Goal: Task Accomplishment & Management: Manage account settings

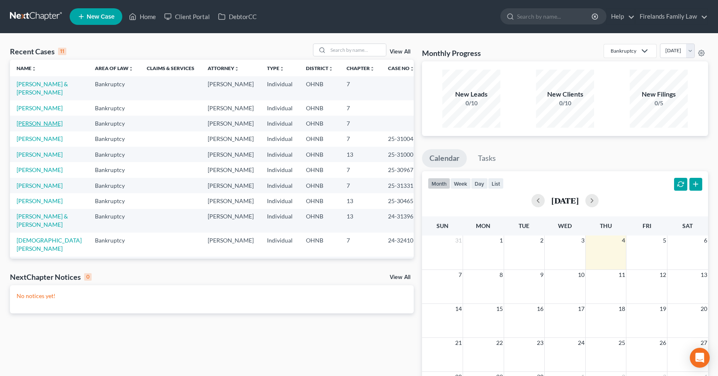
click at [42, 124] on link "[PERSON_NAME]" at bounding box center [40, 123] width 46 height 7
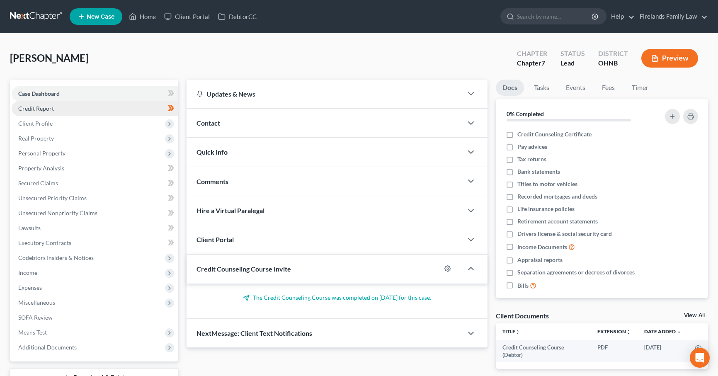
click at [107, 108] on link "Credit Report" at bounding box center [95, 108] width 167 height 15
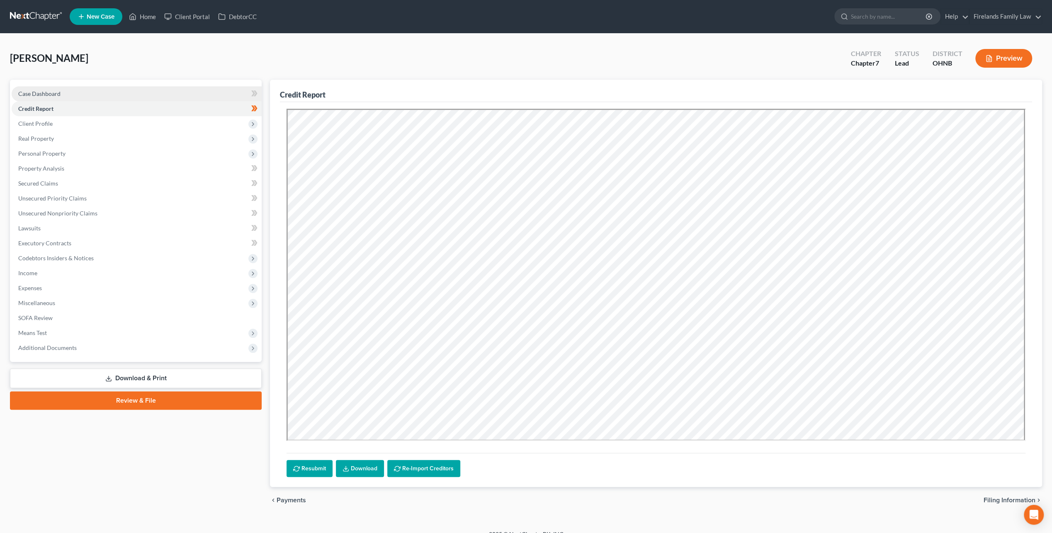
click at [96, 90] on link "Case Dashboard" at bounding box center [137, 93] width 250 height 15
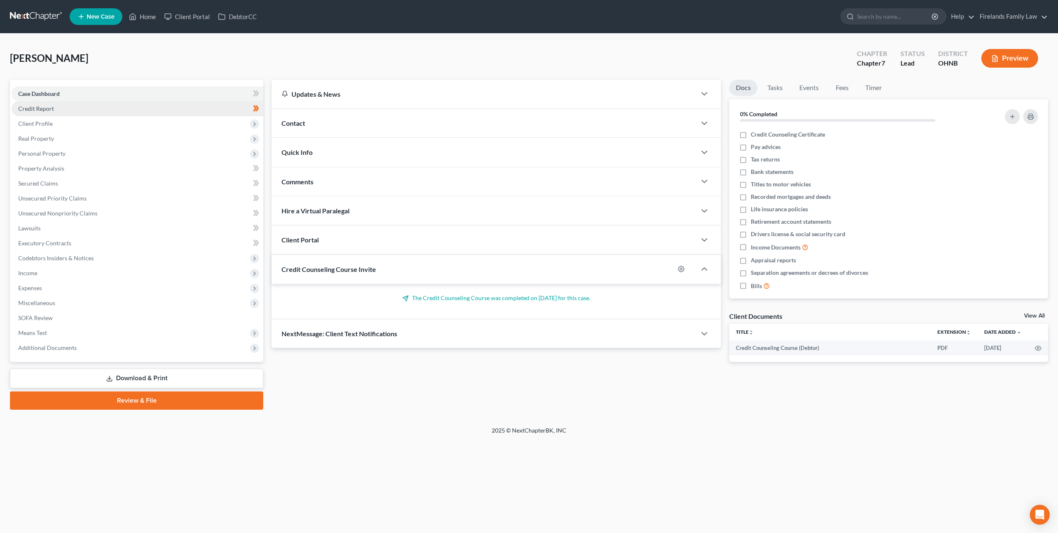
click at [100, 105] on link "Credit Report" at bounding box center [138, 108] width 252 height 15
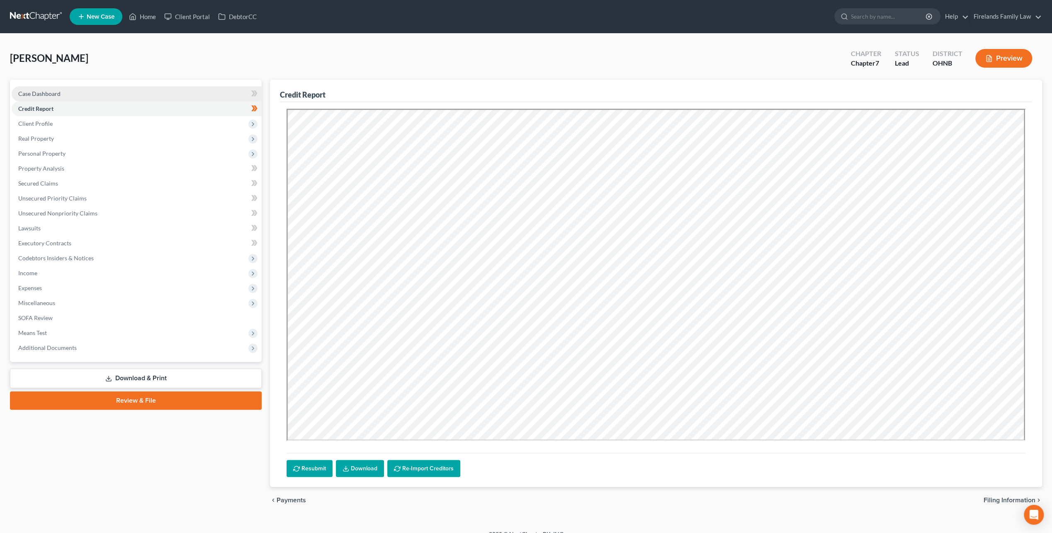
click at [104, 90] on link "Case Dashboard" at bounding box center [137, 93] width 250 height 15
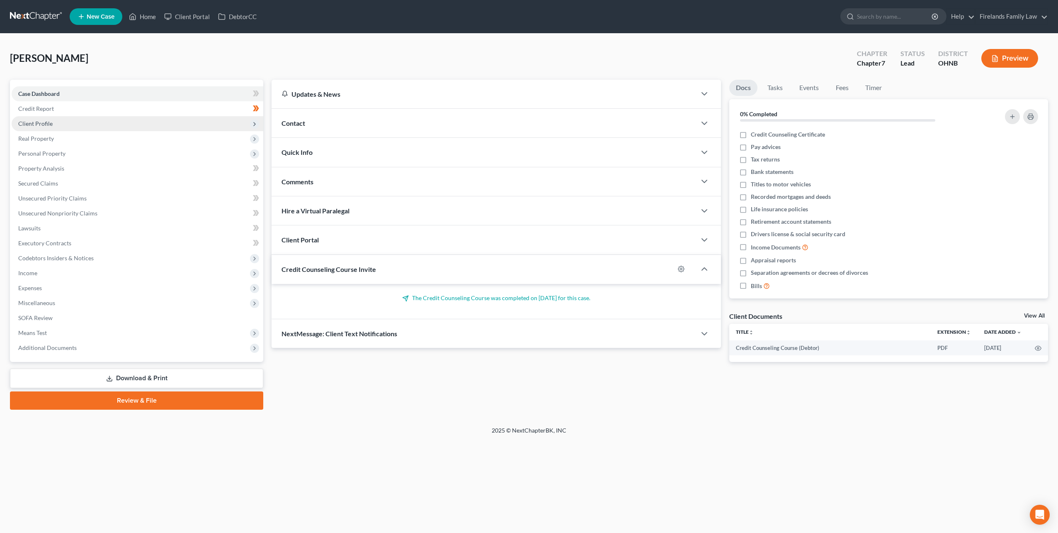
click at [45, 124] on span "Client Profile" at bounding box center [35, 123] width 34 height 7
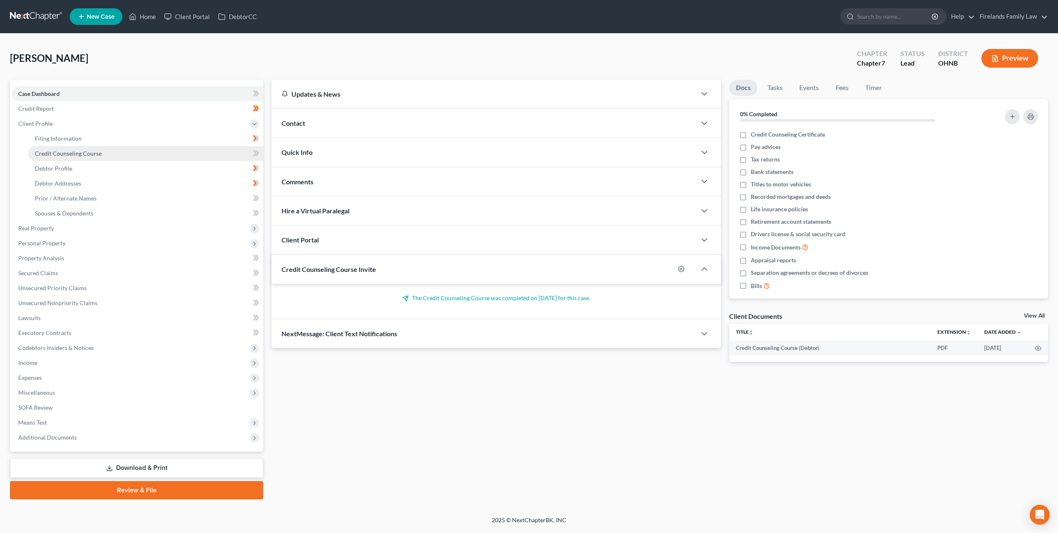
click at [51, 152] on span "Credit Counseling Course" at bounding box center [68, 153] width 67 height 7
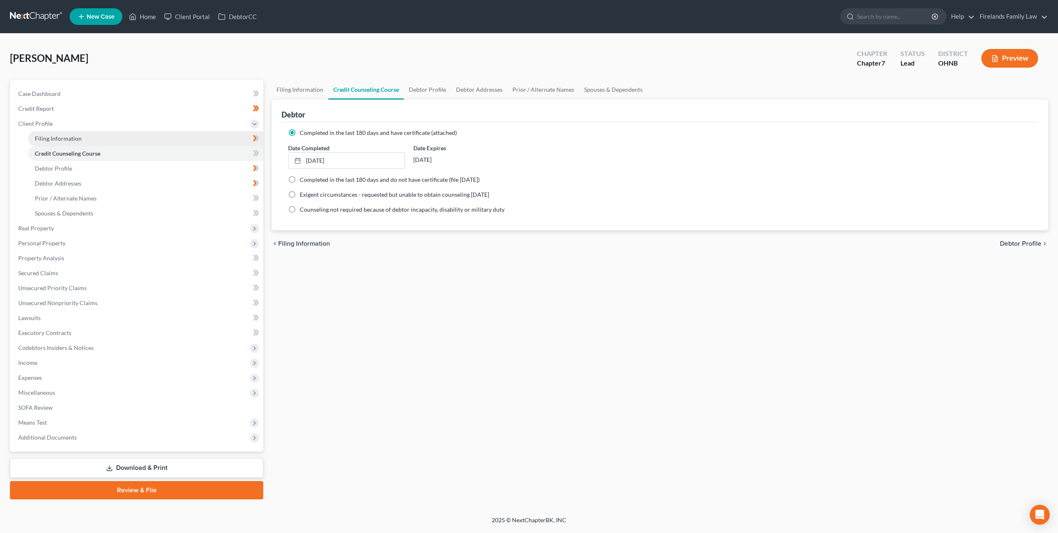
click at [67, 139] on span "Filing Information" at bounding box center [58, 138] width 47 height 7
select select "1"
select select "0"
select select "36"
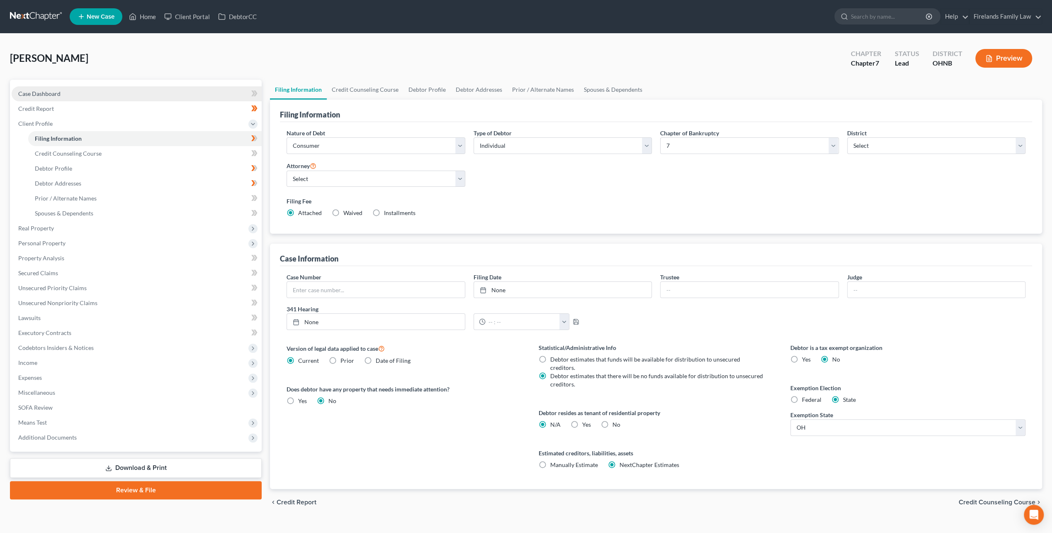
click at [157, 95] on link "Case Dashboard" at bounding box center [137, 93] width 250 height 15
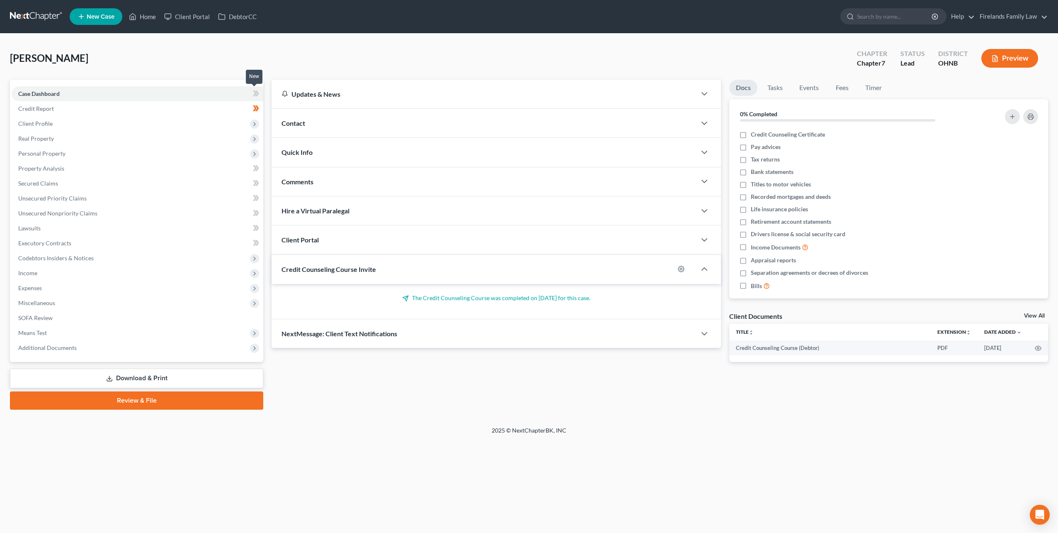
click at [256, 89] on icon at bounding box center [256, 93] width 6 height 10
click at [187, 129] on span "Client Profile" at bounding box center [138, 123] width 252 height 15
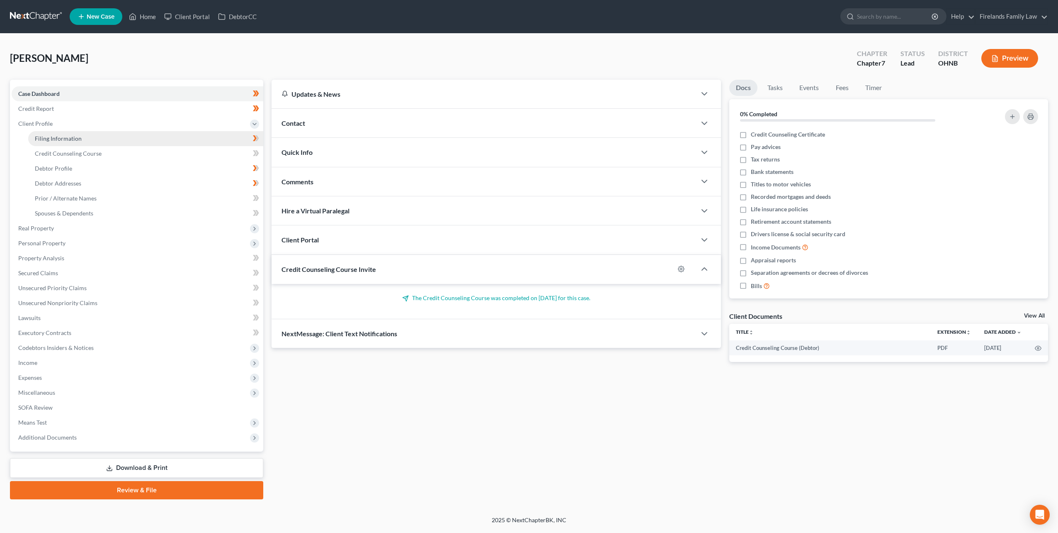
click at [174, 136] on link "Filing Information" at bounding box center [145, 138] width 235 height 15
select select "1"
select select "0"
select select "61"
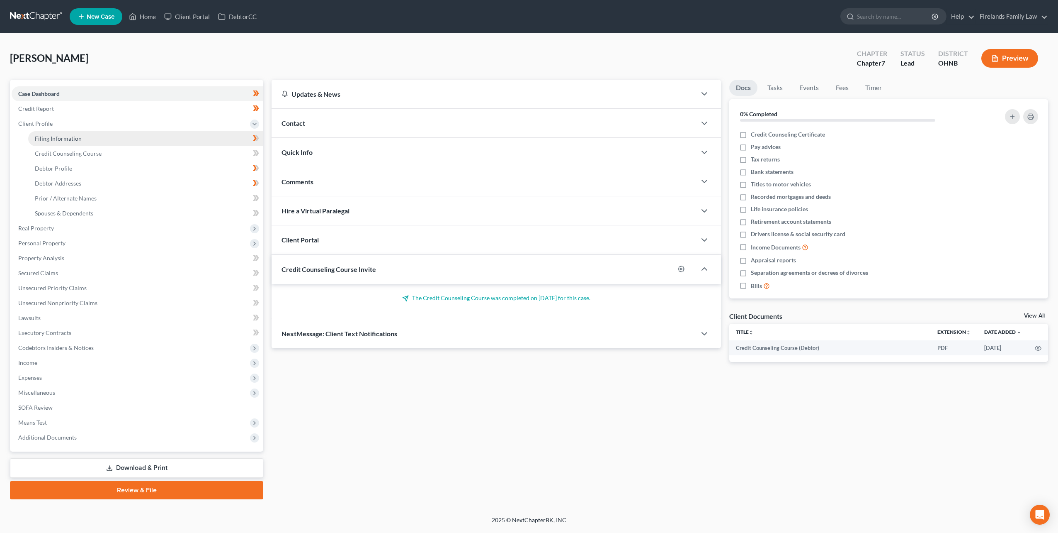
select select "0"
select select "36"
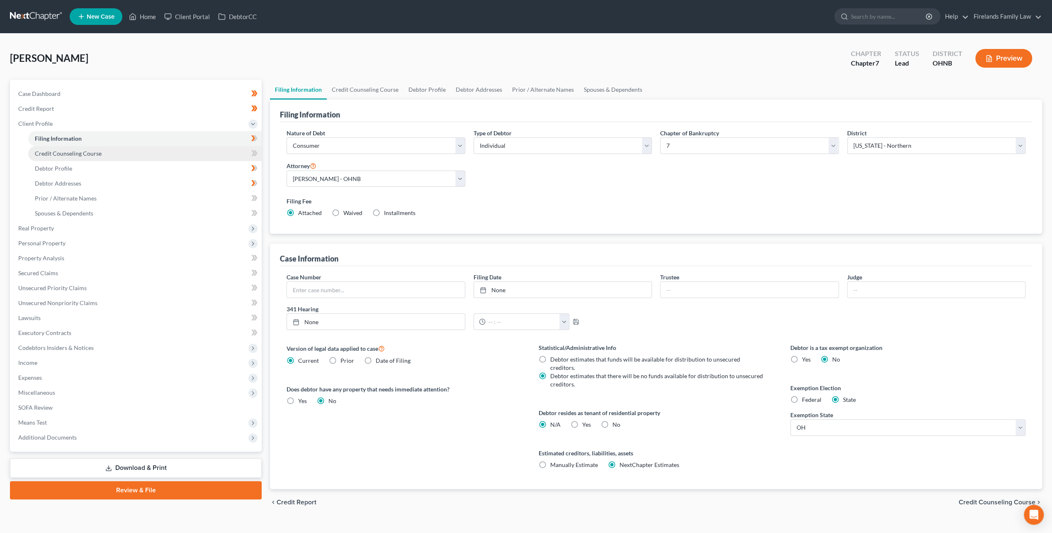
click at [170, 157] on link "Credit Counseling Course" at bounding box center [144, 153] width 233 height 15
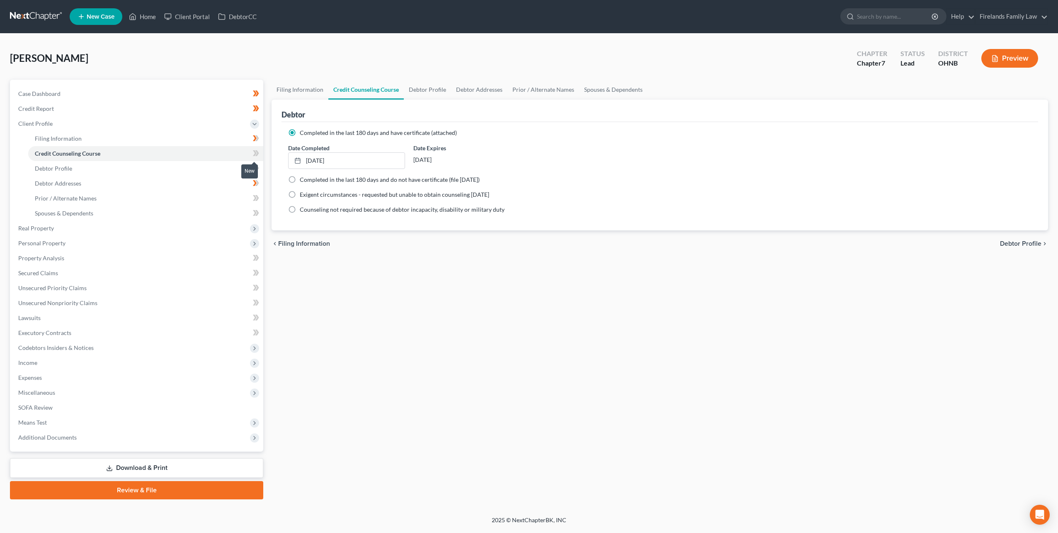
click at [256, 153] on icon at bounding box center [255, 153] width 4 height 6
click at [216, 142] on link "Filing Information" at bounding box center [145, 138] width 235 height 15
select select "1"
select select "0"
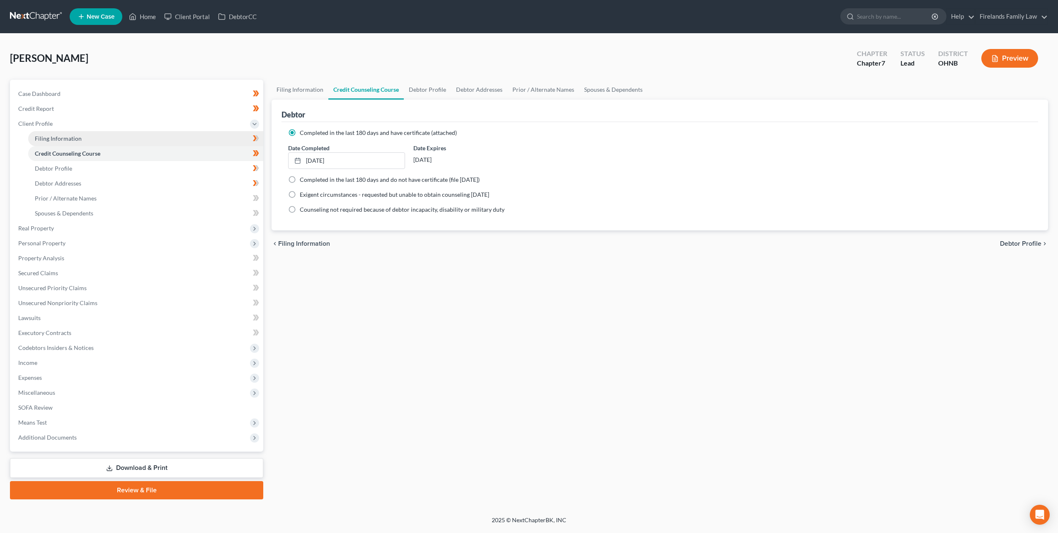
select select "0"
select select "61"
select select "0"
select select "36"
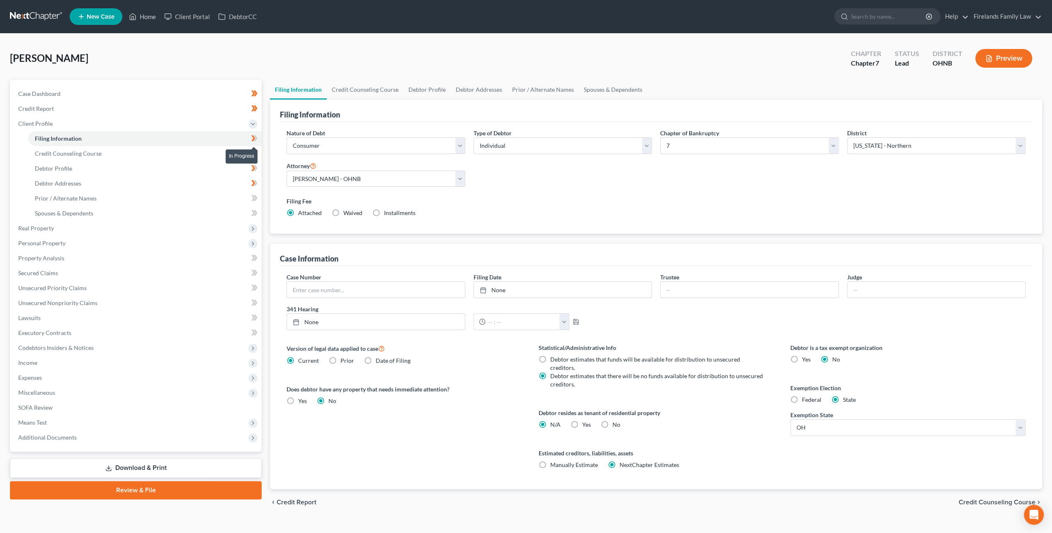
click at [256, 141] on icon at bounding box center [254, 138] width 6 height 10
click at [230, 168] on link "Debtor Profile" at bounding box center [144, 168] width 233 height 15
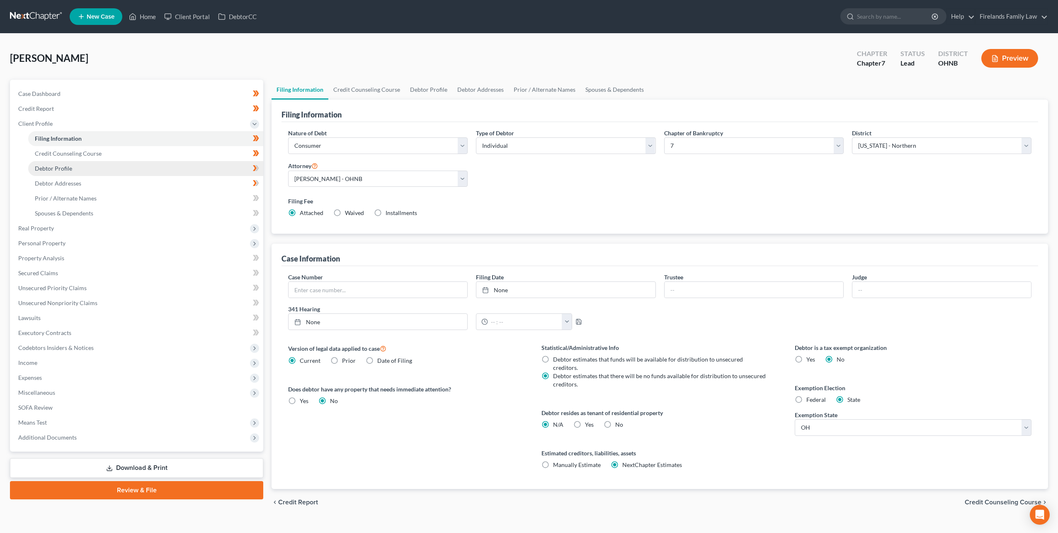
select select "0"
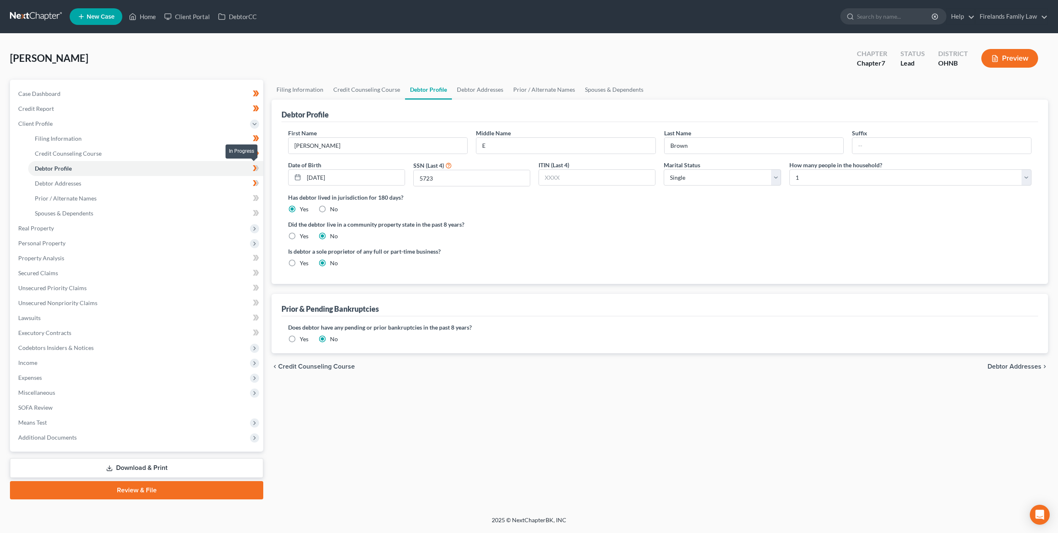
click at [256, 168] on icon at bounding box center [256, 168] width 6 height 10
click at [224, 181] on link "Debtor Addresses" at bounding box center [145, 183] width 235 height 15
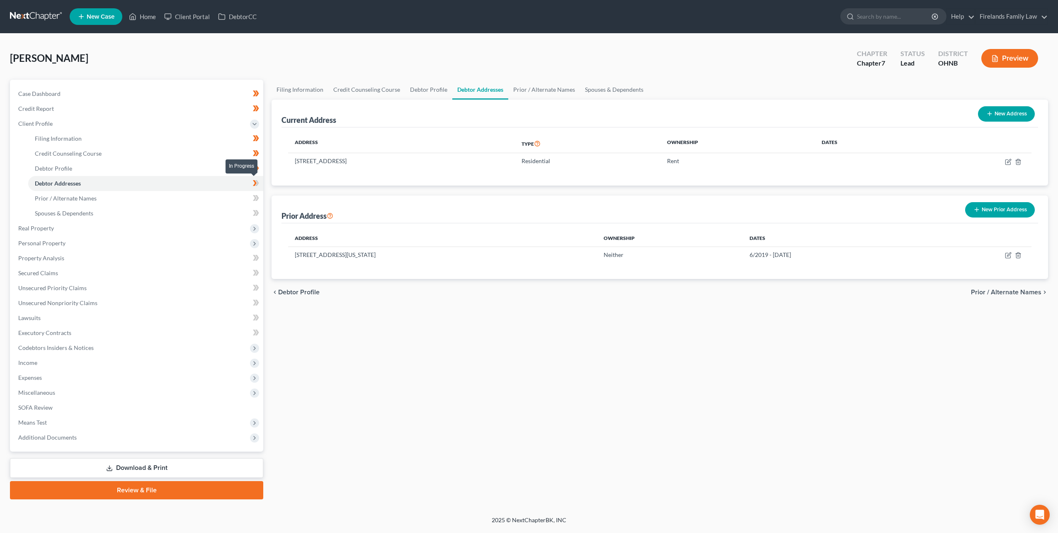
click at [258, 183] on icon at bounding box center [257, 183] width 4 height 6
click at [224, 199] on link "Prior / Alternate Names" at bounding box center [145, 198] width 235 height 15
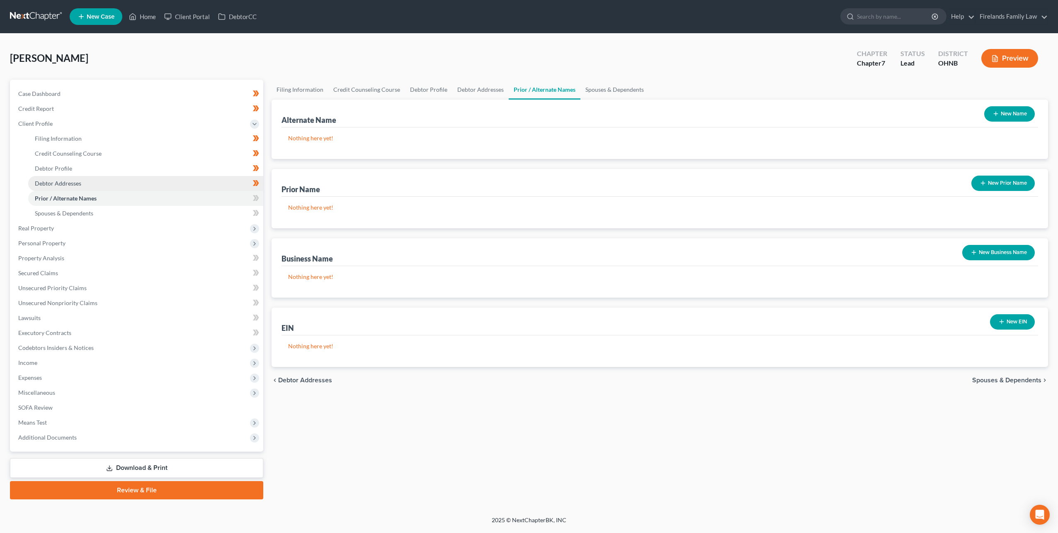
click at [225, 181] on link "Debtor Addresses" at bounding box center [145, 183] width 235 height 15
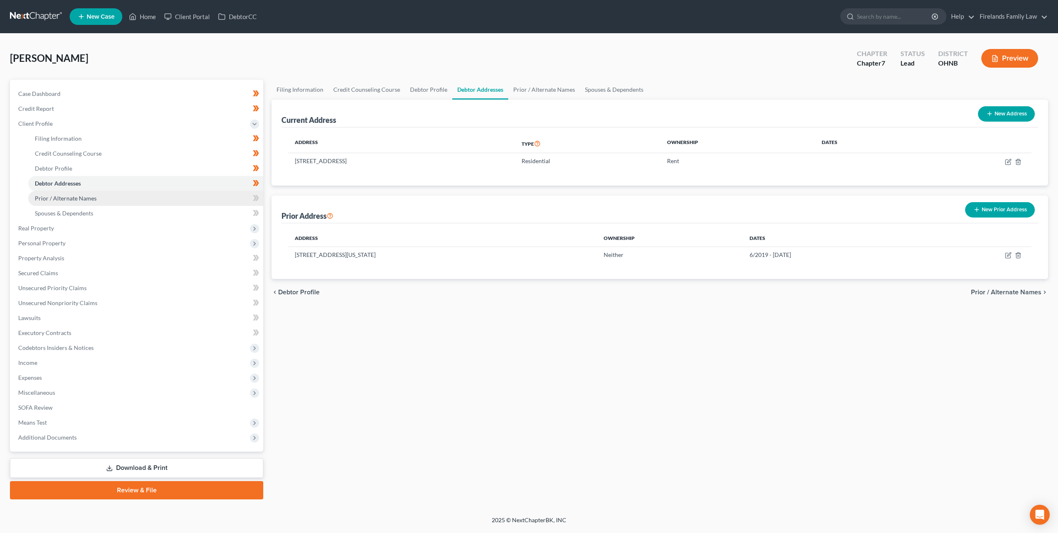
click at [223, 203] on link "Prior / Alternate Names" at bounding box center [145, 198] width 235 height 15
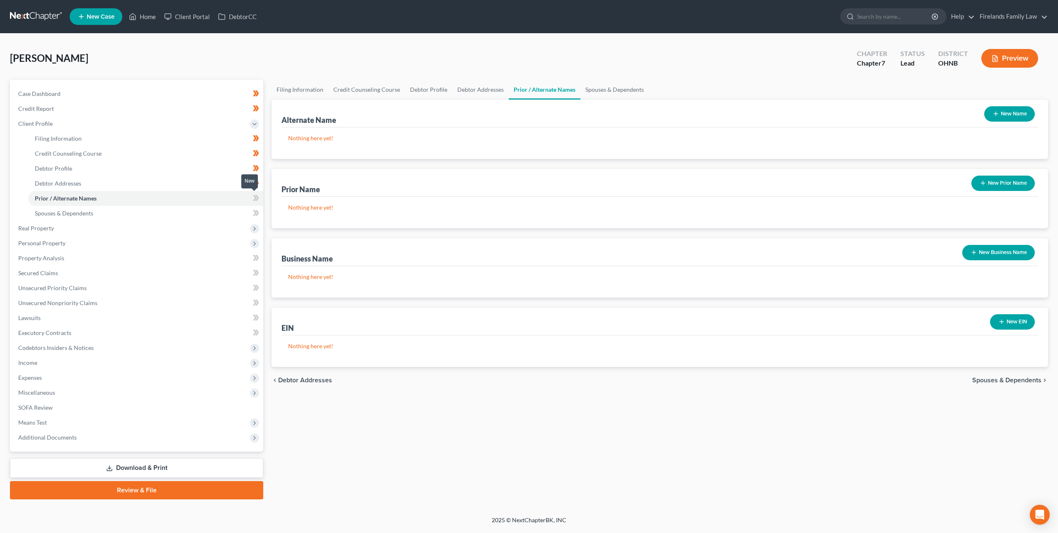
click at [256, 200] on icon at bounding box center [256, 198] width 6 height 10
drag, startPoint x: 256, startPoint y: 200, endPoint x: 237, endPoint y: 210, distance: 21.3
click at [237, 210] on link "Spouses & Dependents" at bounding box center [145, 213] width 235 height 15
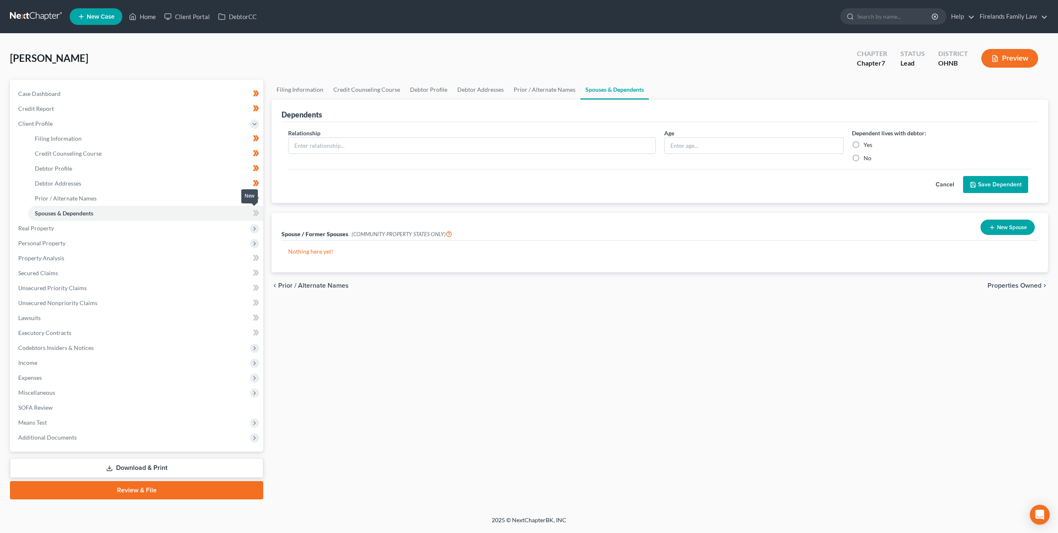
click at [255, 213] on icon at bounding box center [255, 213] width 4 height 6
click at [184, 229] on span "Real Property" at bounding box center [138, 228] width 252 height 15
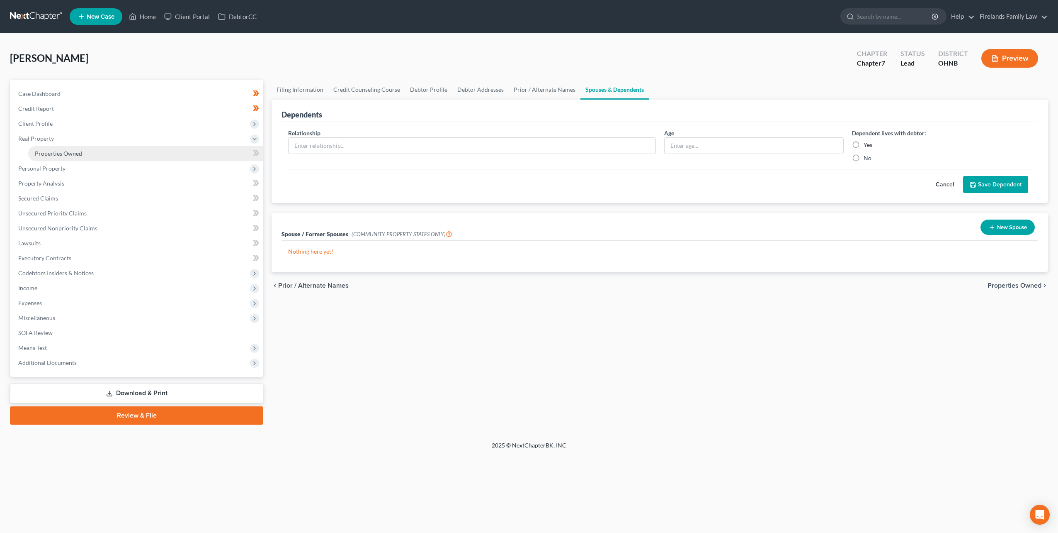
click at [158, 156] on link "Properties Owned" at bounding box center [145, 153] width 235 height 15
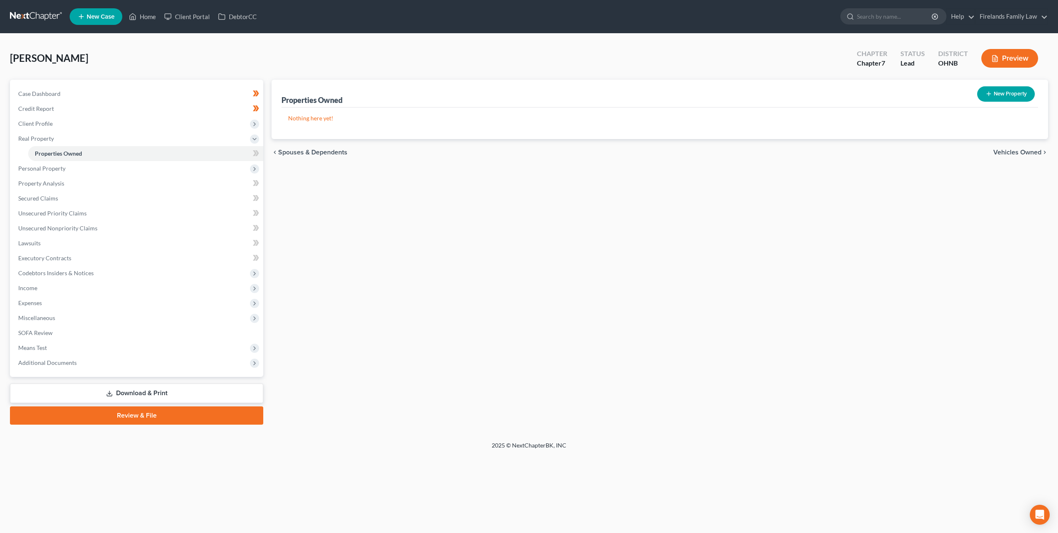
click at [253, 153] on body "Home New Case Client Portal DebtorCC Firelands Family Law milesmull@outlook.com…" at bounding box center [529, 266] width 1058 height 533
click at [250, 170] on icon at bounding box center [254, 168] width 9 height 9
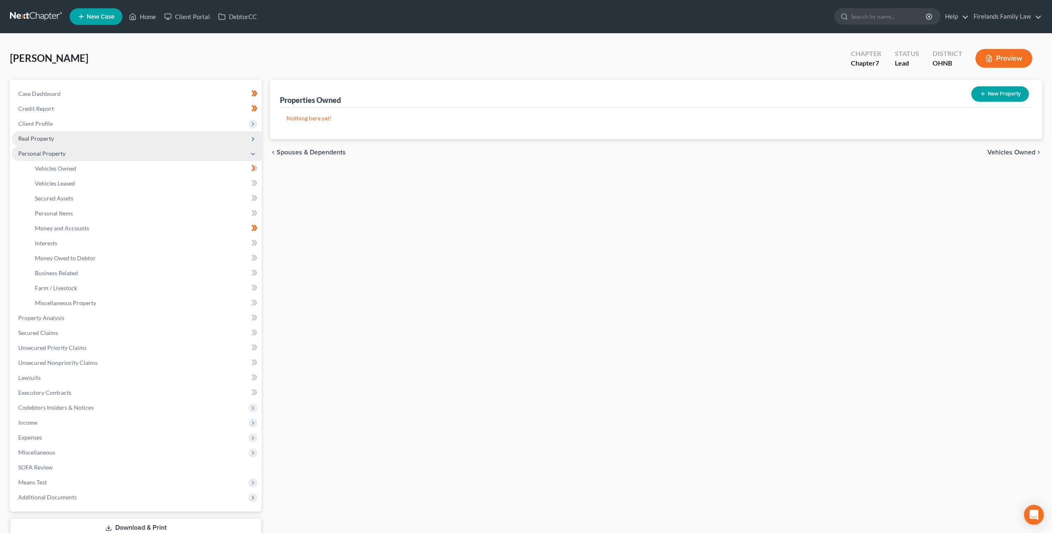
click at [255, 142] on icon at bounding box center [253, 139] width 7 height 7
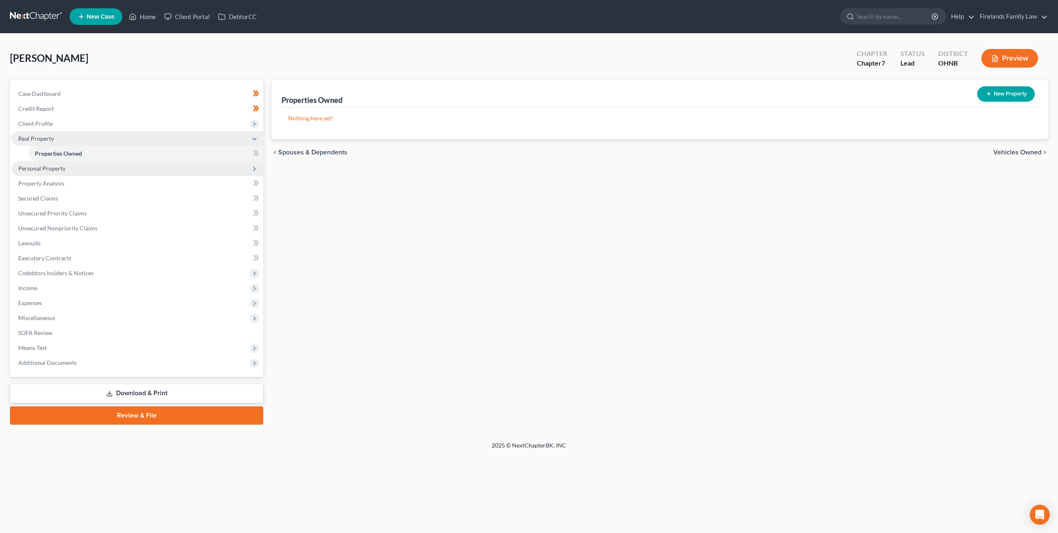
click at [256, 151] on div "New" at bounding box center [249, 147] width 17 height 14
click at [259, 153] on icon at bounding box center [256, 153] width 6 height 10
click at [255, 170] on icon at bounding box center [254, 168] width 7 height 7
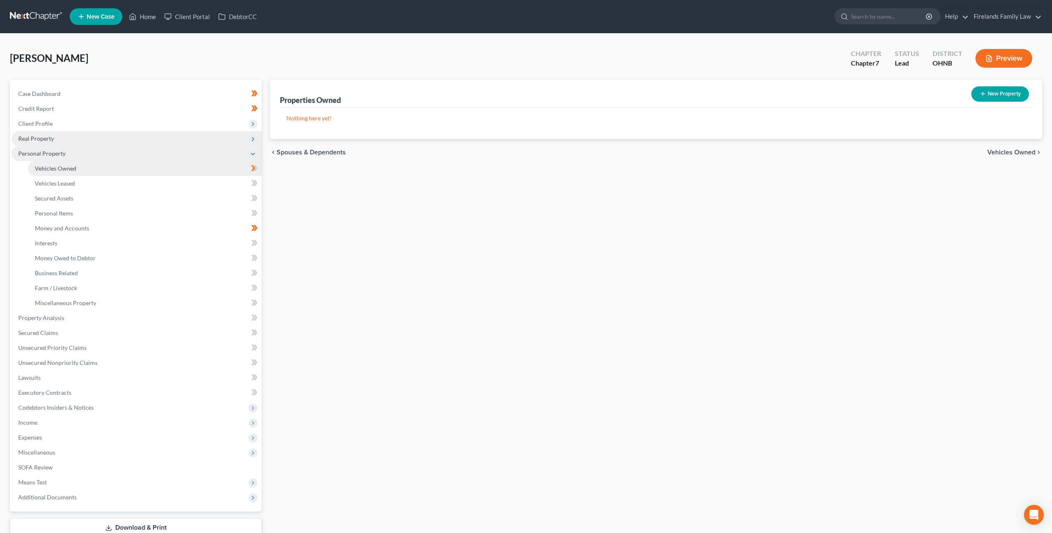
click at [202, 165] on link "Vehicles Owned" at bounding box center [144, 168] width 233 height 15
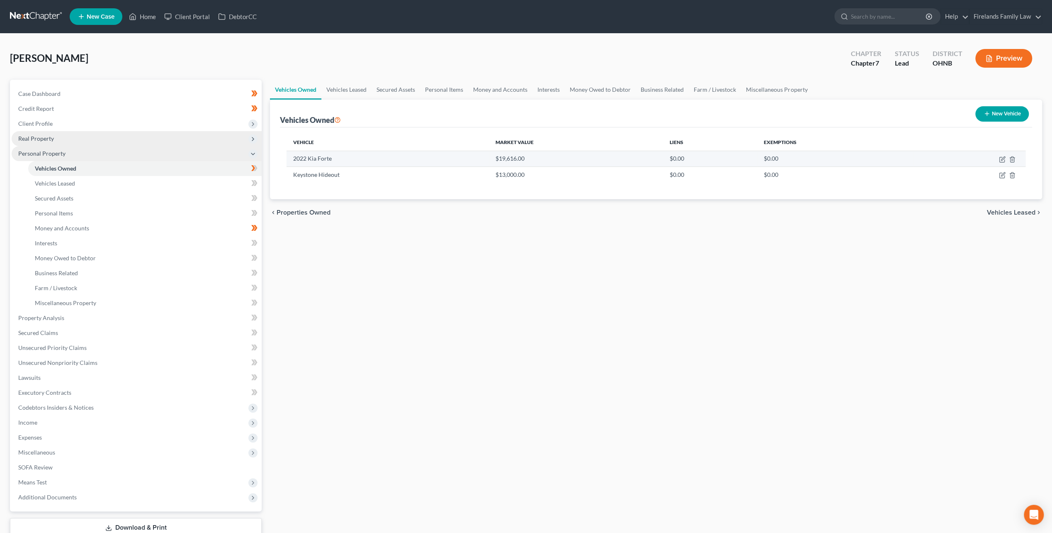
click at [348, 159] on td "2022 Kia Forte" at bounding box center [388, 159] width 202 height 16
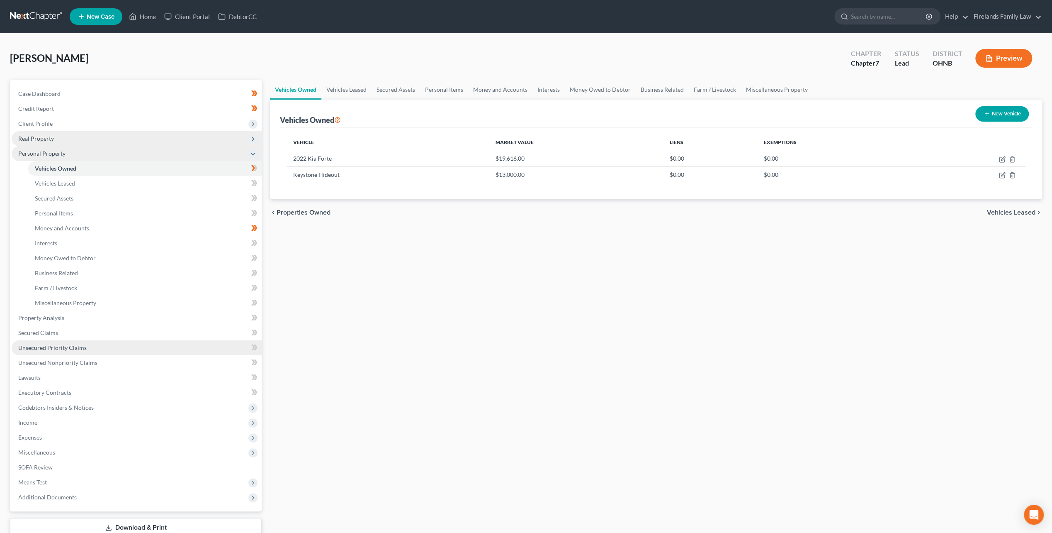
click at [82, 346] on span "Unsecured Priority Claims" at bounding box center [52, 347] width 68 height 7
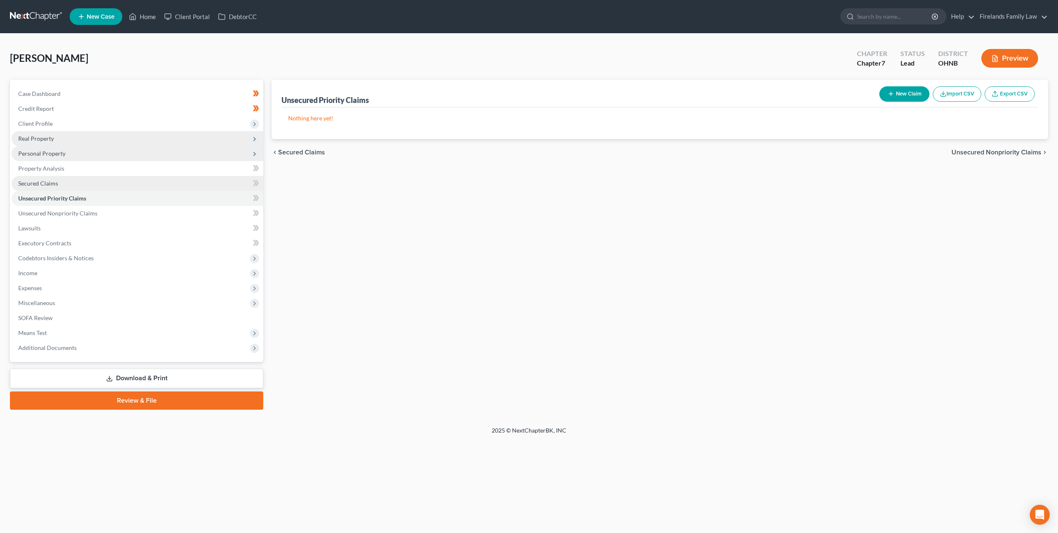
click at [75, 182] on link "Secured Claims" at bounding box center [138, 183] width 252 height 15
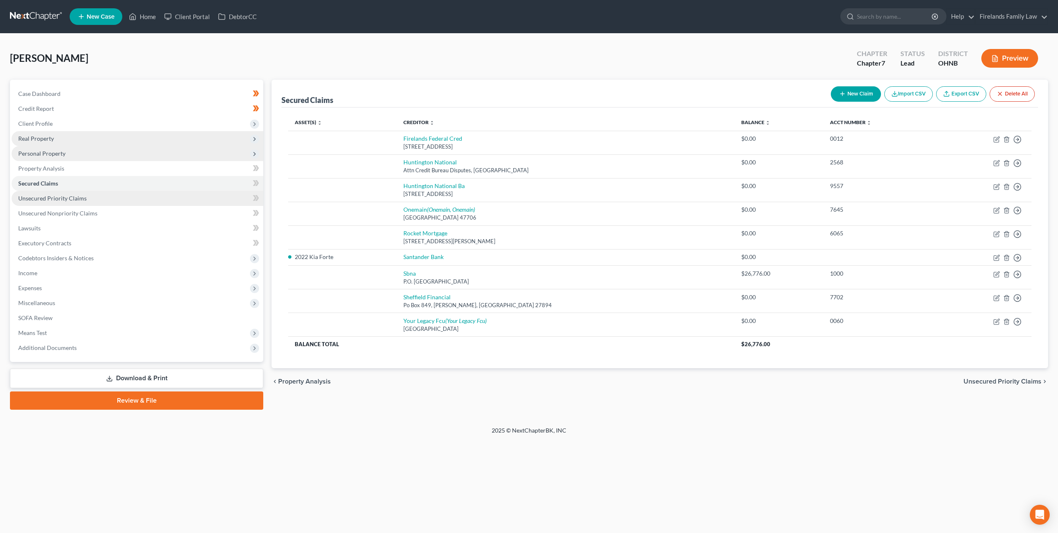
click at [178, 200] on link "Unsecured Priority Claims" at bounding box center [138, 198] width 252 height 15
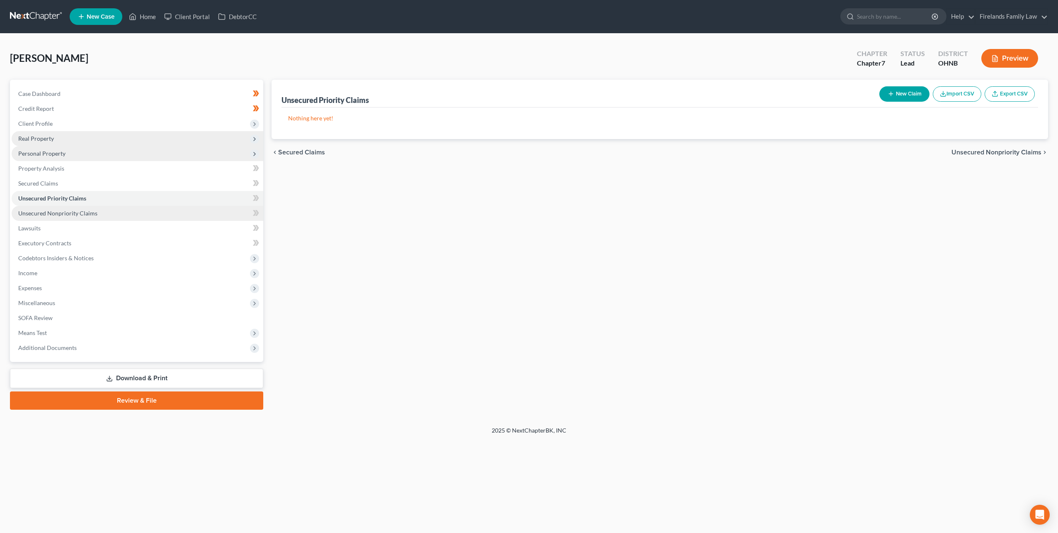
click at [169, 212] on link "Unsecured Nonpriority Claims" at bounding box center [138, 213] width 252 height 15
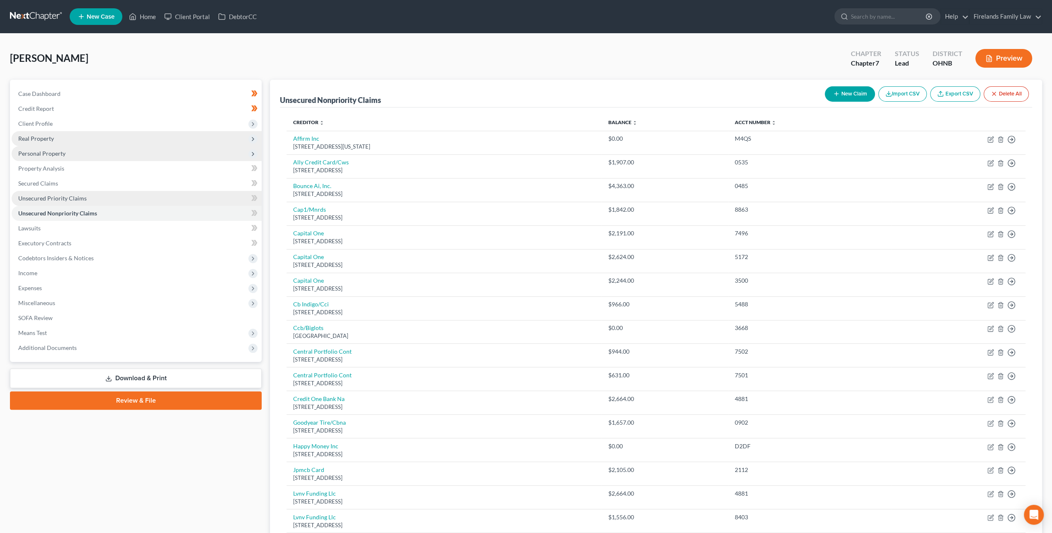
click at [83, 200] on span "Unsecured Priority Claims" at bounding box center [52, 198] width 68 height 7
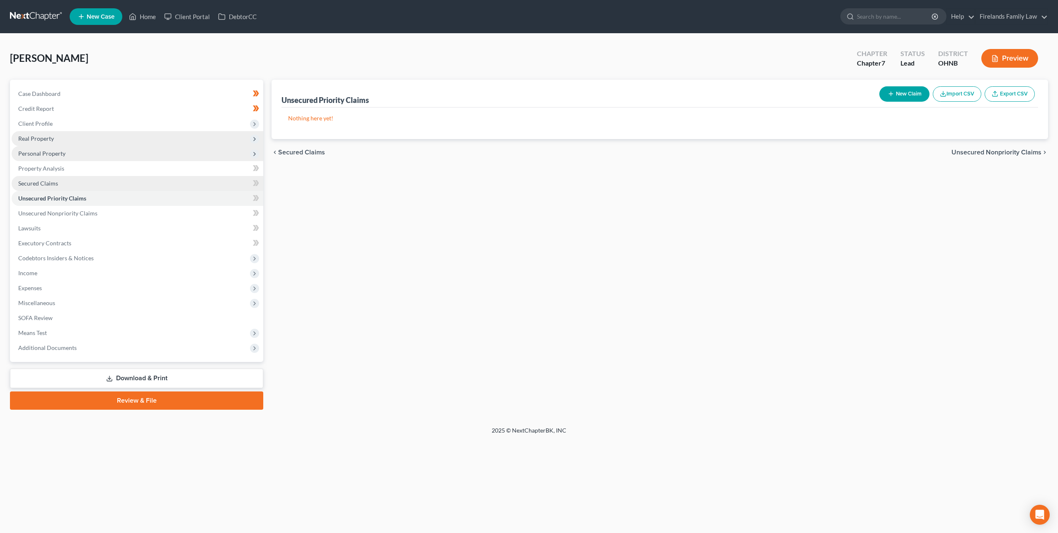
click at [145, 182] on link "Secured Claims" at bounding box center [138, 183] width 252 height 15
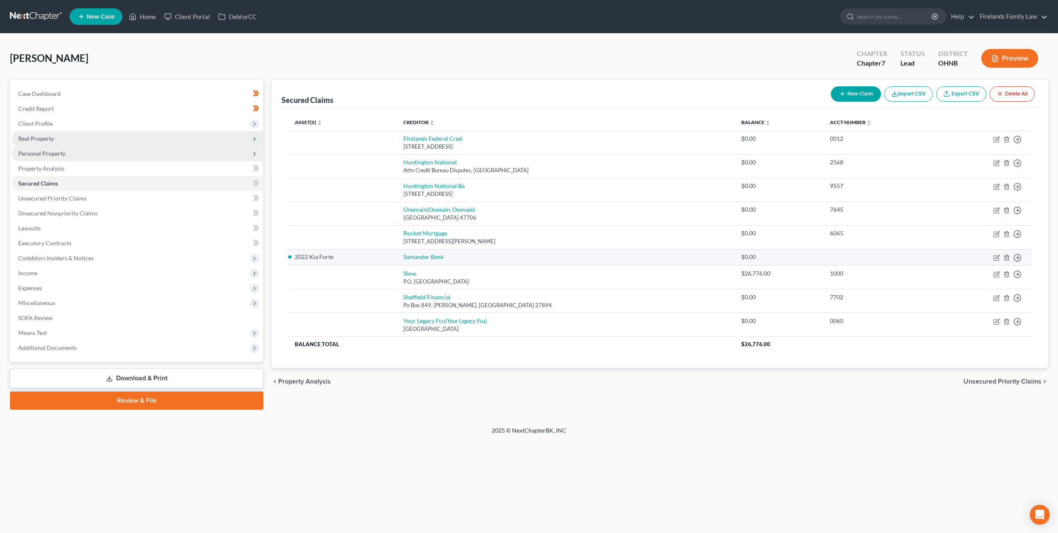
click at [565, 257] on td "Santander Bank" at bounding box center [566, 257] width 338 height 17
click at [440, 258] on link "Santander Bank" at bounding box center [424, 256] width 40 height 7
select select "0"
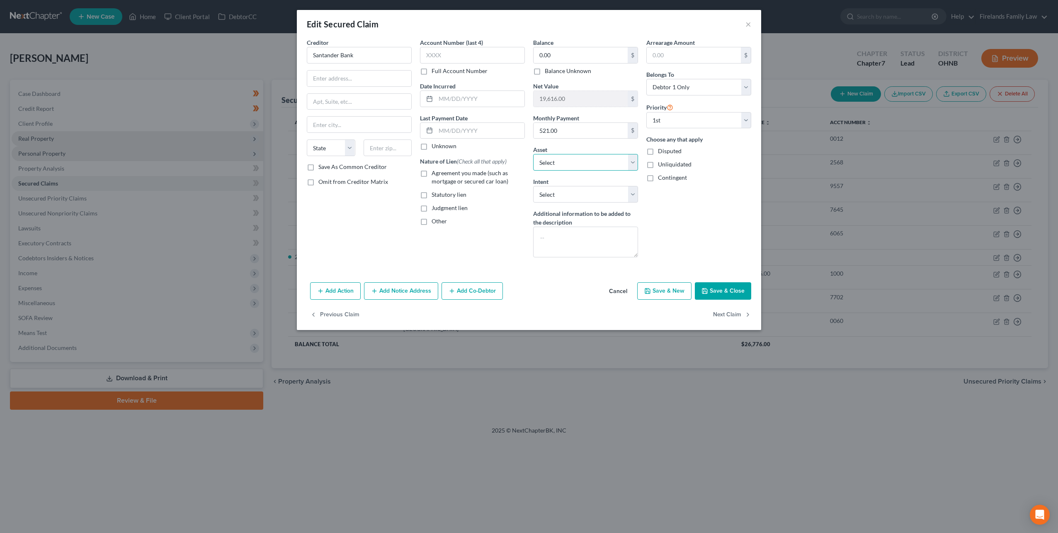
click at [620, 162] on select "Select Other Multiple Assets Capitol One (Checking Account) - $0.0 Household Go…" at bounding box center [585, 162] width 105 height 17
select select
click at [533, 154] on select "Select Other Multiple Assets Capitol One (Checking Account) - $0.0 Household Go…" at bounding box center [585, 162] width 105 height 17
click at [718, 290] on button "Save & Close" at bounding box center [723, 290] width 56 height 17
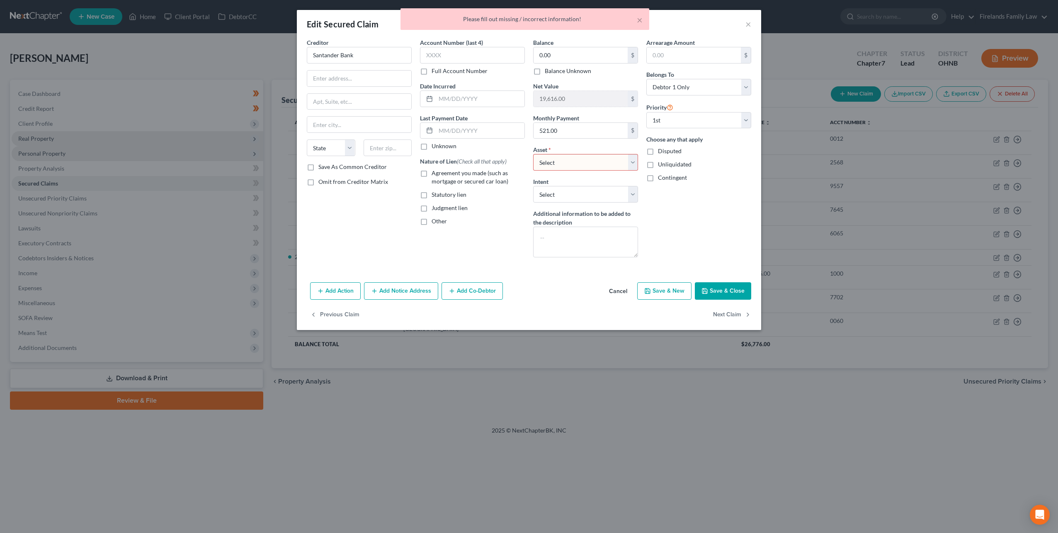
click at [609, 160] on select "Select Other Multiple Assets Capitol One (Checking Account) - $0.0 Household Go…" at bounding box center [585, 162] width 105 height 17
click at [610, 158] on select "Select Other Multiple Assets Capitol One (Checking Account) - $0.0 Household Go…" at bounding box center [585, 162] width 105 height 17
click at [718, 27] on button "×" at bounding box center [749, 24] width 6 height 10
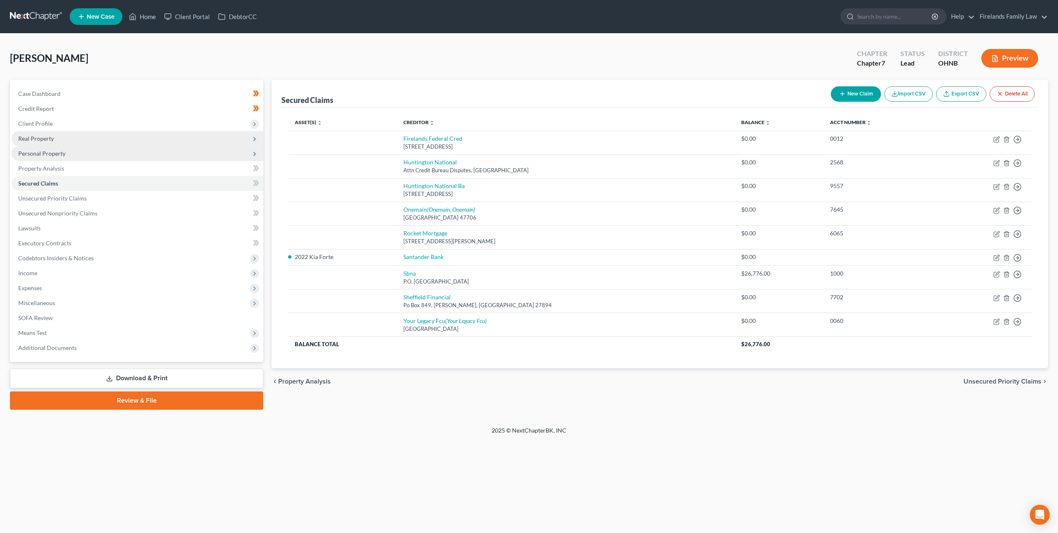
click at [61, 153] on span "Personal Property" at bounding box center [41, 153] width 47 height 7
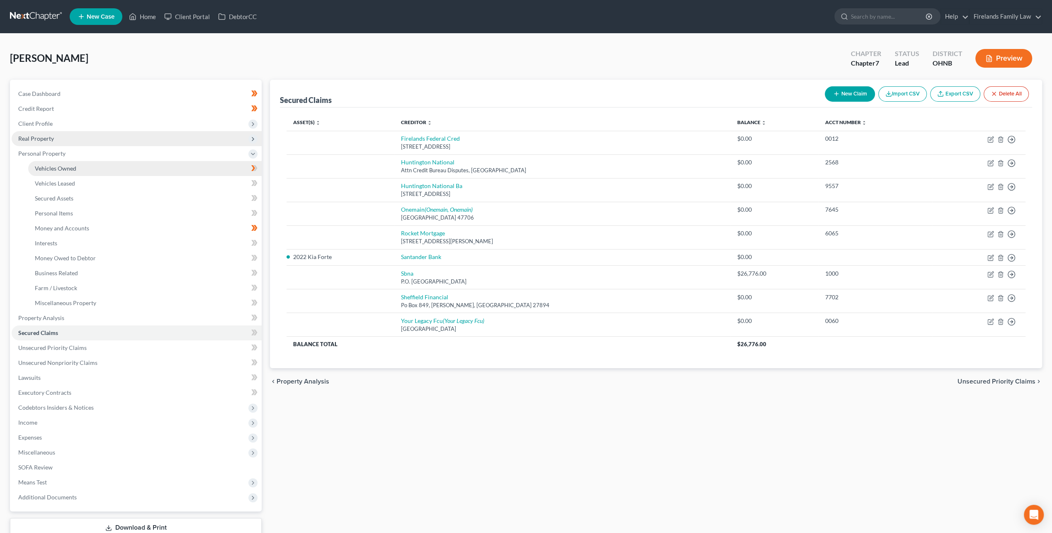
click at [65, 165] on span "Vehicles Owned" at bounding box center [55, 168] width 41 height 7
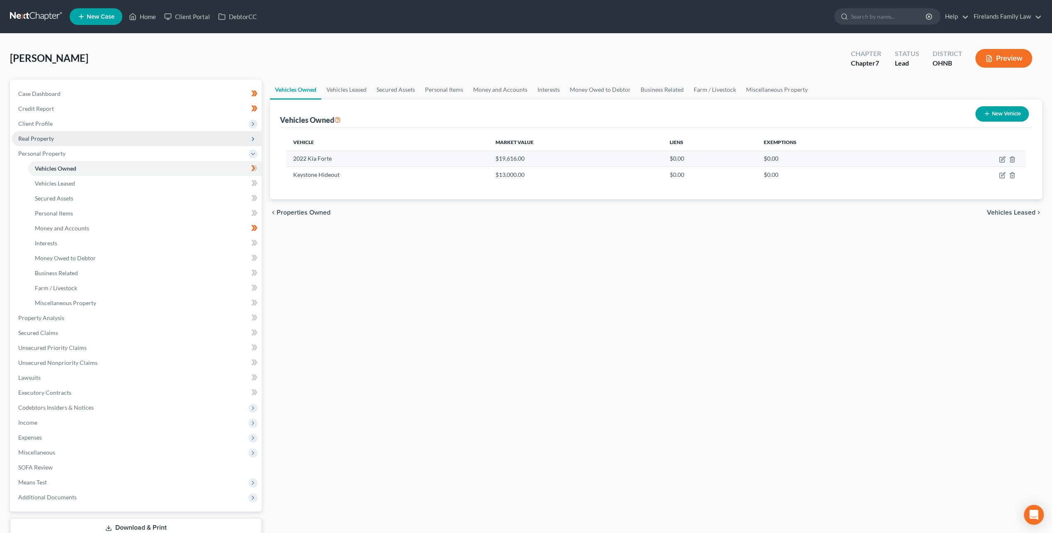
click at [310, 162] on td "2022 Kia Forte" at bounding box center [388, 159] width 202 height 16
click at [718, 157] on td at bounding box center [969, 159] width 112 height 16
click at [718, 158] on icon "button" at bounding box center [1003, 158] width 4 height 4
select select "0"
select select "4"
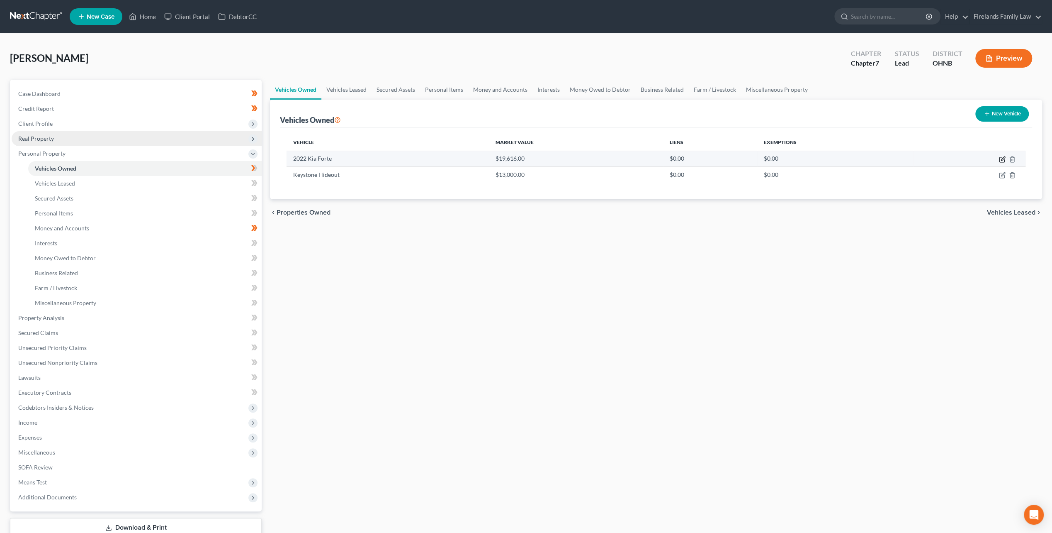
select select "2"
select select "0"
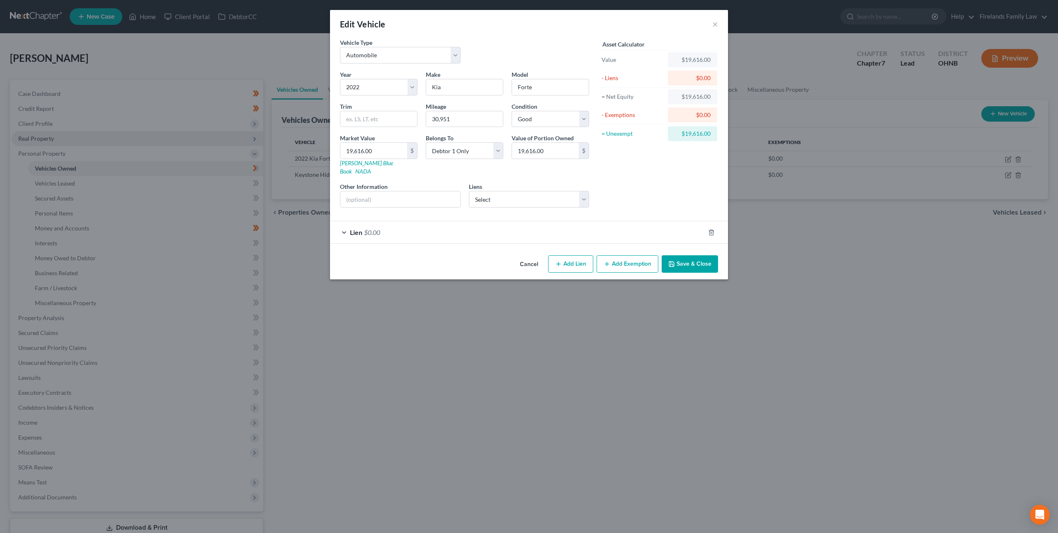
click at [452, 223] on div "Lien $0.00" at bounding box center [517, 232] width 375 height 22
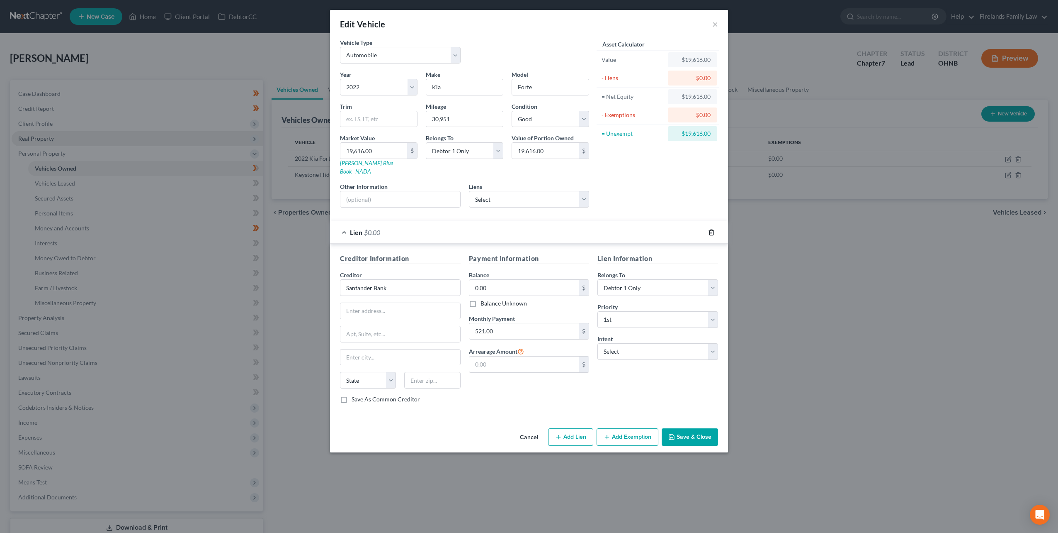
click at [708, 229] on icon "button" at bounding box center [711, 232] width 7 height 7
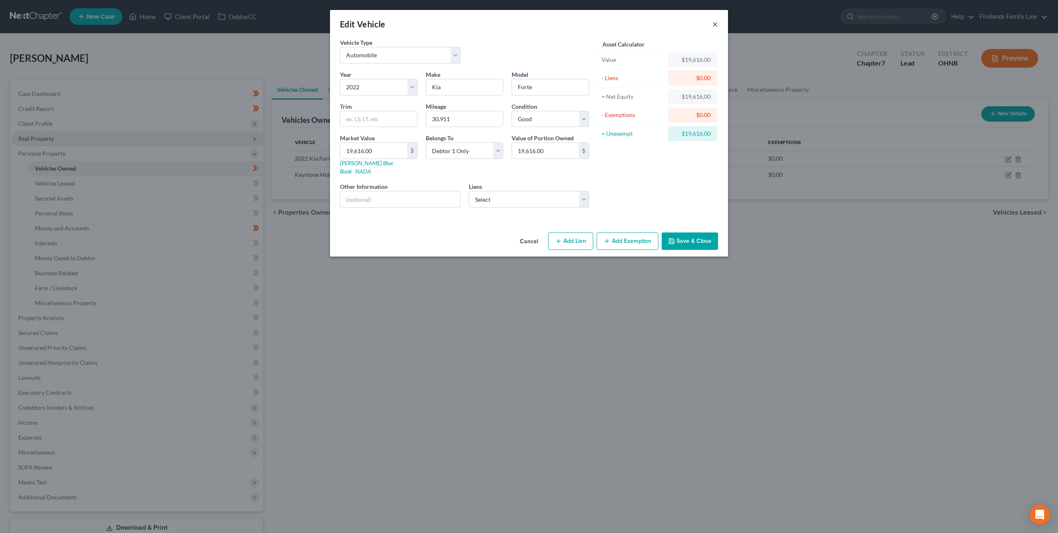
click at [716, 27] on button "×" at bounding box center [716, 24] width 6 height 10
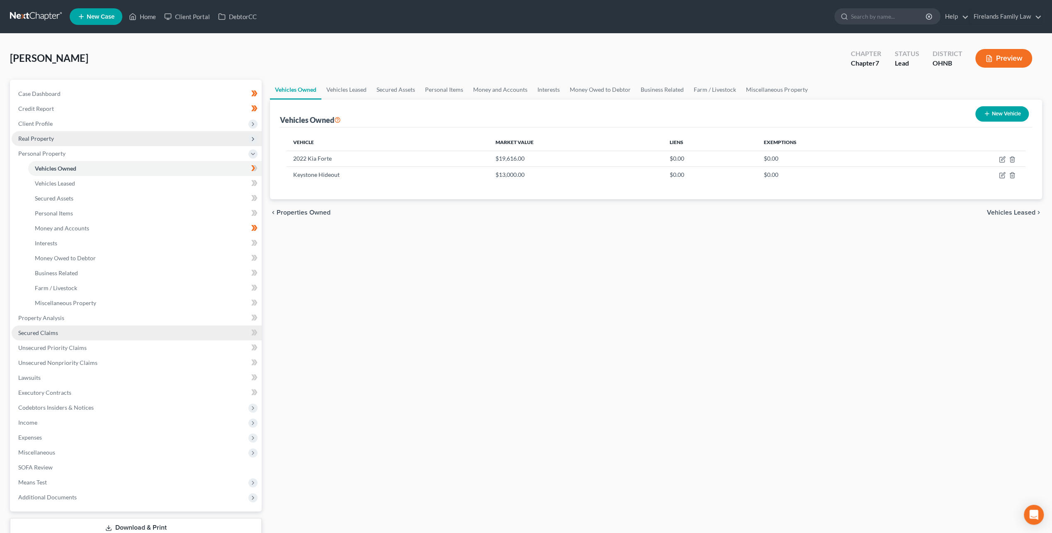
click at [59, 332] on link "Secured Claims" at bounding box center [137, 332] width 250 height 15
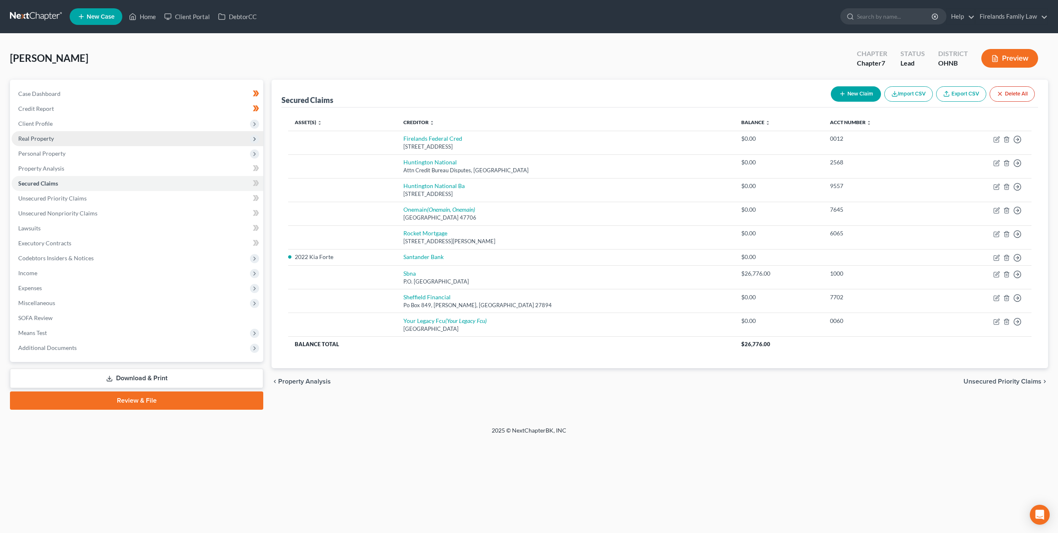
click at [45, 138] on span "Real Property" at bounding box center [36, 138] width 36 height 7
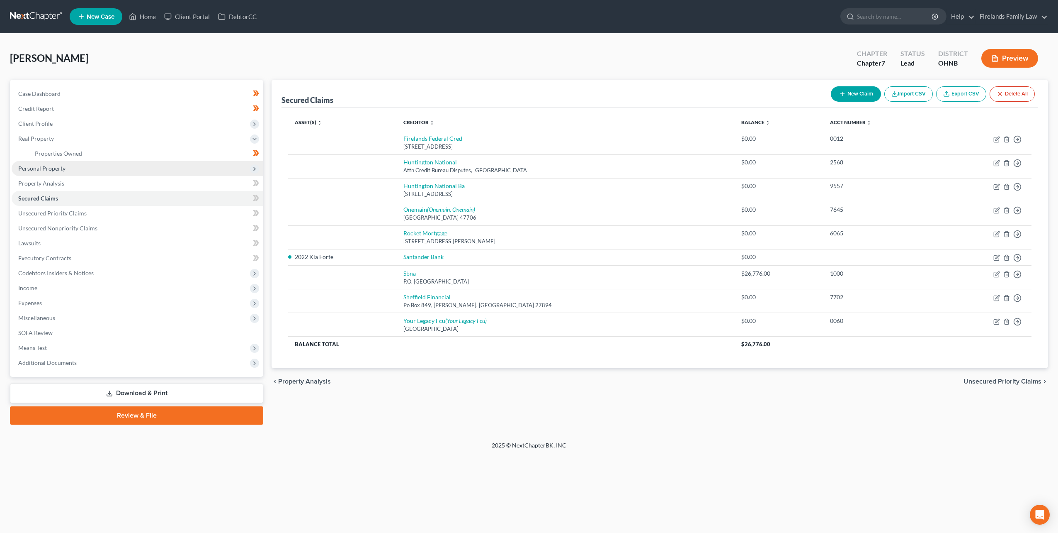
click at [47, 173] on span "Personal Property" at bounding box center [138, 168] width 252 height 15
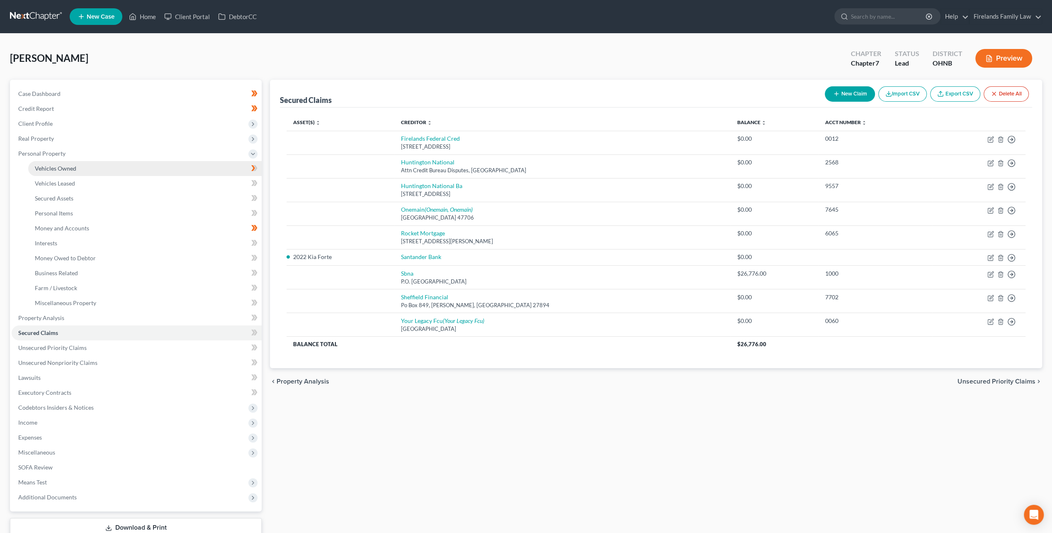
click at [55, 169] on span "Vehicles Owned" at bounding box center [55, 168] width 41 height 7
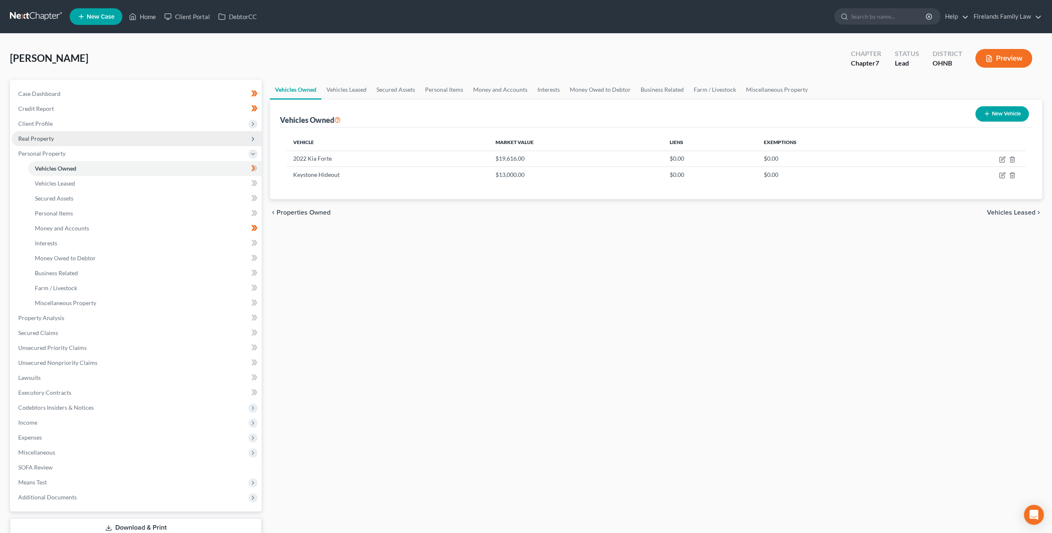
click at [49, 137] on span "Real Property" at bounding box center [36, 138] width 36 height 7
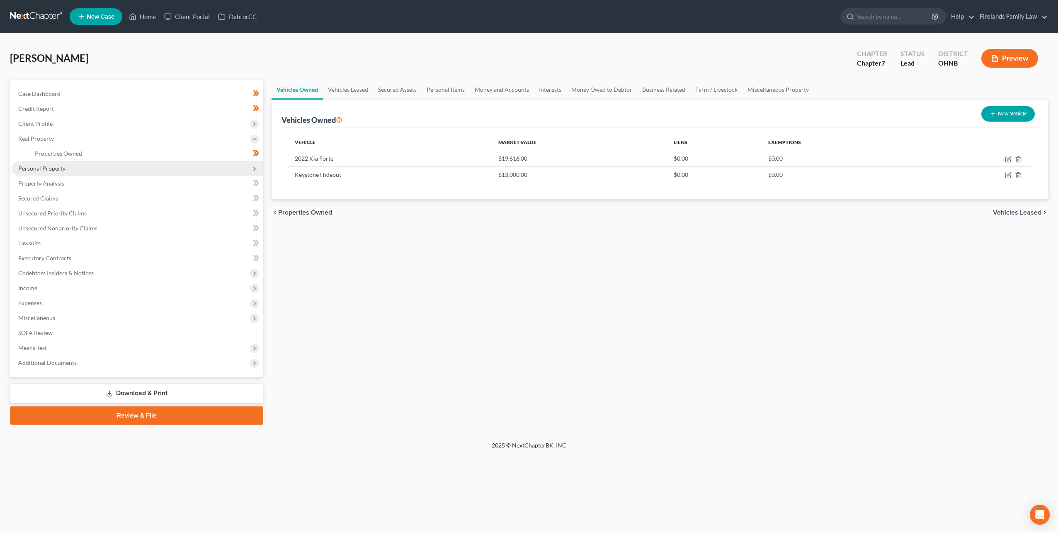
click at [58, 168] on span "Personal Property" at bounding box center [41, 168] width 47 height 7
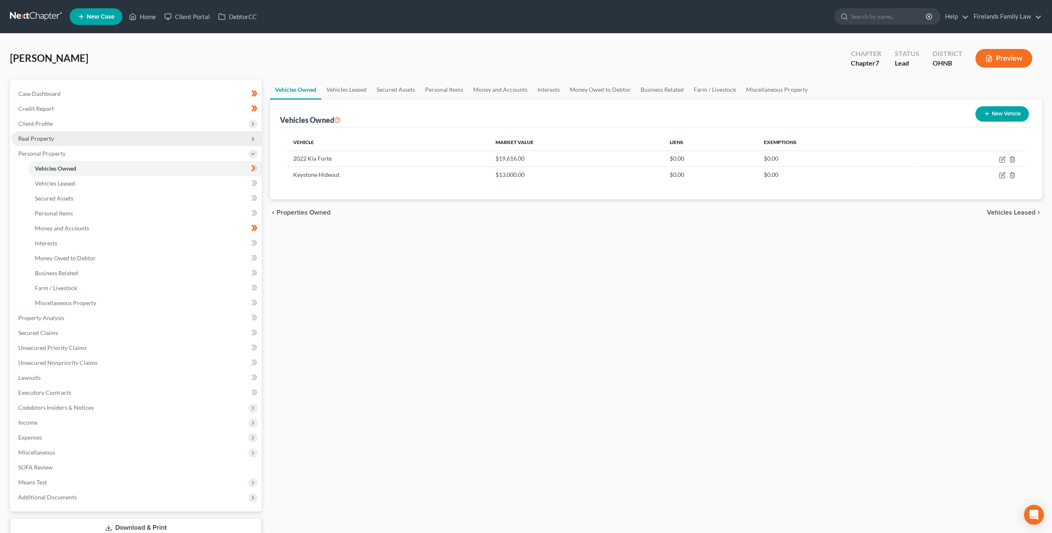
click at [48, 137] on span "Real Property" at bounding box center [36, 138] width 36 height 7
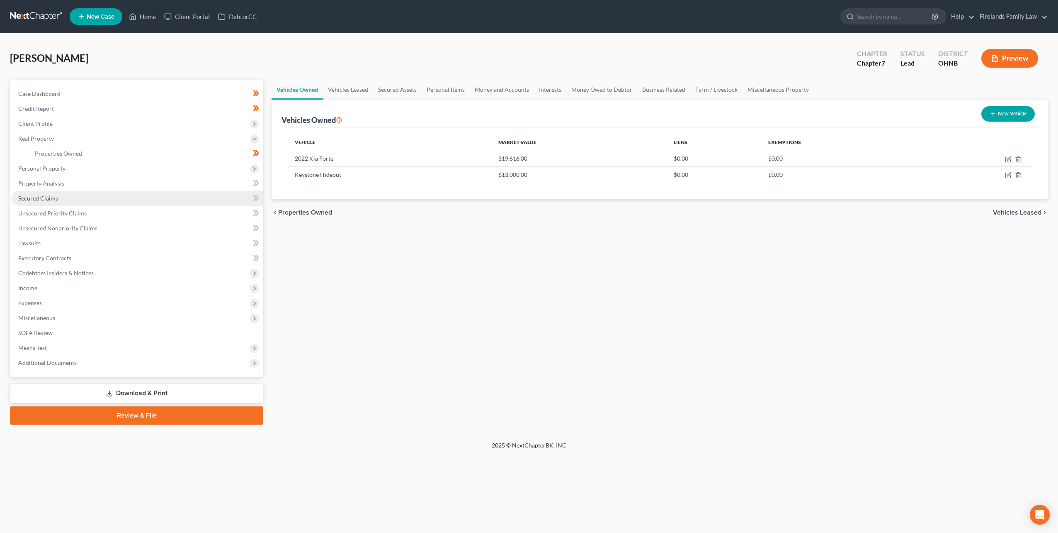
click at [60, 195] on link "Secured Claims" at bounding box center [138, 198] width 252 height 15
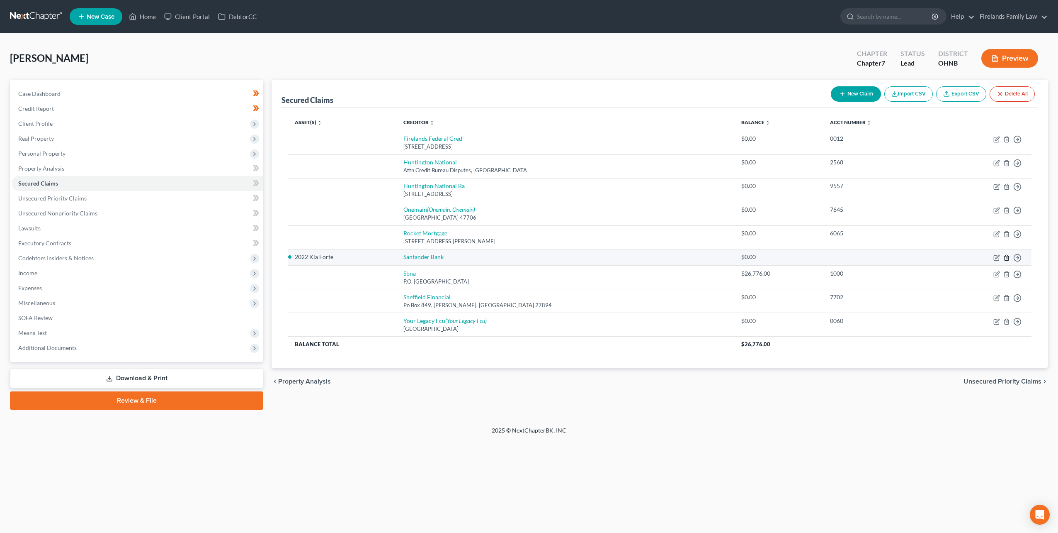
click at [1008, 257] on icon "button" at bounding box center [1007, 257] width 7 height 7
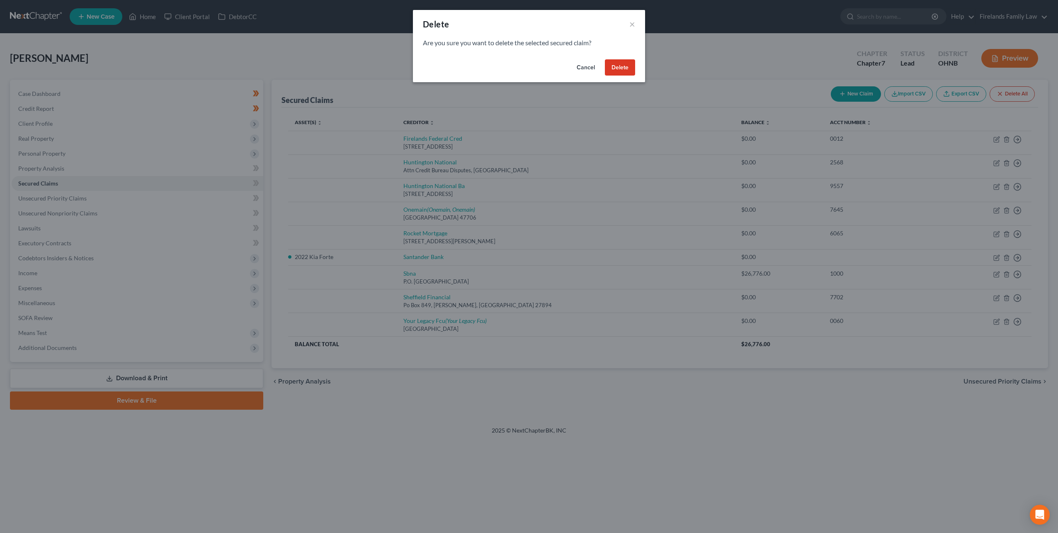
click at [622, 62] on button "Delete" at bounding box center [620, 67] width 30 height 17
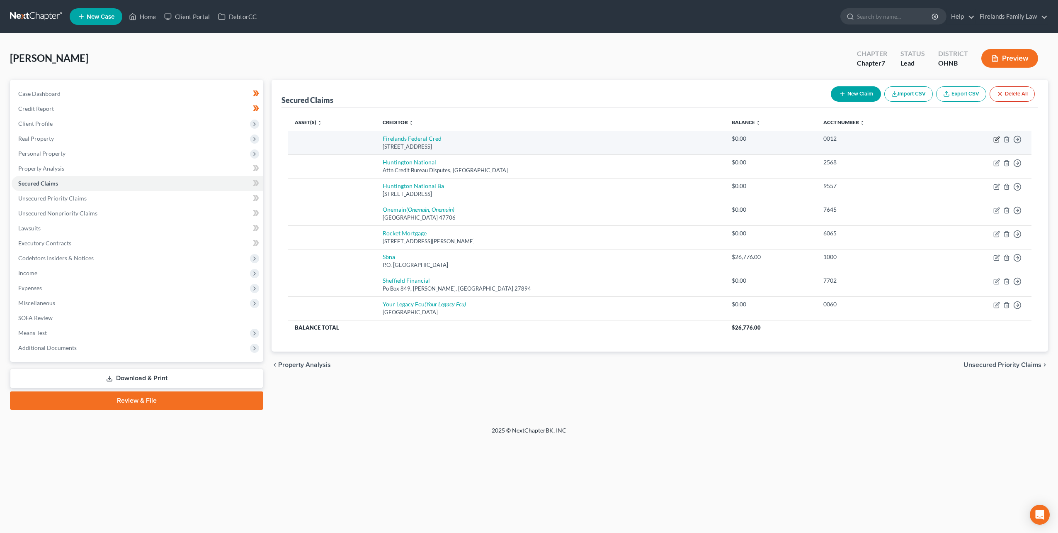
click at [995, 136] on icon "button" at bounding box center [997, 139] width 7 height 7
select select "36"
select select "0"
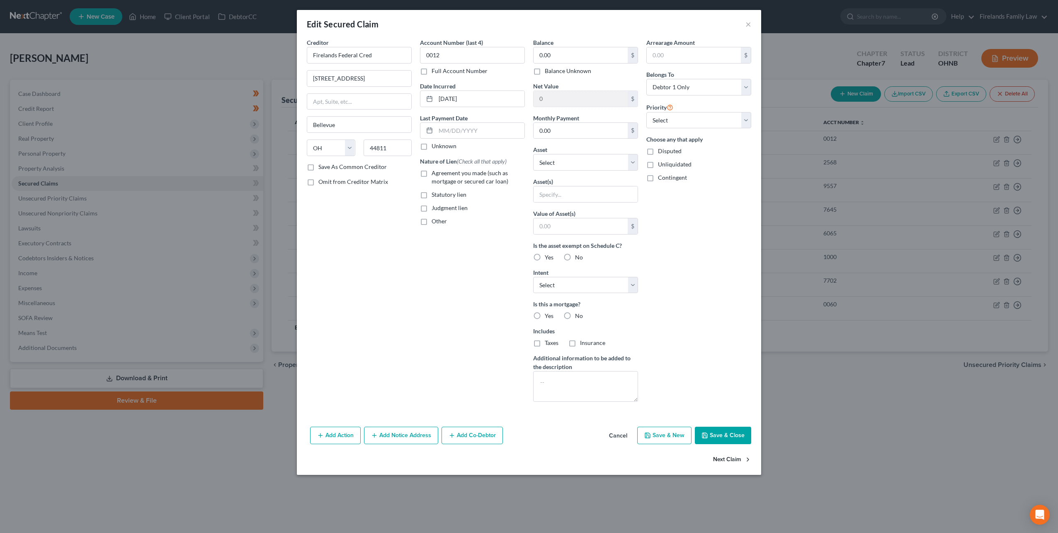
click at [725, 452] on button "Next Claim" at bounding box center [732, 458] width 38 height 17
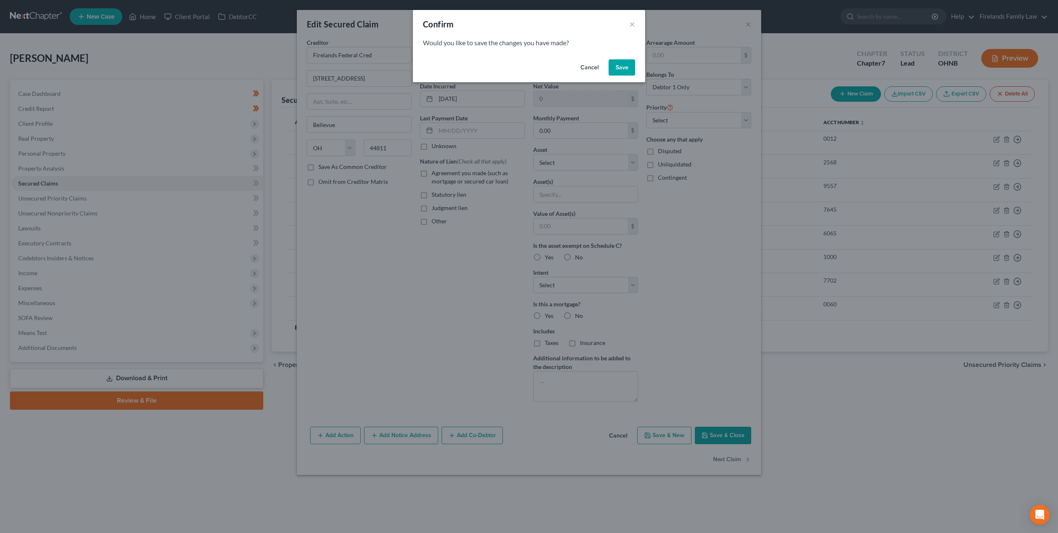
drag, startPoint x: 589, startPoint y: 66, endPoint x: 623, endPoint y: 65, distance: 34.0
click at [623, 65] on div "Cancel Save" at bounding box center [529, 69] width 232 height 27
drag, startPoint x: 623, startPoint y: 65, endPoint x: 576, endPoint y: 69, distance: 47.9
click at [574, 68] on div "Cancel Save" at bounding box center [529, 69] width 232 height 27
drag, startPoint x: 576, startPoint y: 69, endPoint x: 596, endPoint y: 68, distance: 19.1
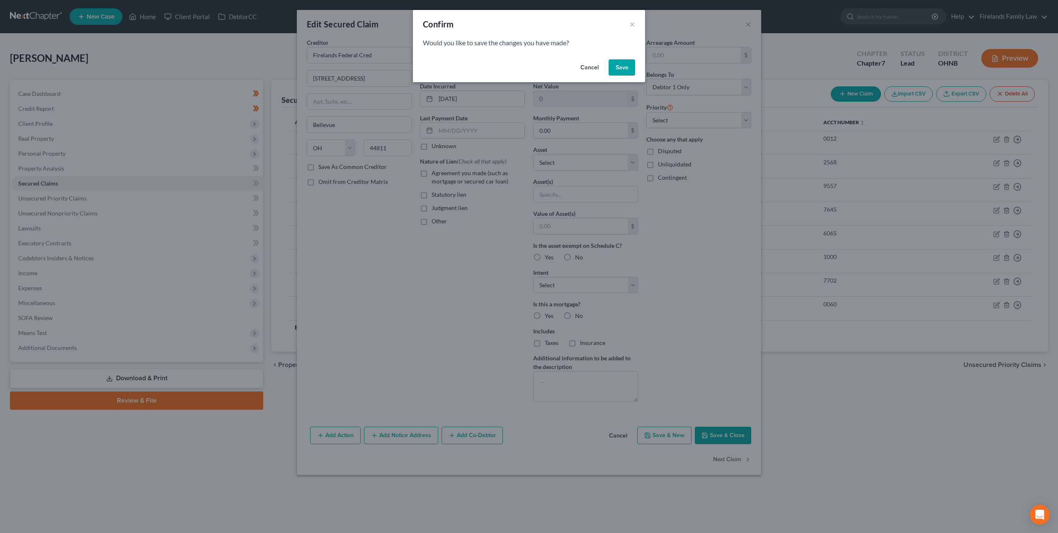
click at [586, 69] on button "Cancel" at bounding box center [590, 67] width 32 height 17
select select "36"
select select "0"
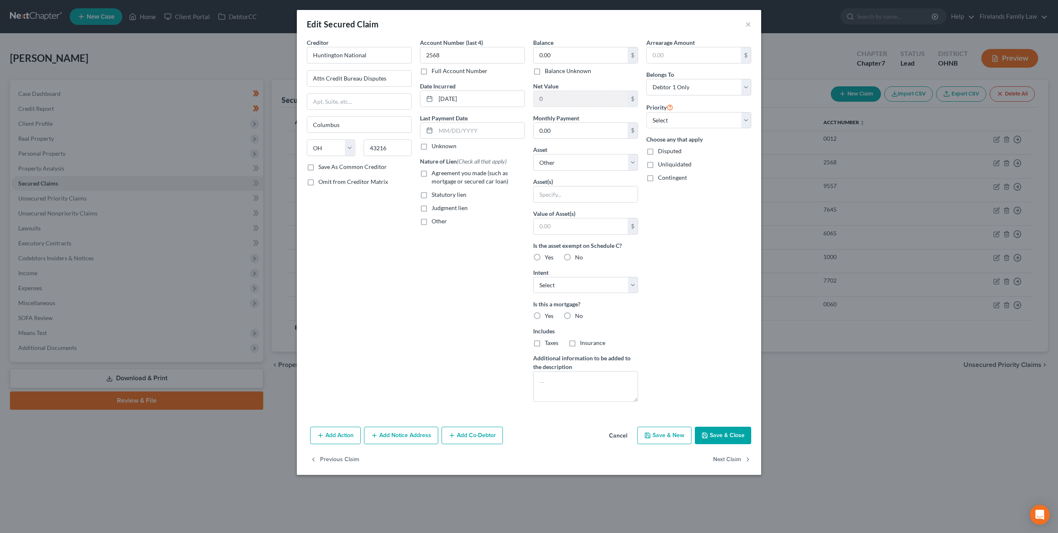
click at [622, 430] on button "Cancel" at bounding box center [619, 435] width 32 height 17
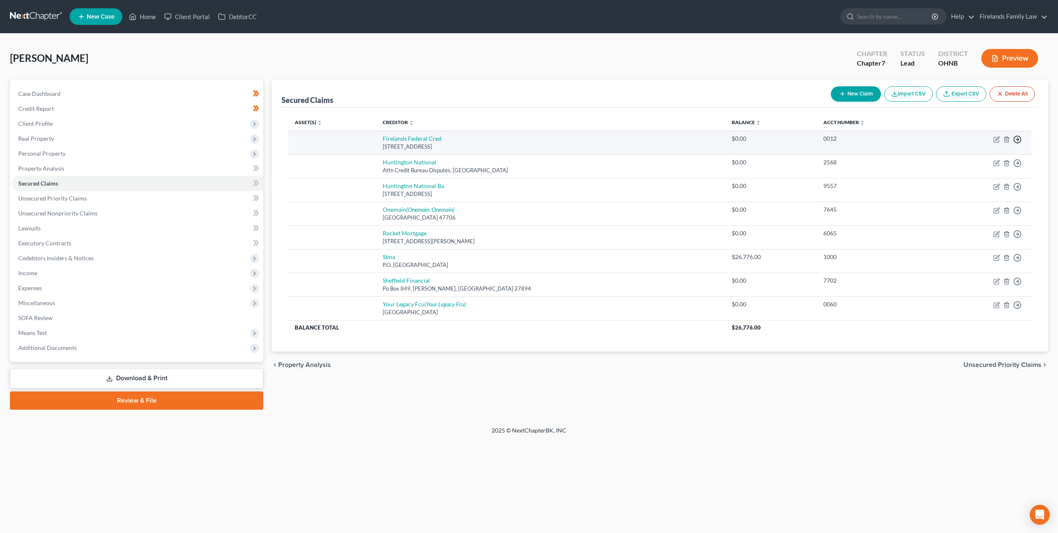
click at [1018, 138] on polyline "button" at bounding box center [1018, 139] width 1 height 3
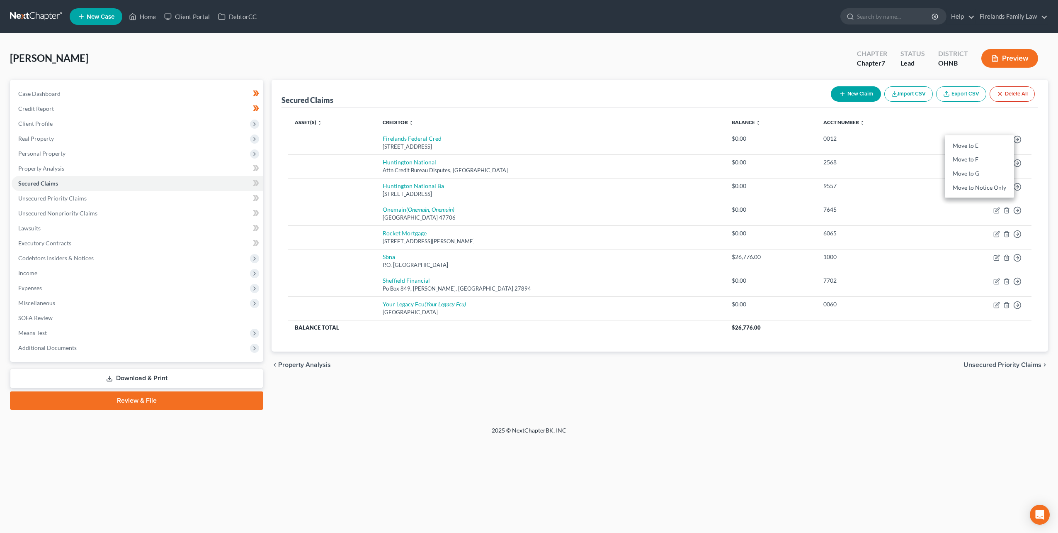
click at [904, 118] on th "Acct Number expand_more expand_less unfold_more" at bounding box center [876, 122] width 118 height 17
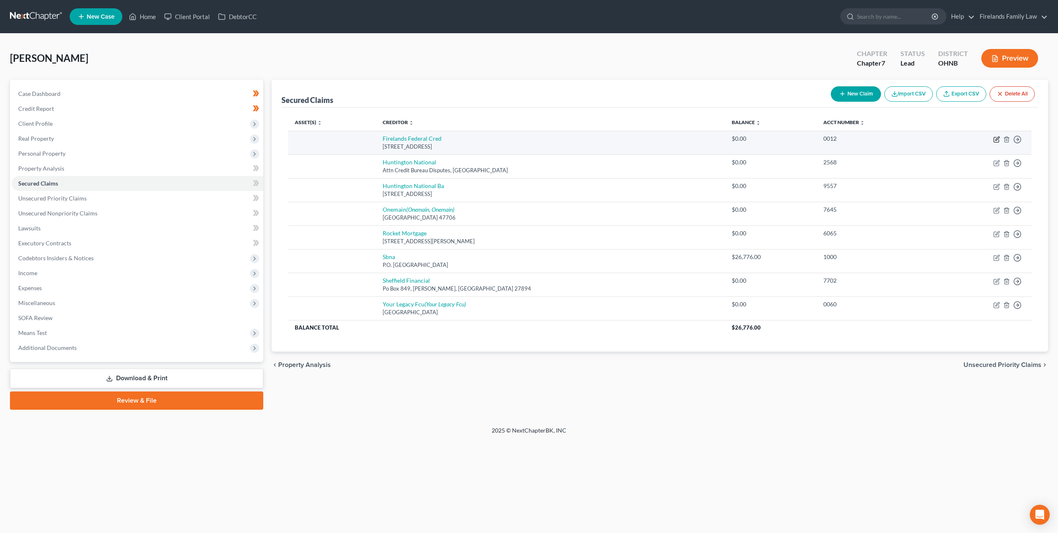
click at [995, 137] on icon "button" at bounding box center [997, 139] width 7 height 7
select select "36"
select select "0"
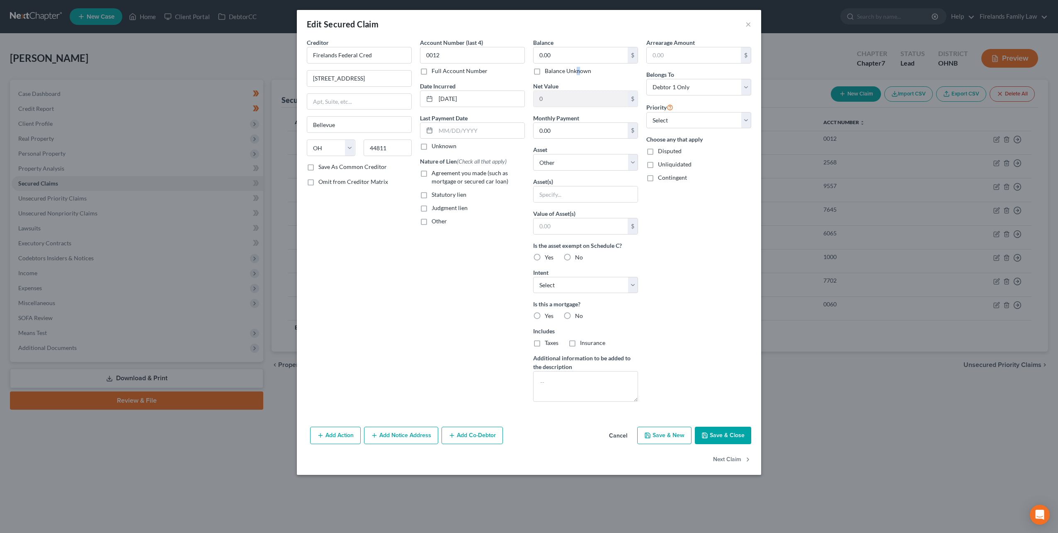
click at [578, 73] on label "Balance Unknown" at bounding box center [568, 71] width 46 height 8
click at [523, 78] on div "Account Number (last 4) 0012 Full Account Number Date Incurred [DATE] Last Paym…" at bounding box center [472, 223] width 113 height 370
click at [545, 75] on label "Balance Unknown" at bounding box center [568, 71] width 46 height 8
click at [548, 72] on input "Balance Unknown" at bounding box center [550, 69] width 5 height 5
checkbox input "true"
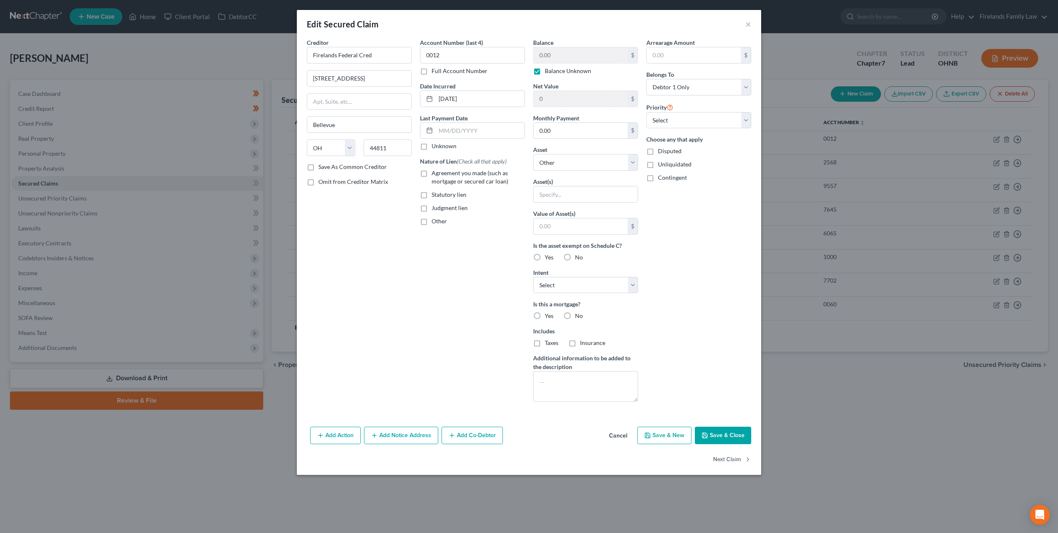
click at [735, 435] on button "Save & Close" at bounding box center [723, 434] width 56 height 17
select select
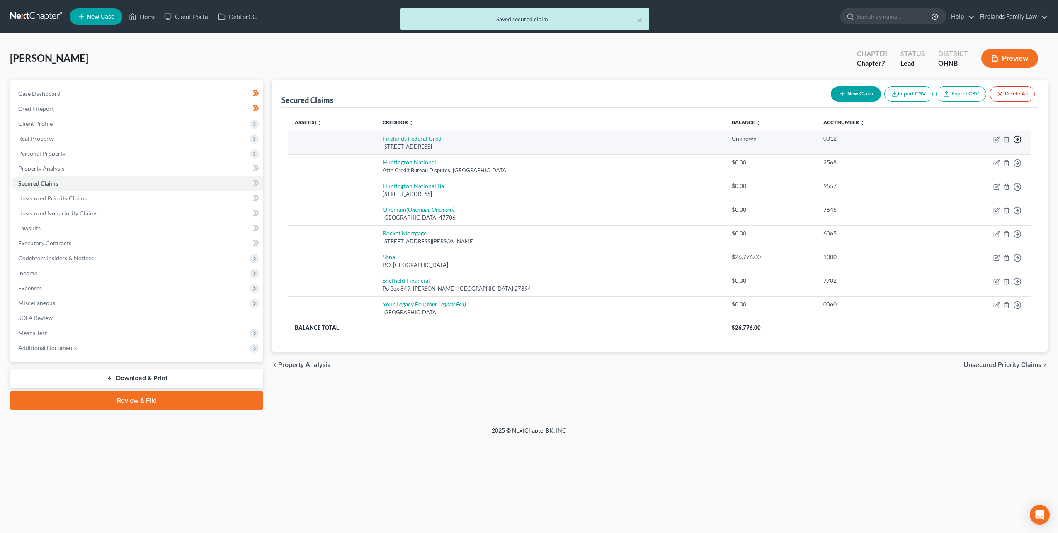
click at [1020, 136] on icon "button" at bounding box center [1018, 139] width 8 height 8
click at [980, 156] on link "Move to F" at bounding box center [979, 160] width 69 height 14
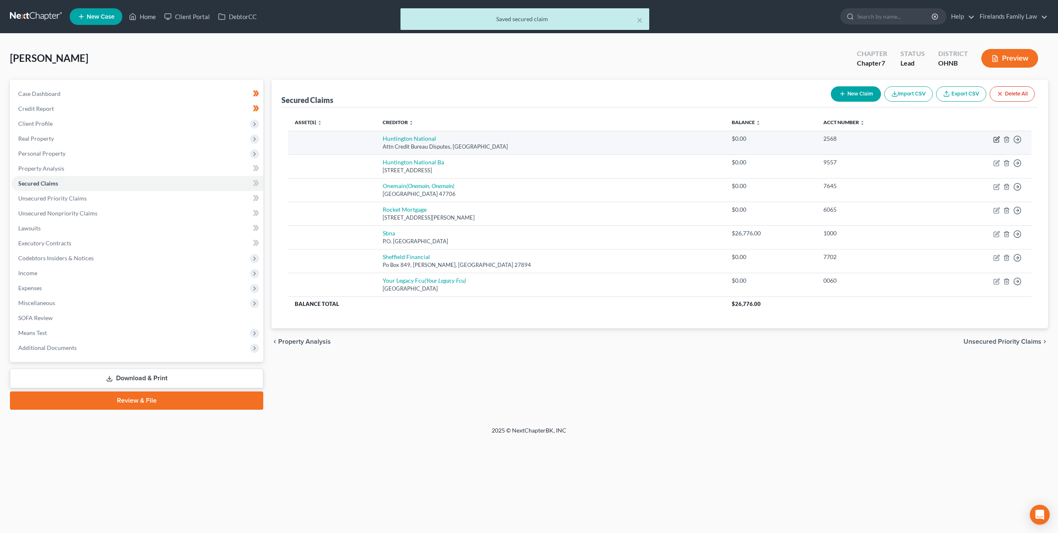
click at [995, 137] on icon "button" at bounding box center [996, 139] width 5 height 5
select select "36"
select select "0"
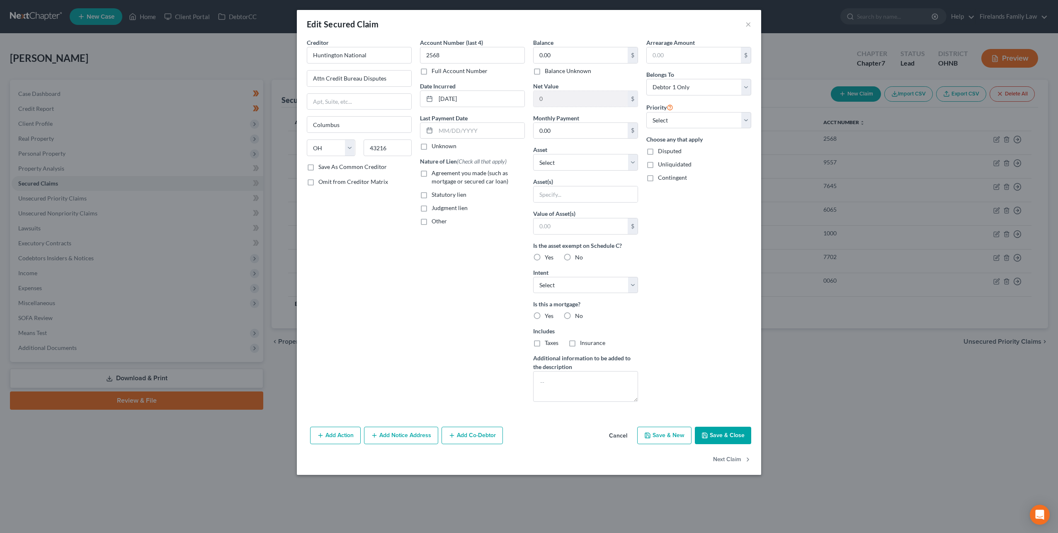
click at [572, 70] on label "Balance Unknown" at bounding box center [568, 71] width 46 height 8
click at [554, 70] on input "Balance Unknown" at bounding box center [550, 69] width 5 height 5
checkbox input "true"
click at [710, 438] on button "Save & Close" at bounding box center [723, 434] width 56 height 17
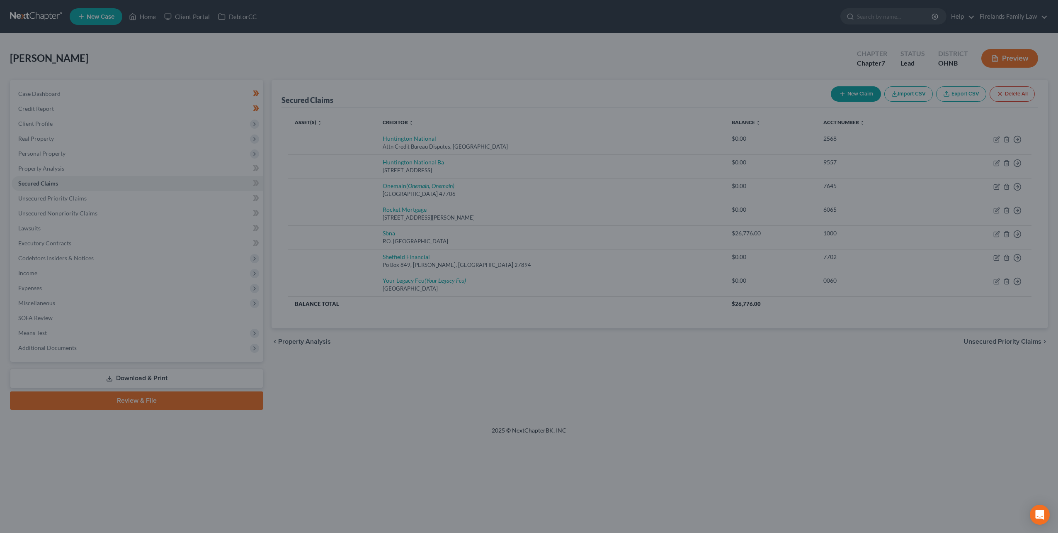
type input "0"
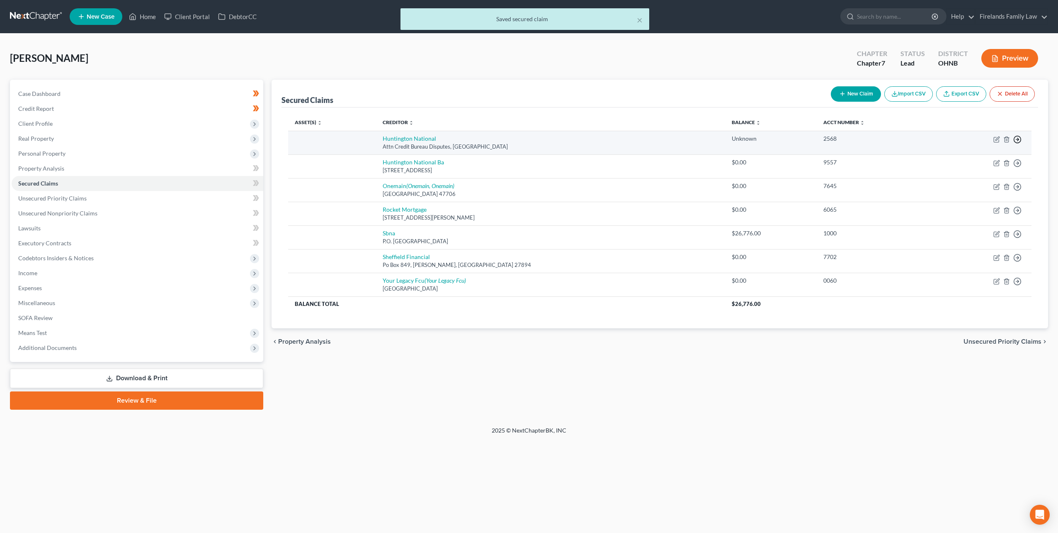
click at [1019, 138] on icon "button" at bounding box center [1018, 139] width 8 height 8
click at [979, 159] on link "Move to F" at bounding box center [979, 160] width 69 height 14
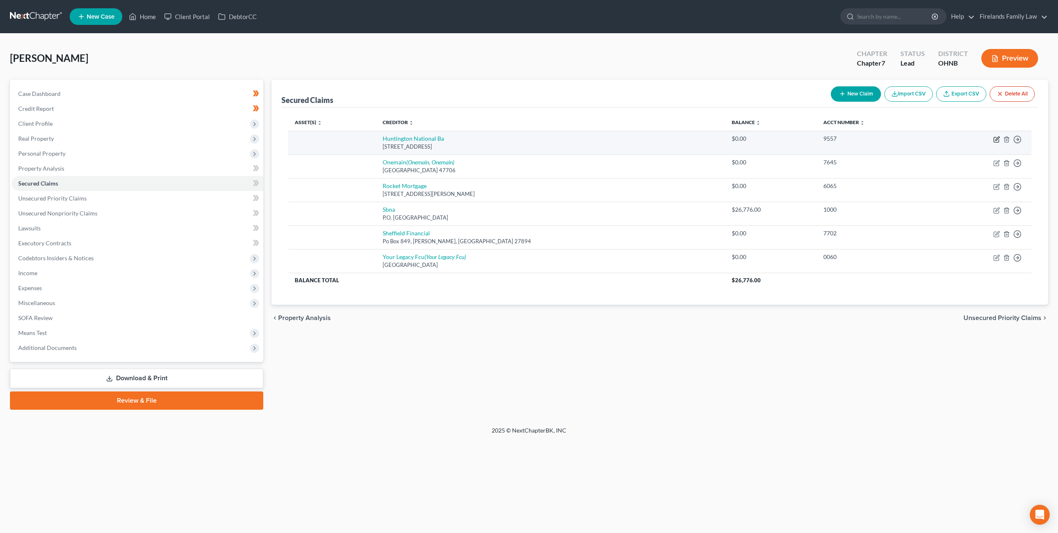
click at [997, 139] on icon "button" at bounding box center [997, 139] width 7 height 7
select select "36"
select select "0"
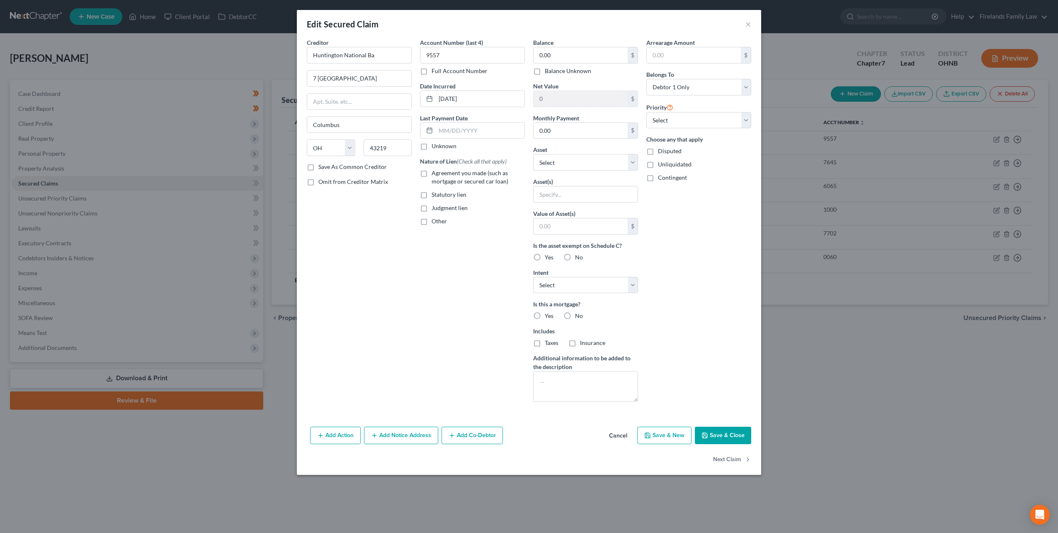
click at [566, 68] on label "Balance Unknown" at bounding box center [568, 71] width 46 height 8
click at [554, 68] on input "Balance Unknown" at bounding box center [550, 69] width 5 height 5
checkbox input "true"
click at [563, 158] on select "Select Other Multiple Assets Capitol One (Checking Account) - $0.0 Household Go…" at bounding box center [585, 162] width 105 height 17
click at [533, 154] on select "Select Other Multiple Assets Capitol One (Checking Account) - $0.0 Household Go…" at bounding box center [585, 162] width 105 height 17
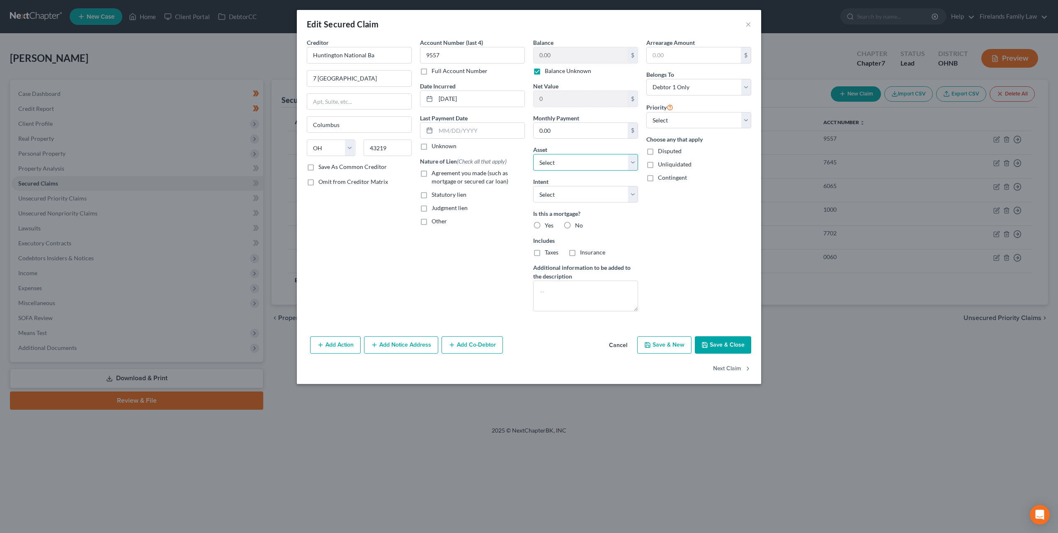
click at [572, 159] on select "Select Other Multiple Assets Capitol One (Checking Account) - $0.0 Household Go…" at bounding box center [585, 162] width 105 height 17
click at [719, 344] on button "Save & Close" at bounding box center [723, 344] width 56 height 17
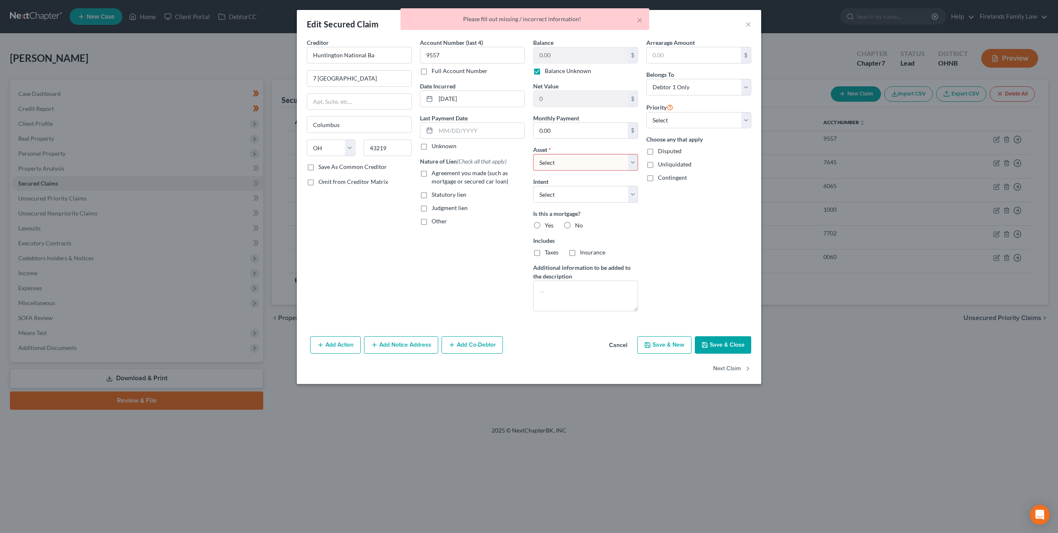
click at [571, 163] on select "Select Other Multiple Assets Capitol One (Checking Account) - $0.0 Household Go…" at bounding box center [585, 162] width 105 height 17
select select "0"
click at [533, 154] on select "Select Other Multiple Assets Capitol One (Checking Account) - $0.0 Household Go…" at bounding box center [585, 162] width 105 height 17
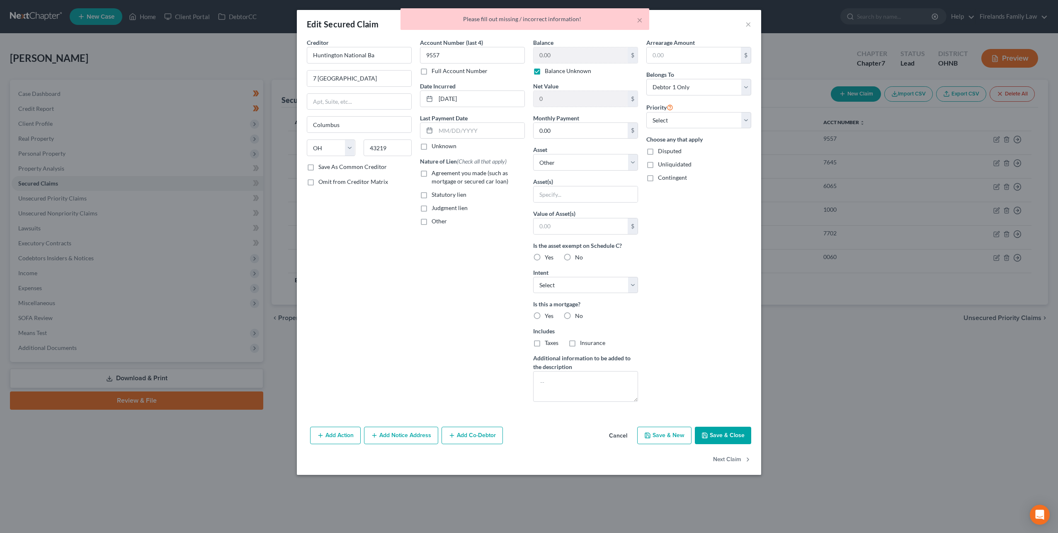
click at [722, 435] on button "Save & Close" at bounding box center [723, 434] width 56 height 17
select select
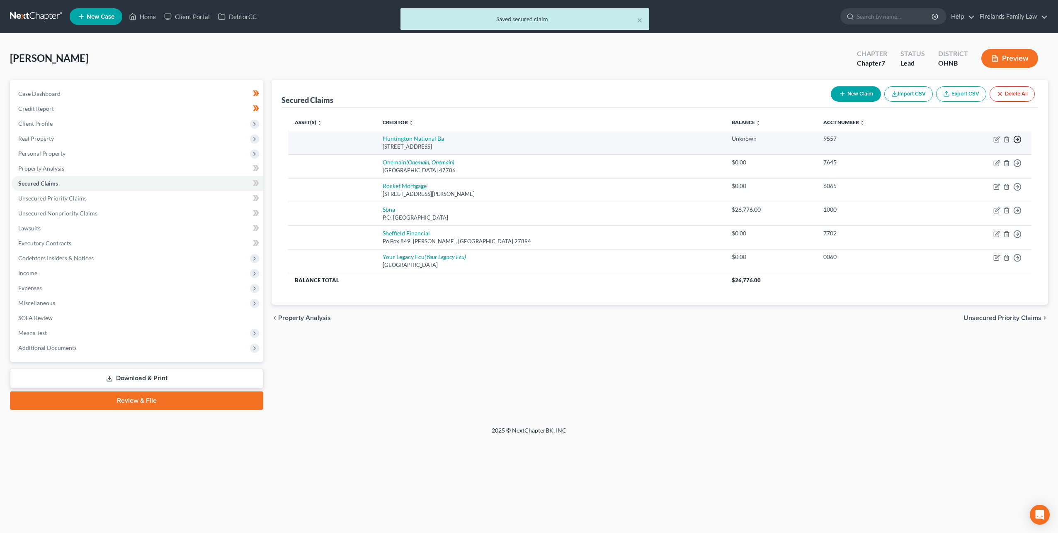
click at [1015, 135] on icon "button" at bounding box center [1018, 139] width 8 height 8
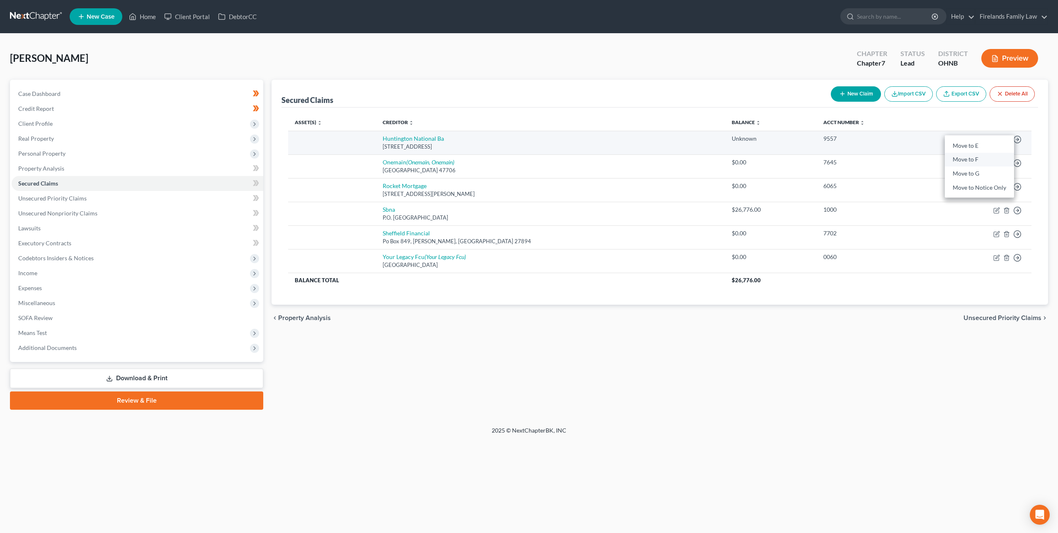
click at [991, 157] on link "Move to F" at bounding box center [979, 160] width 69 height 14
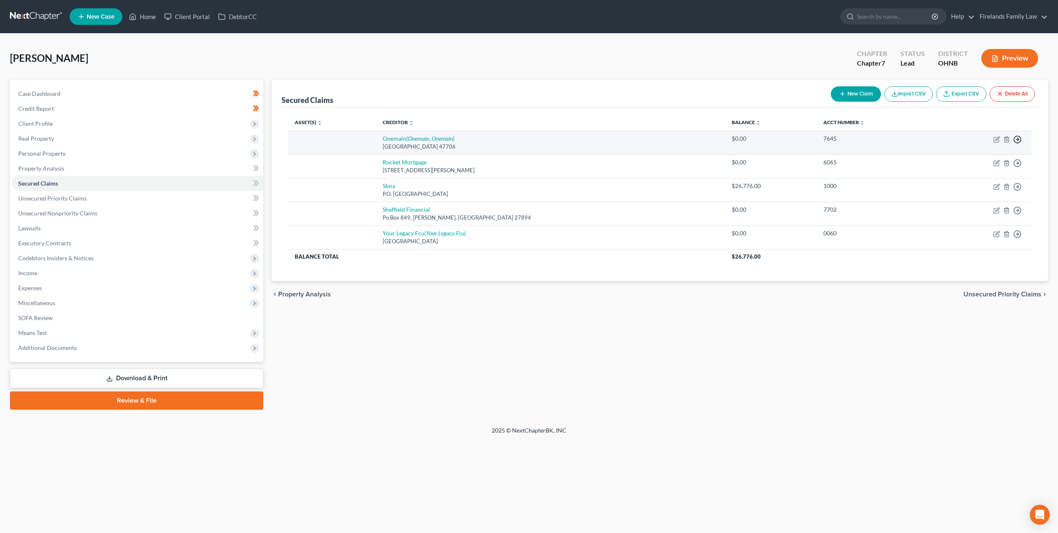
click at [1020, 138] on icon "button" at bounding box center [1018, 139] width 8 height 8
click at [988, 160] on link "Move to F" at bounding box center [979, 160] width 69 height 14
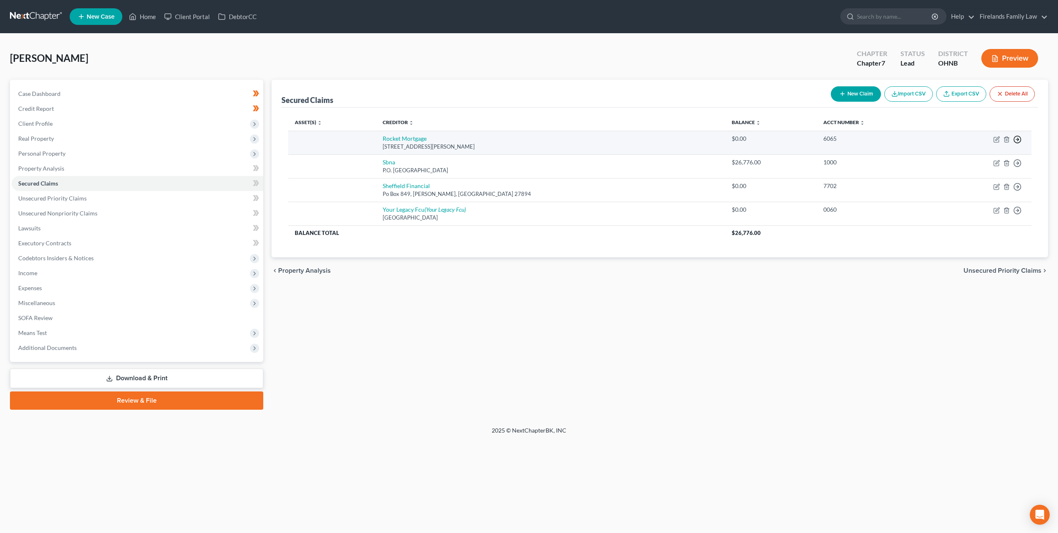
click at [1018, 140] on polyline "button" at bounding box center [1018, 139] width 1 height 3
click at [999, 161] on link "Move to F" at bounding box center [979, 160] width 69 height 14
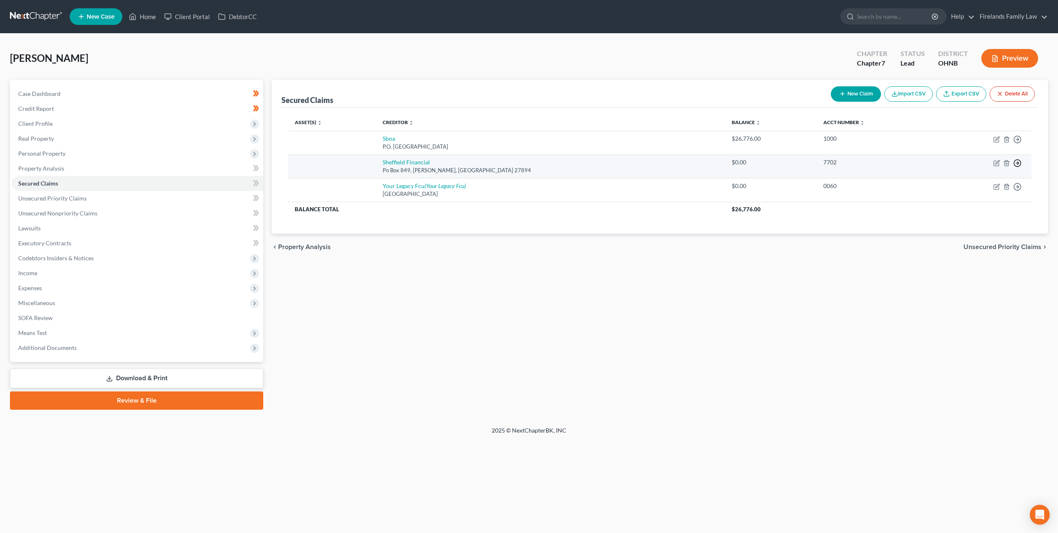
click at [1019, 159] on icon "button" at bounding box center [1018, 163] width 8 height 8
click at [992, 182] on link "Move to F" at bounding box center [979, 183] width 69 height 14
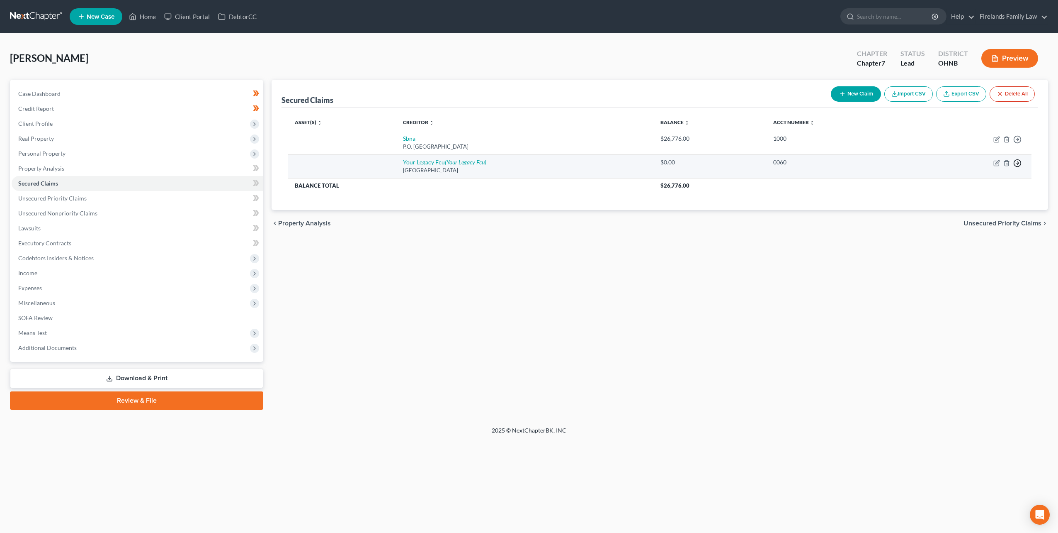
click at [1019, 160] on circle "button" at bounding box center [1017, 163] width 7 height 7
click at [995, 181] on link "Move to F" at bounding box center [979, 183] width 69 height 14
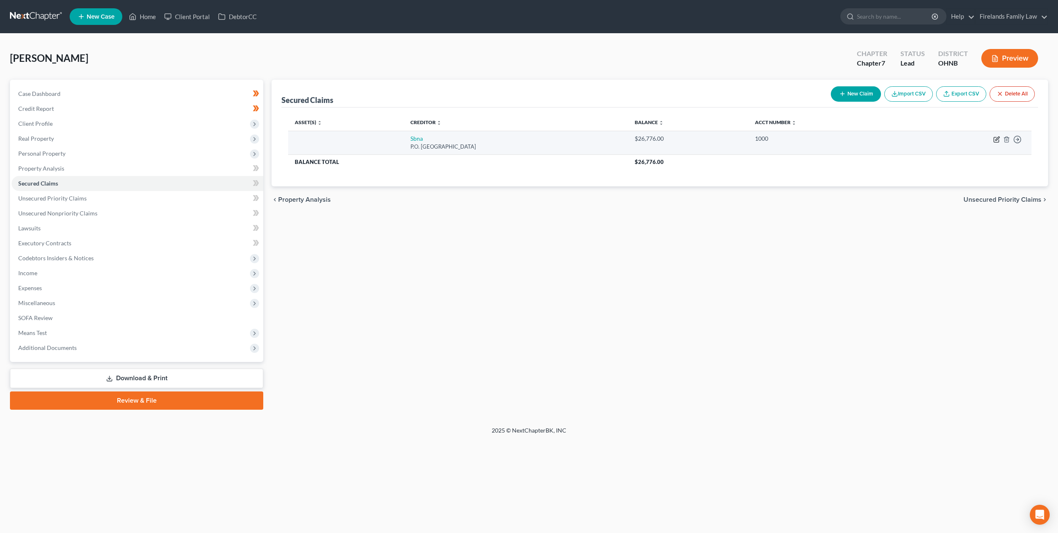
click at [996, 137] on icon "button" at bounding box center [997, 139] width 7 height 7
select select "45"
select select "0"
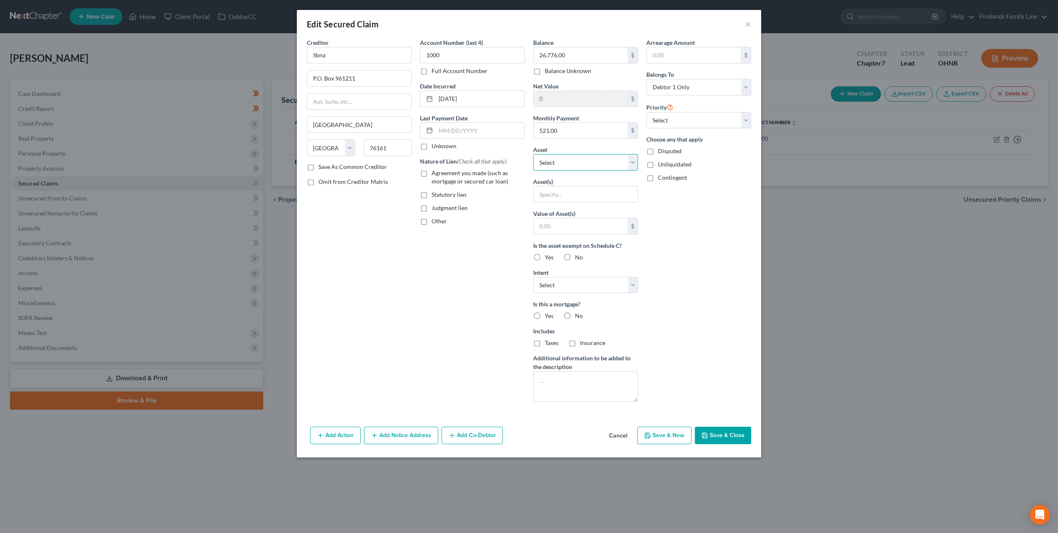
click at [579, 162] on select "Select Other Multiple Assets Capitol One (Checking Account) - $0.0 Household Go…" at bounding box center [585, 162] width 105 height 17
select select "5"
click at [533, 154] on select "Select Other Multiple Assets Capitol One (Checking Account) - $0.0 Household Go…" at bounding box center [585, 162] width 105 height 17
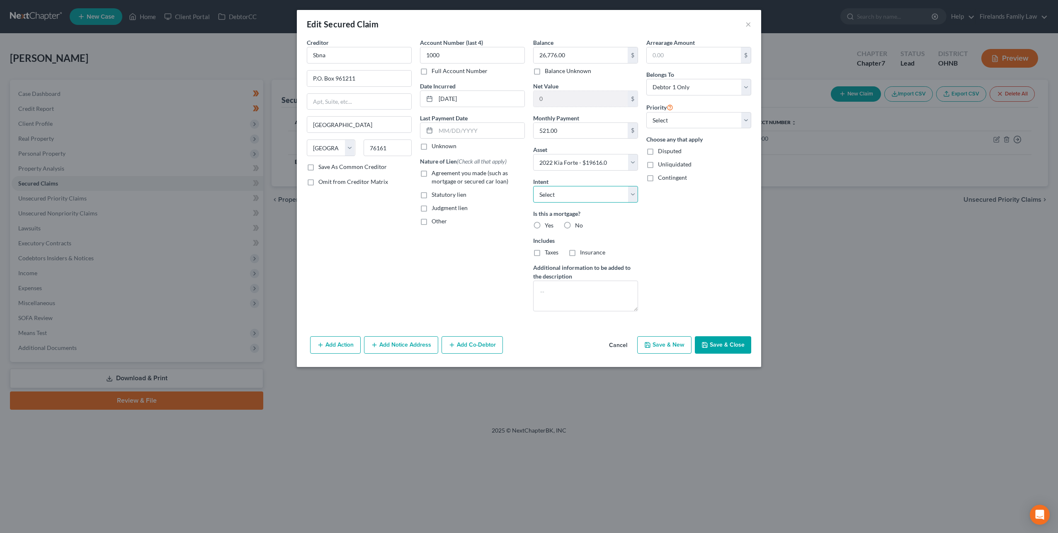
click at [586, 199] on select "Select Surrender Redeem Reaffirm Avoid Other" at bounding box center [585, 194] width 105 height 17
select select "2"
click at [533, 186] on select "Select Surrender Redeem Reaffirm Avoid Other" at bounding box center [585, 194] width 105 height 17
click at [575, 221] on label "No" at bounding box center [579, 225] width 8 height 8
click at [579, 221] on input "No" at bounding box center [581, 223] width 5 height 5
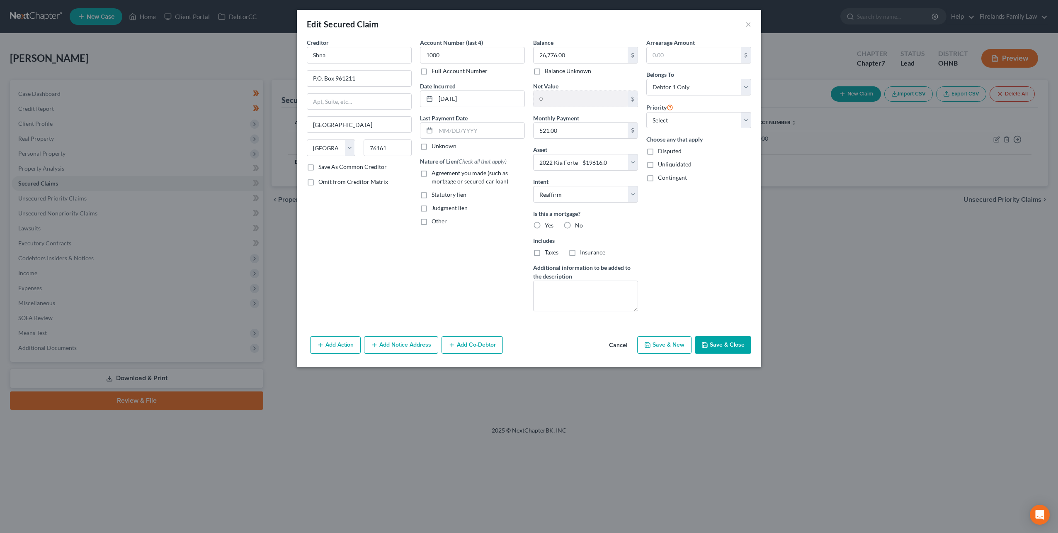
radio input "true"
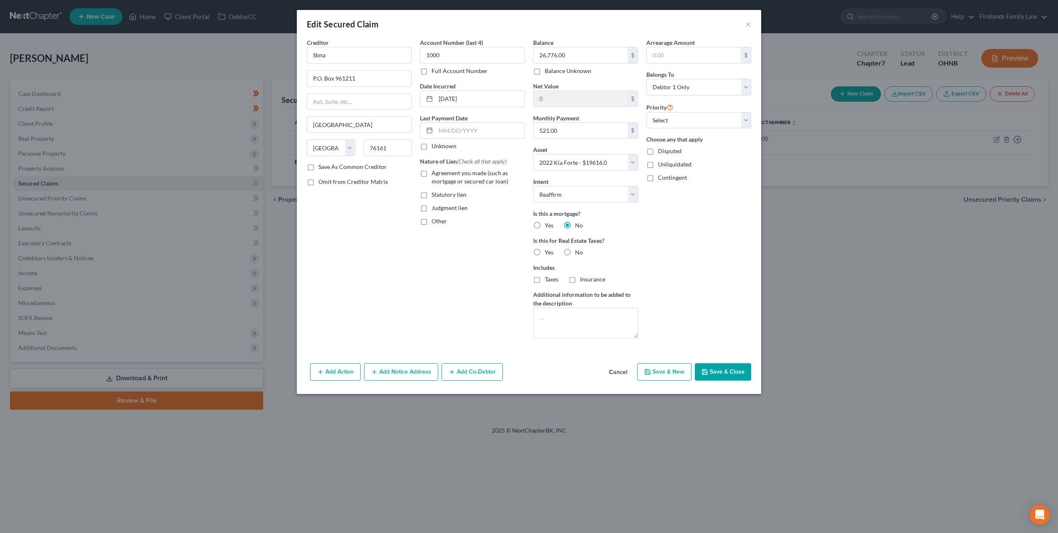
click at [575, 250] on label "No" at bounding box center [579, 252] width 8 height 8
click at [579, 250] on input "No" at bounding box center [581, 250] width 5 height 5
radio input "true"
click at [706, 112] on select "Select 1st 2nd 3rd 4th 5th 6th 7th 8th 9th 10th 11th 12th 13th 14th 15th 16th 1…" at bounding box center [699, 120] width 105 height 17
select select "0"
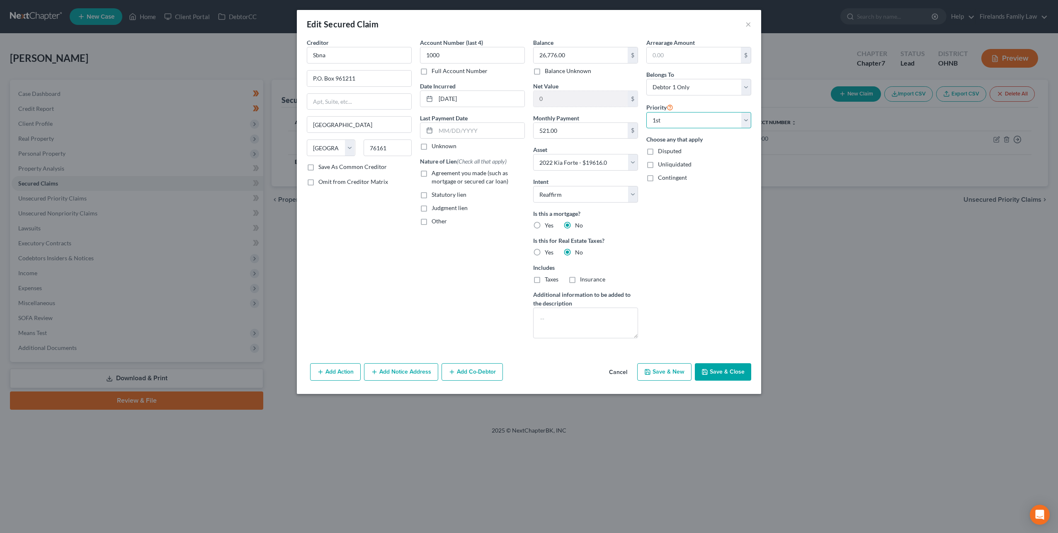
click at [647, 112] on select "Select 1st 2nd 3rd 4th 5th 6th 7th 8th 9th 10th 11th 12th 13th 14th 15th 16th 1…" at bounding box center [699, 120] width 105 height 17
click at [721, 368] on button "Save & Close" at bounding box center [723, 371] width 56 height 17
select select
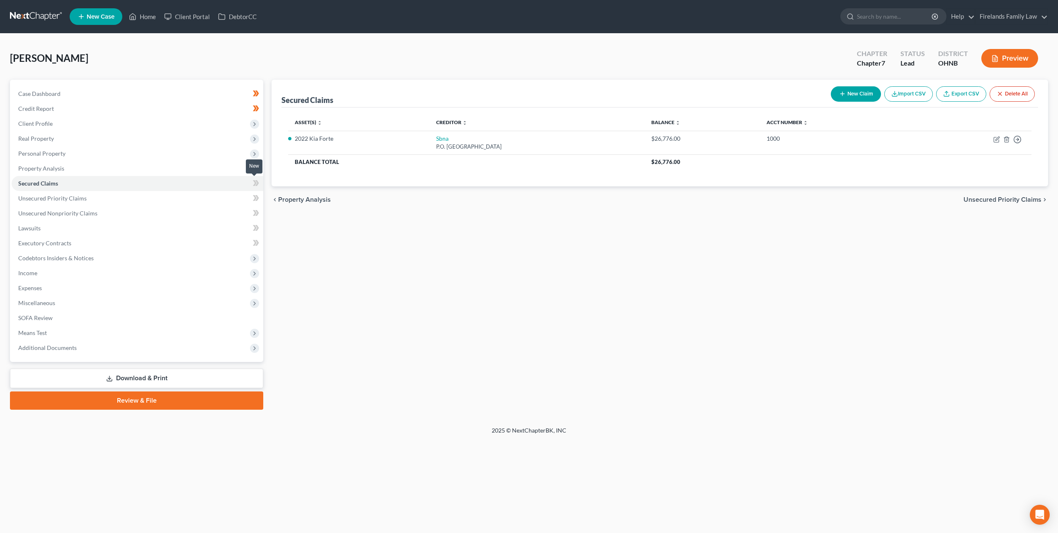
click at [256, 182] on icon at bounding box center [256, 183] width 6 height 10
click at [154, 199] on link "Unsecured Priority Claims" at bounding box center [138, 198] width 252 height 15
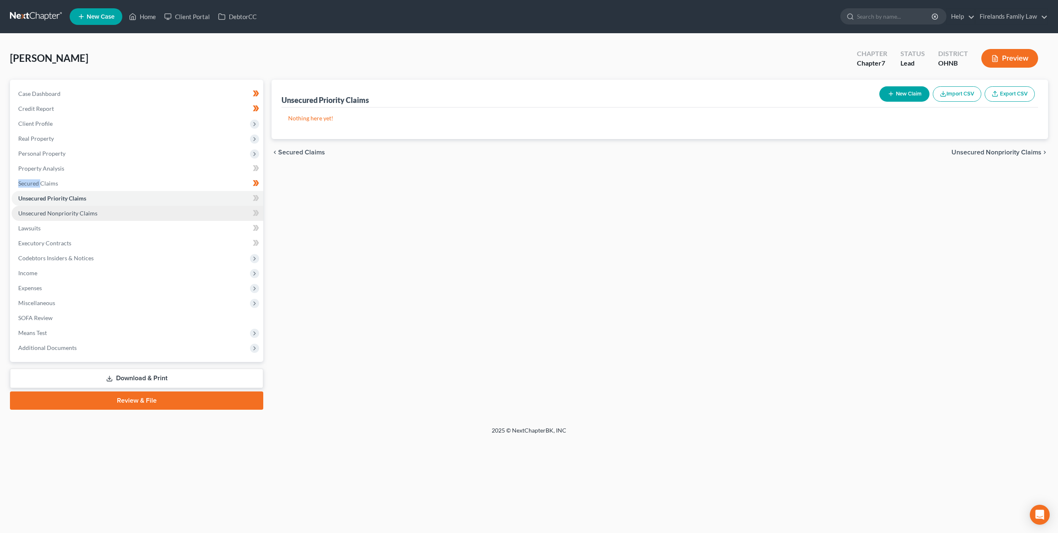
click at [160, 211] on link "Unsecured Nonpriority Claims" at bounding box center [138, 213] width 252 height 15
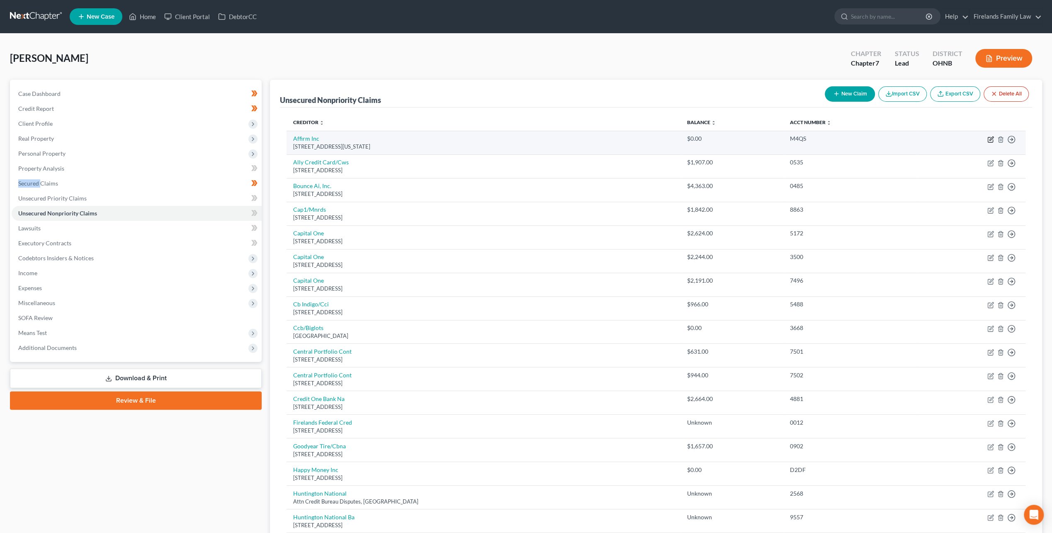
click at [994, 136] on icon "button" at bounding box center [990, 139] width 7 height 7
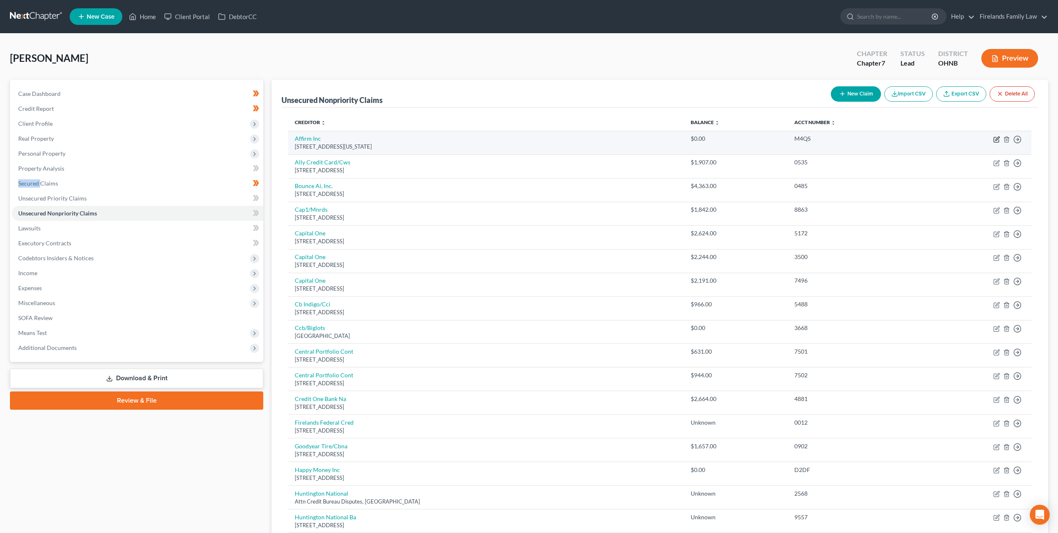
select select "4"
select select "0"
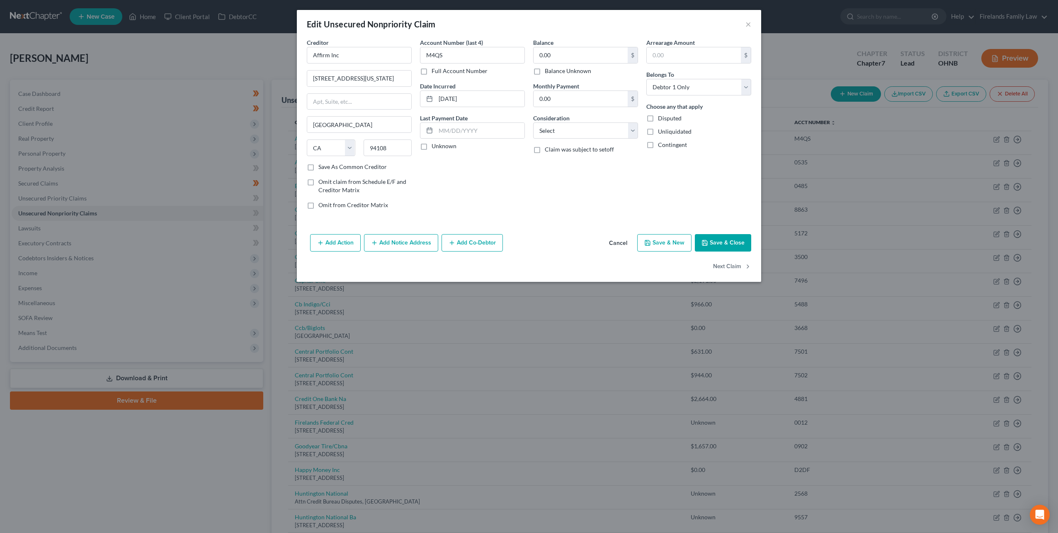
click at [562, 71] on label "Balance Unknown" at bounding box center [568, 71] width 46 height 8
click at [554, 71] on input "Balance Unknown" at bounding box center [550, 69] width 5 height 5
checkbox input "true"
click at [722, 240] on button "Save & Close" at bounding box center [723, 242] width 56 height 17
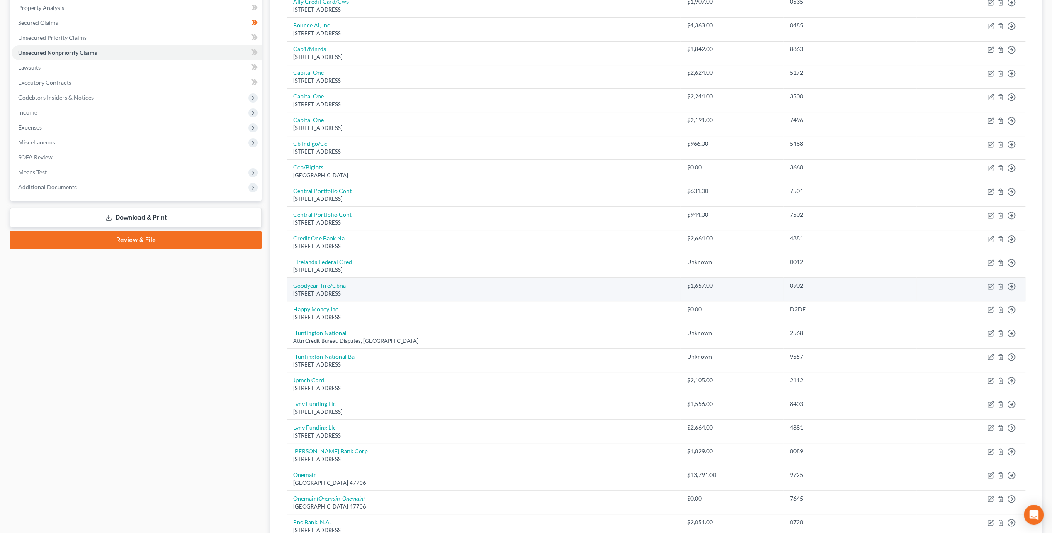
scroll to position [166, 0]
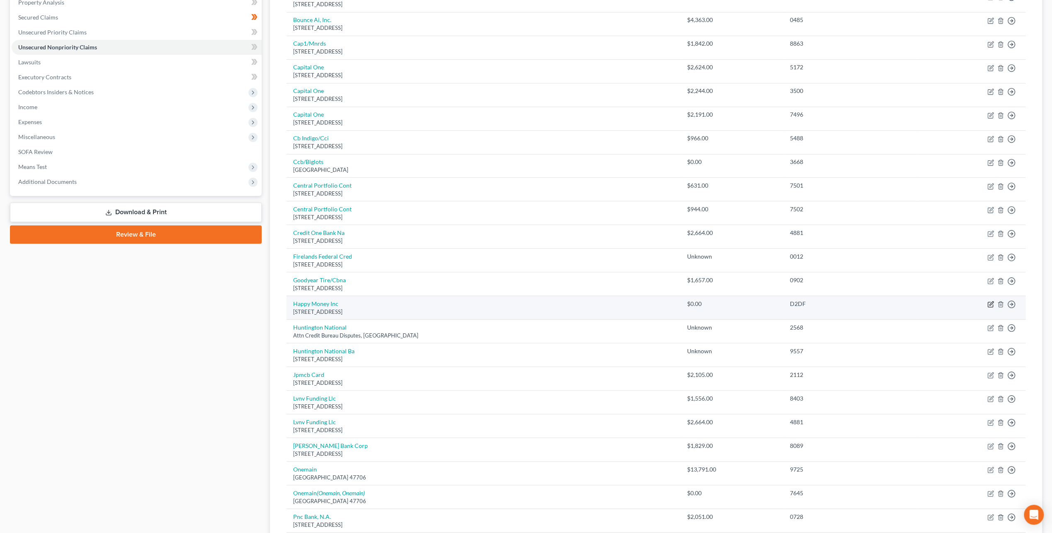
click at [988, 304] on icon "button" at bounding box center [990, 304] width 5 height 5
select select "4"
select select "0"
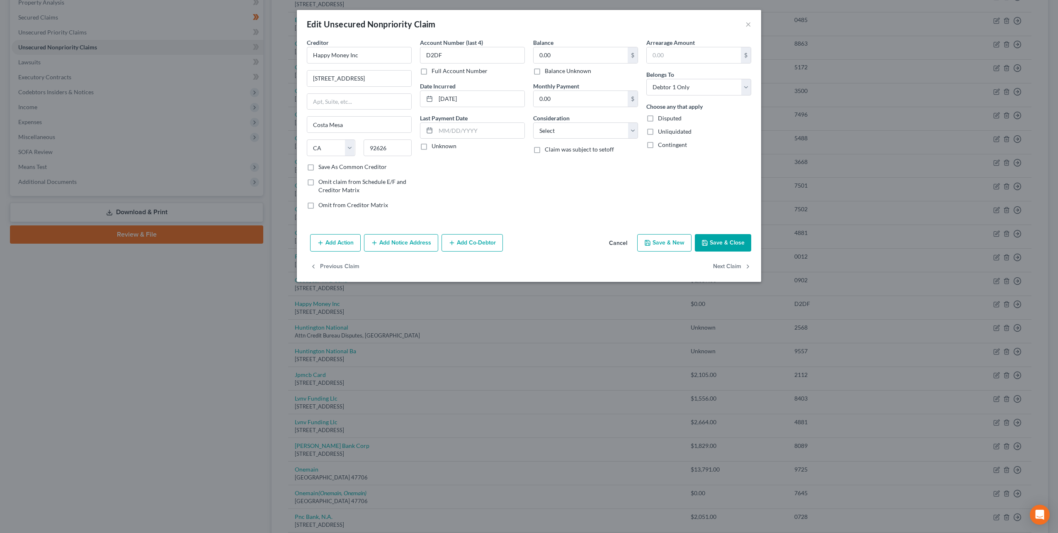
click at [564, 68] on label "Balance Unknown" at bounding box center [568, 71] width 46 height 8
click at [554, 68] on input "Balance Unknown" at bounding box center [550, 69] width 5 height 5
checkbox input "true"
click at [717, 244] on button "Save & Close" at bounding box center [723, 242] width 56 height 17
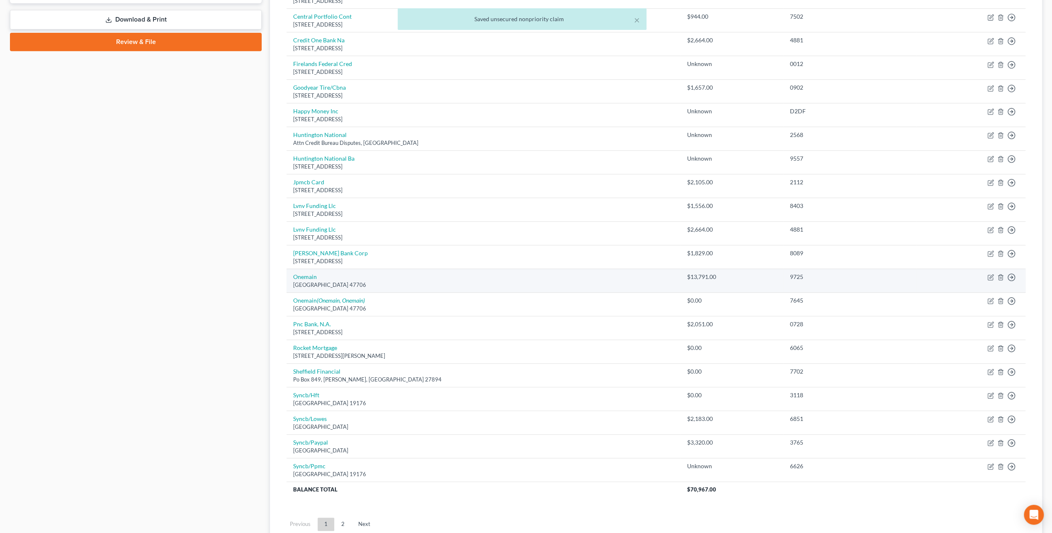
scroll to position [359, 0]
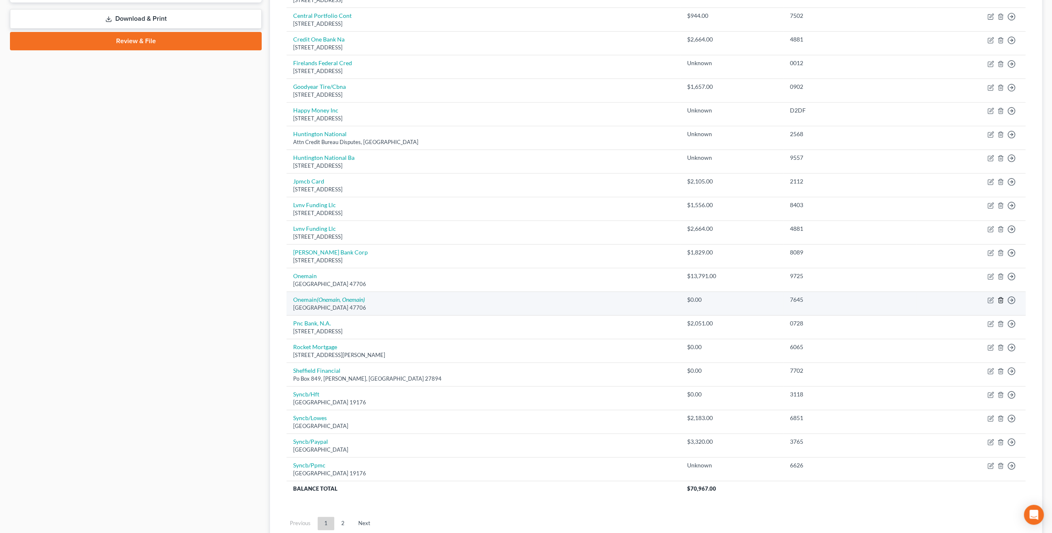
click at [1004, 297] on icon "button" at bounding box center [1000, 300] width 7 height 7
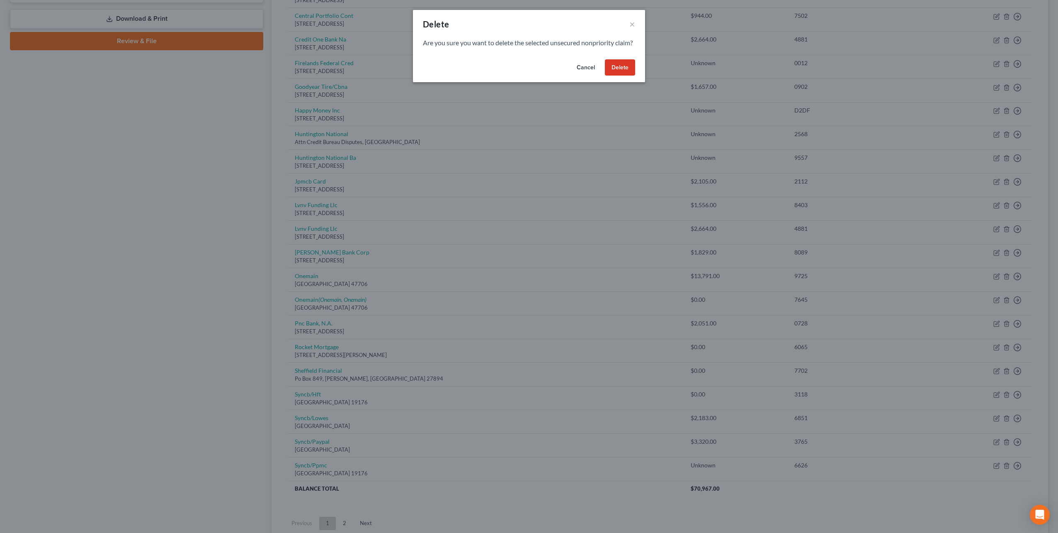
click at [615, 73] on button "Delete" at bounding box center [620, 67] width 30 height 17
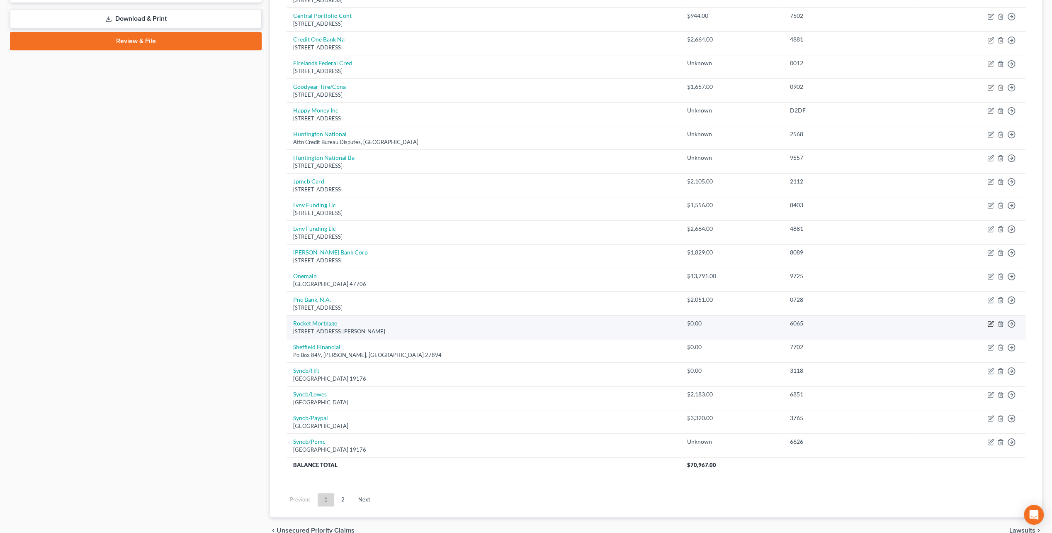
click at [987, 320] on td "Move to D Move to E Move to G Move to Notice Only" at bounding box center [971, 327] width 109 height 24
click at [1000, 320] on icon "button" at bounding box center [1000, 323] width 7 height 7
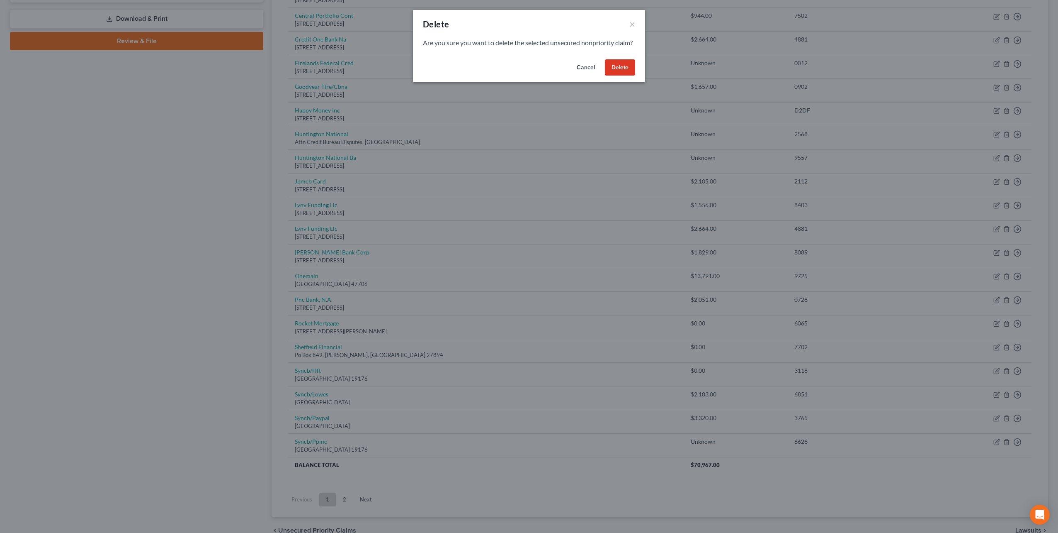
click at [625, 72] on button "Delete" at bounding box center [620, 67] width 30 height 17
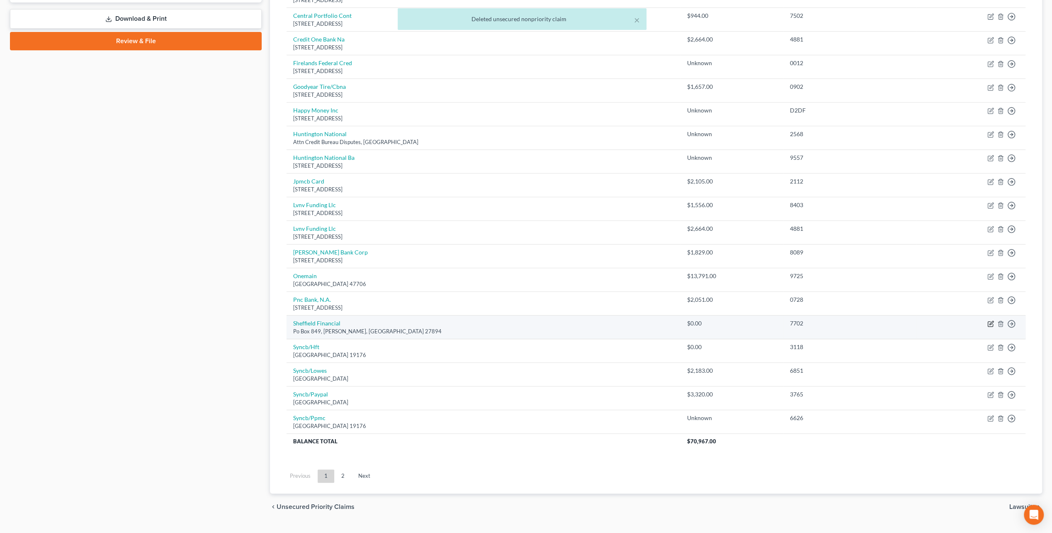
click at [990, 321] on icon "button" at bounding box center [990, 323] width 5 height 5
select select "28"
select select "0"
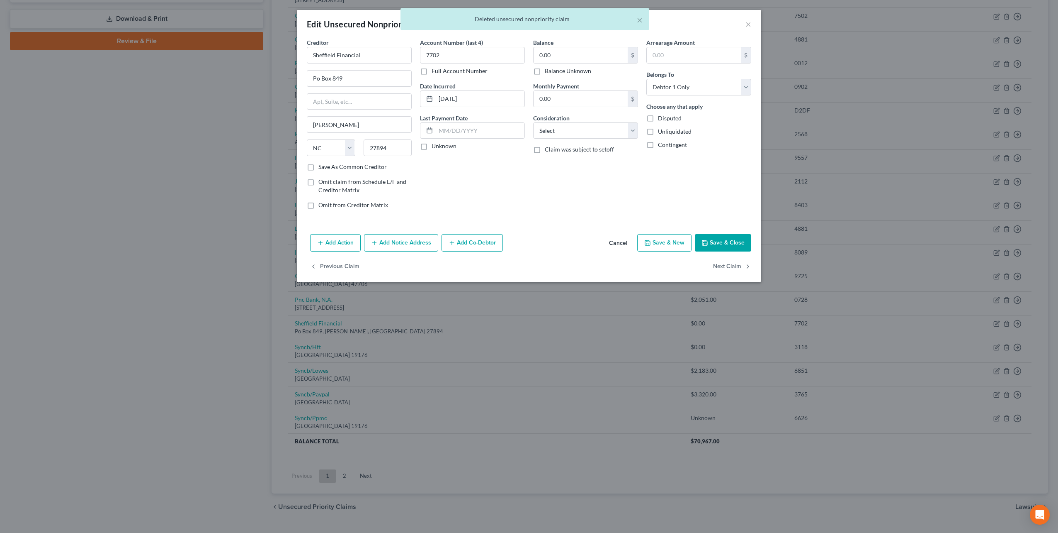
click at [570, 70] on label "Balance Unknown" at bounding box center [568, 71] width 46 height 8
click at [554, 70] on input "Balance Unknown" at bounding box center [550, 69] width 5 height 5
checkbox input "true"
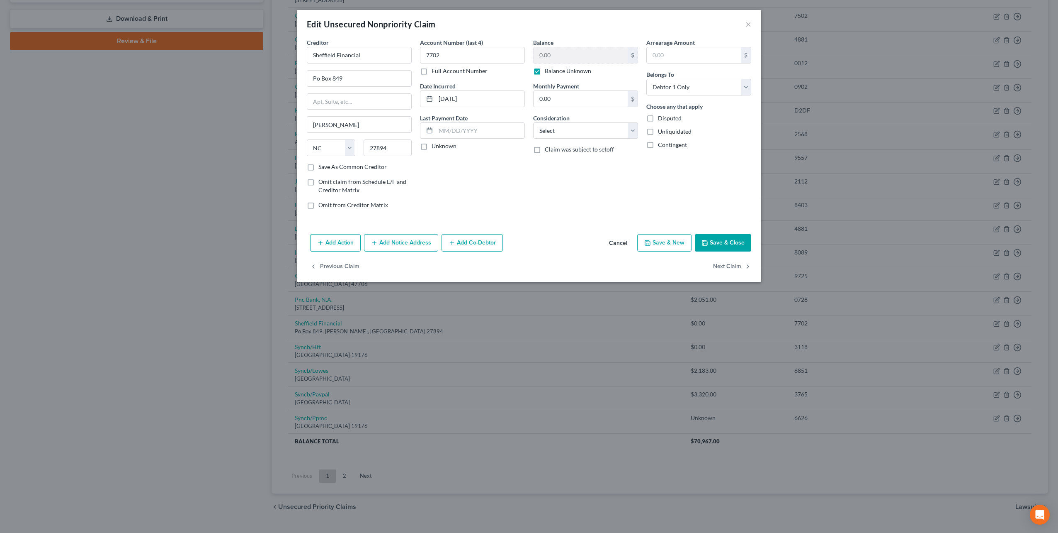
click at [721, 239] on button "Save & Close" at bounding box center [723, 242] width 56 height 17
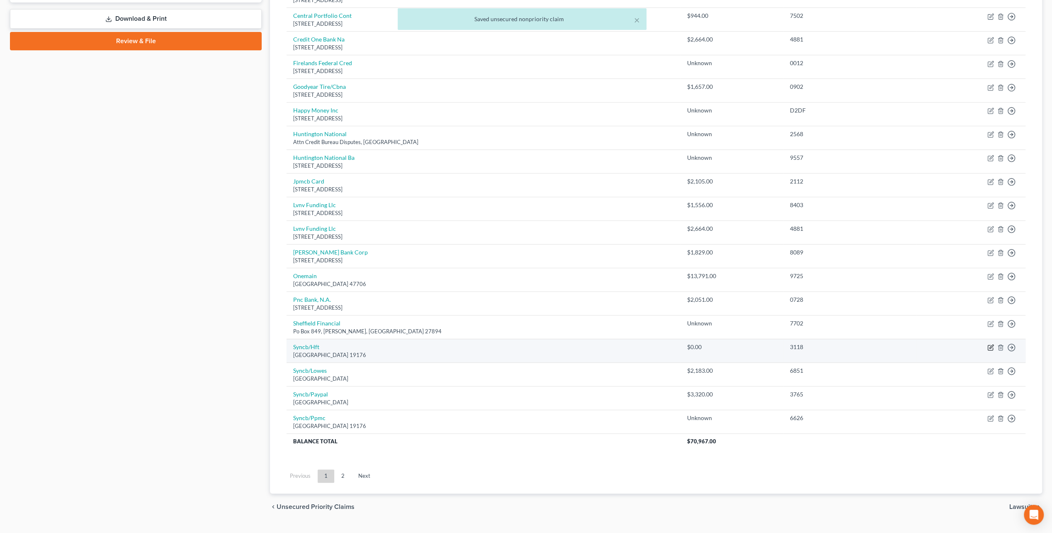
click at [990, 345] on icon "button" at bounding box center [990, 347] width 7 height 7
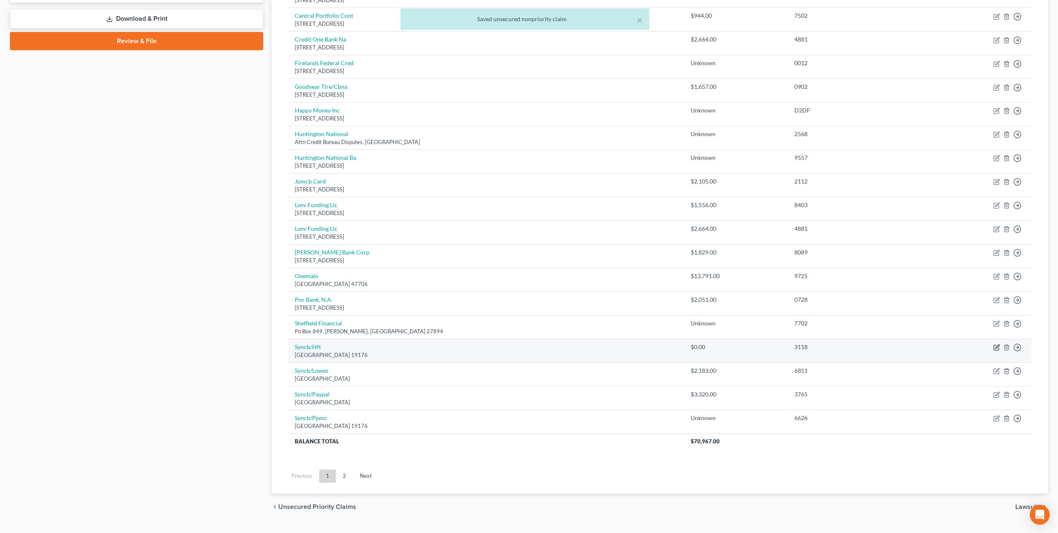
select select "39"
select select "2"
select select "0"
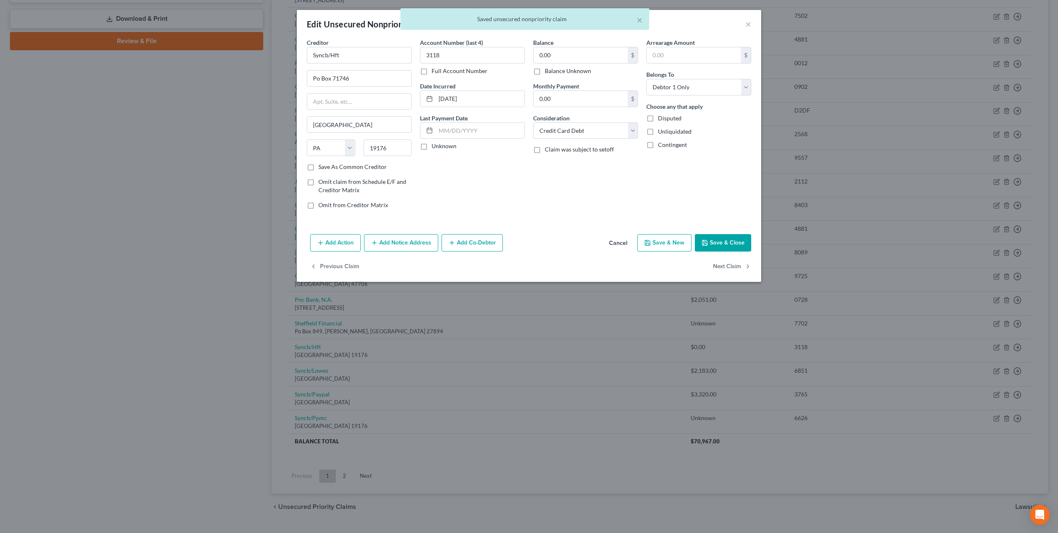
click at [559, 73] on label "Balance Unknown" at bounding box center [568, 71] width 46 height 8
click at [554, 72] on input "Balance Unknown" at bounding box center [550, 69] width 5 height 5
checkbox input "true"
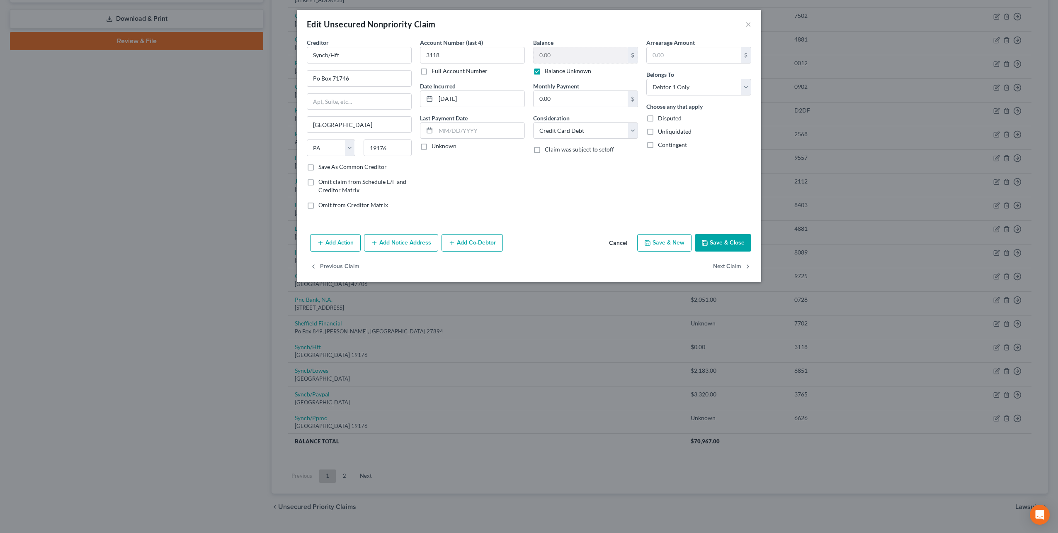
click at [729, 243] on button "Save & Close" at bounding box center [723, 242] width 56 height 17
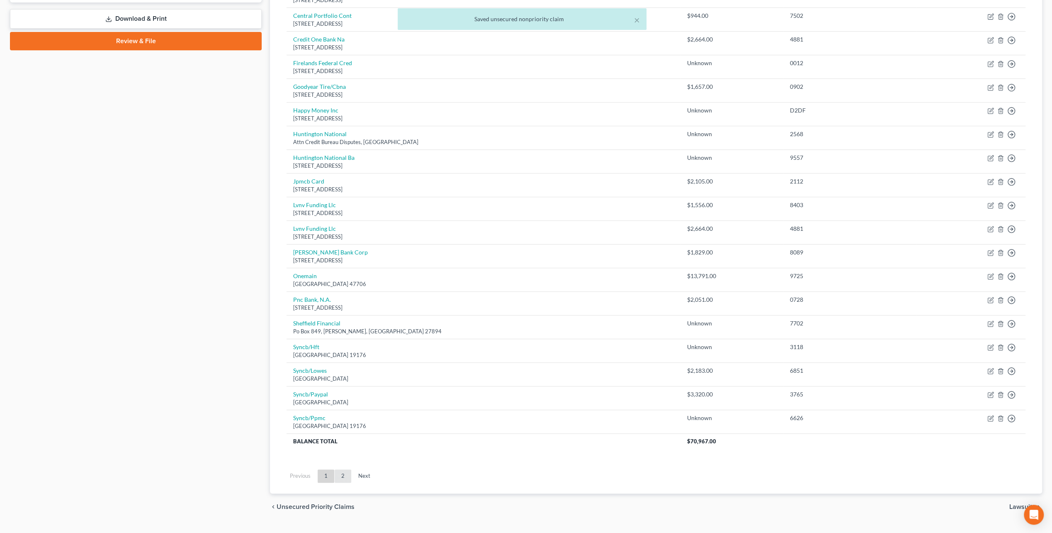
click at [348, 473] on link "2" at bounding box center [343, 475] width 17 height 13
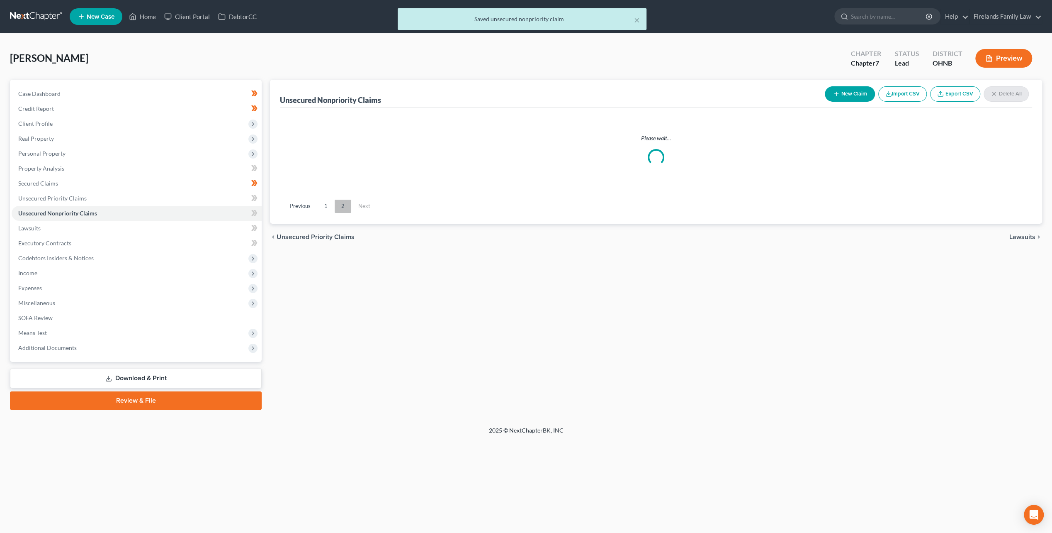
scroll to position [0, 0]
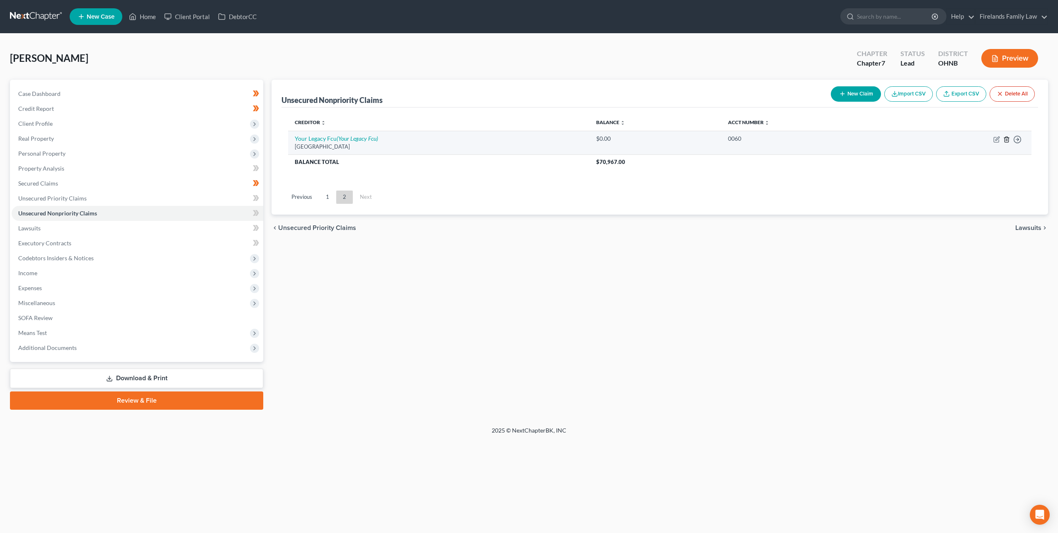
click at [1009, 138] on icon "button" at bounding box center [1007, 138] width 4 height 5
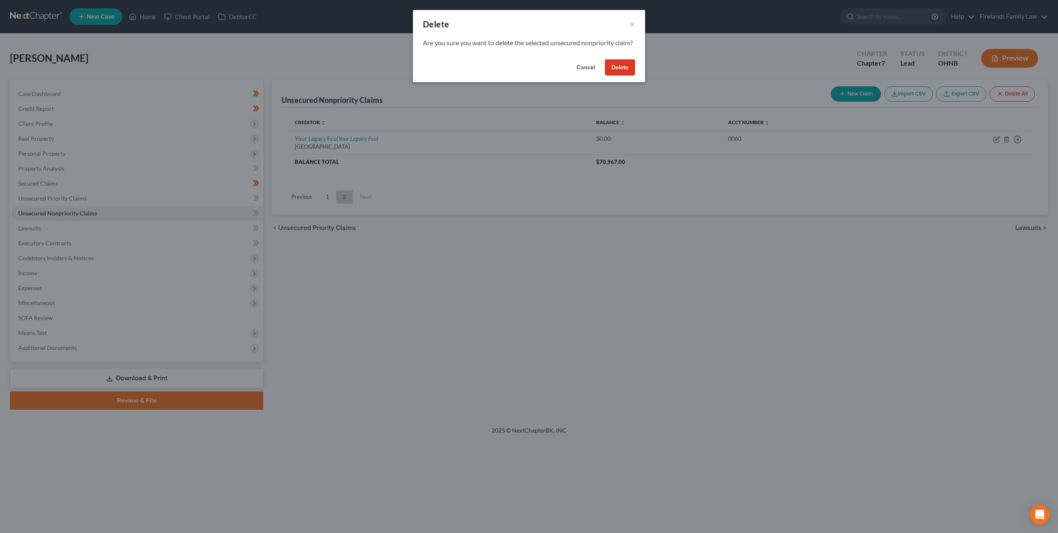
drag, startPoint x: 590, startPoint y: 77, endPoint x: 624, endPoint y: 77, distance: 34.0
click at [624, 77] on div "Cancel Delete" at bounding box center [529, 69] width 232 height 27
click at [624, 76] on button "Delete" at bounding box center [620, 67] width 30 height 17
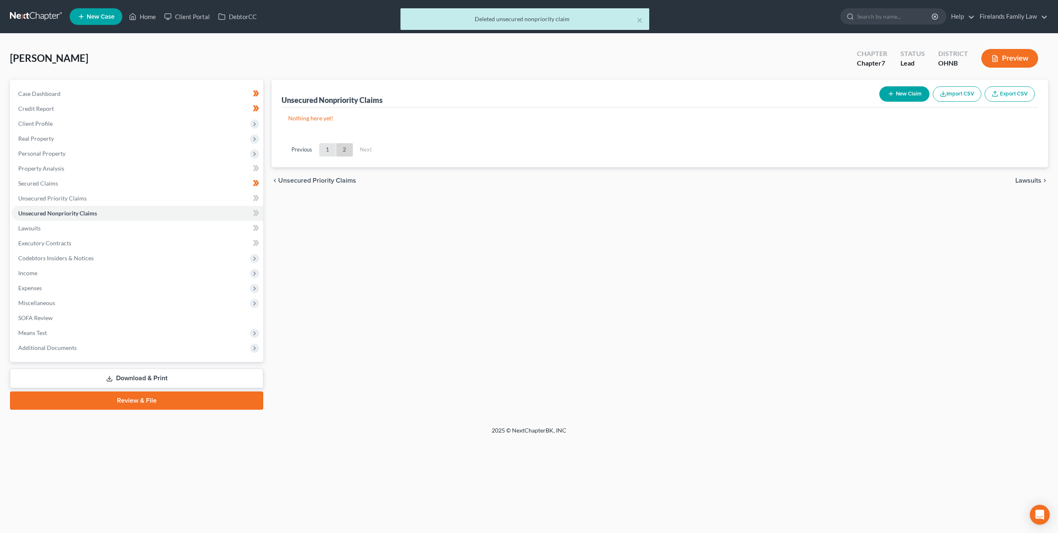
click at [331, 151] on link "1" at bounding box center [327, 149] width 17 height 13
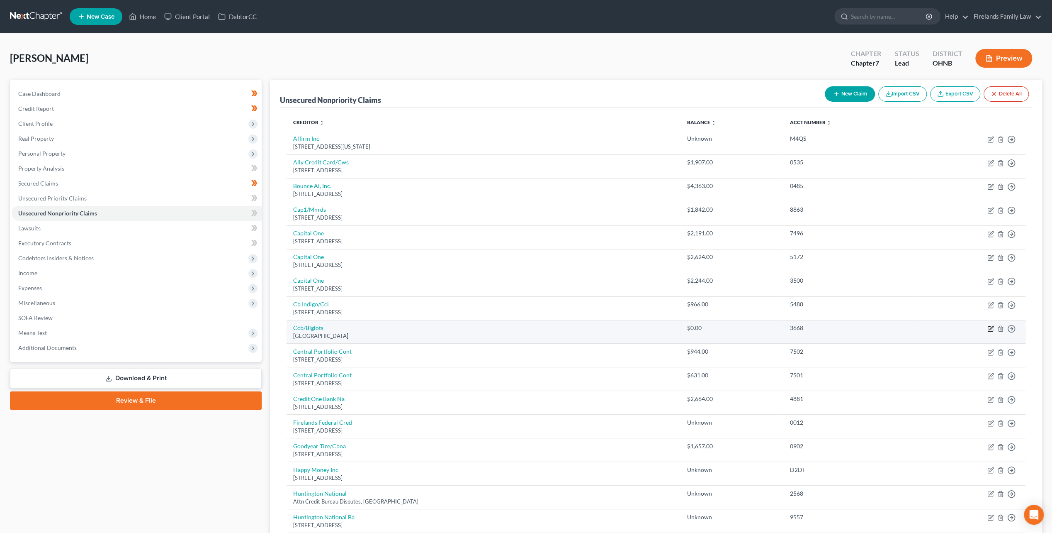
click at [992, 328] on icon "button" at bounding box center [990, 328] width 7 height 7
select select "36"
select select "2"
select select "0"
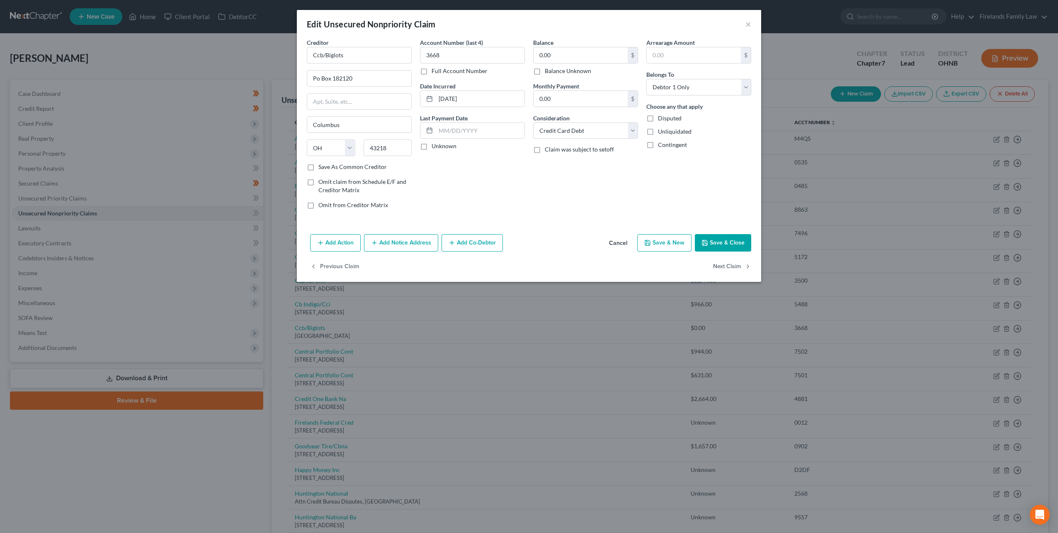
click at [564, 68] on label "Balance Unknown" at bounding box center [568, 71] width 46 height 8
click at [554, 68] on input "Balance Unknown" at bounding box center [550, 69] width 5 height 5
checkbox input "true"
click at [725, 239] on button "Save & Close" at bounding box center [723, 242] width 56 height 17
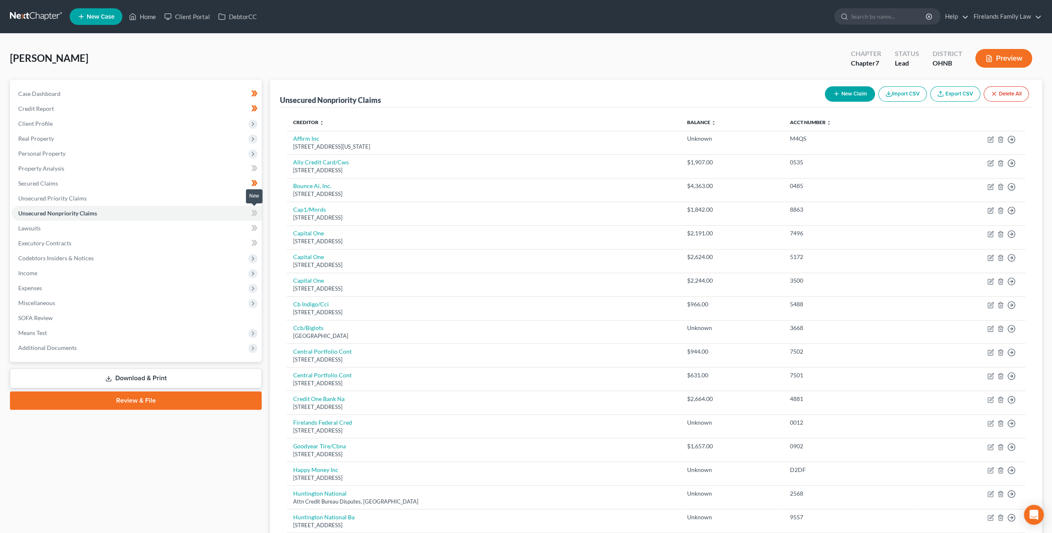
click at [256, 213] on icon at bounding box center [256, 213] width 4 height 6
click at [255, 212] on icon at bounding box center [253, 213] width 4 height 6
click at [212, 198] on link "Unsecured Priority Claims" at bounding box center [137, 198] width 250 height 15
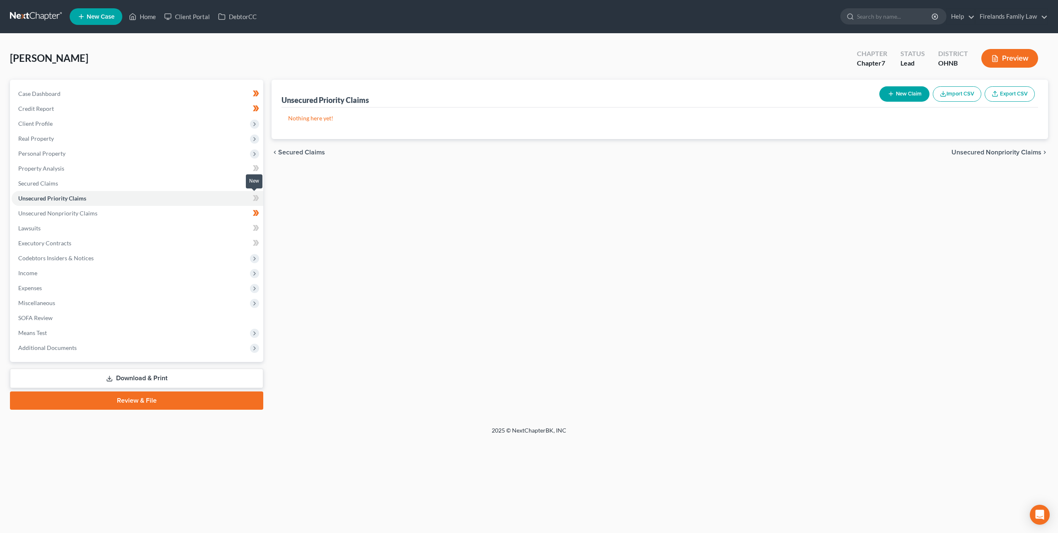
click at [253, 197] on icon at bounding box center [256, 198] width 6 height 10
drag, startPoint x: 253, startPoint y: 197, endPoint x: 218, endPoint y: 168, distance: 45.1
click at [218, 168] on link "Property Analysis" at bounding box center [138, 168] width 252 height 15
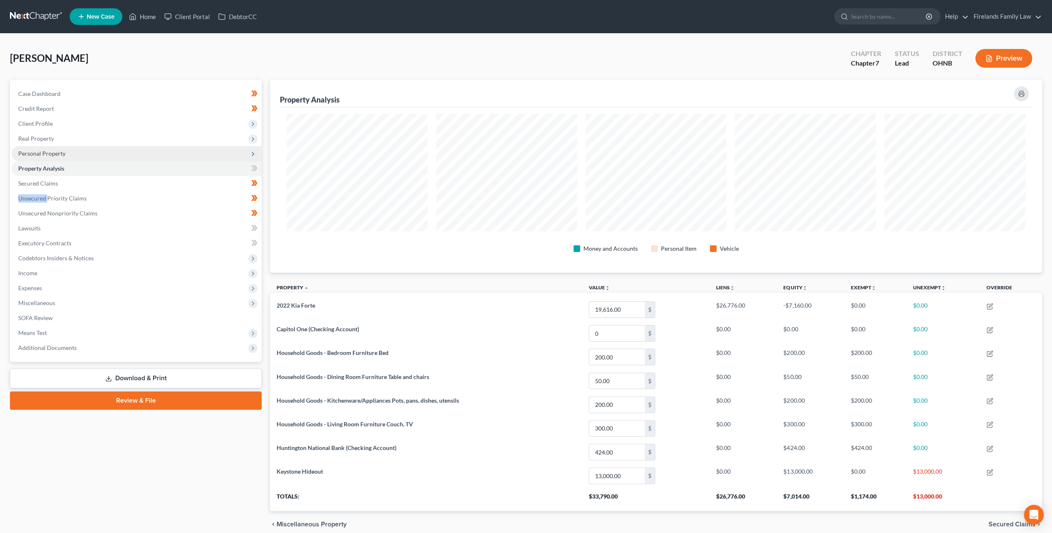
scroll to position [192, 772]
click at [213, 152] on span "Personal Property" at bounding box center [137, 153] width 250 height 15
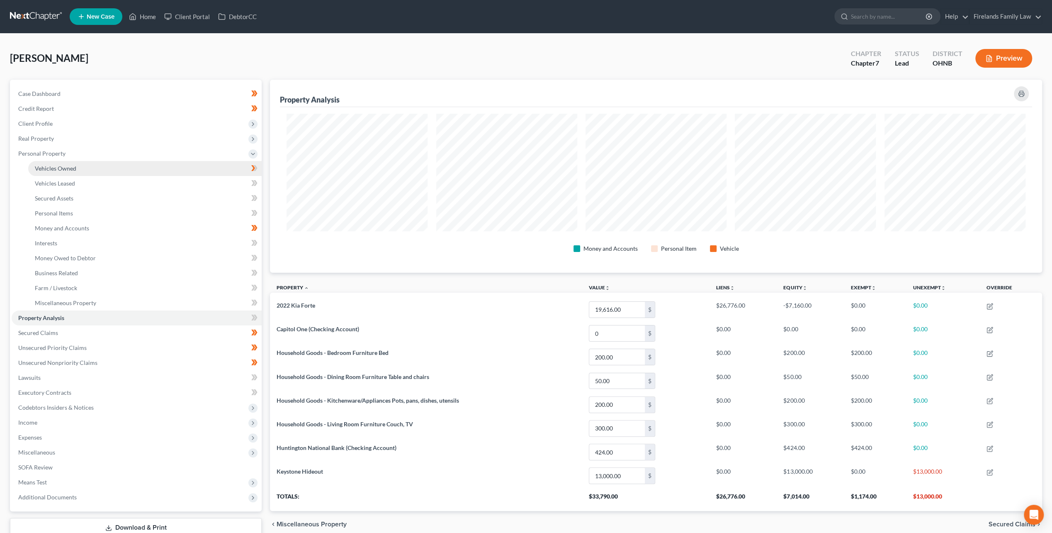
click at [208, 173] on link "Vehicles Owned" at bounding box center [144, 168] width 233 height 15
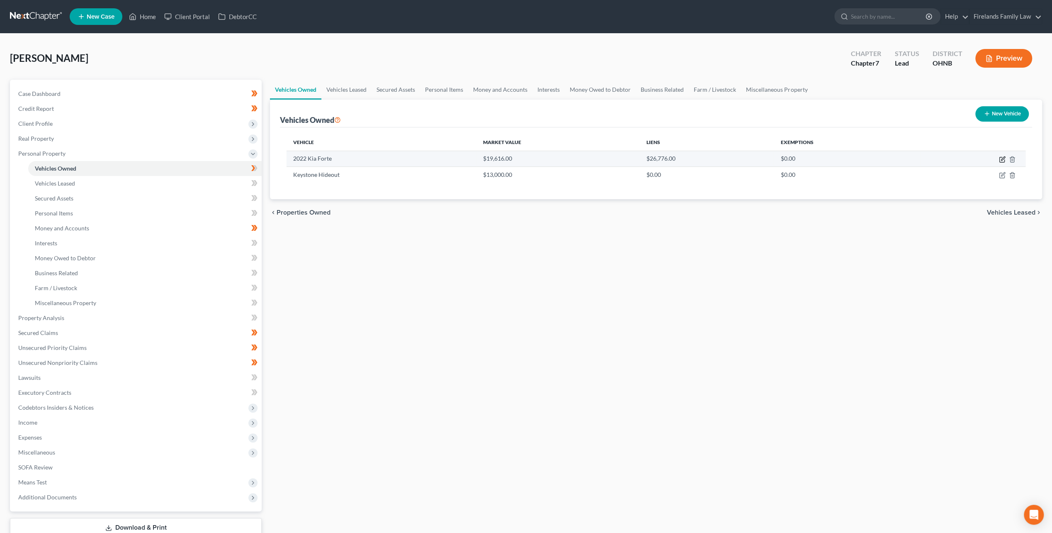
click at [1002, 160] on icon "button" at bounding box center [1002, 159] width 7 height 7
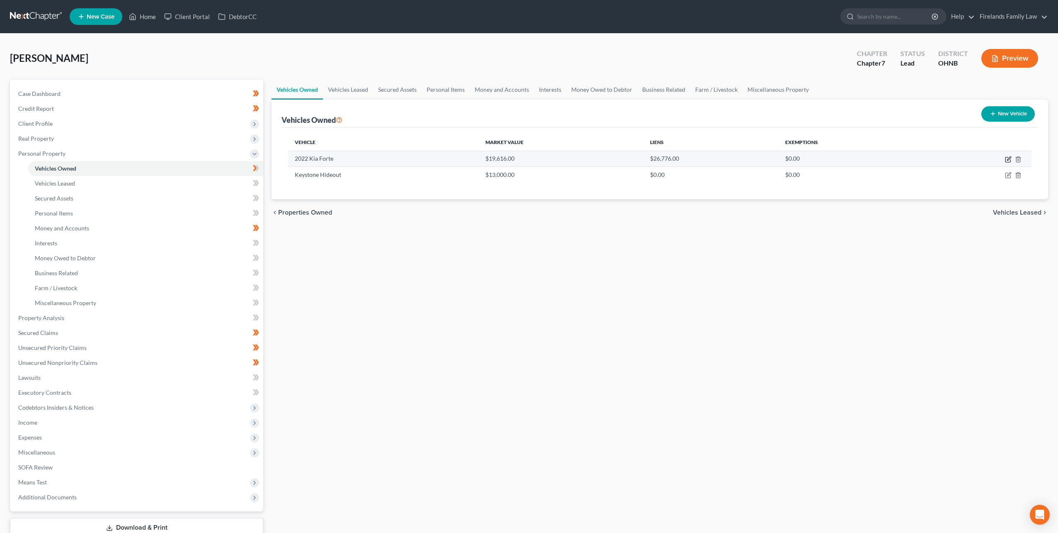
select select "0"
select select "4"
select select "2"
select select "0"
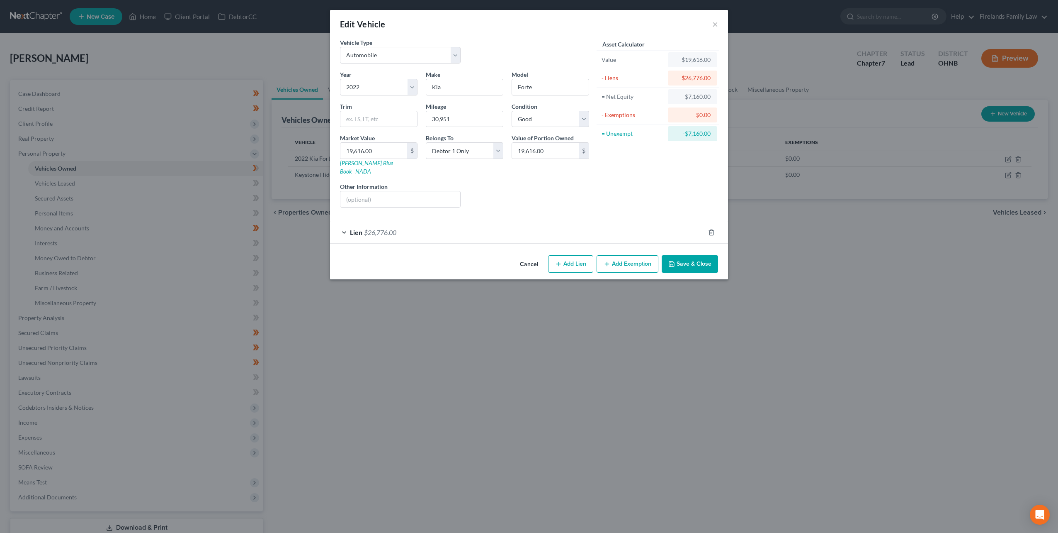
drag, startPoint x: 491, startPoint y: 20, endPoint x: 477, endPoint y: 30, distance: 17.8
click at [477, 30] on div "Edit Vehicle ×" at bounding box center [529, 24] width 398 height 28
click at [499, 32] on div "Edit Vehicle ×" at bounding box center [529, 24] width 398 height 28
click at [622, 255] on button "Add Exemption" at bounding box center [628, 263] width 62 height 17
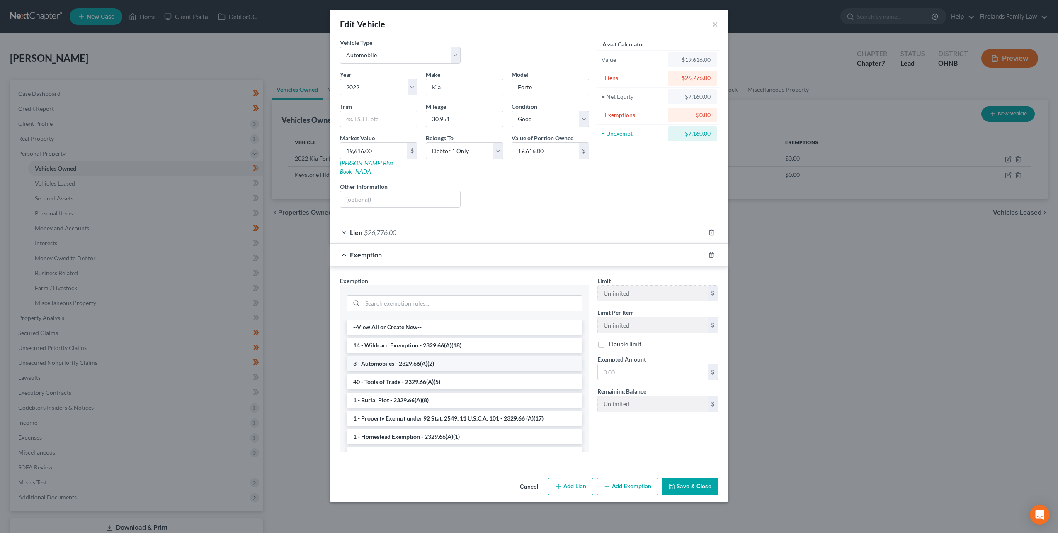
click at [423, 356] on li "3 - Automobiles - 2329.66(A)(2)" at bounding box center [465, 363] width 236 height 15
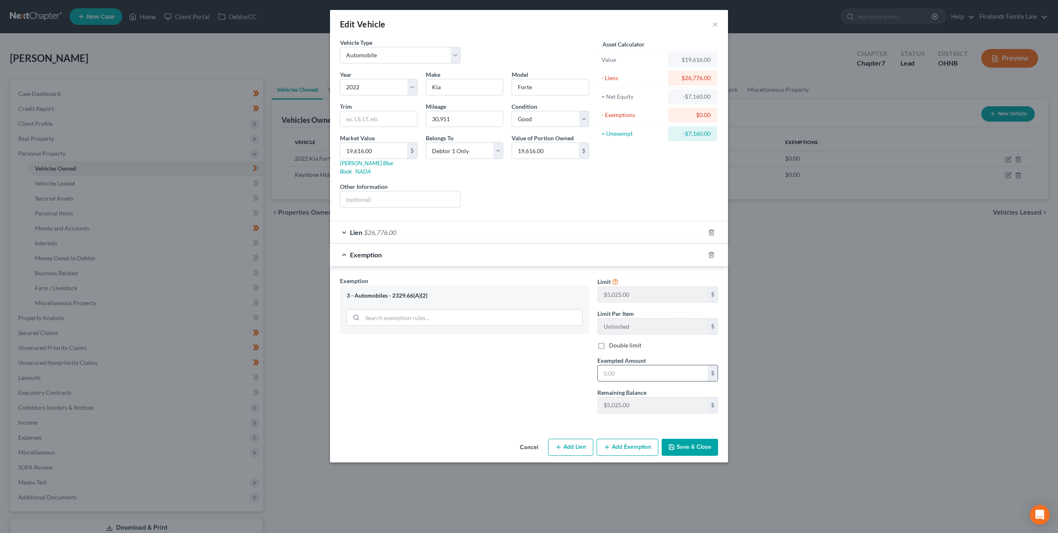
click at [635, 365] on input "text" at bounding box center [653, 373] width 110 height 16
type input "5,025"
drag, startPoint x: 469, startPoint y: 368, endPoint x: 451, endPoint y: 363, distance: 18.4
click at [457, 370] on div "Exemption Set must be selected for CA. Exemption * 3 - Automobiles - 2329.66(A)…" at bounding box center [529, 348] width 387 height 144
click at [528, 439] on button "Cancel" at bounding box center [529, 447] width 32 height 17
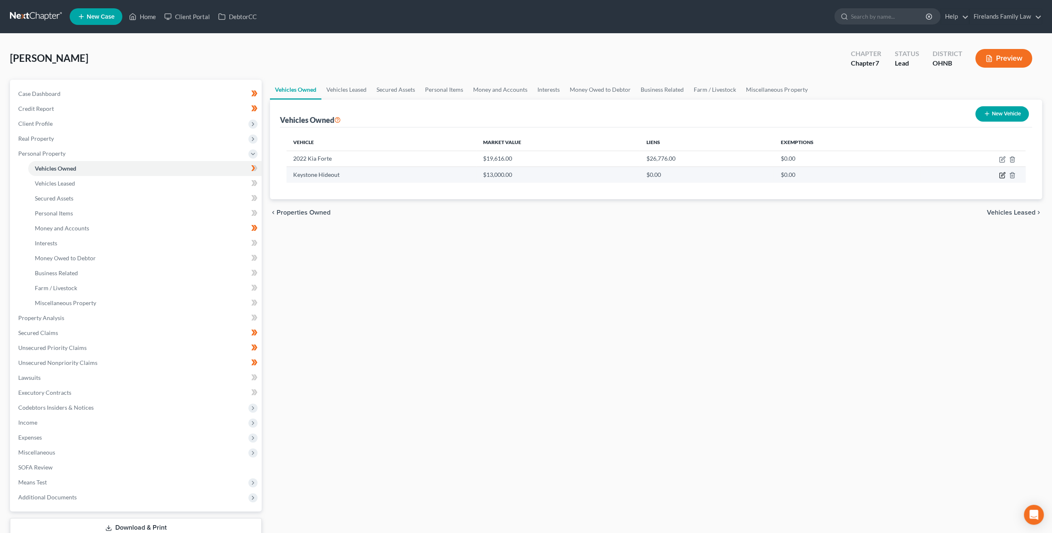
click at [1001, 172] on icon "button" at bounding box center [1002, 175] width 7 height 7
select select "5"
select select "0"
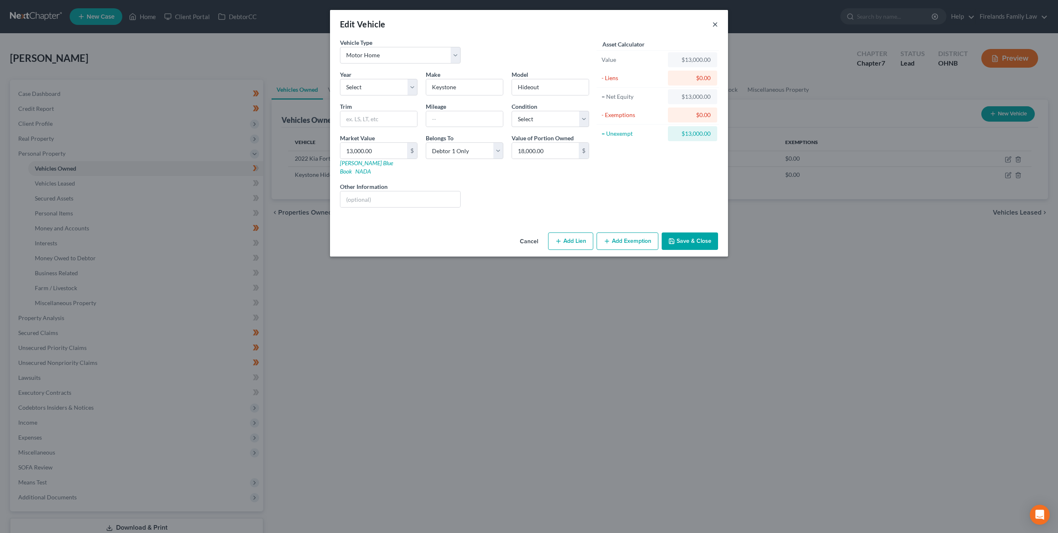
click at [713, 22] on button "×" at bounding box center [716, 24] width 6 height 10
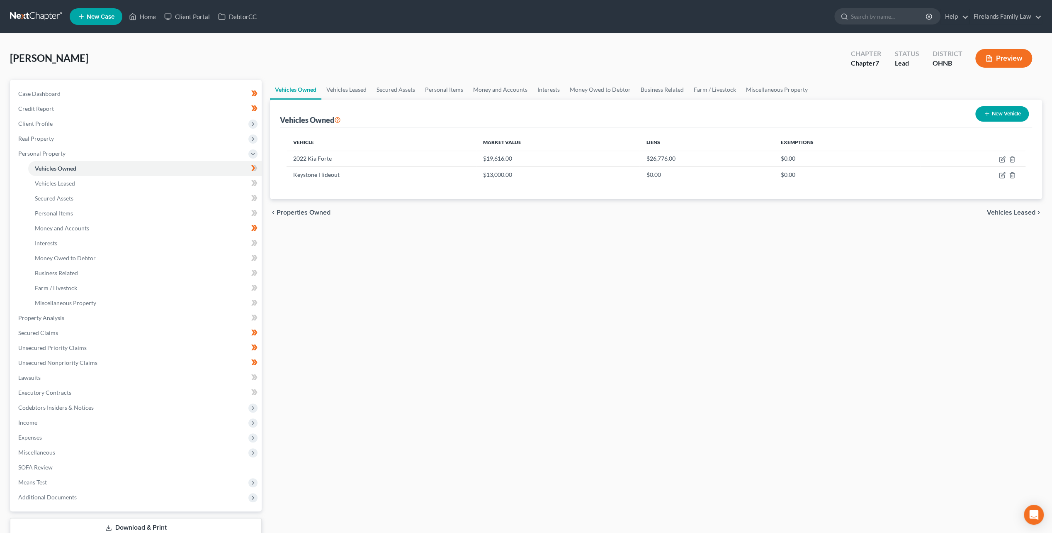
drag, startPoint x: 519, startPoint y: 309, endPoint x: 503, endPoint y: 303, distance: 16.7
click at [514, 306] on div "Vehicles Owned Vehicles Leased Secured Assets Personal Items Money and Accounts…" at bounding box center [656, 319] width 781 height 479
click at [70, 361] on span "Unsecured Nonpriority Claims" at bounding box center [57, 362] width 79 height 7
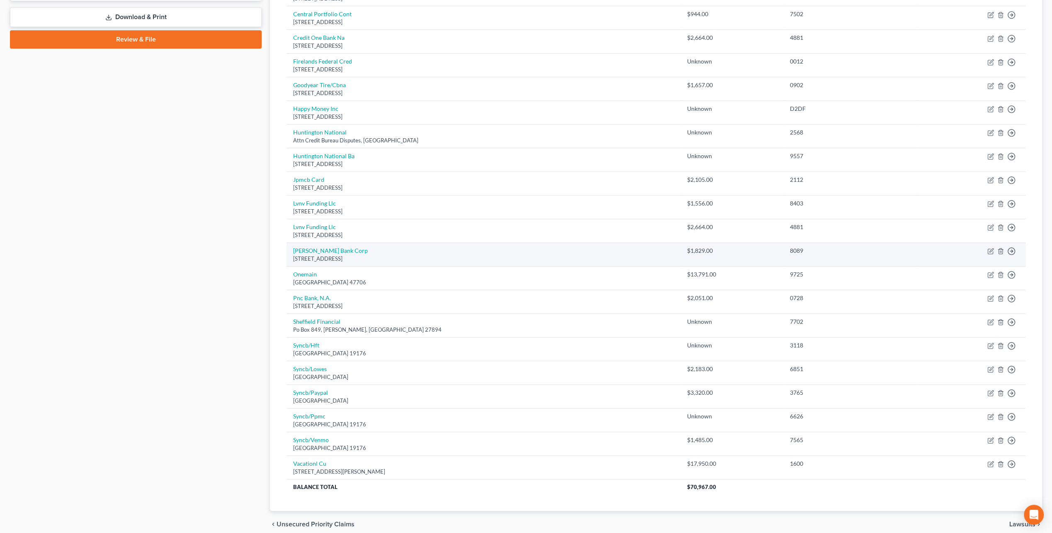
scroll to position [387, 0]
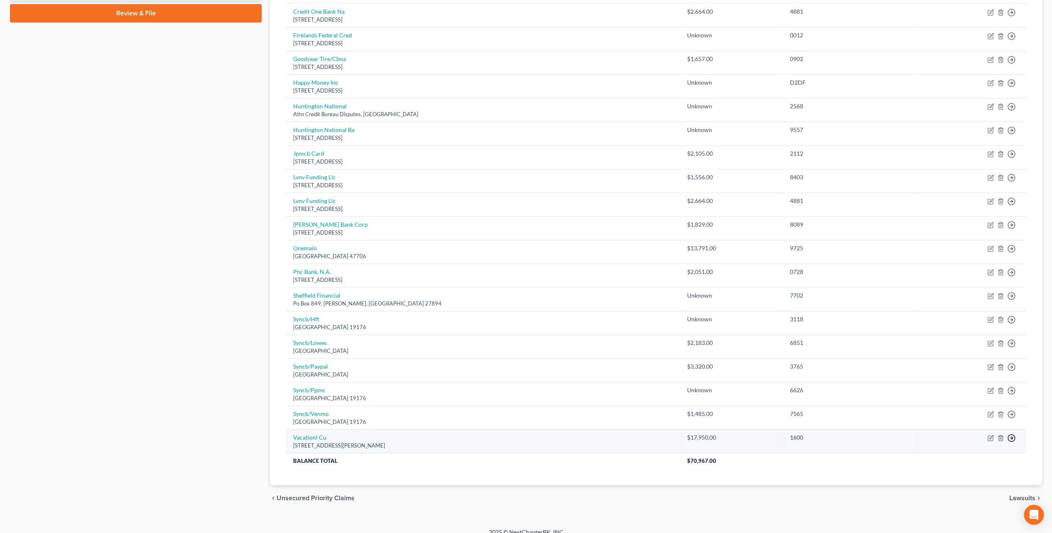
click at [1013, 438] on line "button" at bounding box center [1011, 438] width 3 height 0
click at [976, 441] on link "Move to D" at bounding box center [973, 444] width 69 height 14
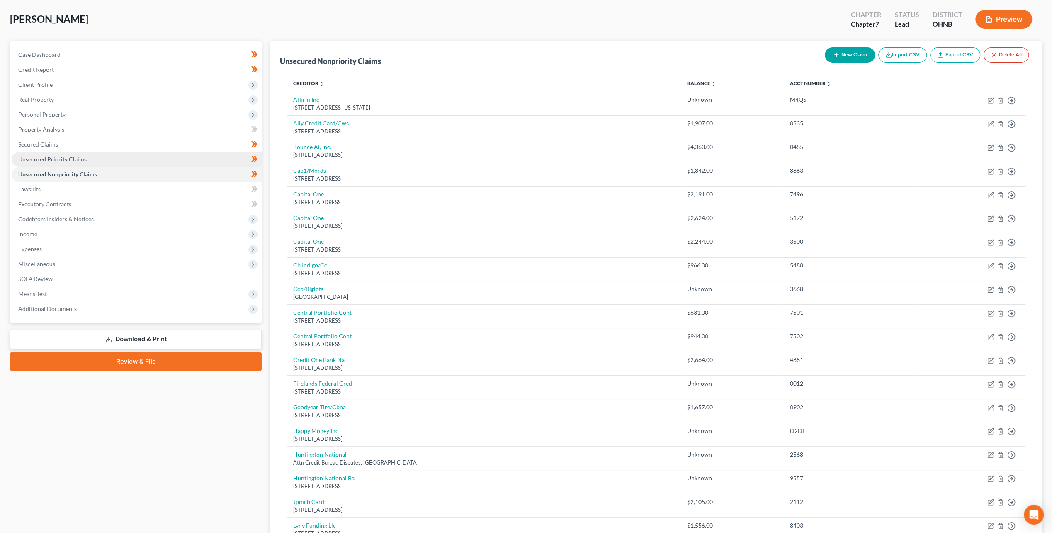
scroll to position [0, 0]
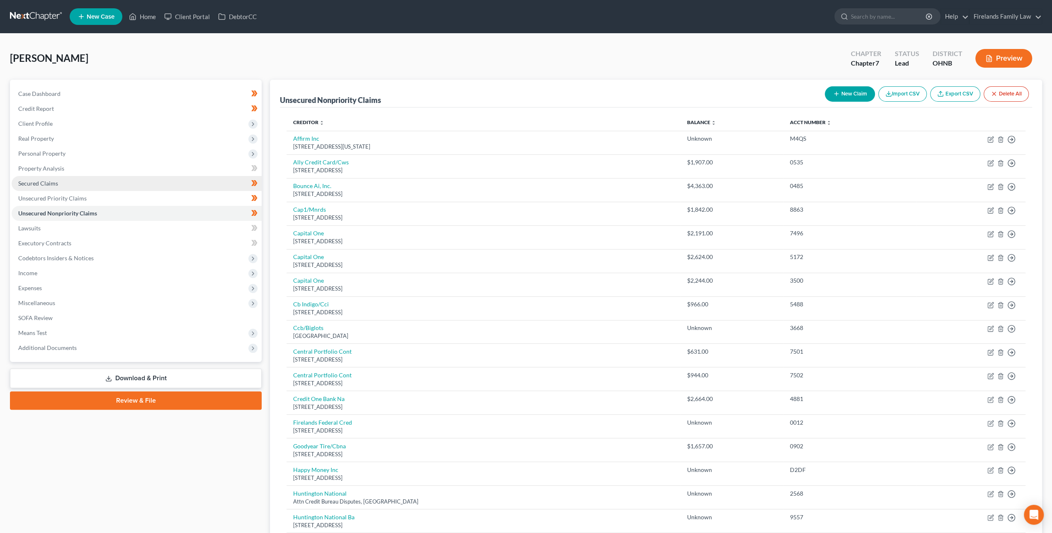
click at [128, 180] on link "Secured Claims" at bounding box center [137, 183] width 250 height 15
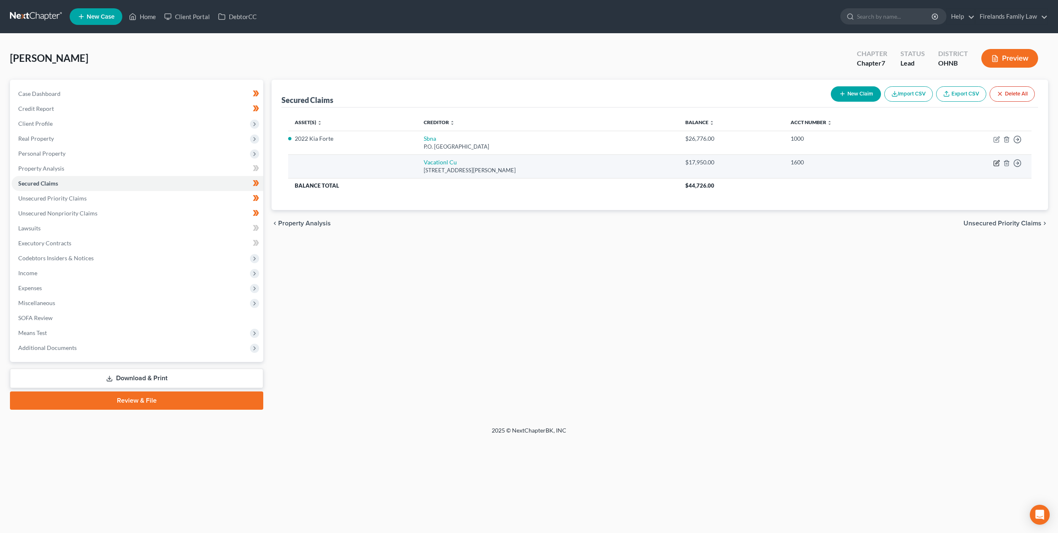
click at [998, 163] on icon "button" at bounding box center [998, 162] width 4 height 4
select select "36"
select select "0"
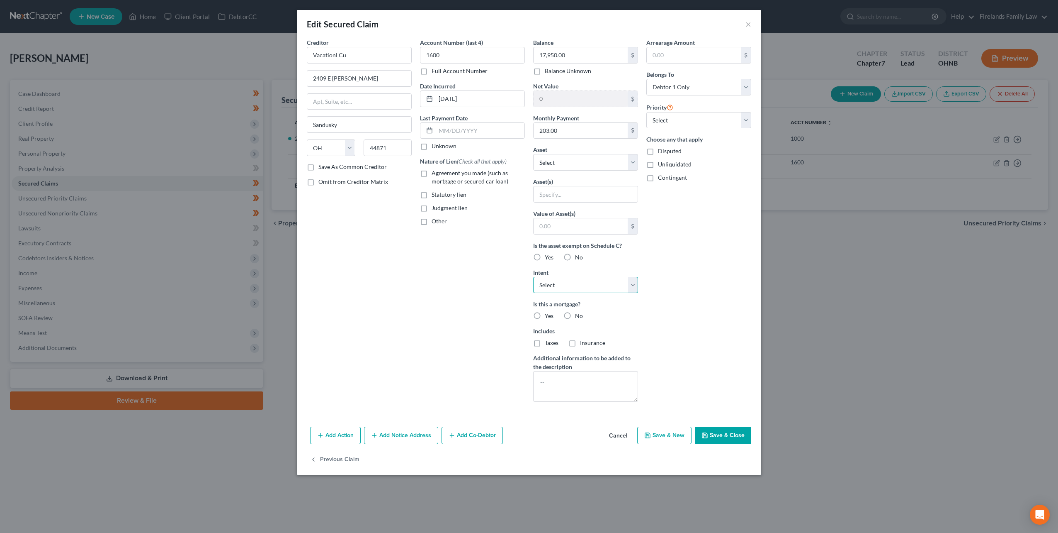
click at [598, 289] on select "Select Surrender Redeem Reaffirm Avoid Other" at bounding box center [585, 285] width 105 height 17
select select "2"
click at [533, 277] on select "Select Surrender Redeem Reaffirm Avoid Other" at bounding box center [585, 285] width 105 height 17
click at [586, 159] on select "Select Other Multiple Assets Capitol One (Checking Account) - $0.0 Household Go…" at bounding box center [585, 162] width 105 height 17
select select "7"
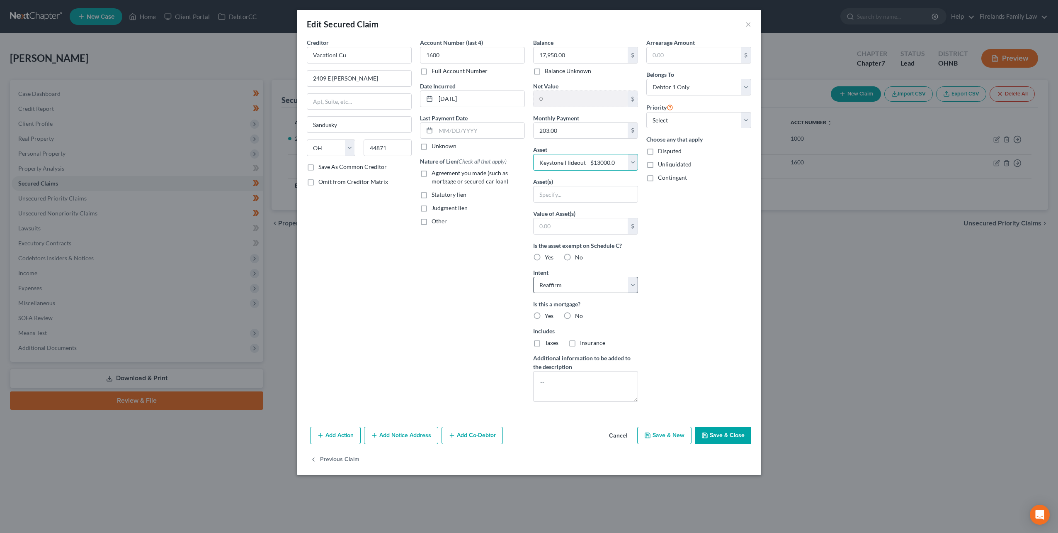
click at [533, 154] on select "Select Other Multiple Assets Capitol One (Checking Account) - $0.0 Household Go…" at bounding box center [585, 162] width 105 height 17
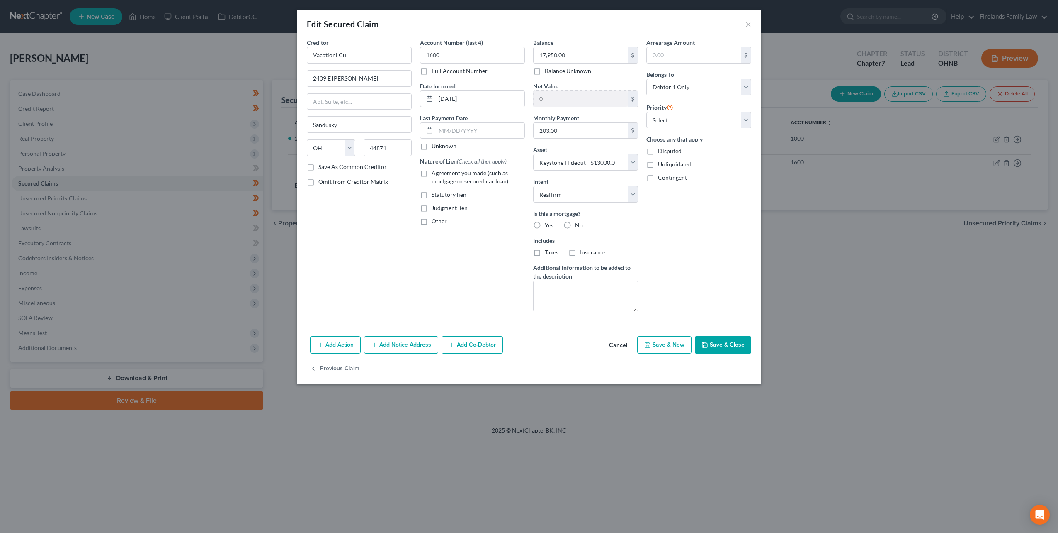
click at [575, 224] on label "No" at bounding box center [579, 225] width 8 height 8
click at [579, 224] on input "No" at bounding box center [581, 223] width 5 height 5
radio input "true"
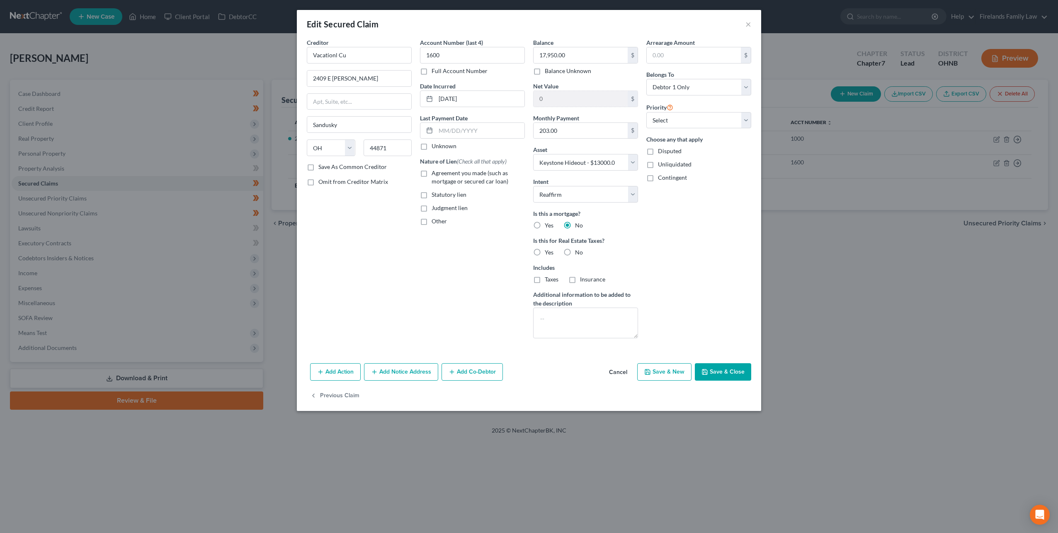
click at [575, 250] on label "No" at bounding box center [579, 252] width 8 height 8
click at [579, 250] on input "No" at bounding box center [581, 250] width 5 height 5
radio input "true"
click at [466, 273] on div "Account Number (last 4) 1600 Full Account Number Date Incurred [DATE] Last Paym…" at bounding box center [472, 191] width 113 height 306
click at [432, 173] on label "Agreement you made (such as mortgage or secured car loan)" at bounding box center [478, 177] width 93 height 17
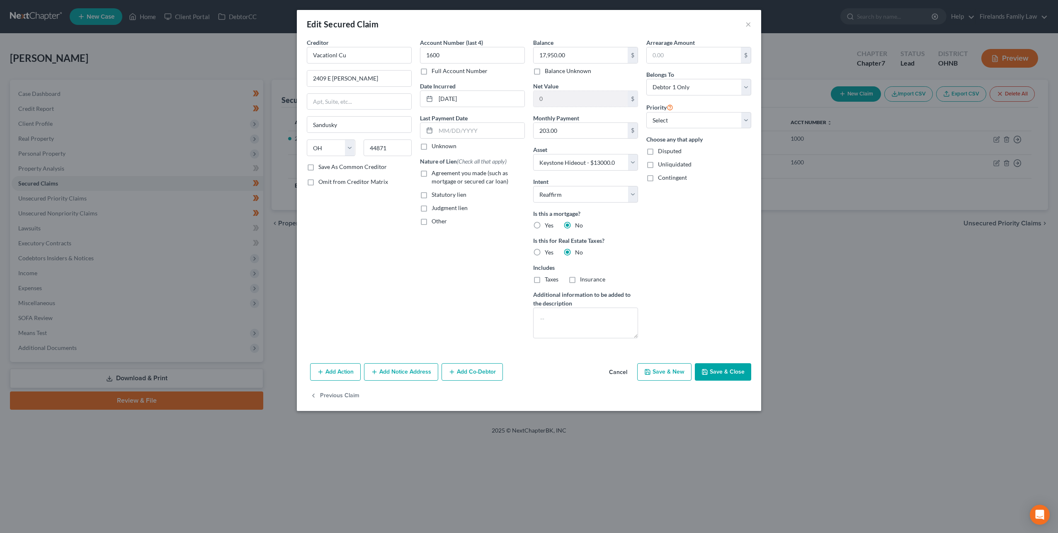
click at [435, 173] on input "Agreement you made (such as mortgage or secured car loan)" at bounding box center [437, 171] width 5 height 5
checkbox input "true"
click at [484, 313] on div "Account Number (last 4) 1600 Full Account Number Date Incurred [DATE] Last Paym…" at bounding box center [472, 191] width 113 height 306
click at [713, 375] on button "Save & Close" at bounding box center [723, 371] width 56 height 17
select select
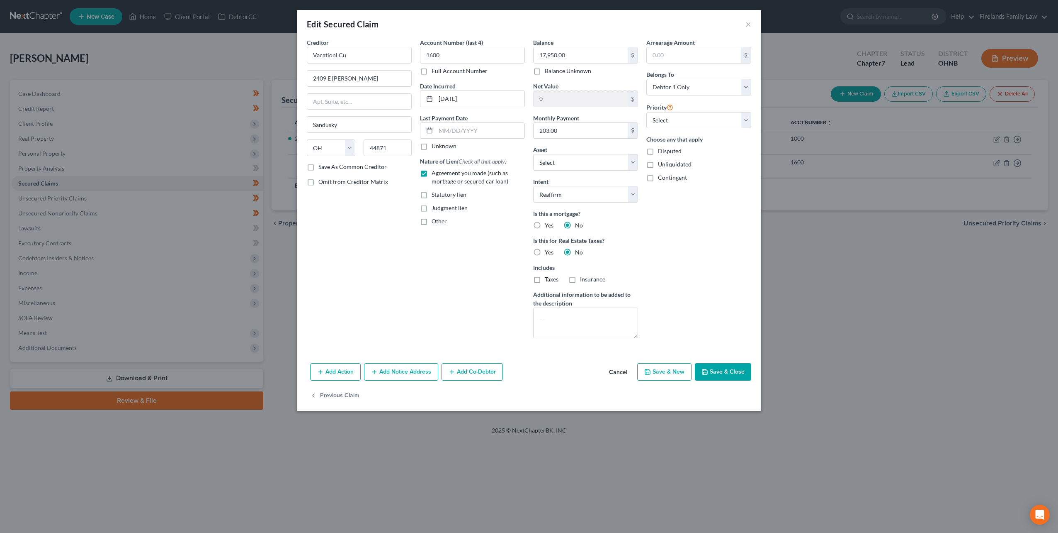
type input "-4,950.00"
select select "7"
type input "0"
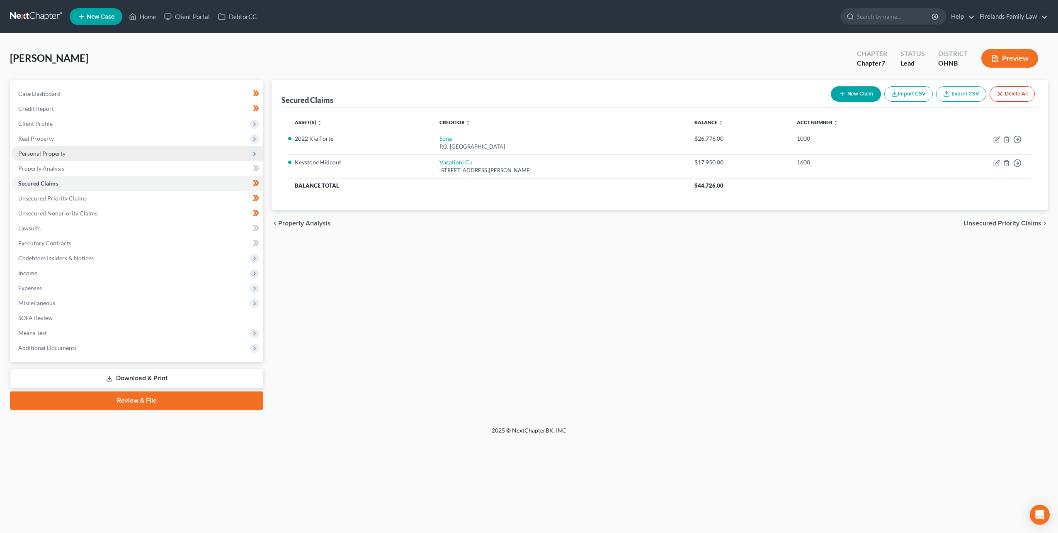
click at [126, 147] on span "Personal Property" at bounding box center [138, 153] width 252 height 15
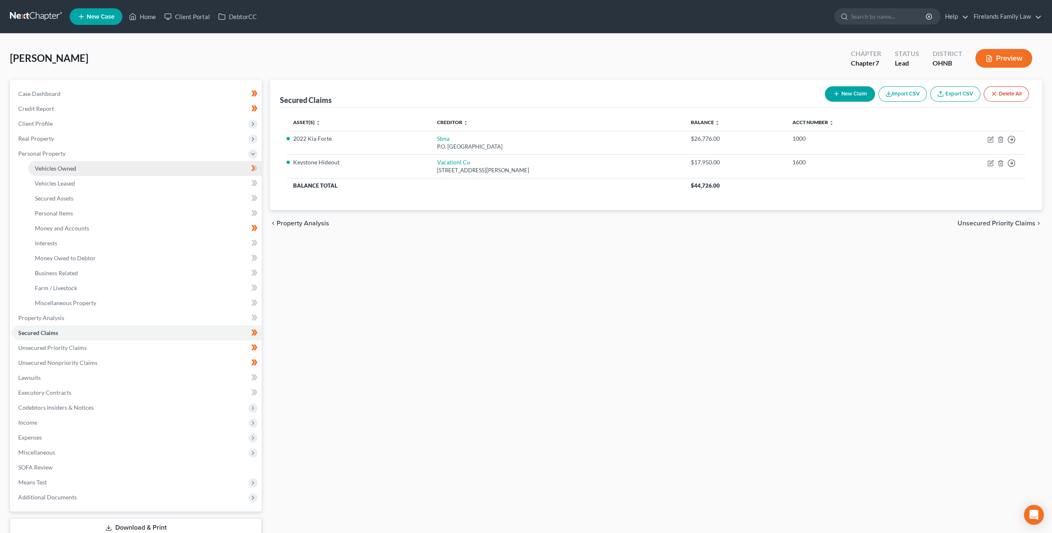
click at [141, 173] on link "Vehicles Owned" at bounding box center [144, 168] width 233 height 15
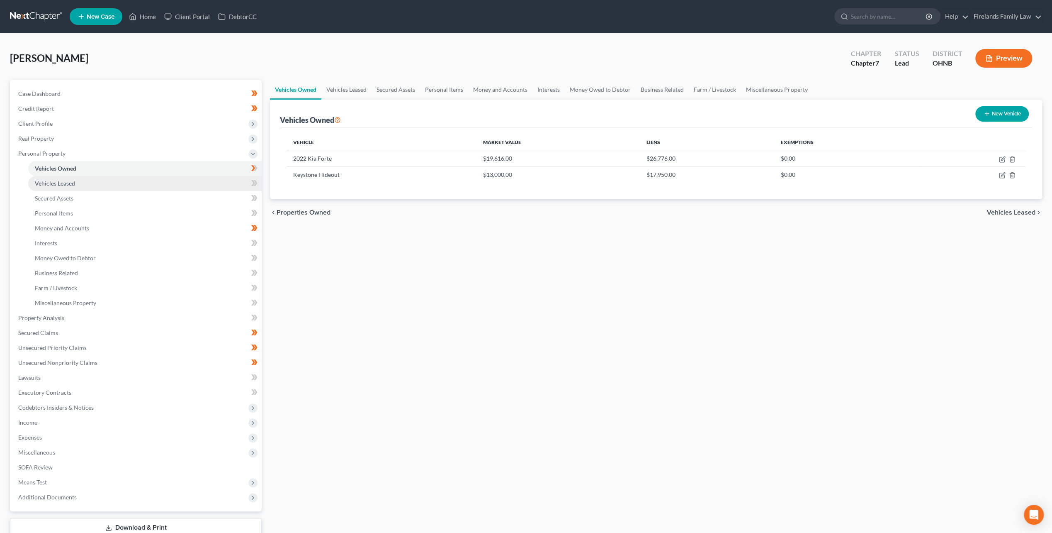
click at [148, 188] on link "Vehicles Leased" at bounding box center [144, 183] width 233 height 15
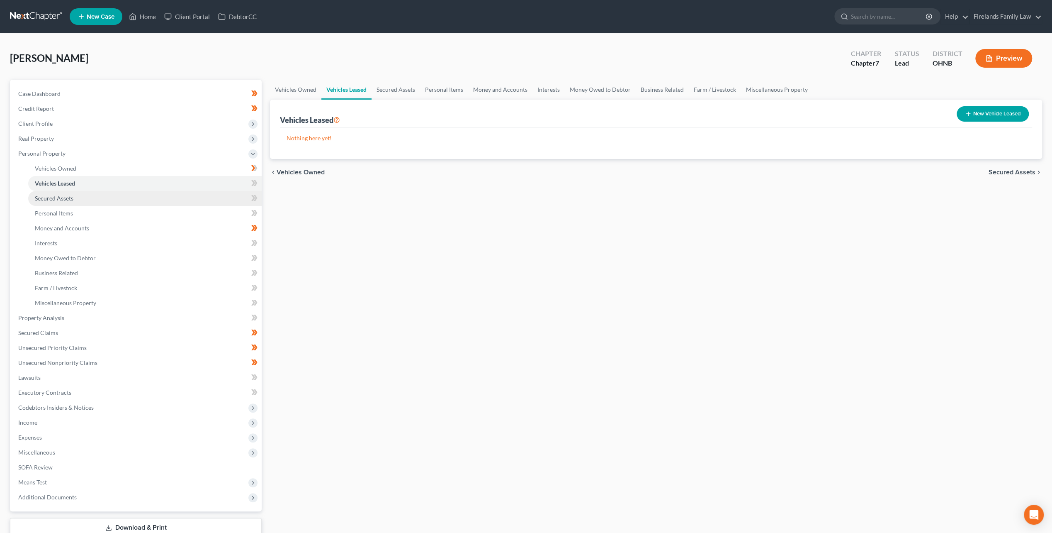
click at [152, 197] on link "Secured Assets" at bounding box center [144, 198] width 233 height 15
click at [253, 182] on icon at bounding box center [253, 183] width 4 height 6
drag, startPoint x: 253, startPoint y: 182, endPoint x: 252, endPoint y: 168, distance: 14.5
click at [252, 168] on icon at bounding box center [254, 168] width 6 height 10
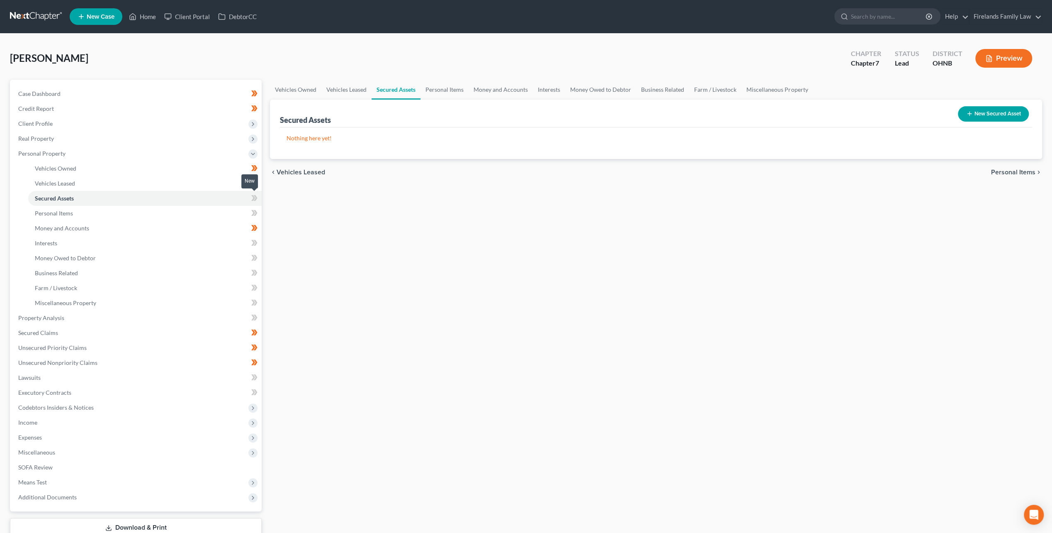
click at [255, 197] on icon at bounding box center [253, 198] width 4 height 6
drag, startPoint x: 255, startPoint y: 197, endPoint x: 219, endPoint y: 213, distance: 39.4
click at [219, 213] on link "Personal Items" at bounding box center [144, 213] width 233 height 15
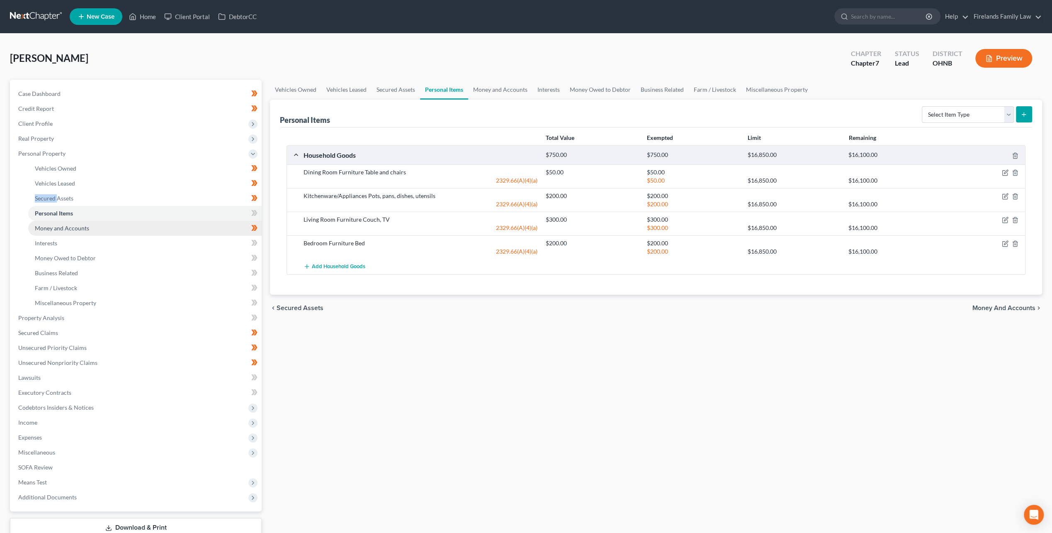
click at [119, 228] on link "Money and Accounts" at bounding box center [144, 228] width 233 height 15
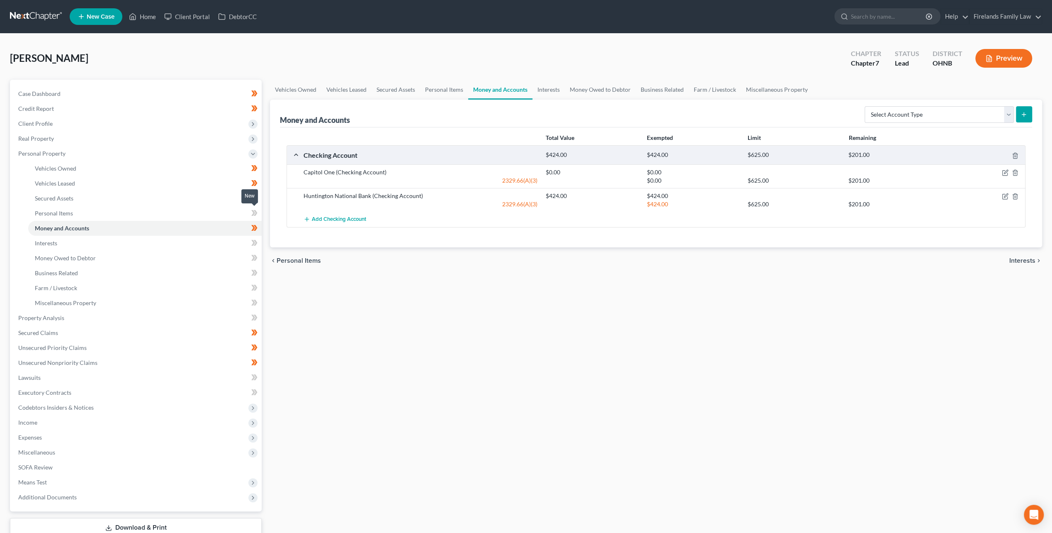
click at [257, 214] on icon at bounding box center [254, 213] width 6 height 10
click at [256, 214] on icon at bounding box center [254, 213] width 6 height 10
click at [223, 246] on link "Interests" at bounding box center [144, 243] width 233 height 15
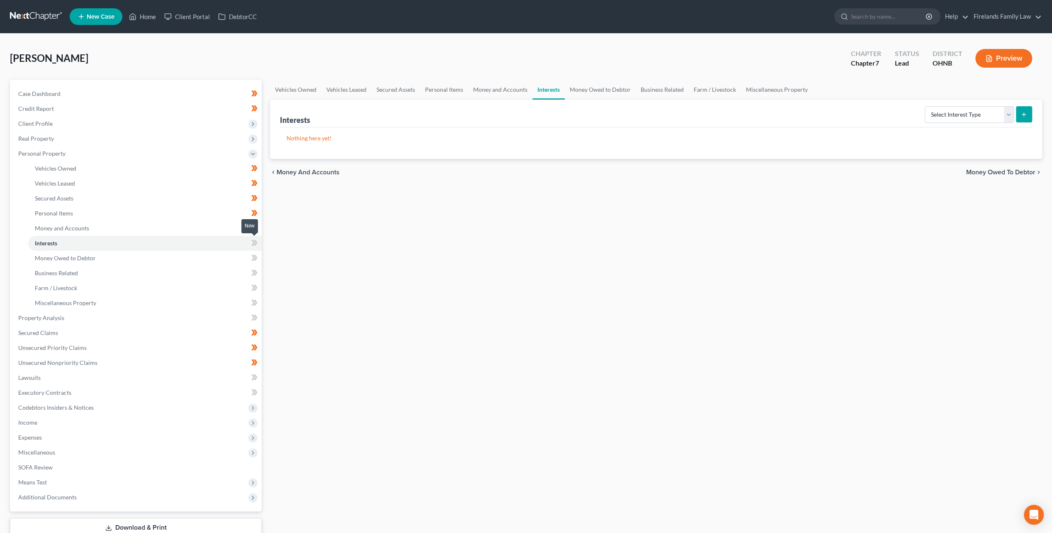
click at [255, 240] on icon at bounding box center [256, 243] width 4 height 6
click at [226, 257] on link "Money Owed to Debtor" at bounding box center [144, 257] width 233 height 15
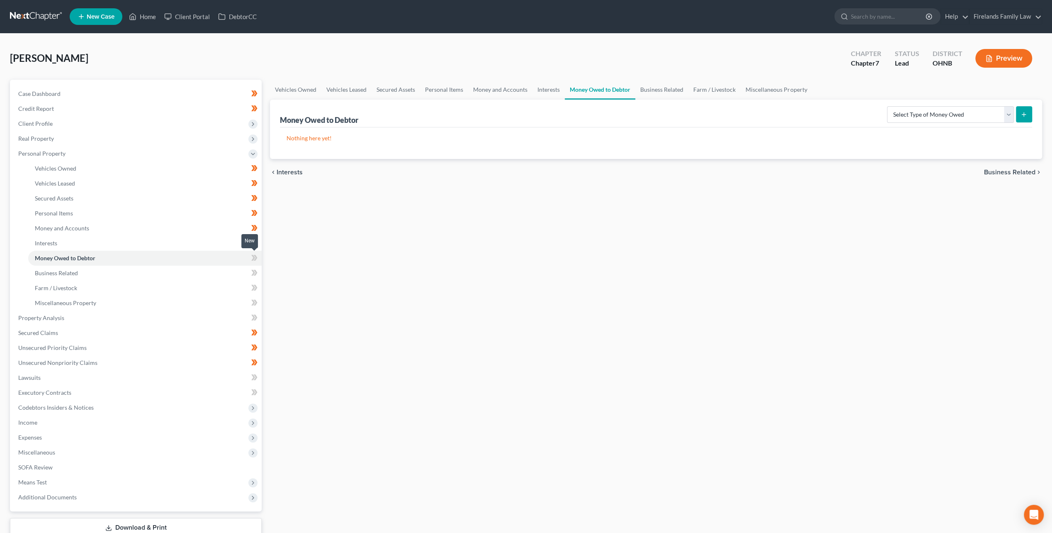
click at [255, 257] on icon at bounding box center [254, 258] width 6 height 10
drag, startPoint x: 255, startPoint y: 257, endPoint x: 233, endPoint y: 273, distance: 27.0
click at [233, 273] on link "Business Related" at bounding box center [144, 272] width 233 height 15
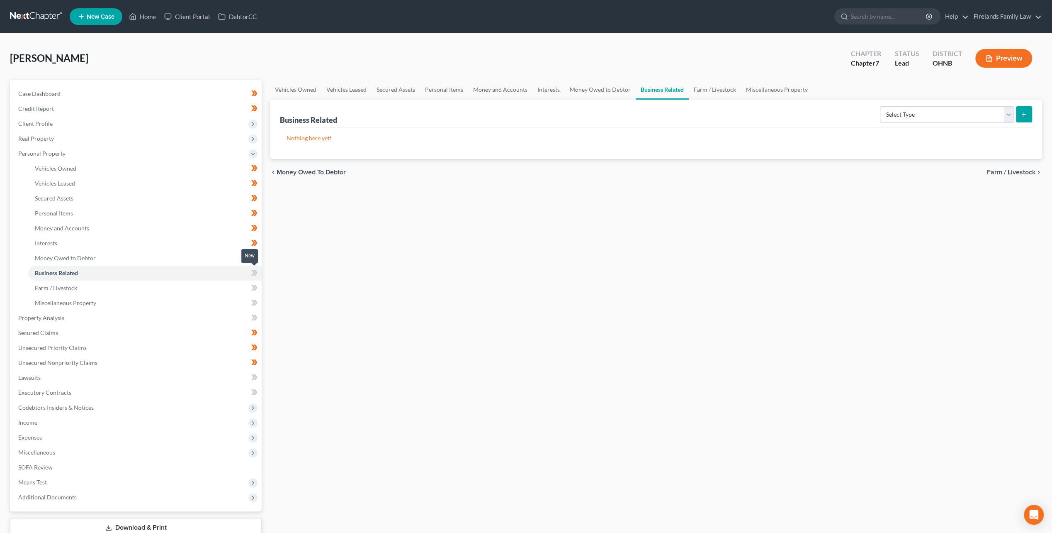
click at [252, 270] on icon at bounding box center [254, 273] width 6 height 10
drag, startPoint x: 252, startPoint y: 270, endPoint x: 206, endPoint y: 289, distance: 50.1
click at [207, 289] on link "Farm / Livestock" at bounding box center [144, 287] width 233 height 15
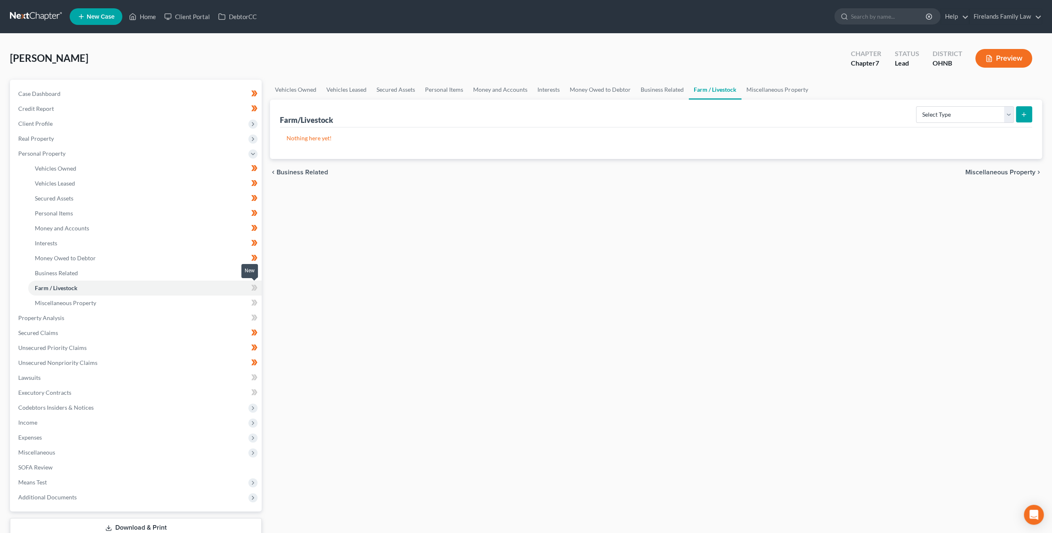
click at [253, 287] on icon at bounding box center [253, 288] width 4 height 6
drag, startPoint x: 253, startPoint y: 287, endPoint x: 230, endPoint y: 302, distance: 27.4
click at [230, 302] on link "Miscellaneous Property" at bounding box center [144, 302] width 233 height 15
click at [266, 301] on div "Vehicles Owned Vehicles Leased Secured Assets Personal Items Money and Accounts…" at bounding box center [656, 319] width 781 height 479
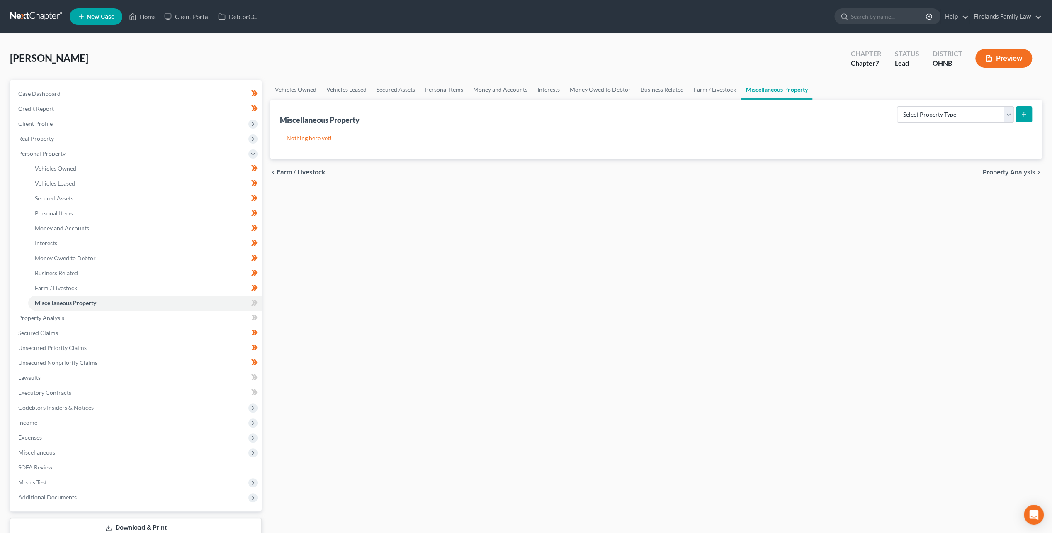
click at [266, 301] on div "Vehicles Owned Vehicles Leased Secured Assets Personal Items Money and Accounts…" at bounding box center [656, 319] width 781 height 479
drag, startPoint x: 266, startPoint y: 301, endPoint x: 254, endPoint y: 301, distance: 12.0
click at [256, 301] on span at bounding box center [254, 303] width 15 height 12
click at [253, 301] on icon at bounding box center [253, 302] width 4 height 6
click at [241, 319] on link "Property Analysis" at bounding box center [137, 317] width 250 height 15
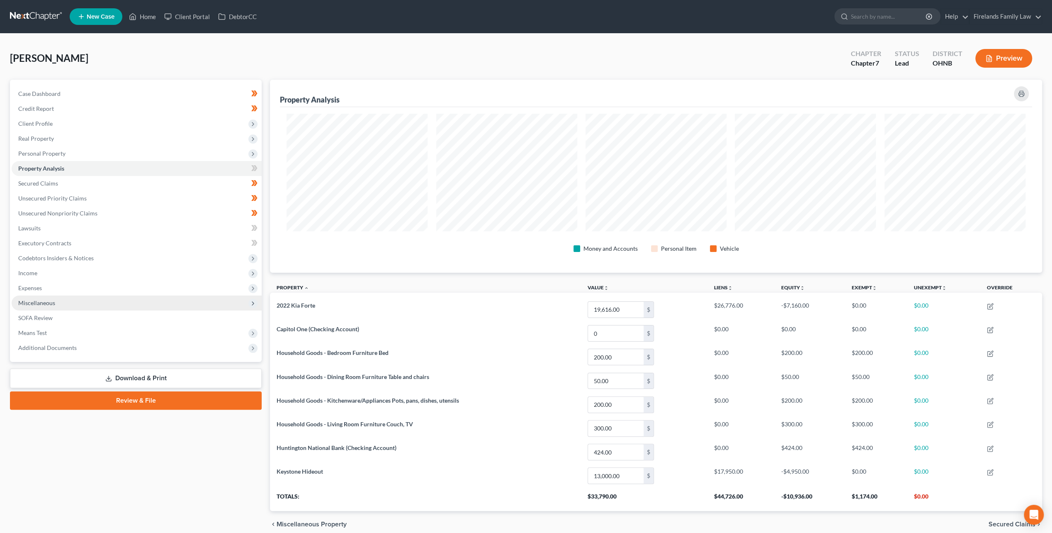
scroll to position [192, 772]
click at [255, 167] on icon at bounding box center [256, 168] width 4 height 6
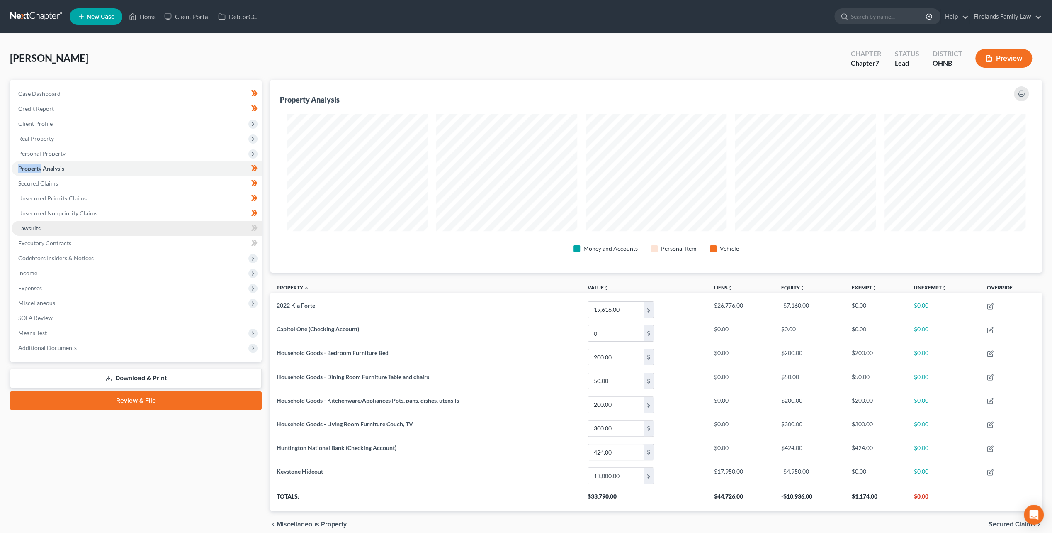
click at [198, 228] on link "Lawsuits" at bounding box center [137, 228] width 250 height 15
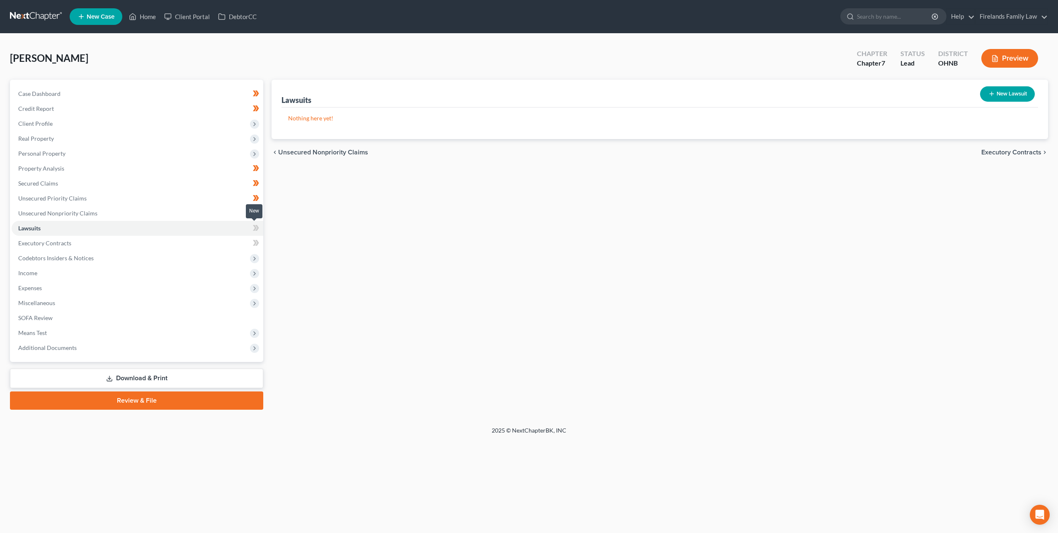
click at [257, 227] on icon at bounding box center [256, 228] width 6 height 10
drag, startPoint x: 257, startPoint y: 227, endPoint x: 242, endPoint y: 243, distance: 21.7
click at [242, 243] on link "Executory Contracts" at bounding box center [138, 243] width 252 height 15
click at [255, 242] on icon at bounding box center [256, 243] width 6 height 10
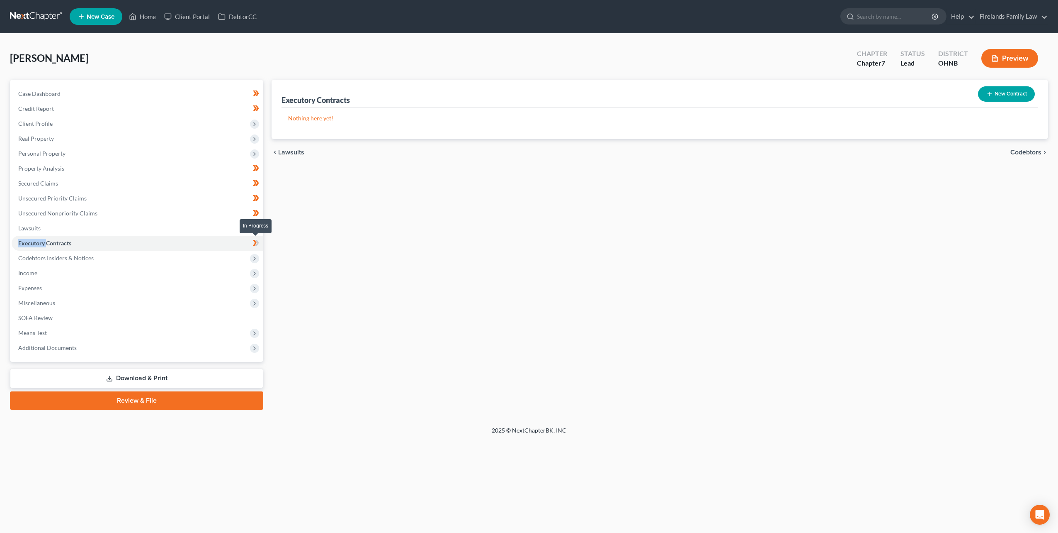
click at [255, 242] on icon at bounding box center [256, 243] width 6 height 10
drag, startPoint x: 255, startPoint y: 242, endPoint x: 217, endPoint y: 256, distance: 40.3
click at [217, 256] on span "Codebtors Insiders & Notices" at bounding box center [138, 257] width 252 height 15
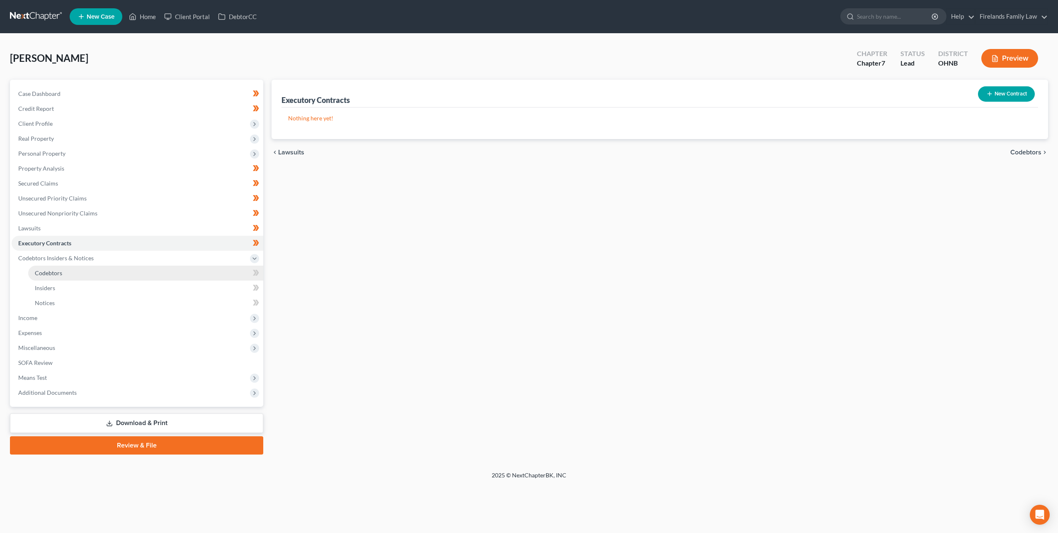
click at [218, 274] on link "Codebtors" at bounding box center [145, 272] width 235 height 15
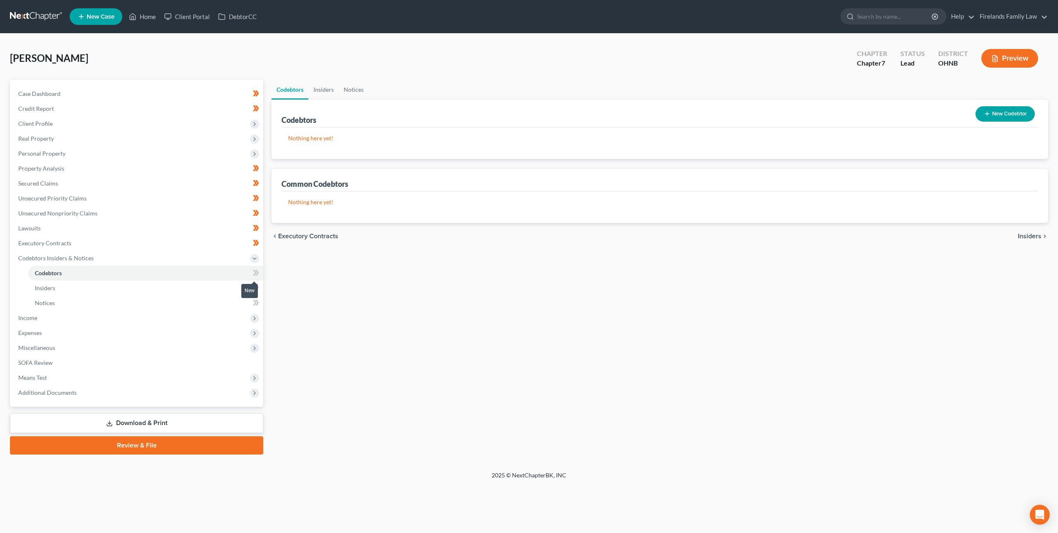
click at [257, 271] on icon at bounding box center [257, 273] width 4 height 6
drag, startPoint x: 257, startPoint y: 271, endPoint x: 232, endPoint y: 289, distance: 30.7
click at [232, 289] on link "Insiders" at bounding box center [145, 287] width 235 height 15
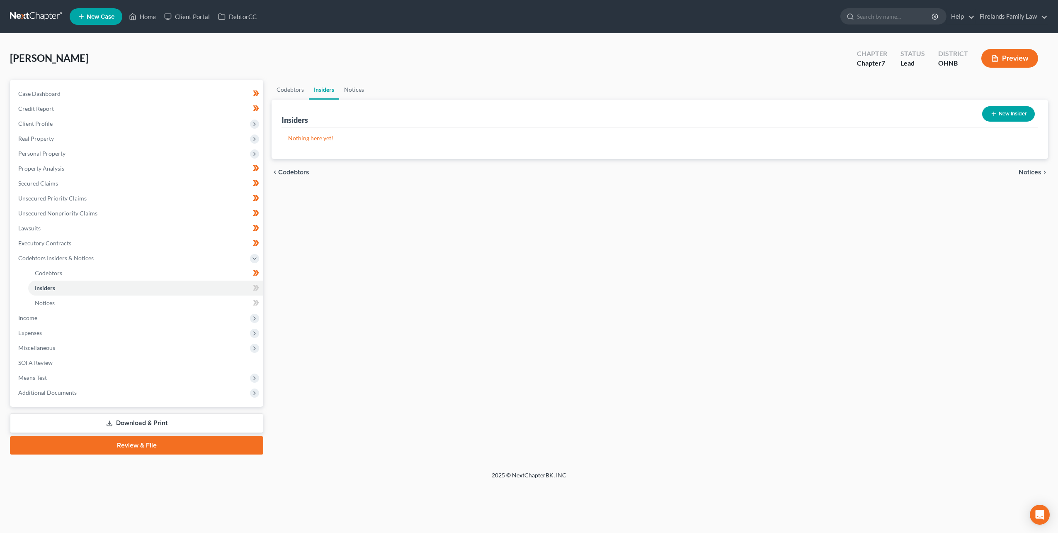
click at [255, 287] on div at bounding box center [254, 288] width 5 height 2
click at [226, 300] on link "Notices" at bounding box center [145, 302] width 235 height 15
click at [257, 284] on icon at bounding box center [256, 287] width 6 height 10
click at [257, 285] on icon at bounding box center [257, 288] width 4 height 6
drag, startPoint x: 257, startPoint y: 286, endPoint x: 256, endPoint y: 301, distance: 15.4
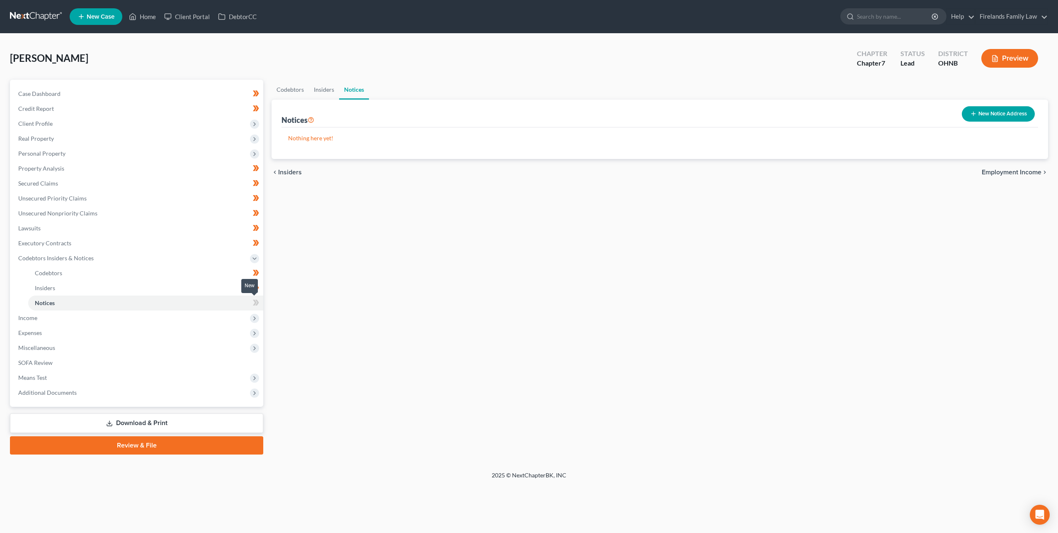
click at [256, 301] on icon at bounding box center [256, 302] width 6 height 10
click at [255, 302] on icon at bounding box center [255, 302] width 4 height 6
click at [229, 316] on span "Income" at bounding box center [138, 317] width 252 height 15
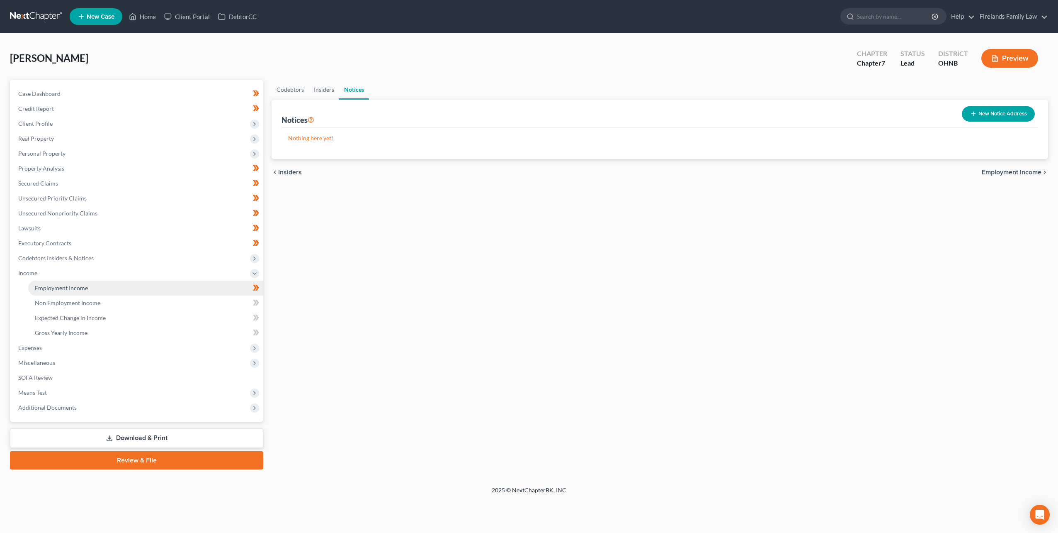
click at [234, 285] on link "Employment Income" at bounding box center [145, 287] width 235 height 15
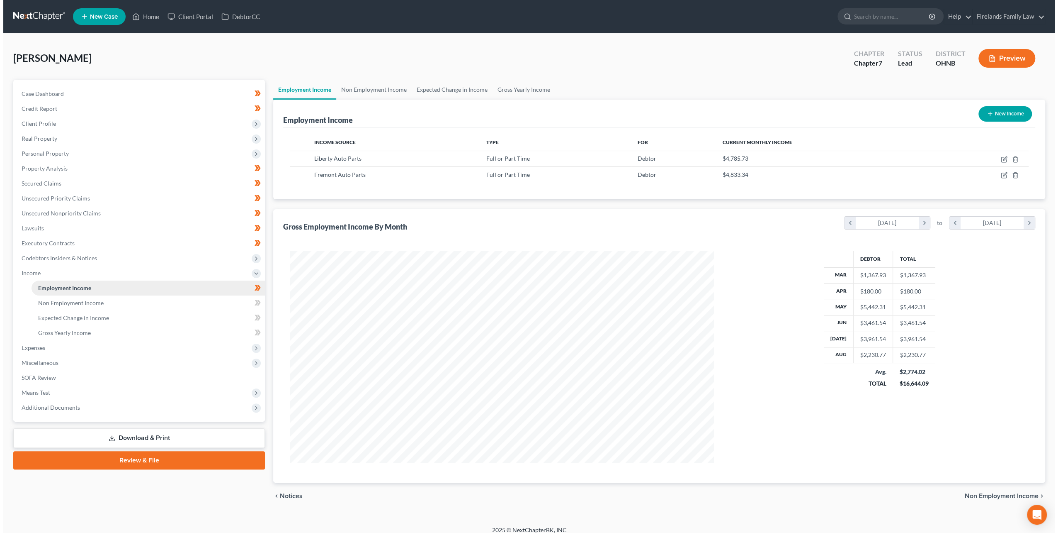
scroll to position [212, 440]
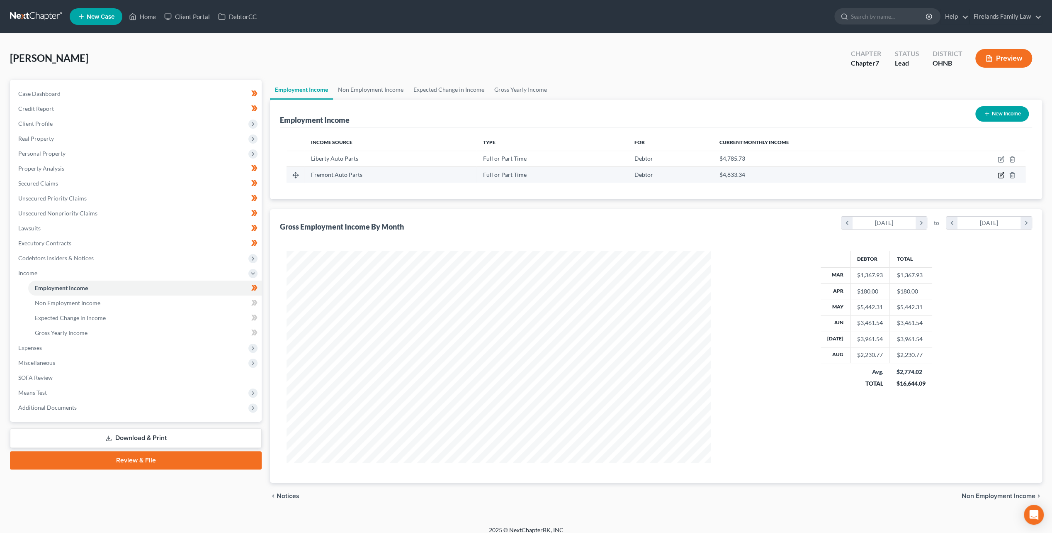
click at [1001, 175] on icon "button" at bounding box center [1002, 175] width 4 height 4
select select "0"
select select "36"
select select "2"
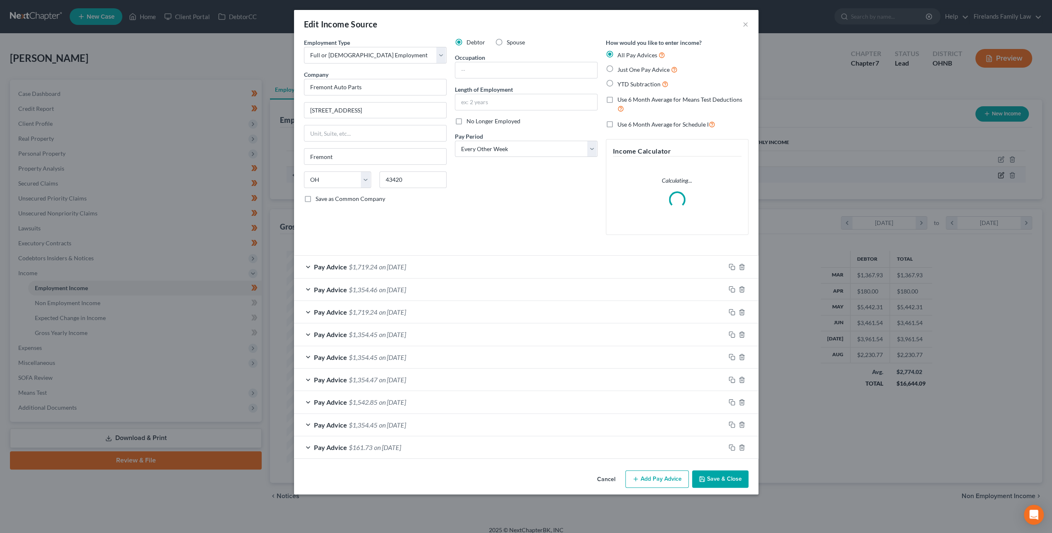
scroll to position [213, 443]
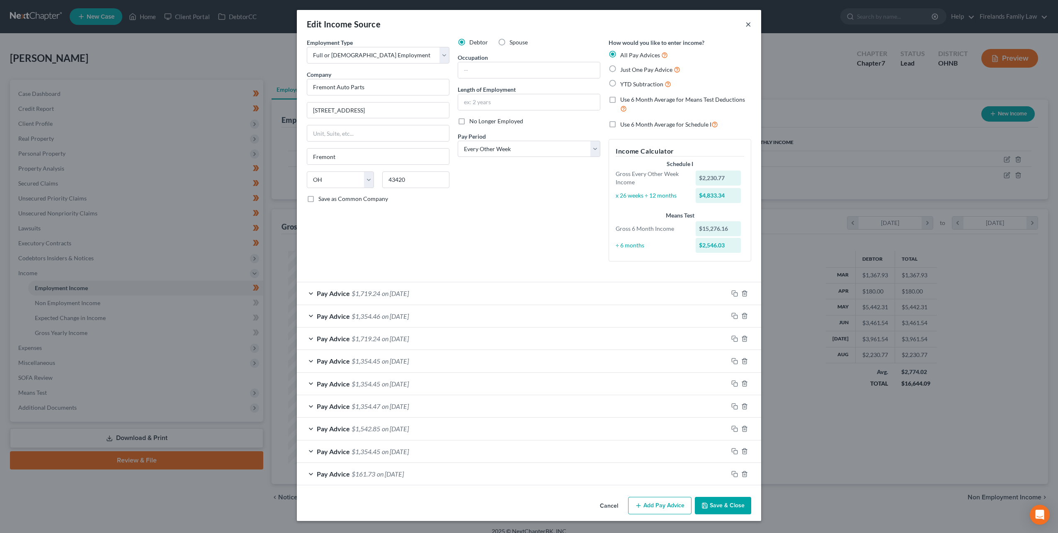
click at [750, 24] on button "×" at bounding box center [749, 24] width 6 height 10
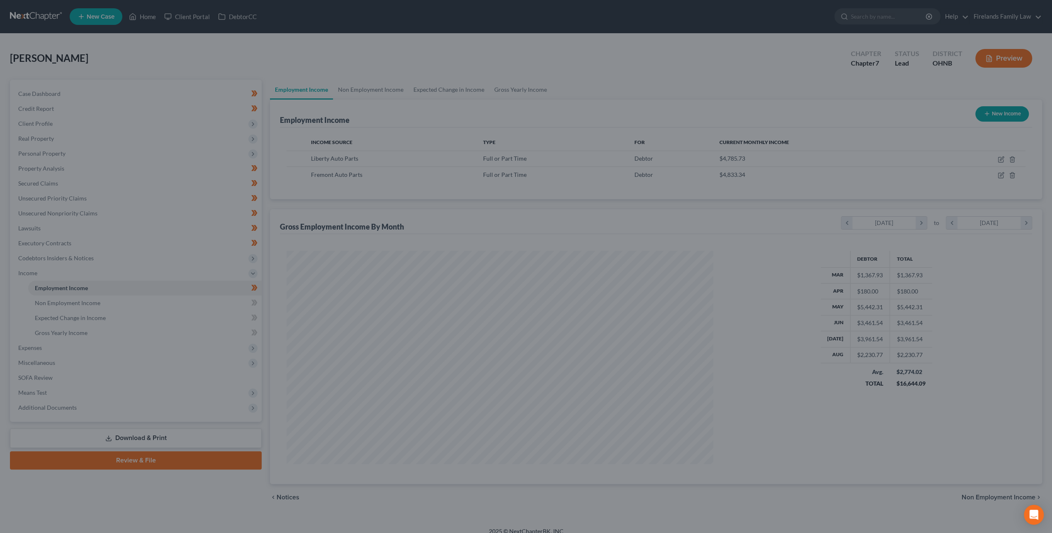
scroll to position [414520, 414291]
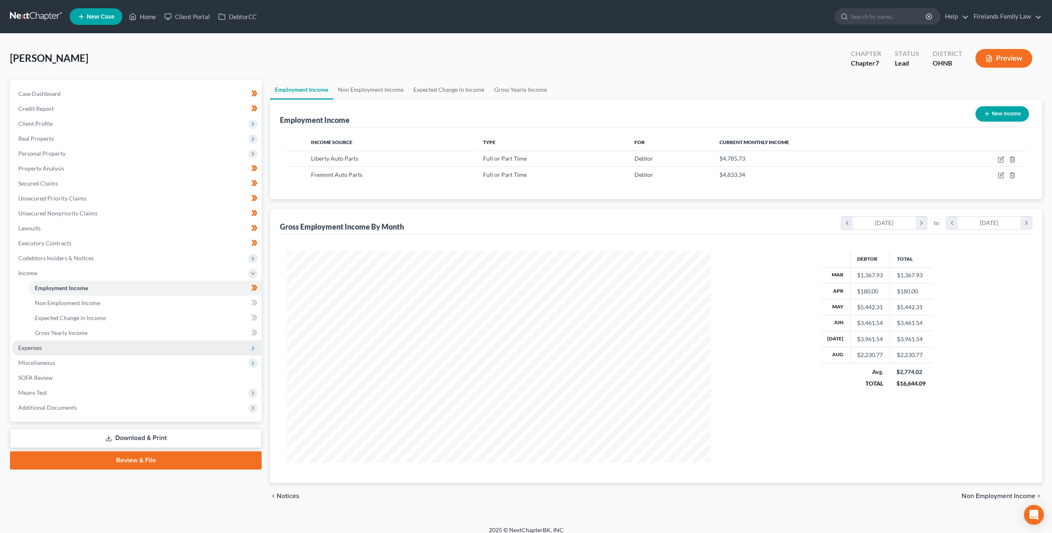
click at [81, 348] on span "Expenses" at bounding box center [137, 347] width 250 height 15
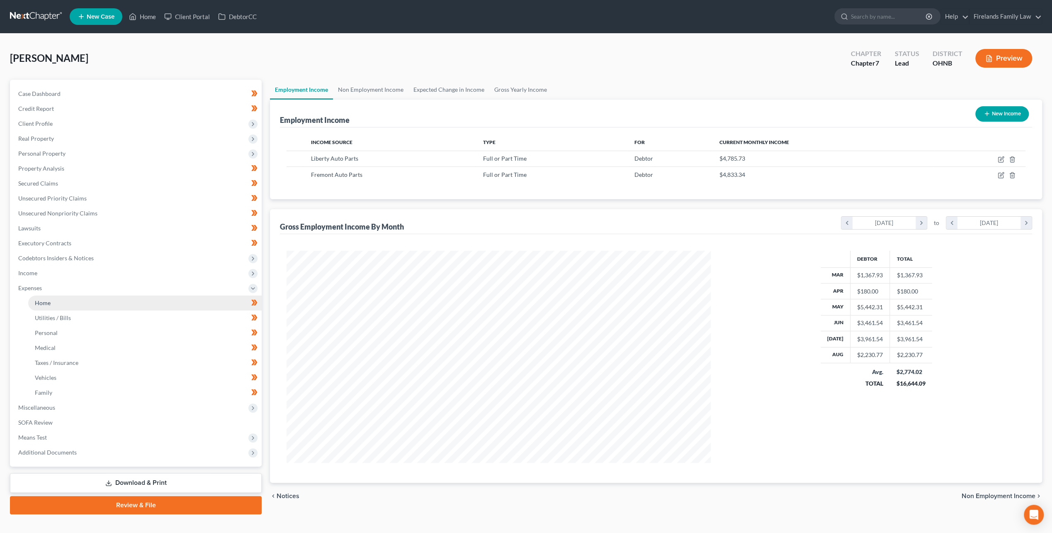
click at [105, 299] on link "Home" at bounding box center [144, 302] width 233 height 15
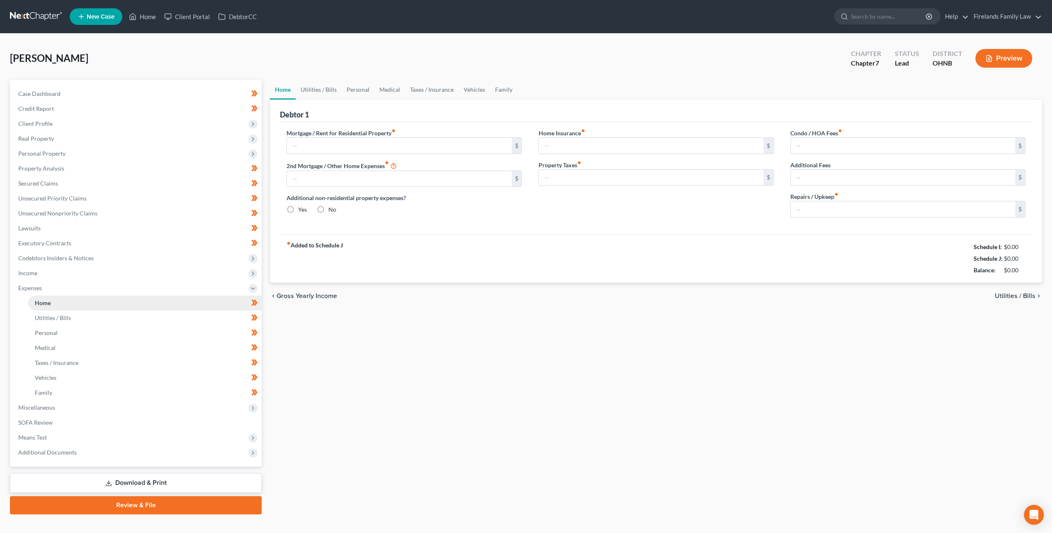
type input "700.00"
type input "0.00"
radio input "true"
type input "130.00"
type input "0.00"
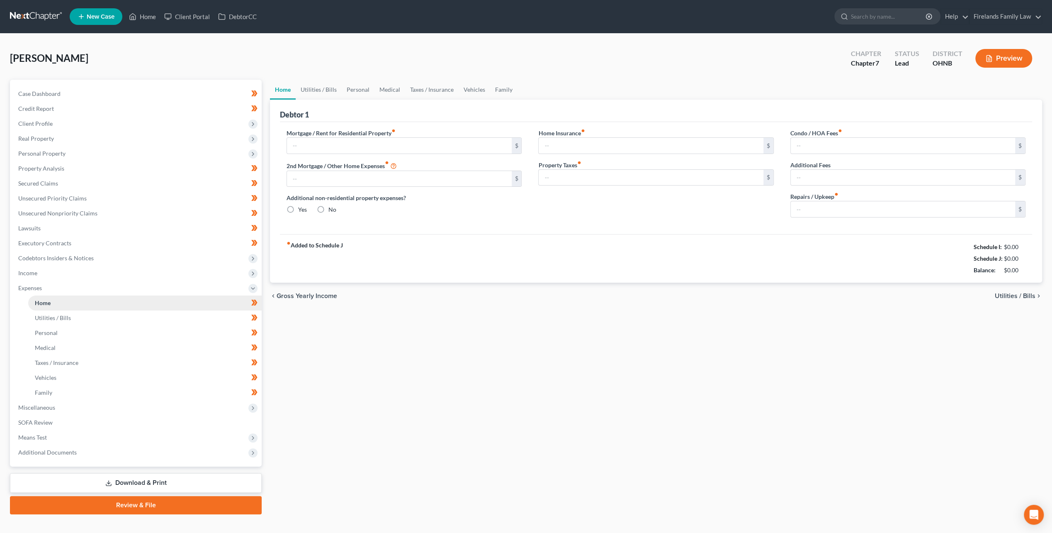
type input "0.00"
click at [104, 271] on span "Income" at bounding box center [137, 272] width 250 height 15
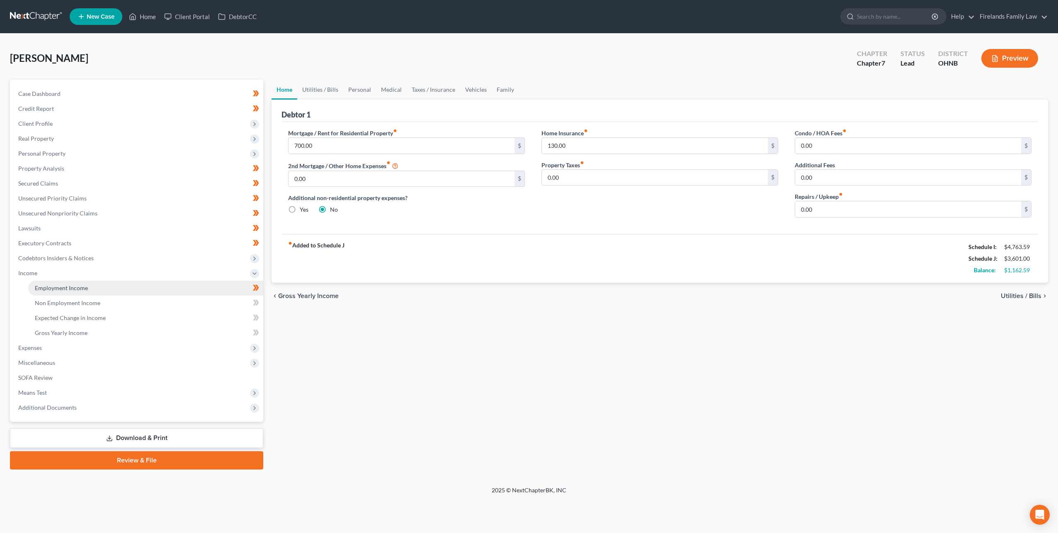
click at [105, 288] on link "Employment Income" at bounding box center [145, 287] width 235 height 15
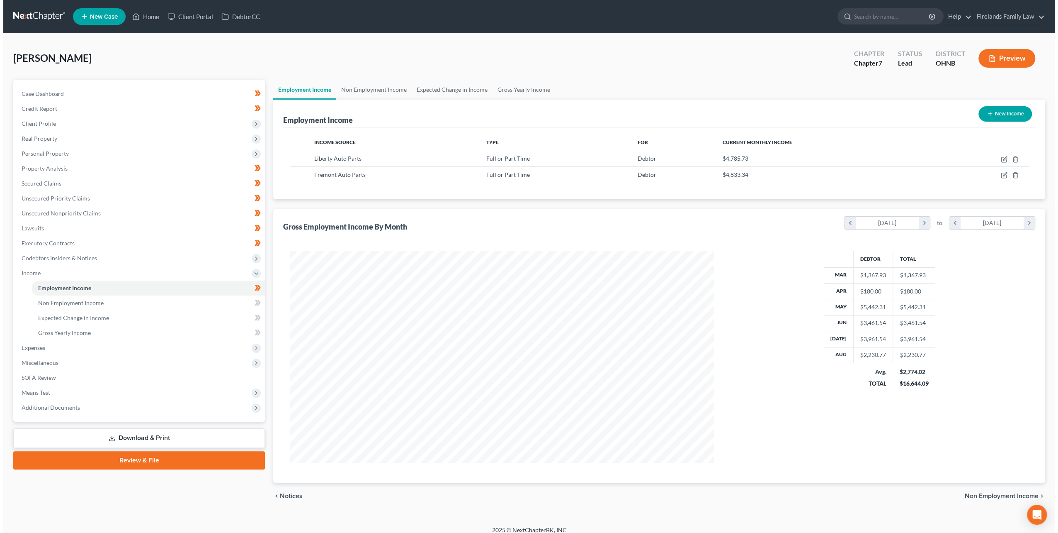
scroll to position [212, 440]
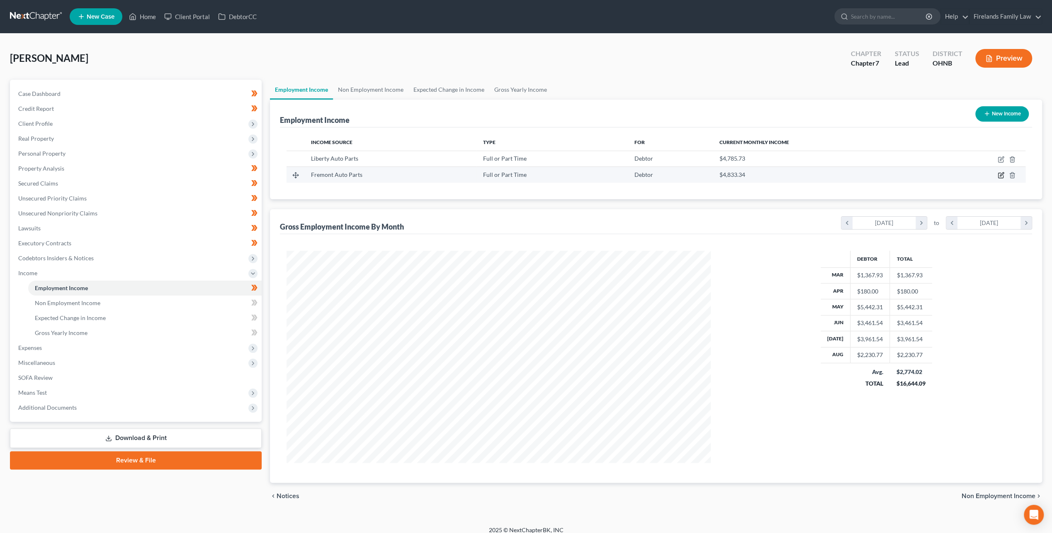
click at [1002, 175] on icon "button" at bounding box center [1002, 175] width 4 height 4
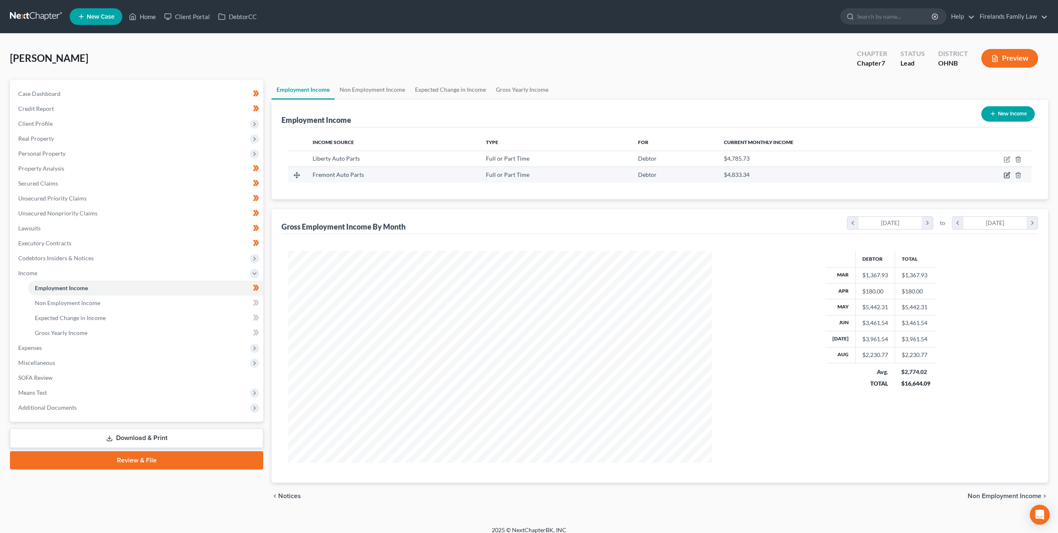
select select "0"
select select "36"
select select "2"
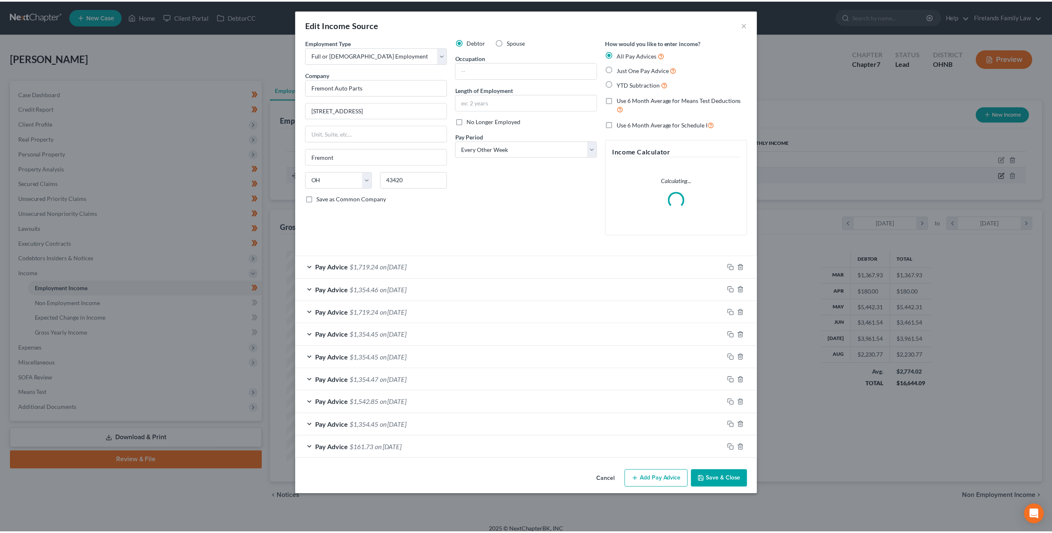
scroll to position [213, 443]
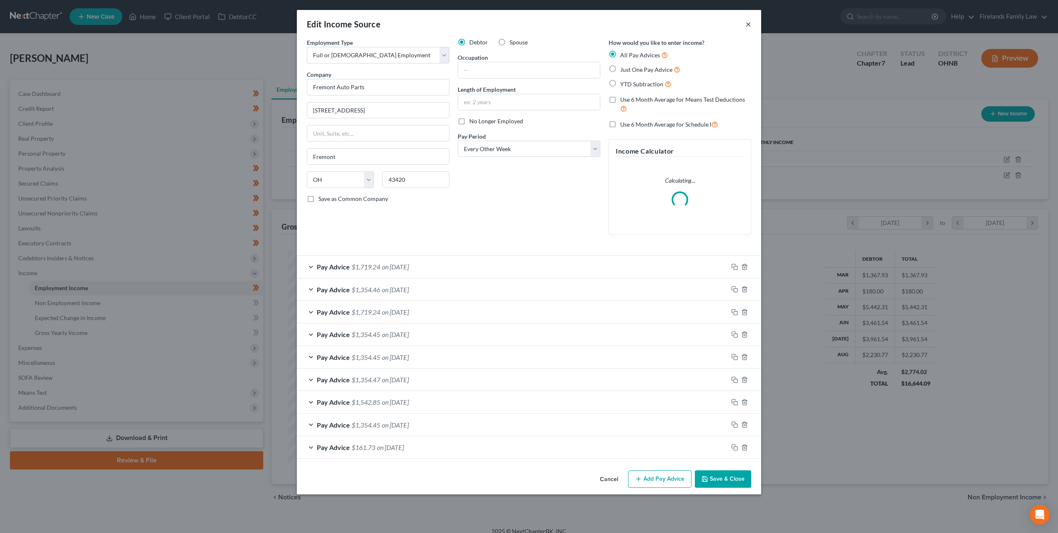
click at [747, 23] on button "×" at bounding box center [749, 24] width 6 height 10
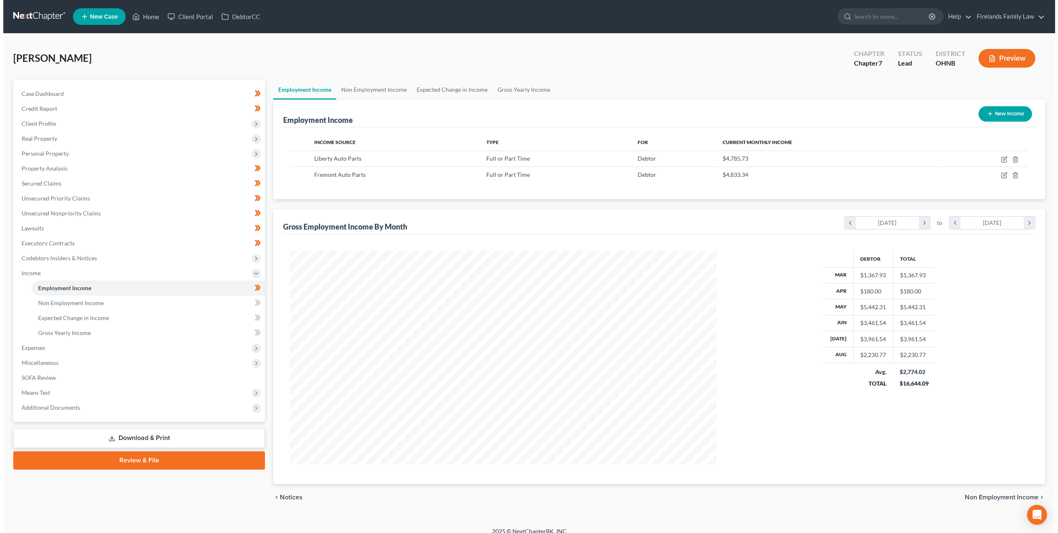
scroll to position [414520, 414291]
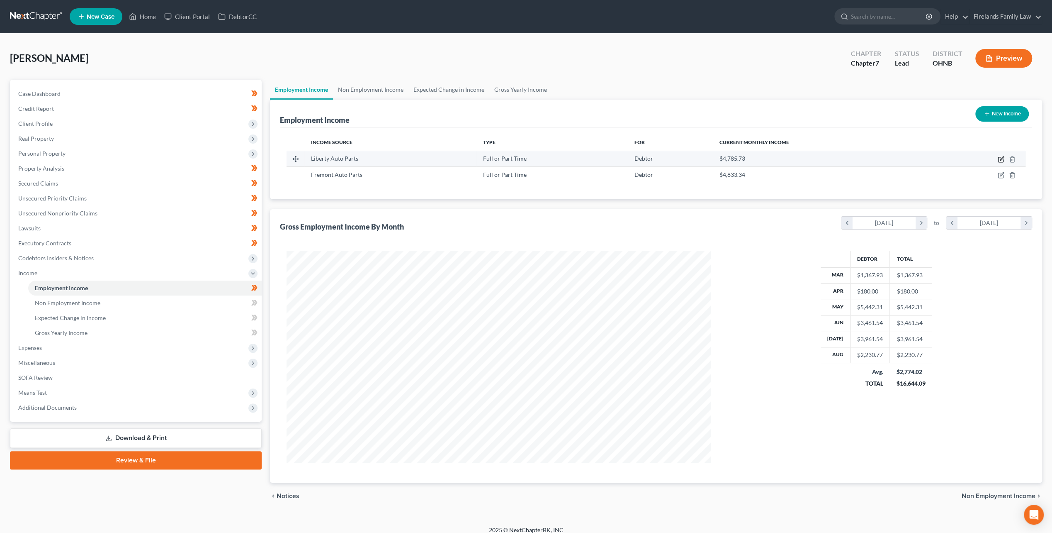
click at [1001, 158] on icon "button" at bounding box center [1002, 158] width 4 height 4
select select "0"
select select "36"
select select "3"
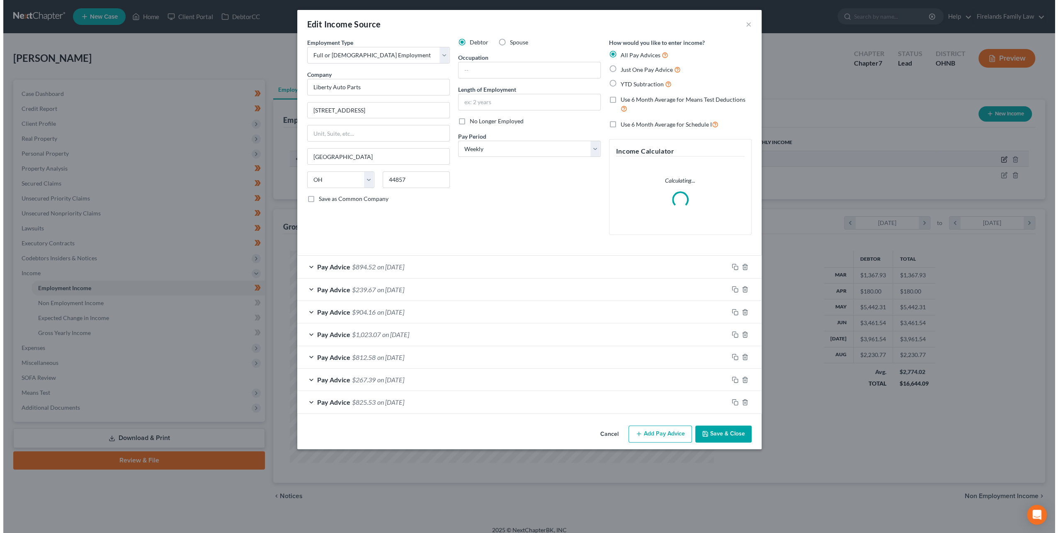
scroll to position [213, 443]
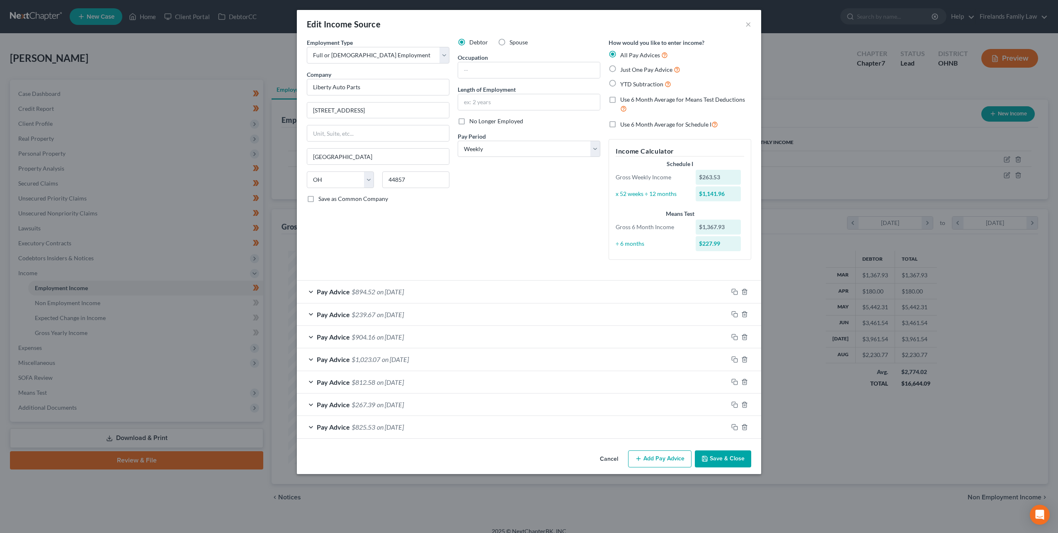
click at [367, 298] on div "Pay Advice $894.52 on [DATE]" at bounding box center [512, 291] width 431 height 22
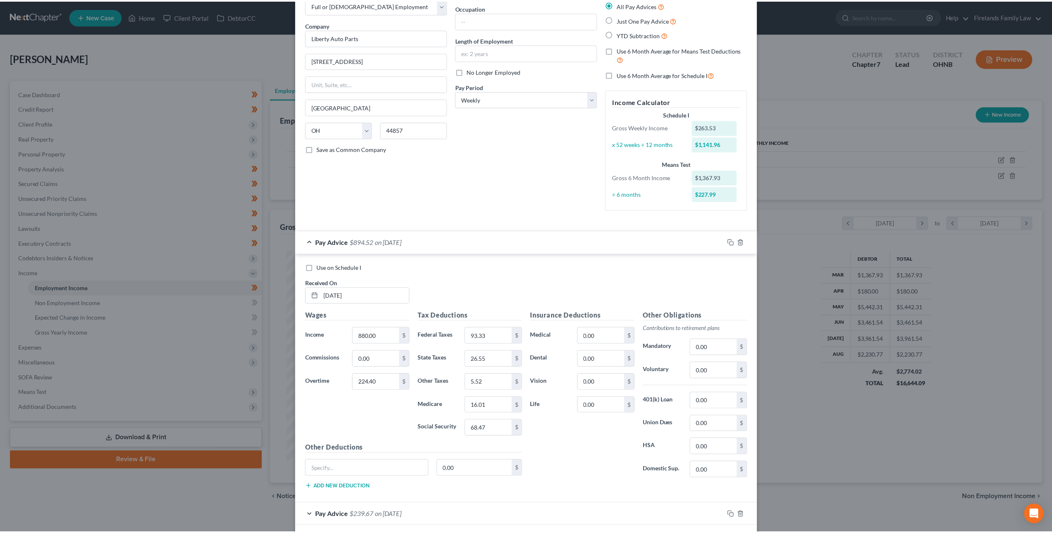
scroll to position [0, 0]
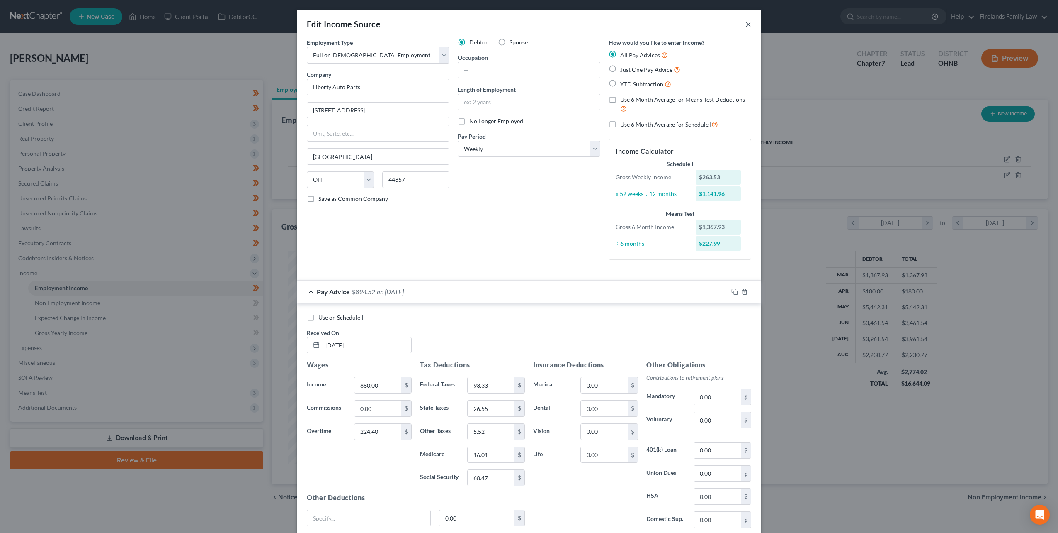
click at [747, 24] on button "×" at bounding box center [749, 24] width 6 height 10
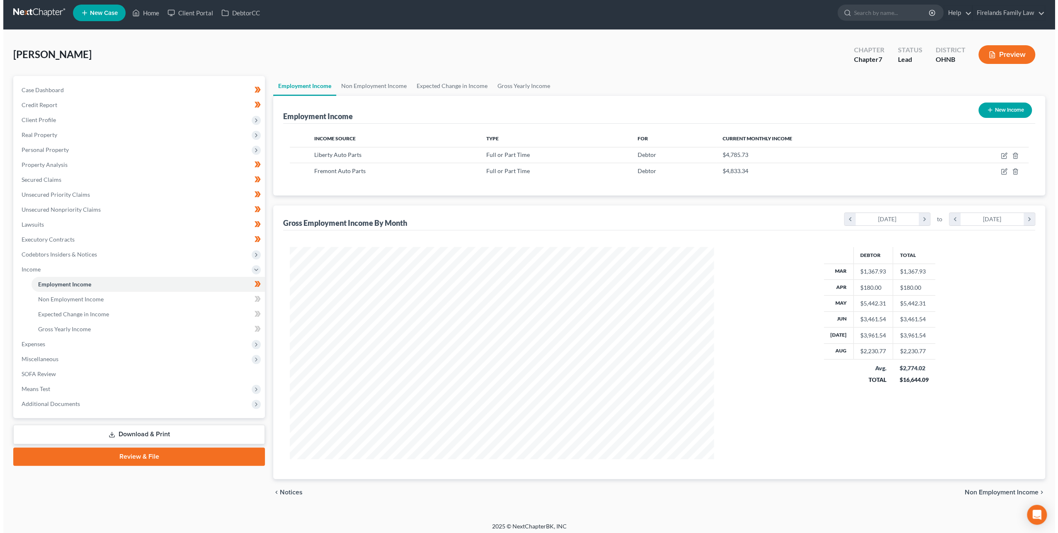
scroll to position [7, 0]
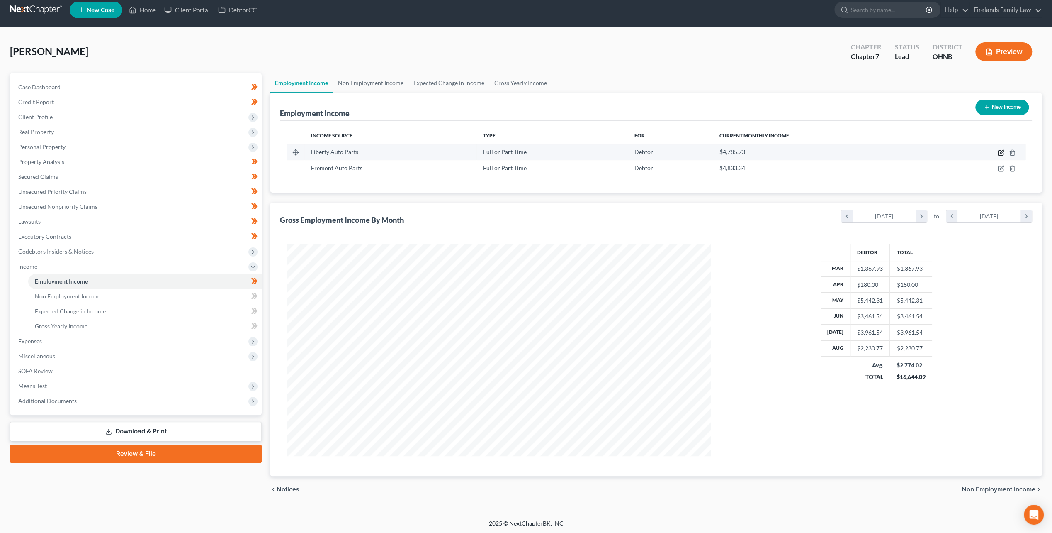
click at [999, 153] on icon "button" at bounding box center [1001, 152] width 7 height 7
select select "0"
select select "36"
select select "3"
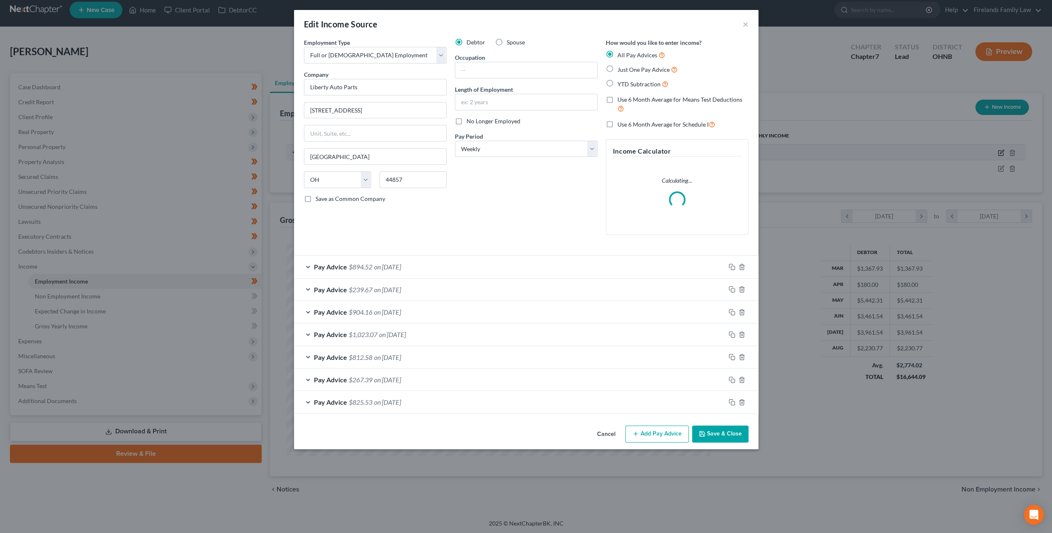
scroll to position [213, 443]
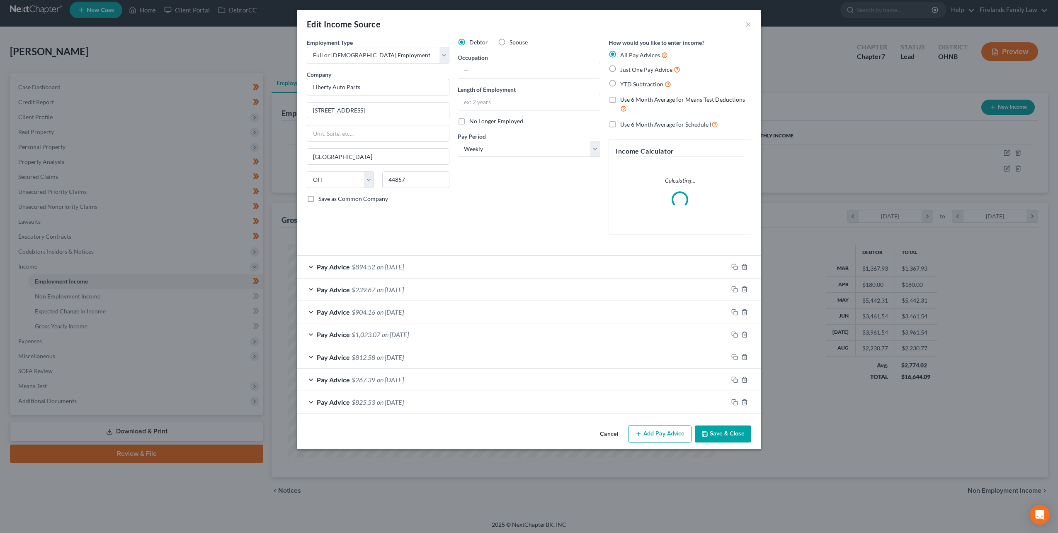
click at [649, 124] on span "Use 6 Month Average for Schedule I" at bounding box center [665, 124] width 91 height 7
click at [629, 124] on input "Use 6 Month Average for Schedule I" at bounding box center [626, 121] width 5 height 5
checkbox input "true"
click at [716, 431] on button "Save & Close" at bounding box center [723, 433] width 56 height 17
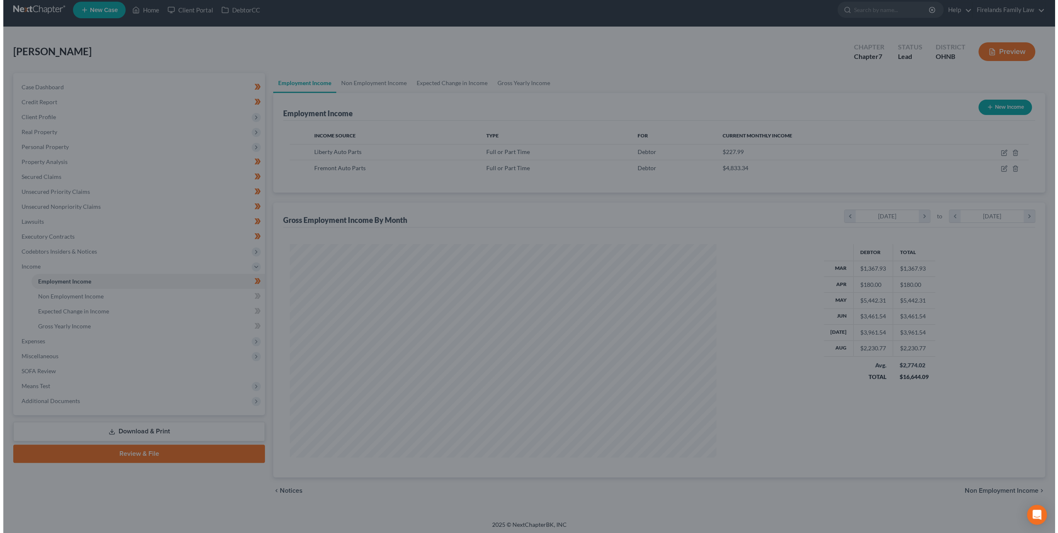
scroll to position [414520, 414291]
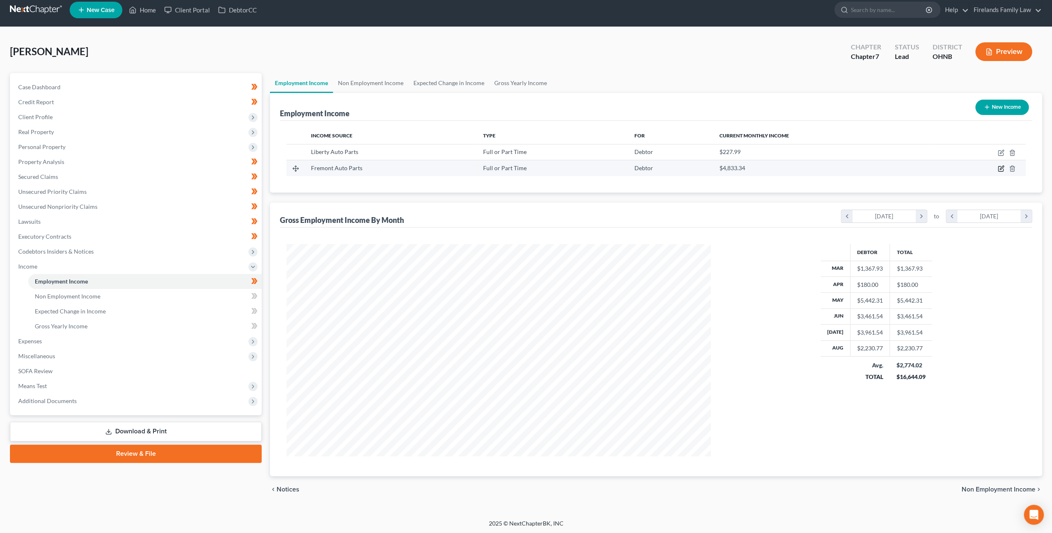
click at [999, 169] on icon "button" at bounding box center [1001, 168] width 7 height 7
select select "0"
select select "36"
select select "2"
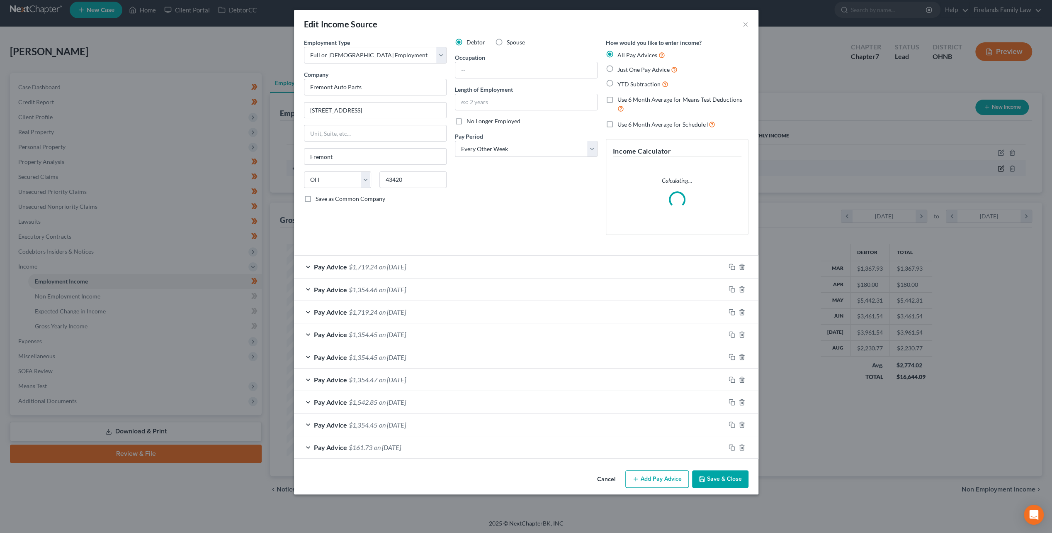
scroll to position [213, 443]
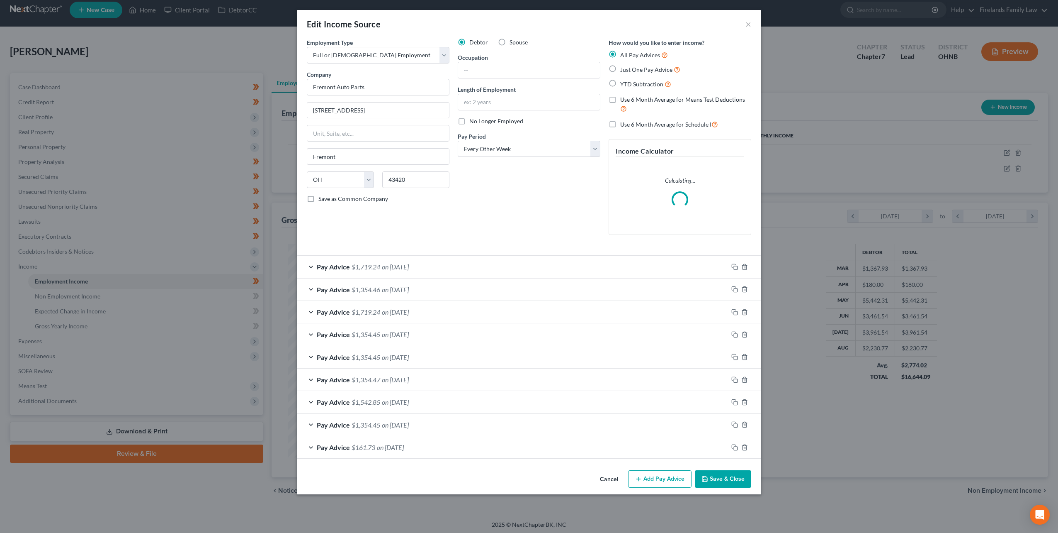
click at [688, 119] on label "Use 6 Month Average for Schedule I" at bounding box center [669, 124] width 98 height 10
click at [629, 119] on input "Use 6 Month Average for Schedule I" at bounding box center [626, 121] width 5 height 5
checkbox input "true"
click at [720, 481] on button "Save & Close" at bounding box center [723, 478] width 56 height 17
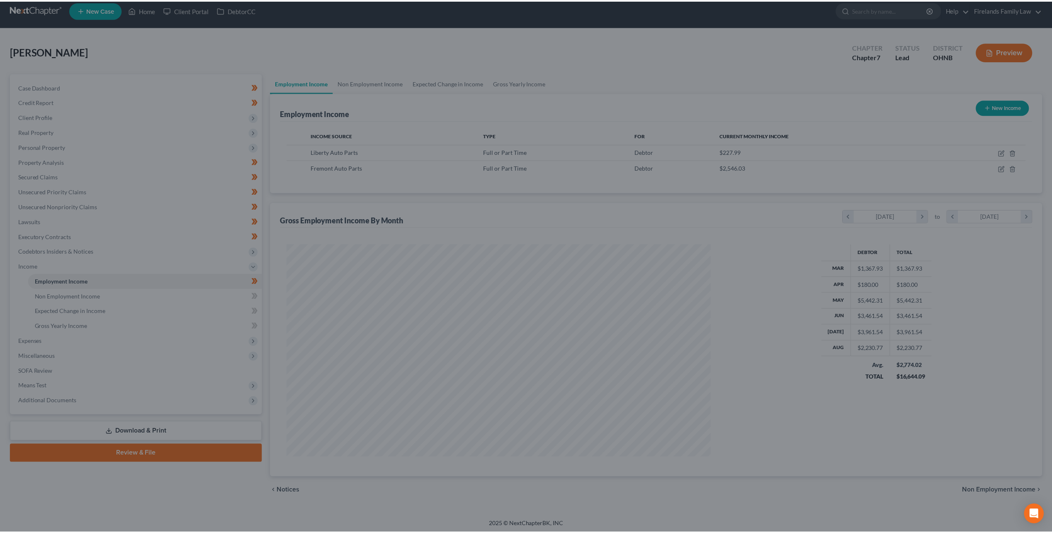
scroll to position [414520, 414291]
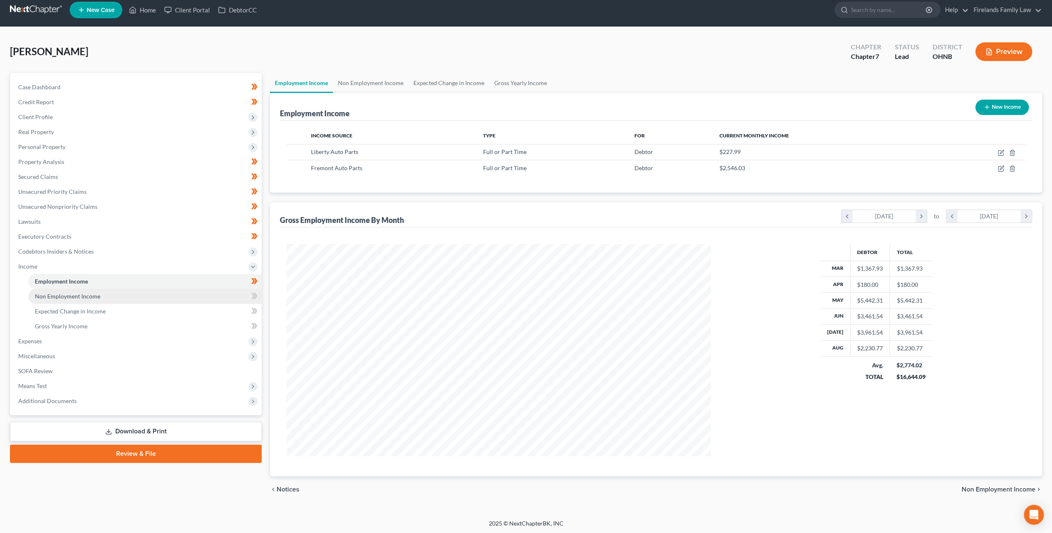
click at [206, 298] on link "Non Employment Income" at bounding box center [144, 296] width 233 height 15
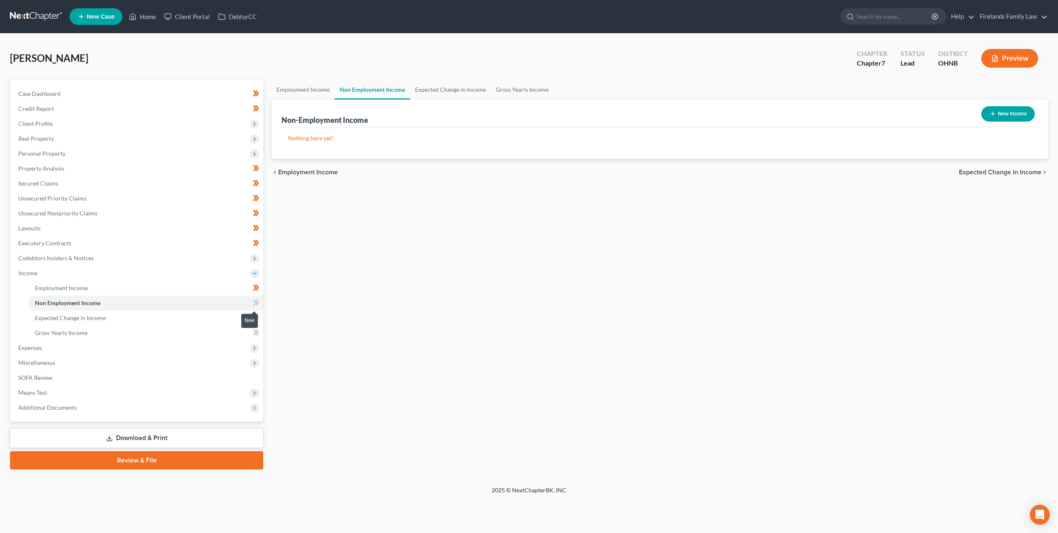
click at [256, 303] on icon at bounding box center [256, 302] width 6 height 10
click at [242, 318] on link "Expected Change in Income" at bounding box center [145, 317] width 235 height 15
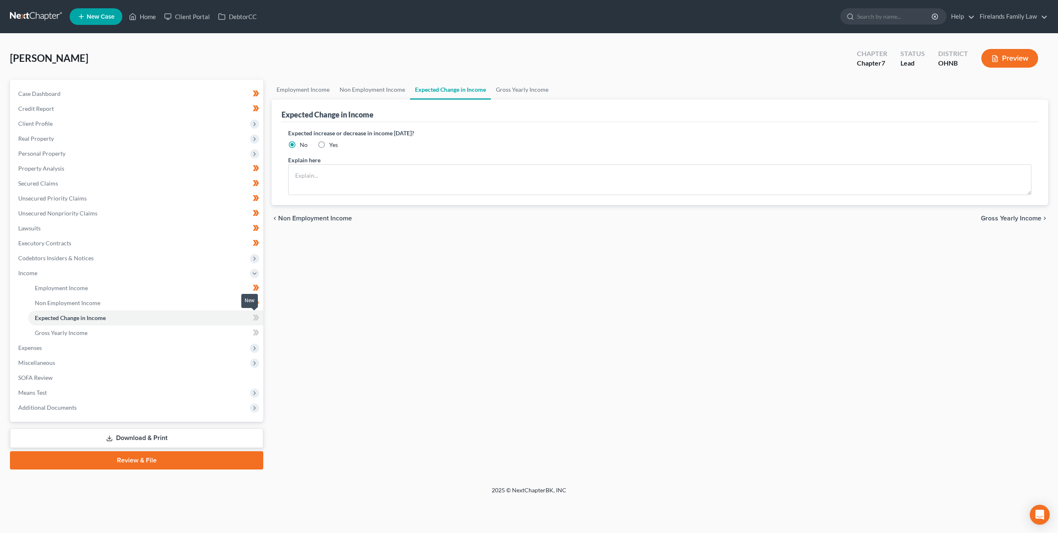
click at [259, 316] on span at bounding box center [256, 318] width 15 height 12
drag, startPoint x: 259, startPoint y: 316, endPoint x: 242, endPoint y: 328, distance: 20.9
click at [242, 328] on link "Gross Yearly Income" at bounding box center [145, 332] width 235 height 15
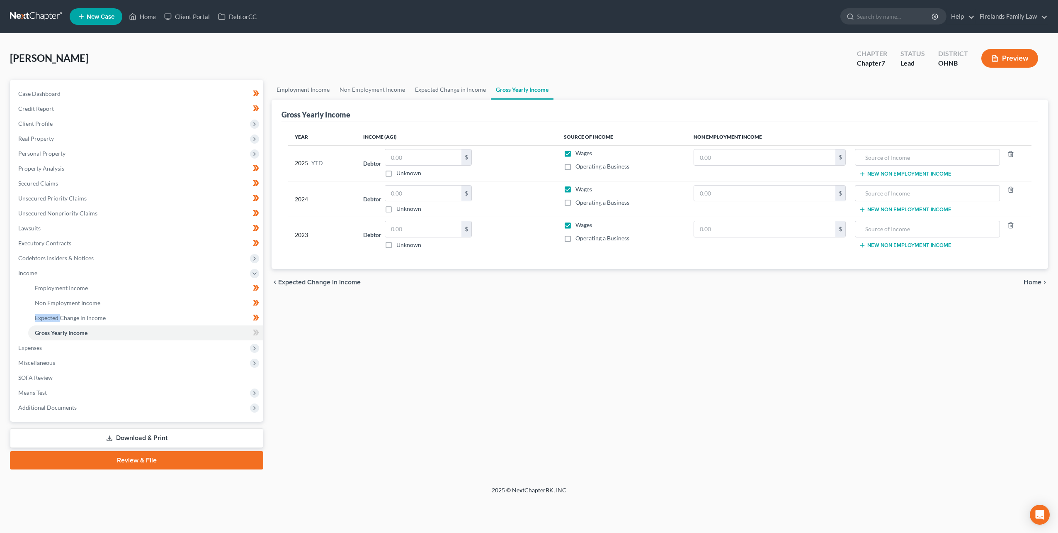
click at [449, 200] on div "$ Unknown" at bounding box center [428, 199] width 87 height 28
click at [445, 194] on input "text" at bounding box center [423, 193] width 76 height 16
type input "60,601"
click at [413, 228] on input "text" at bounding box center [423, 229] width 76 height 16
click at [433, 228] on input "text" at bounding box center [423, 229] width 76 height 16
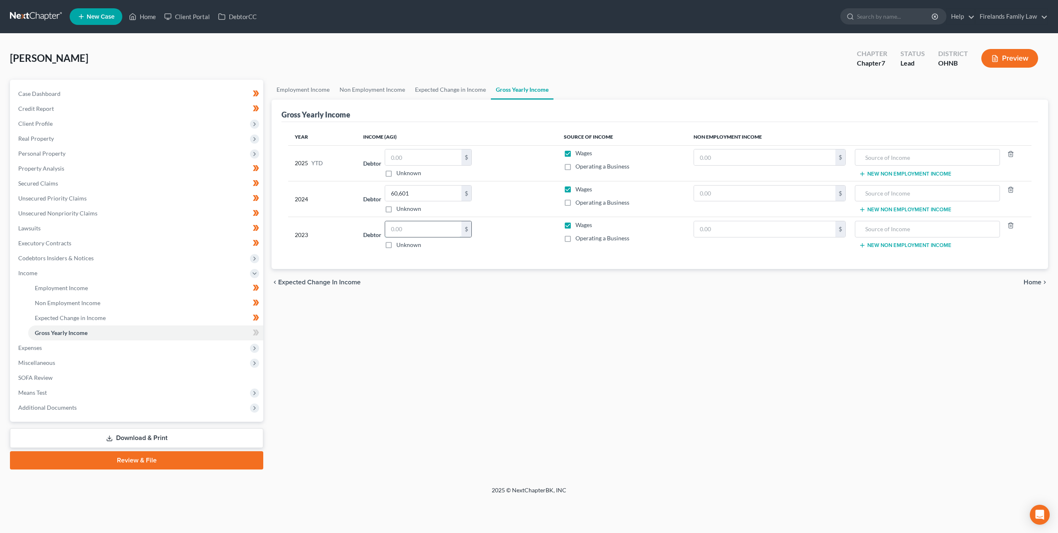
click at [426, 232] on input "text" at bounding box center [423, 229] width 76 height 16
type input "102,658"
click at [597, 298] on div "Employment Income Non Employment Income Expected Change in Income Gross Yearly …" at bounding box center [660, 274] width 785 height 389
click at [428, 92] on link "Expected Change in Income" at bounding box center [450, 90] width 81 height 20
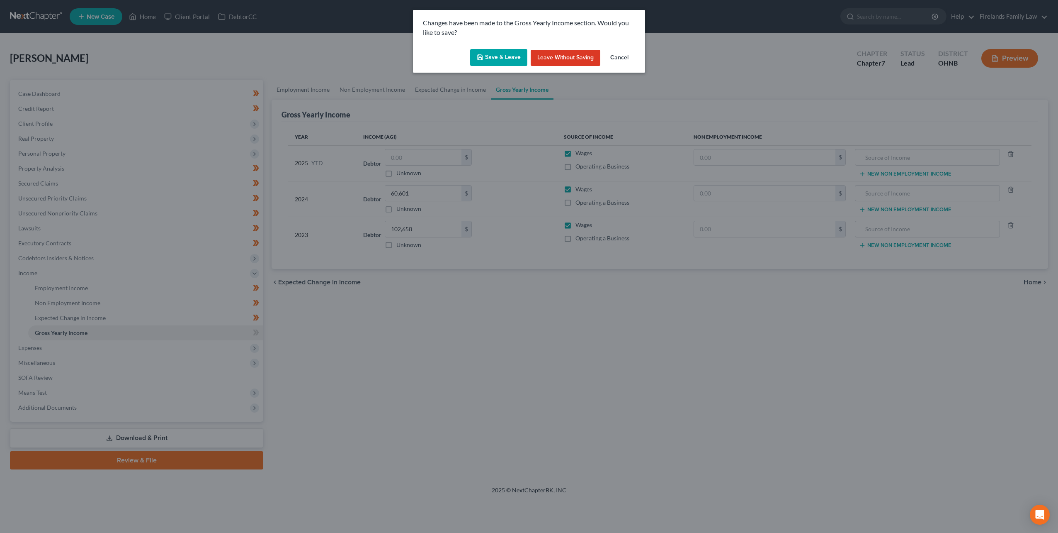
click at [494, 56] on button "Save & Leave" at bounding box center [498, 57] width 57 height 17
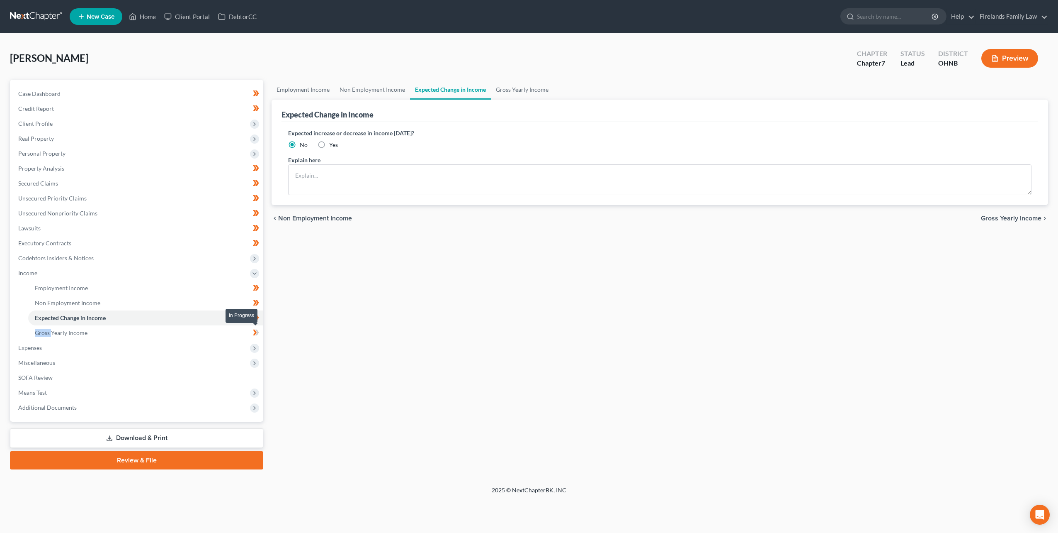
click at [259, 330] on span at bounding box center [256, 333] width 15 height 12
drag, startPoint x: 259, startPoint y: 329, endPoint x: 198, endPoint y: 349, distance: 64.5
click at [198, 349] on span "Expenses" at bounding box center [138, 347] width 252 height 15
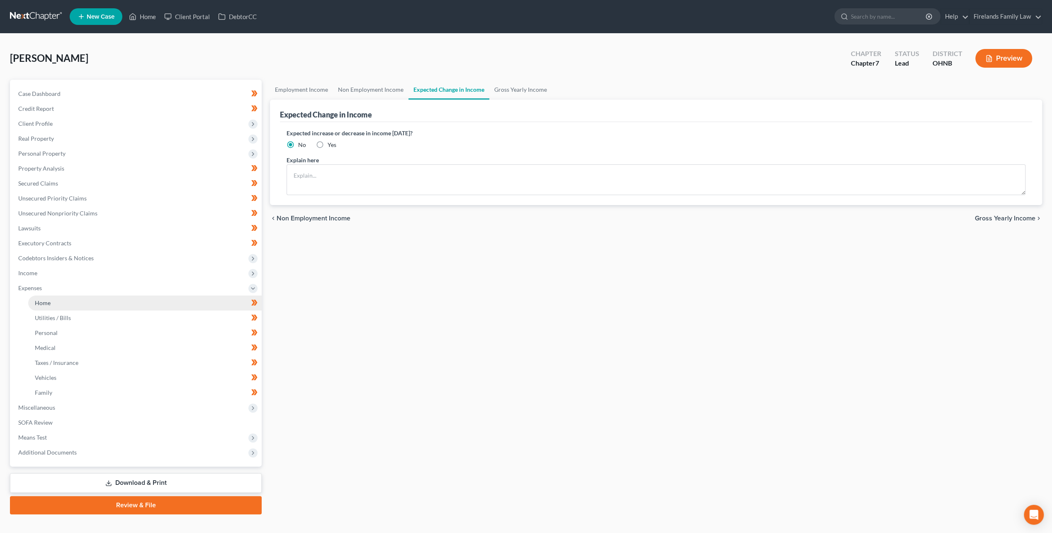
click at [205, 297] on link "Home" at bounding box center [144, 302] width 233 height 15
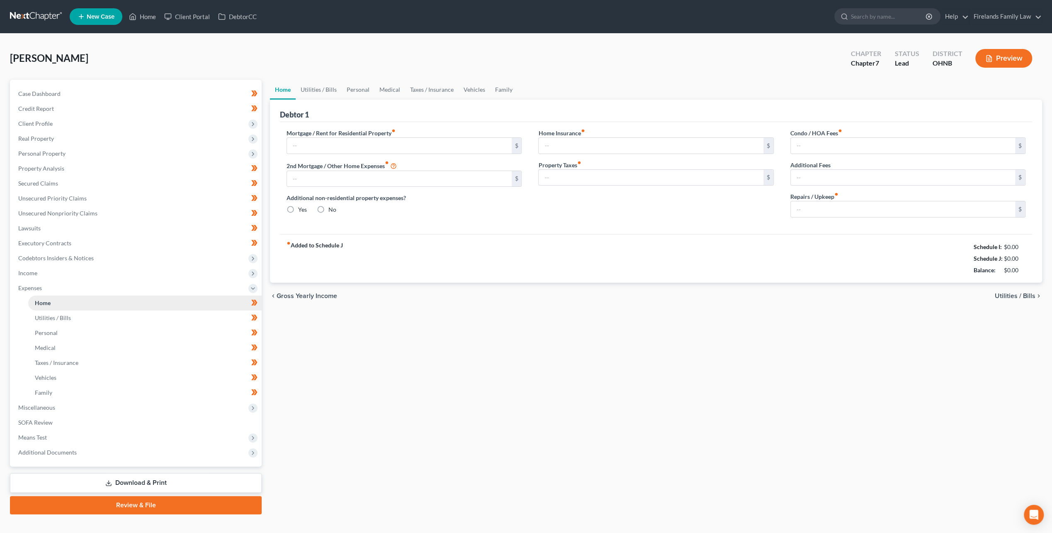
type input "700.00"
type input "0.00"
radio input "true"
type input "130.00"
type input "0.00"
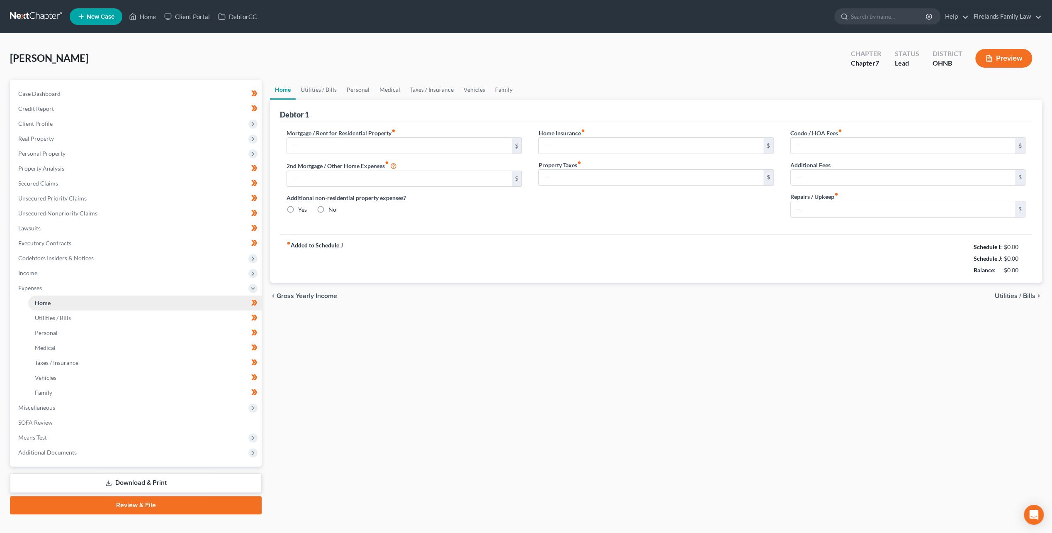
type input "0.00"
click at [318, 92] on link "Utilities / Bills" at bounding box center [319, 90] width 46 height 20
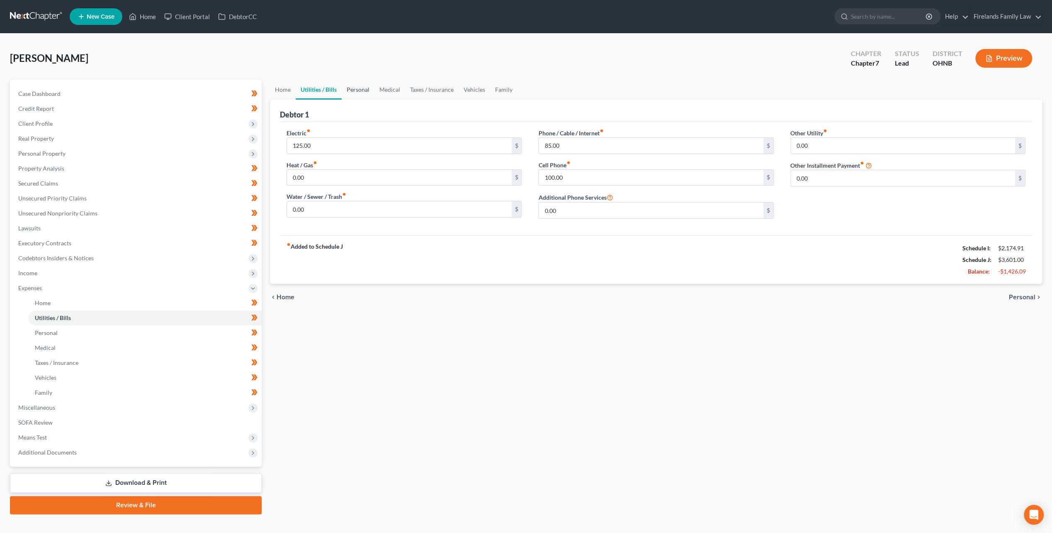
click at [365, 95] on link "Personal" at bounding box center [358, 90] width 33 height 20
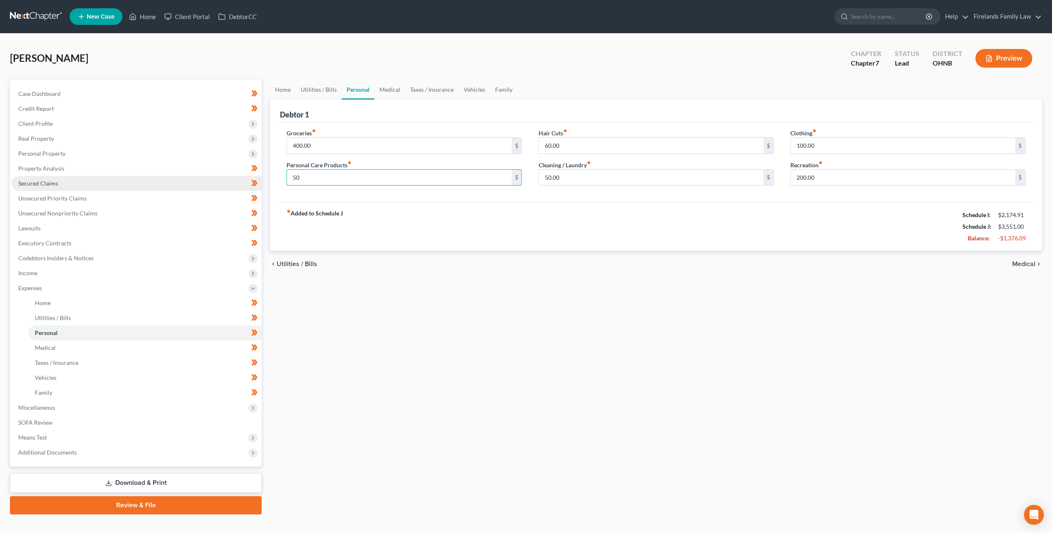
type input "50"
type input "3"
type input "400"
type input "30"
click at [304, 325] on div "Home Utilities / Bills Personal Medical Taxes / Insurance Vehicles Family Debto…" at bounding box center [656, 297] width 781 height 434
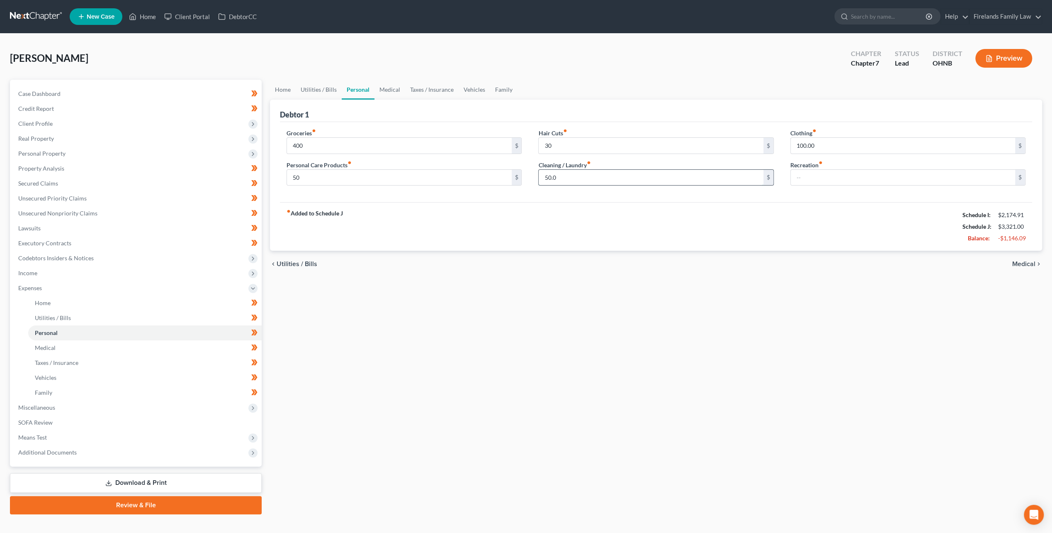
type input "50.00"
type input "30.00"
type input "50.00"
type input "400.00"
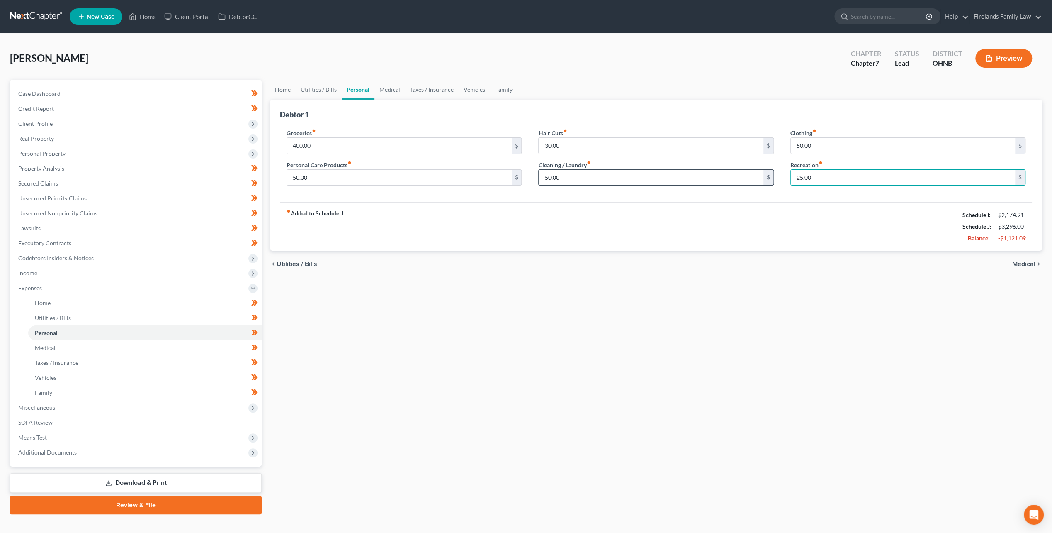
type input "25.00"
click at [397, 88] on link "Medical" at bounding box center [390, 90] width 31 height 20
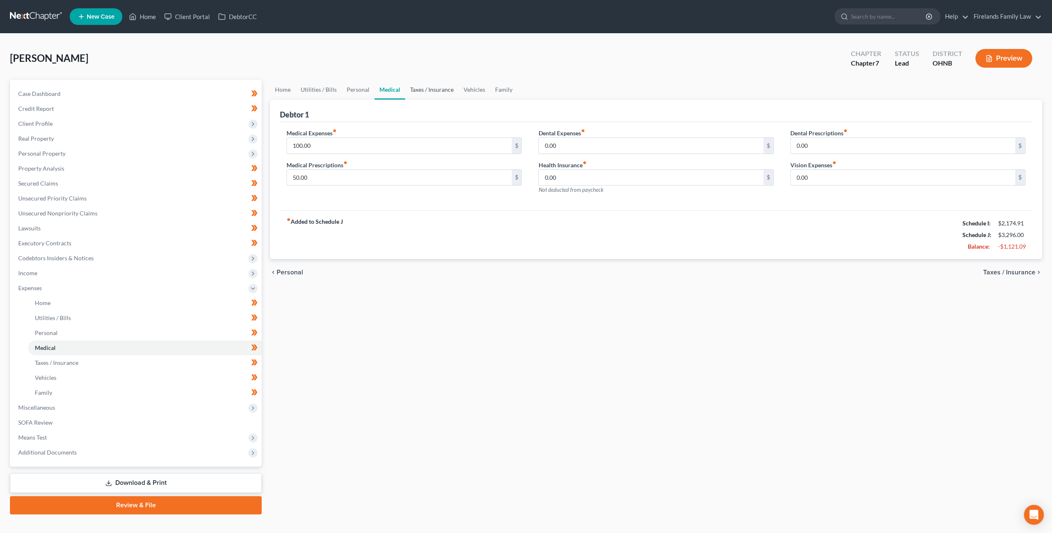
click at [434, 88] on link "Taxes / Insurance" at bounding box center [432, 90] width 54 height 20
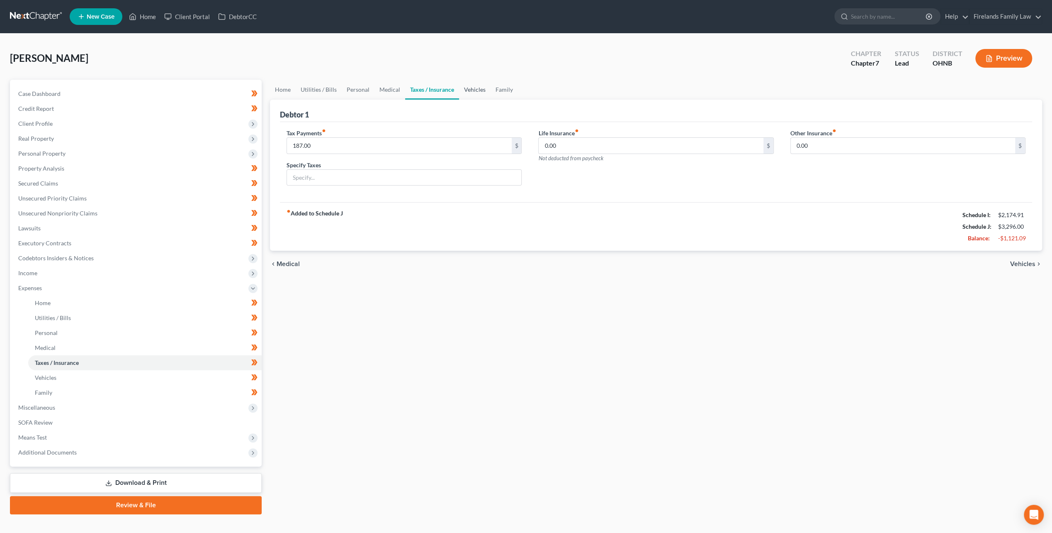
click at [471, 93] on link "Vehicles" at bounding box center [475, 90] width 32 height 20
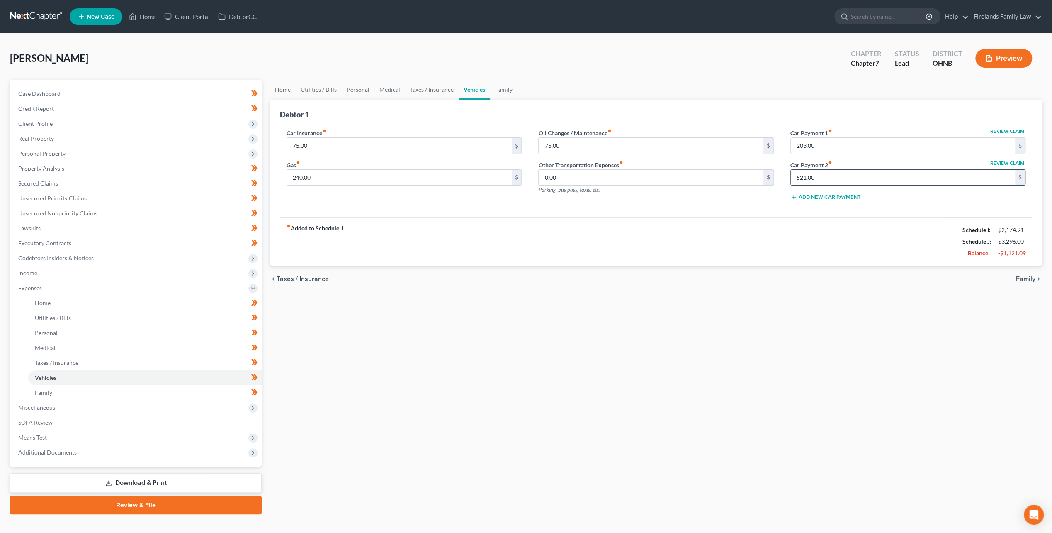
click at [859, 173] on input "521.00" at bounding box center [903, 178] width 224 height 16
click at [1006, 162] on button "Review Claim" at bounding box center [1007, 163] width 36 height 5
select select "45"
select select "0"
select select "2"
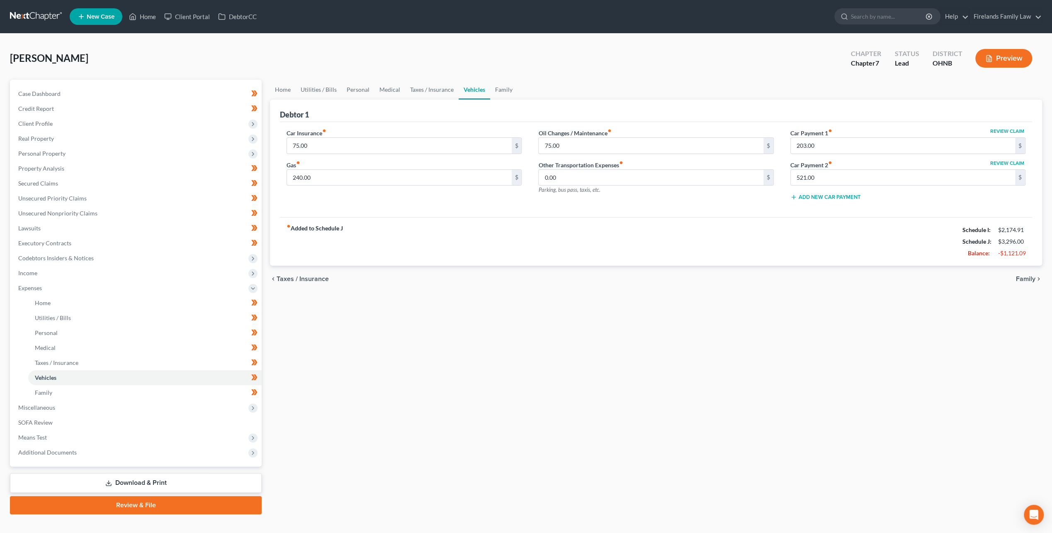
select select "0"
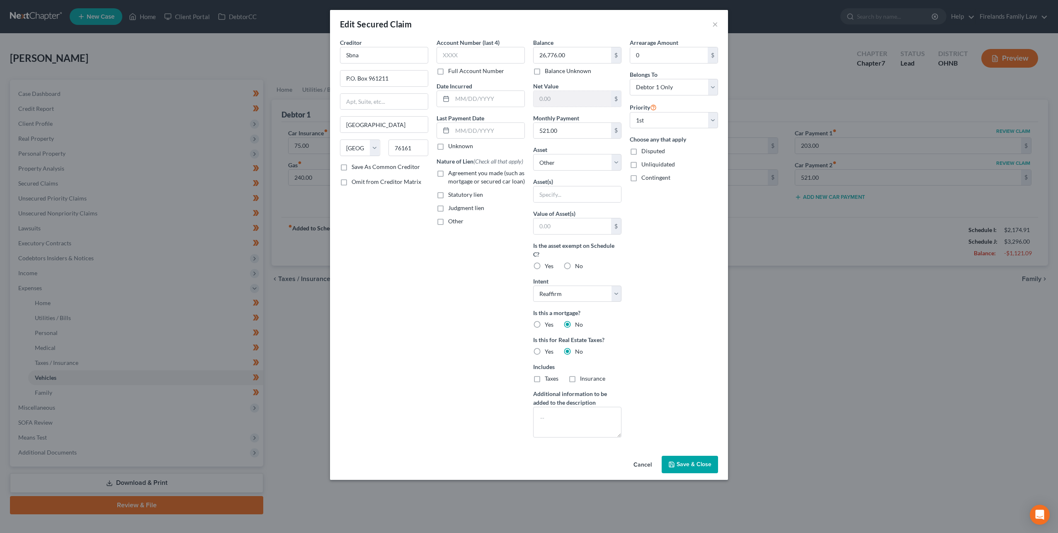
click at [719, 27] on div "Edit Secured Claim ×" at bounding box center [529, 24] width 398 height 28
click at [715, 25] on button "×" at bounding box center [716, 24] width 6 height 10
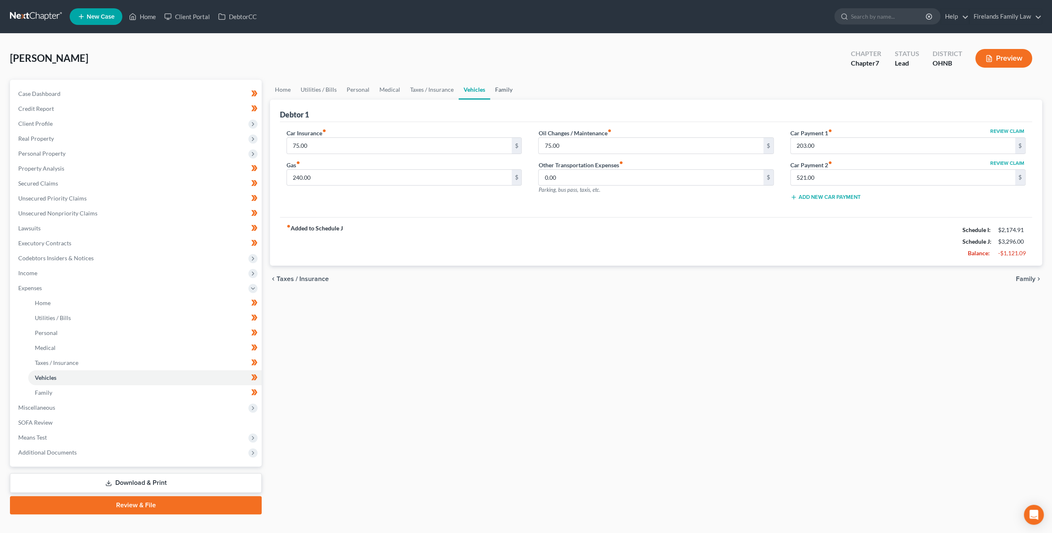
click at [504, 90] on link "Family" at bounding box center [503, 90] width 27 height 20
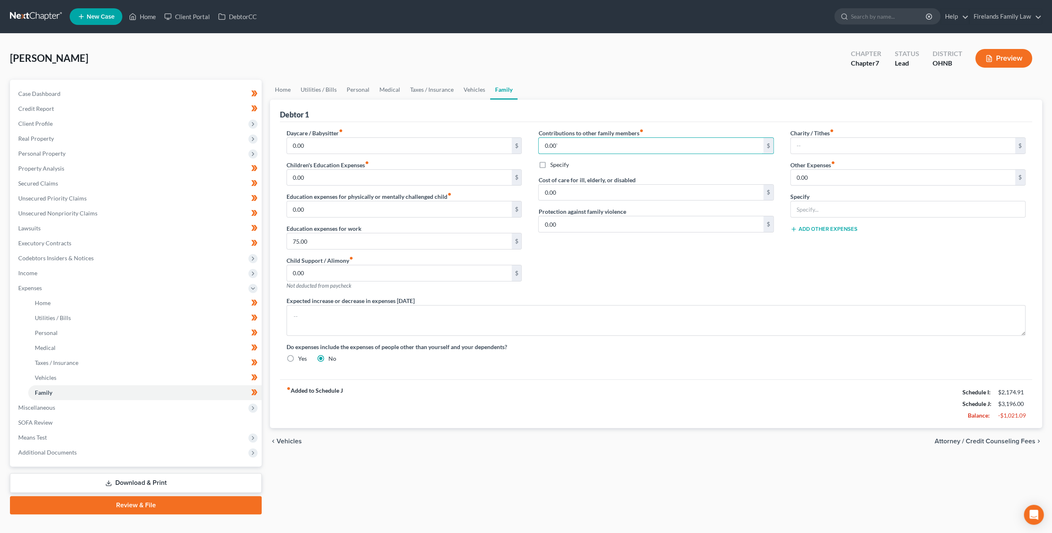
type input "0.00"
click at [636, 313] on textarea at bounding box center [656, 320] width 739 height 31
click at [272, 90] on link "Home" at bounding box center [283, 90] width 26 height 20
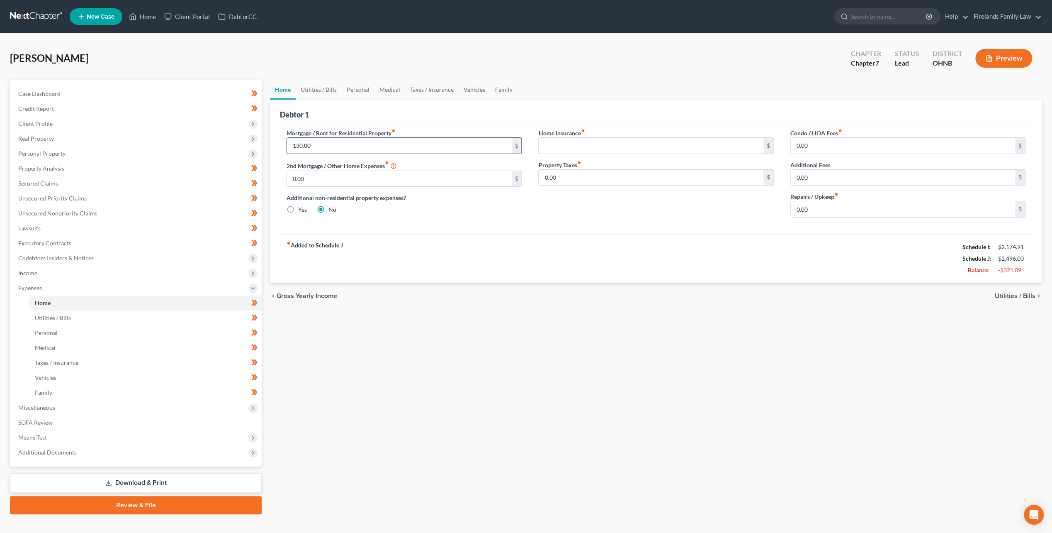
type input "700.00"
type input "0.00"
click at [313, 91] on link "Utilities / Bills" at bounding box center [319, 90] width 46 height 20
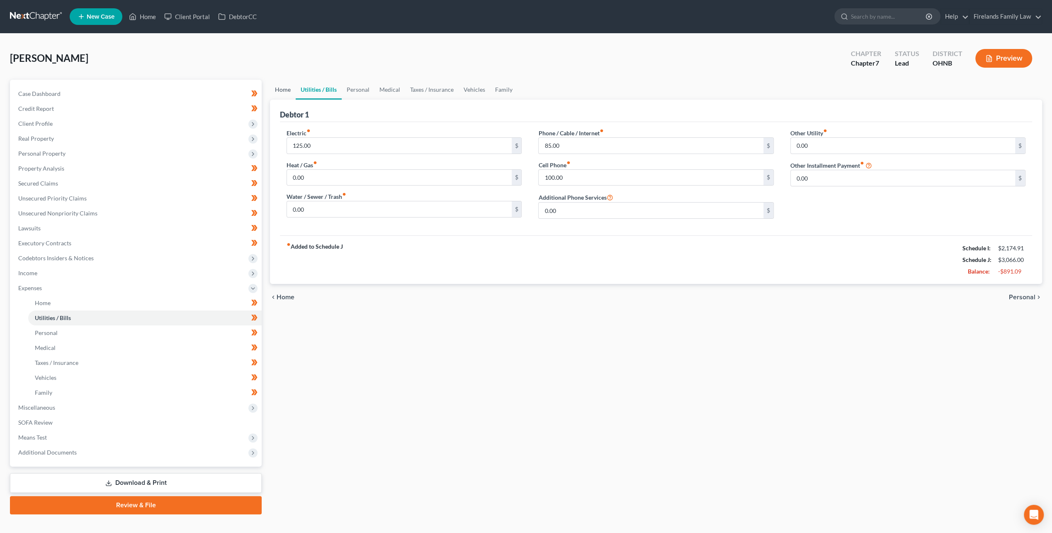
click at [276, 86] on link "Home" at bounding box center [283, 90] width 26 height 20
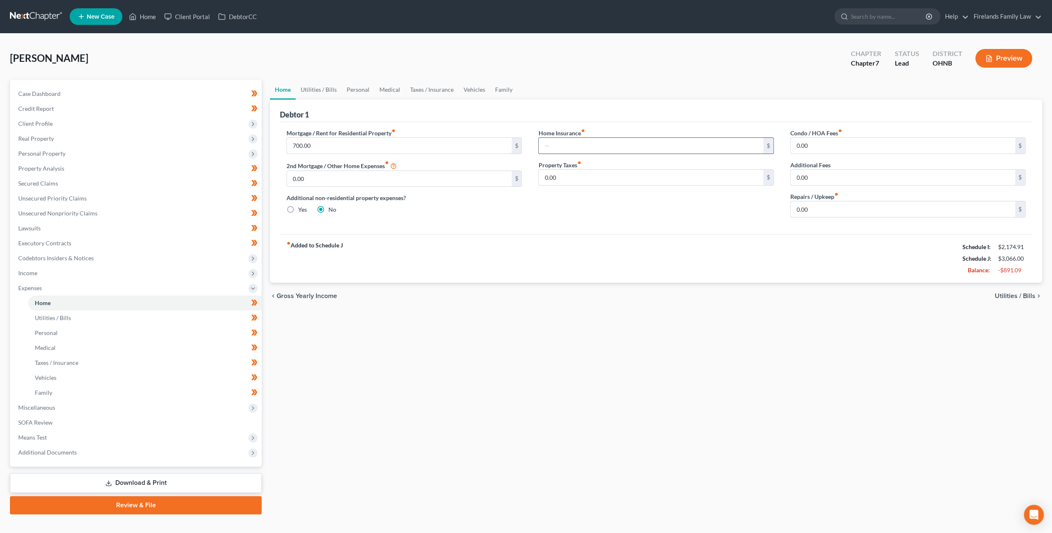
type input "0.00"
type input "700.00"
type input "130.00"
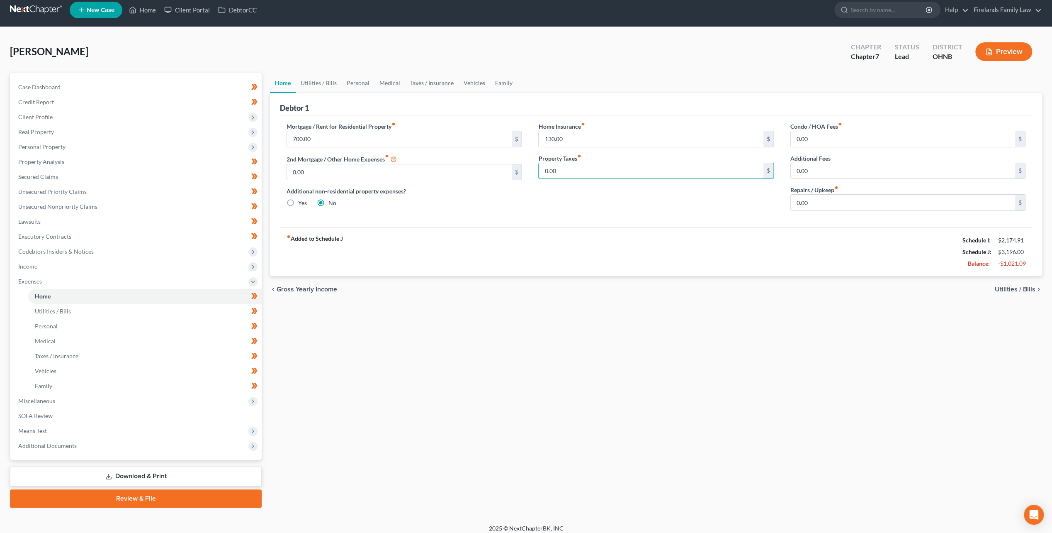
scroll to position [12, 0]
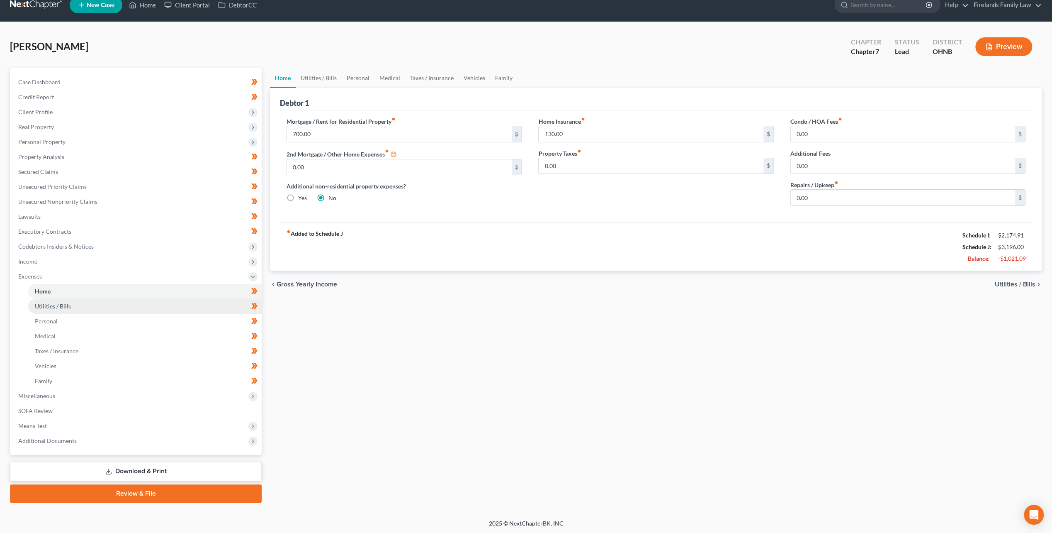
drag, startPoint x: 210, startPoint y: 302, endPoint x: 197, endPoint y: 306, distance: 13.1
click at [209, 302] on link "Utilities / Bills" at bounding box center [144, 306] width 233 height 15
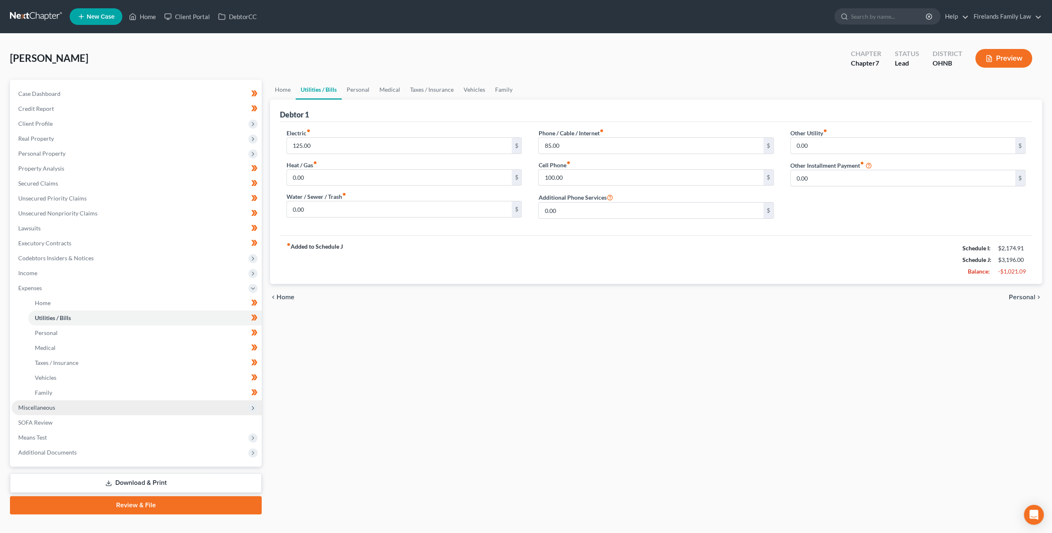
click at [130, 411] on span "Miscellaneous" at bounding box center [137, 407] width 250 height 15
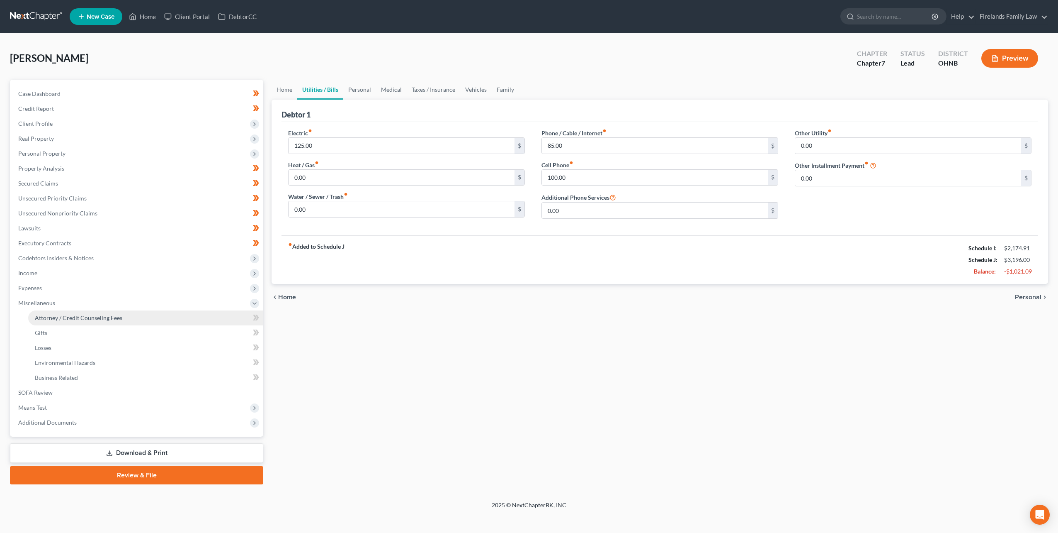
click at [123, 316] on link "Attorney / Credit Counseling Fees" at bounding box center [145, 317] width 235 height 15
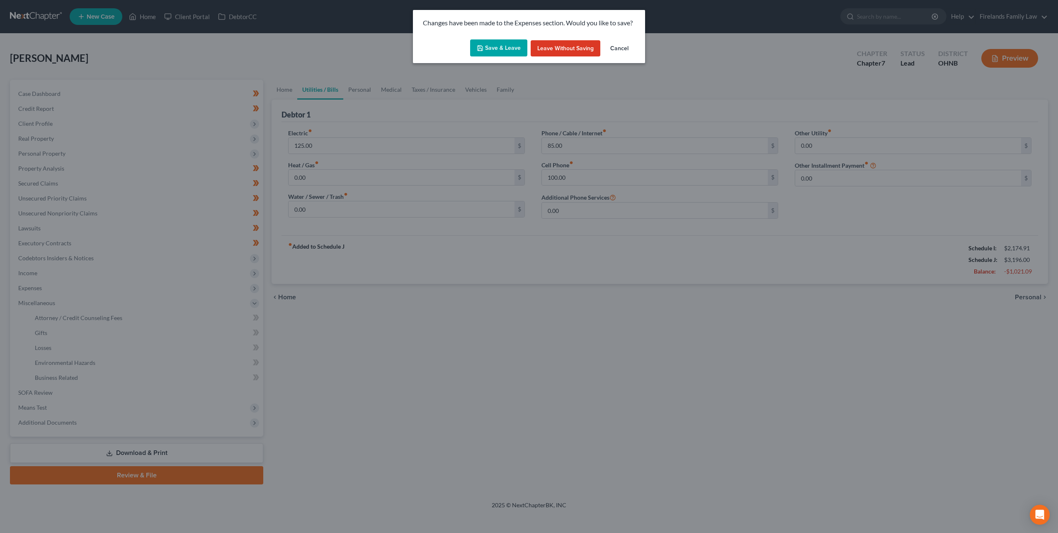
click at [513, 46] on button "Save & Leave" at bounding box center [498, 47] width 57 height 17
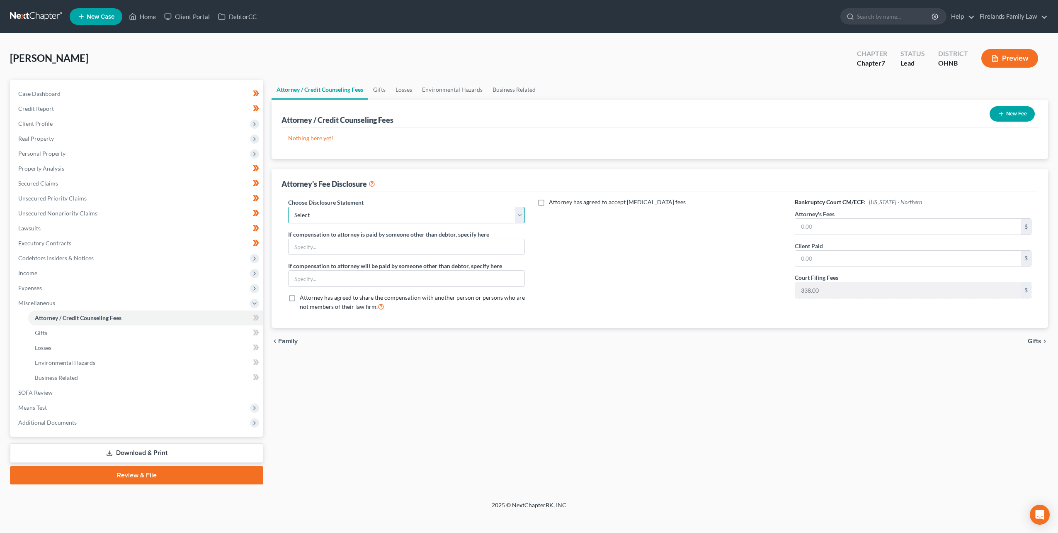
click at [355, 212] on select "Select Chapter 7 Bankruptcy Fee Disclosure" at bounding box center [406, 215] width 237 height 17
select select "0"
click at [288, 207] on select "Select Chapter 7 Bankruptcy Fee Disclosure" at bounding box center [406, 215] width 237 height 17
click at [834, 225] on input "text" at bounding box center [908, 227] width 226 height 16
click at [203, 331] on link "Gifts" at bounding box center [145, 332] width 235 height 15
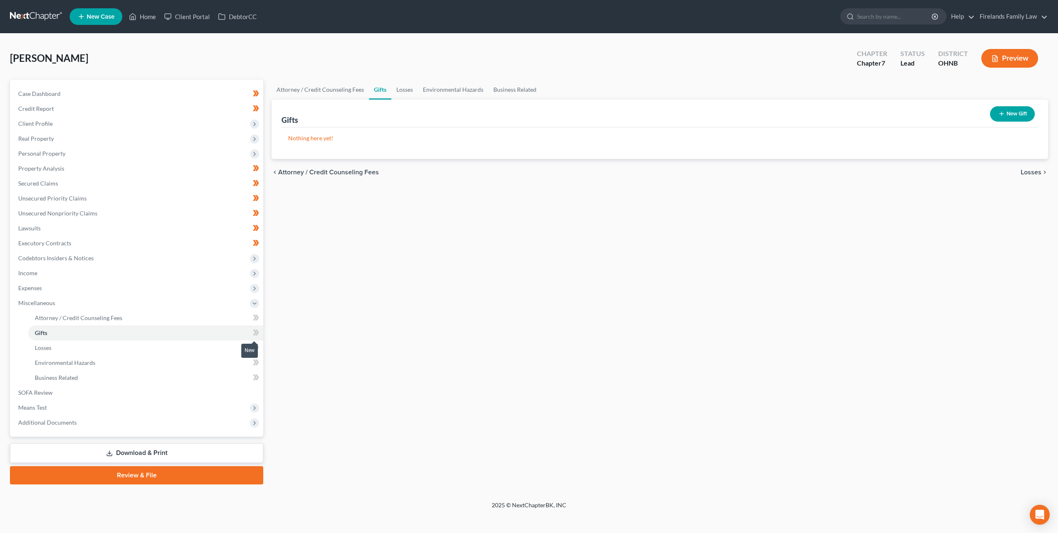
click at [256, 328] on icon at bounding box center [256, 332] width 6 height 10
drag, startPoint x: 256, startPoint y: 328, endPoint x: 255, endPoint y: 348, distance: 20.0
click at [254, 351] on icon at bounding box center [256, 347] width 6 height 10
click at [258, 346] on icon at bounding box center [257, 347] width 4 height 6
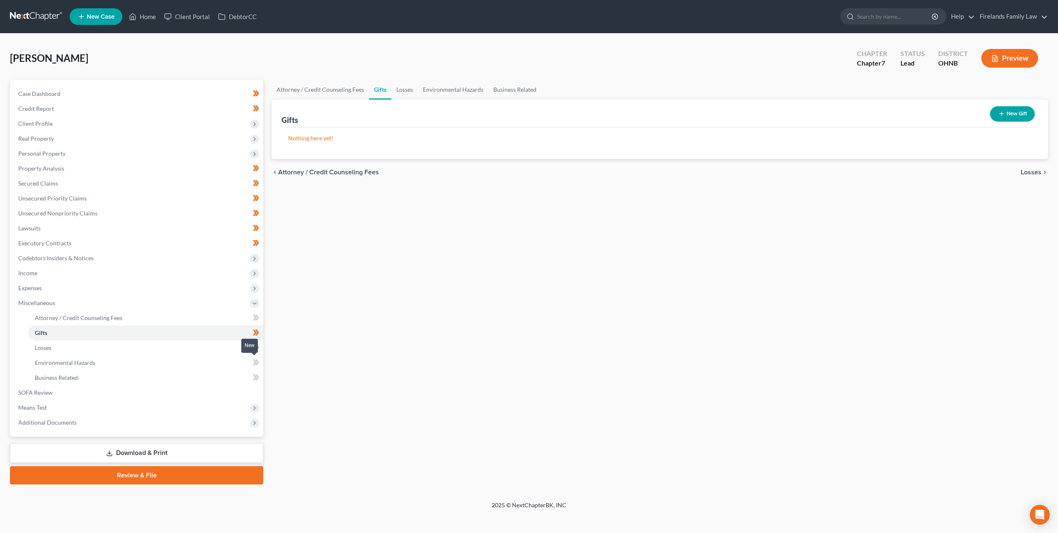
click at [255, 361] on icon at bounding box center [255, 362] width 4 height 6
drag, startPoint x: 255, startPoint y: 361, endPoint x: 258, endPoint y: 376, distance: 15.1
click at [258, 376] on icon at bounding box center [256, 377] width 6 height 10
click at [258, 376] on icon at bounding box center [257, 377] width 4 height 6
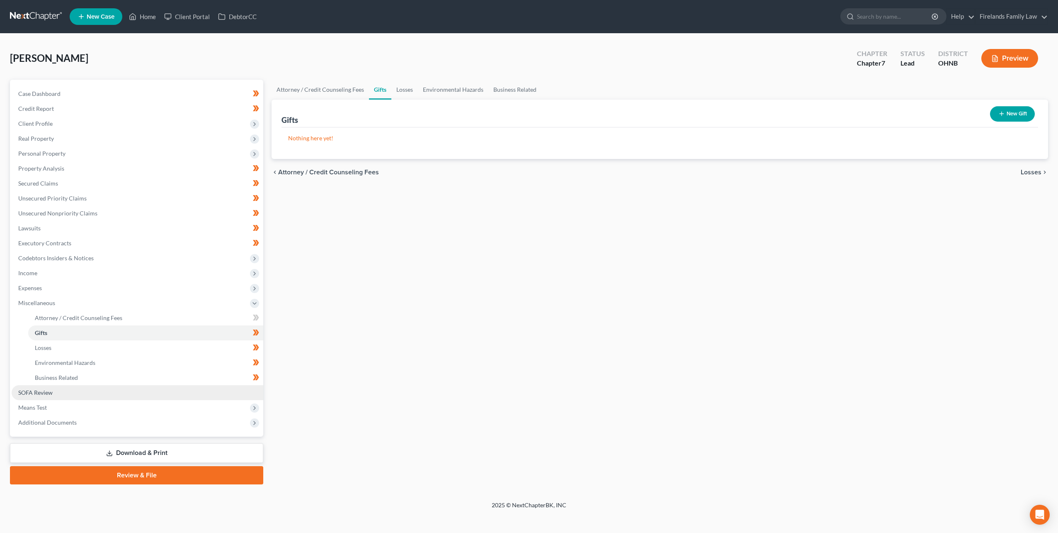
click at [219, 394] on link "SOFA Review" at bounding box center [138, 392] width 252 height 15
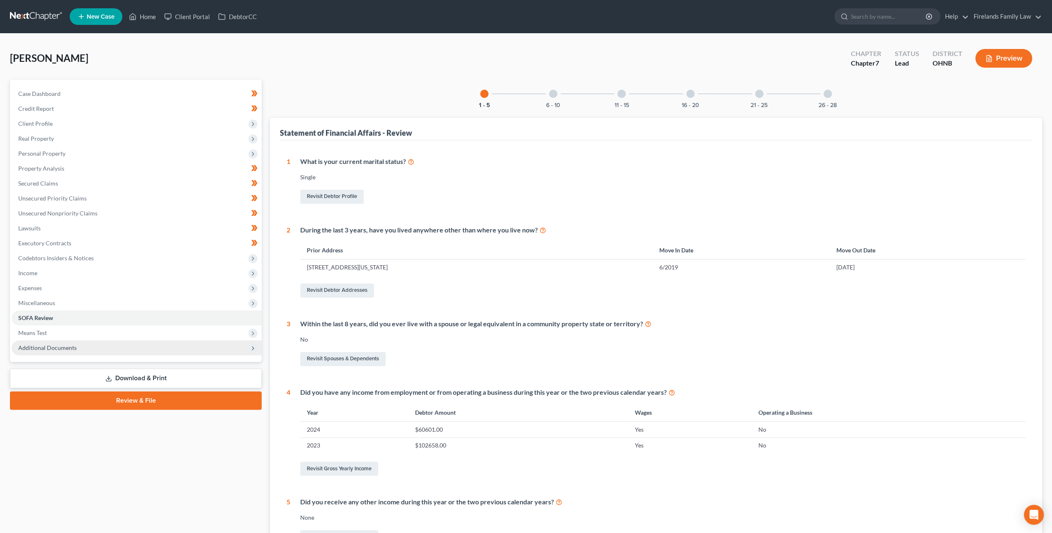
click at [211, 352] on span "Additional Documents" at bounding box center [137, 347] width 250 height 15
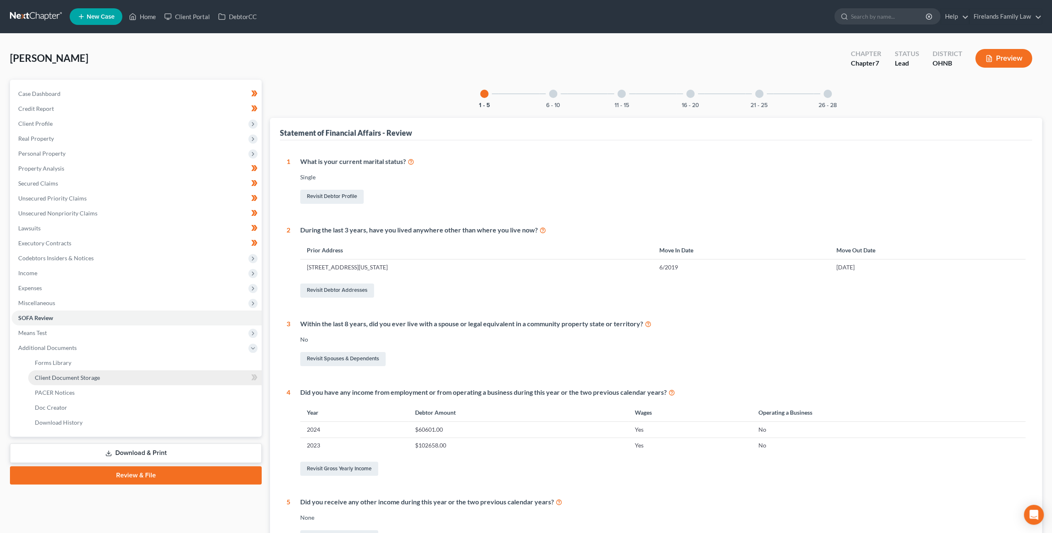
click at [152, 380] on link "Client Document Storage" at bounding box center [144, 377] width 233 height 15
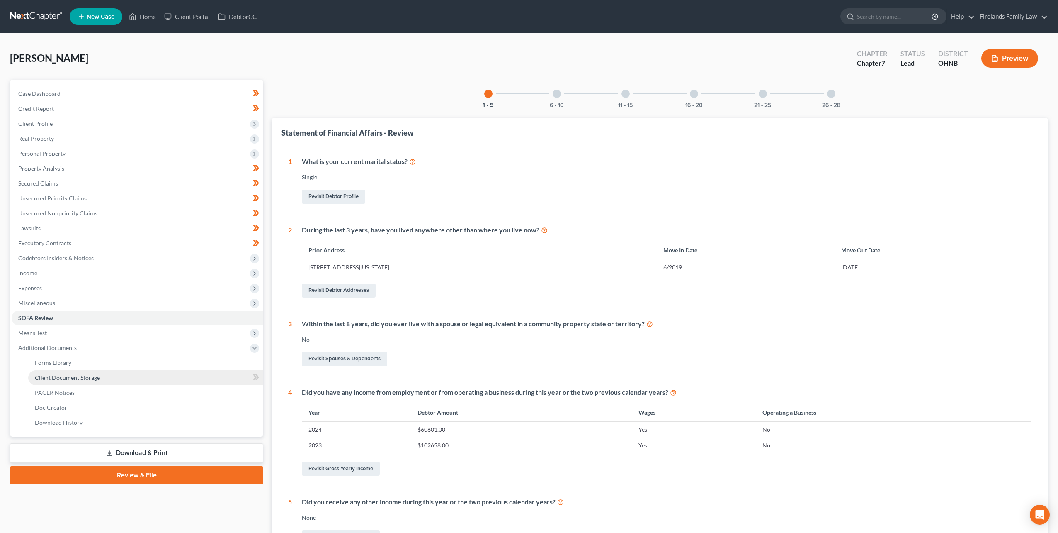
select select "5"
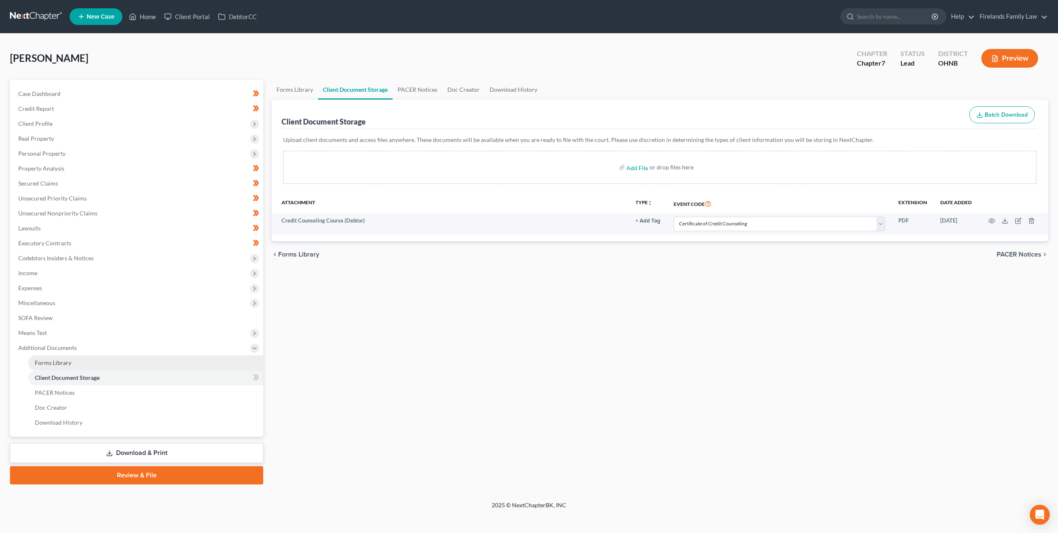
click at [152, 362] on link "Forms Library" at bounding box center [145, 362] width 235 height 15
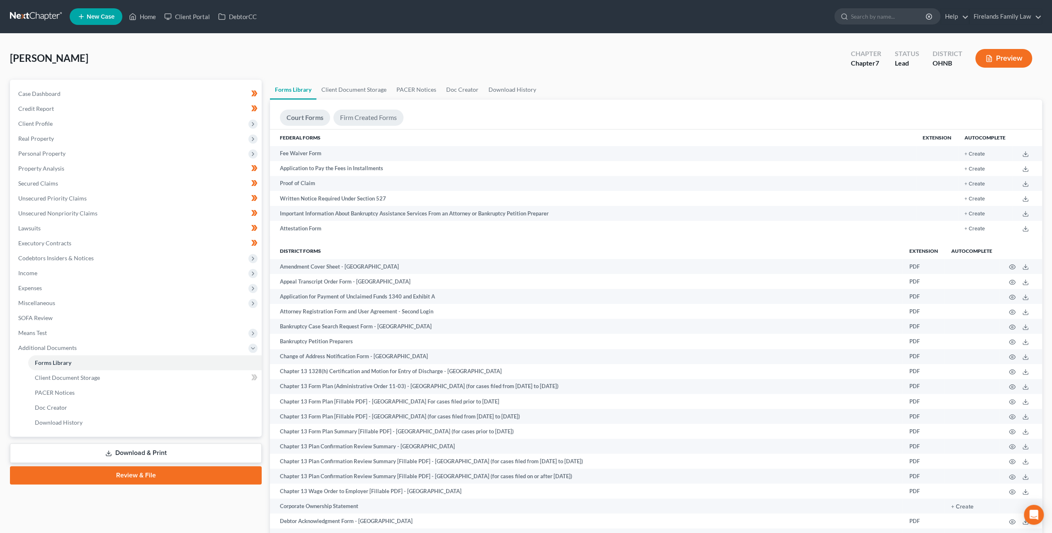
click at [387, 119] on link "Firm Created Forms" at bounding box center [368, 117] width 70 height 16
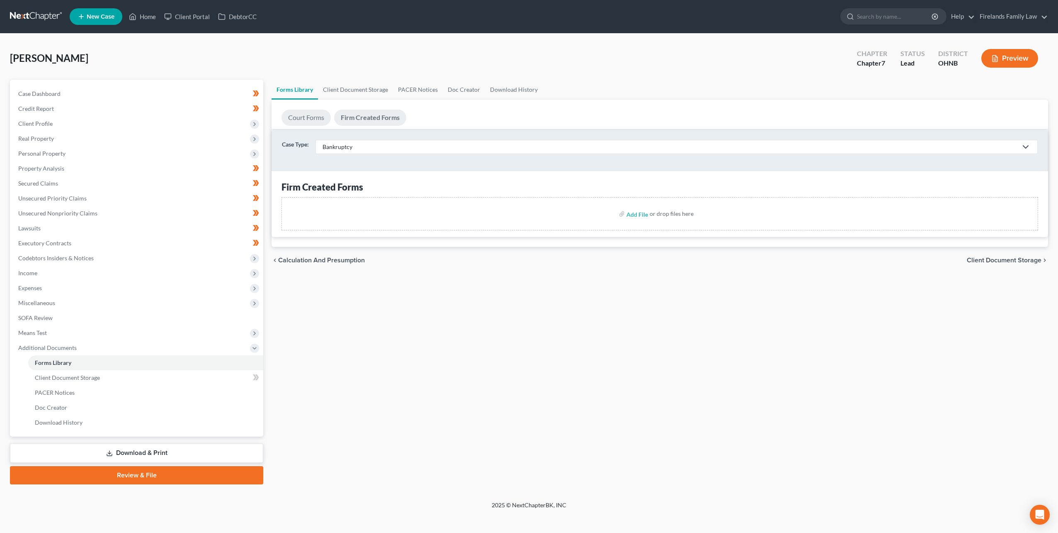
click at [303, 113] on link "Court Forms" at bounding box center [306, 117] width 49 height 16
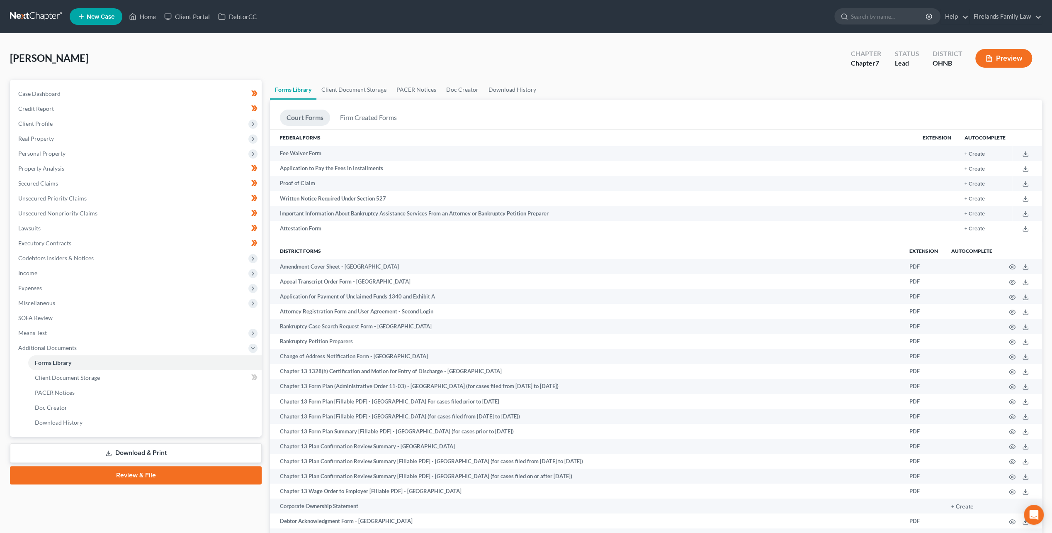
click at [323, 56] on div "[PERSON_NAME] Upgraded Chapter Chapter 7 Status Lead District OHNB Preview" at bounding box center [526, 62] width 1032 height 36
click at [1007, 18] on link "Firelands Family Law" at bounding box center [1006, 16] width 72 height 15
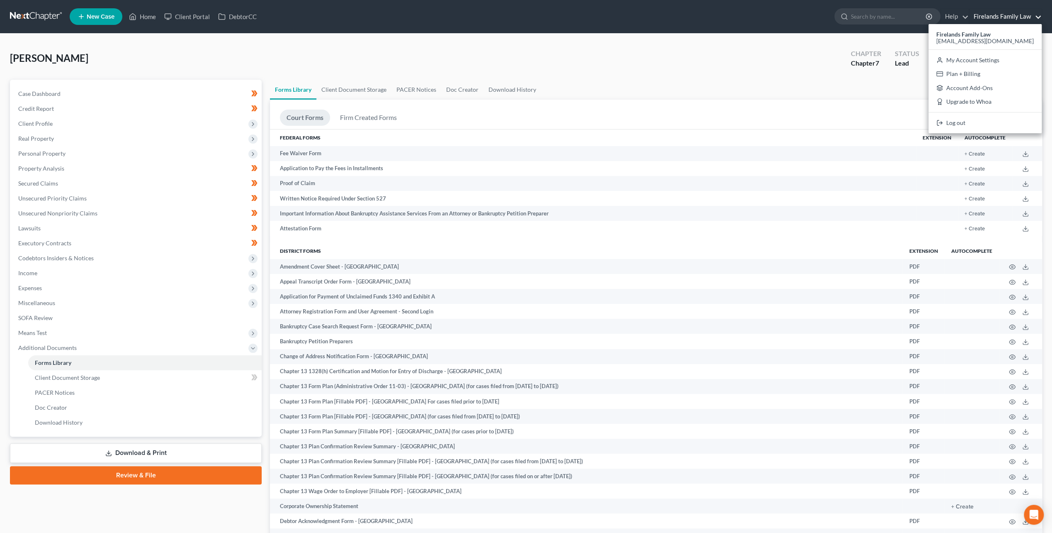
click at [754, 84] on ul "Forms Library Client Document Storage PACER Notices Doc Creator Download History" at bounding box center [656, 90] width 772 height 20
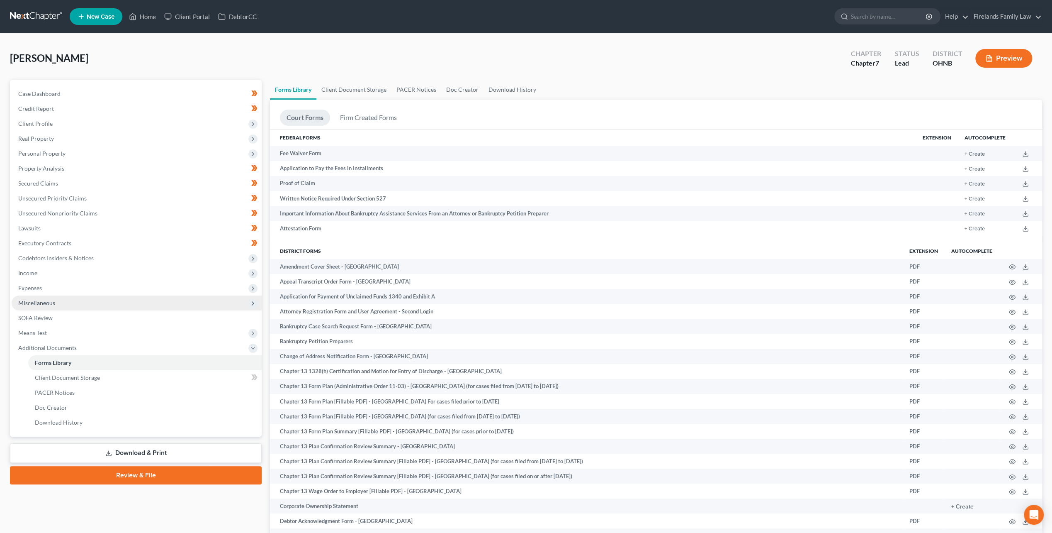
click at [73, 302] on span "Miscellaneous" at bounding box center [137, 302] width 250 height 15
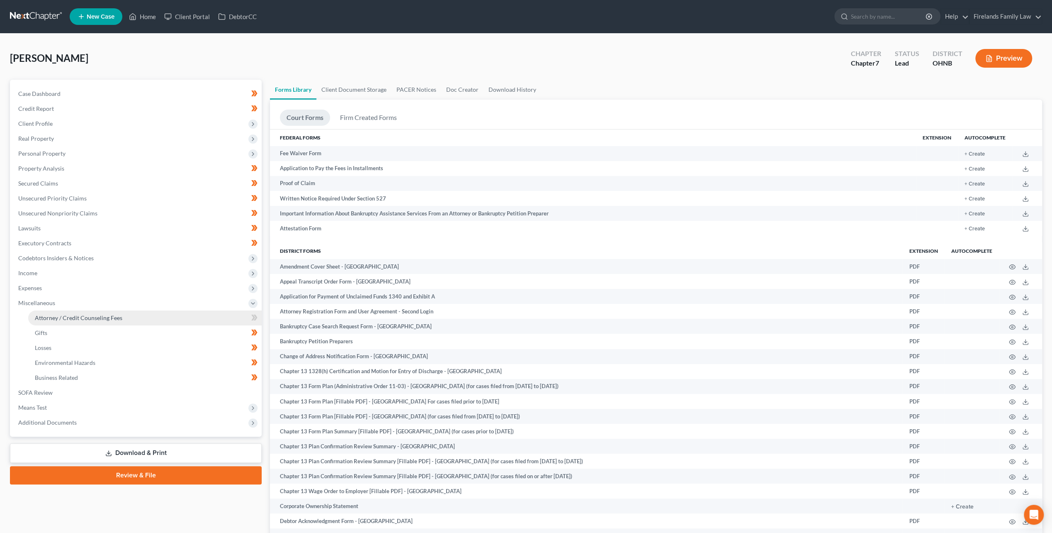
click at [76, 314] on span "Attorney / Credit Counseling Fees" at bounding box center [79, 317] width 88 height 7
select select "0"
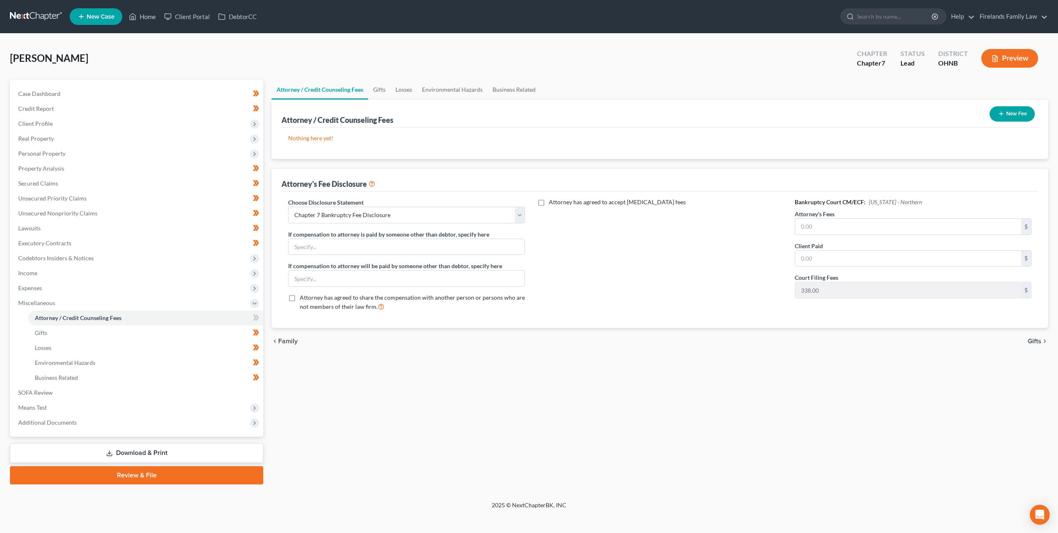
click at [1012, 109] on button "New Fee" at bounding box center [1012, 113] width 45 height 15
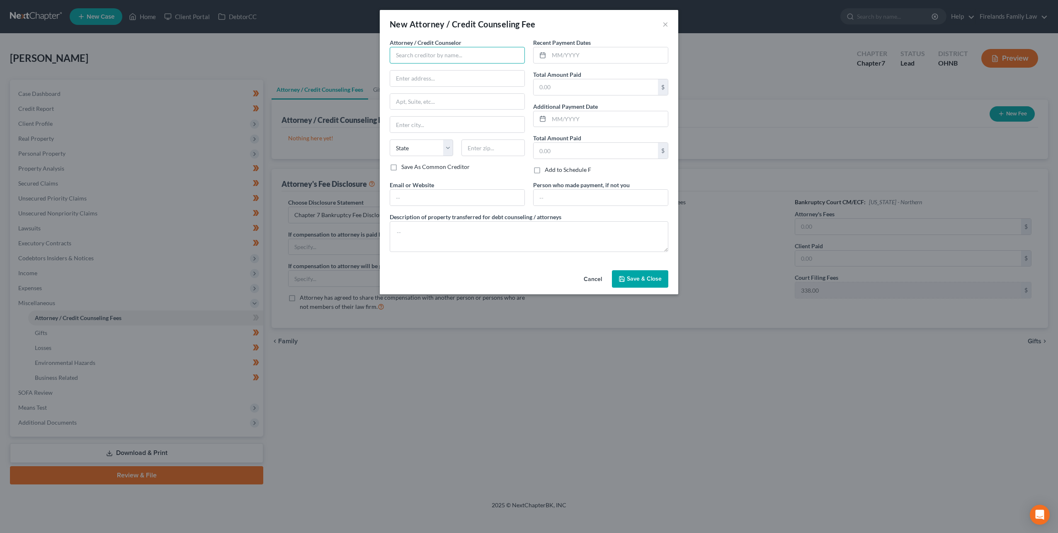
click at [417, 56] on input "text" at bounding box center [457, 55] width 135 height 17
type input "Firelands Family Law"
type input "[STREET_ADDRESS]"
type input "Suite A"
type input "[GEOGRAPHIC_DATA]"
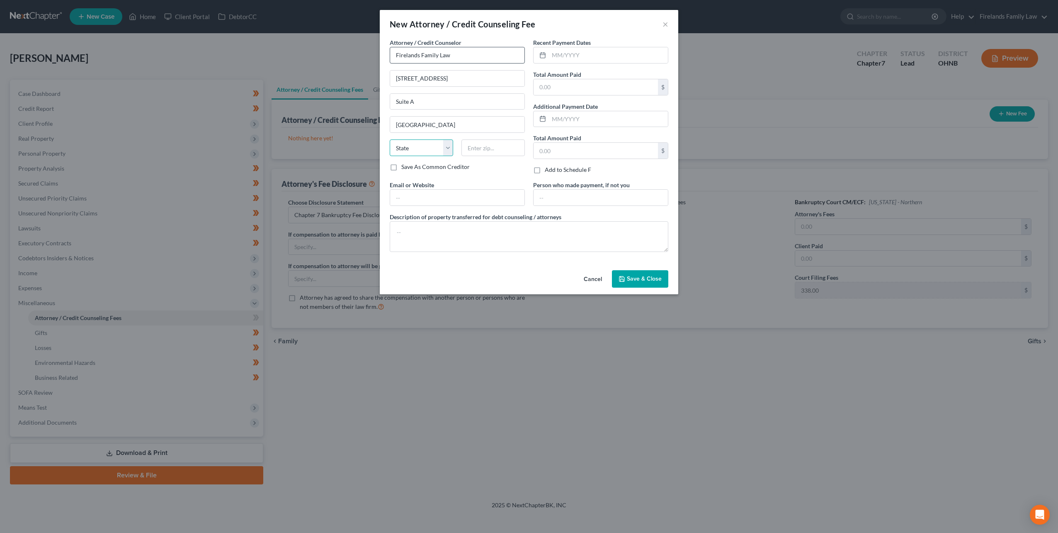
select select "36"
type input "44857"
type input "03/2025"
type input "1,400.00"
type input "[EMAIL_ADDRESS][DOMAIN_NAME]"
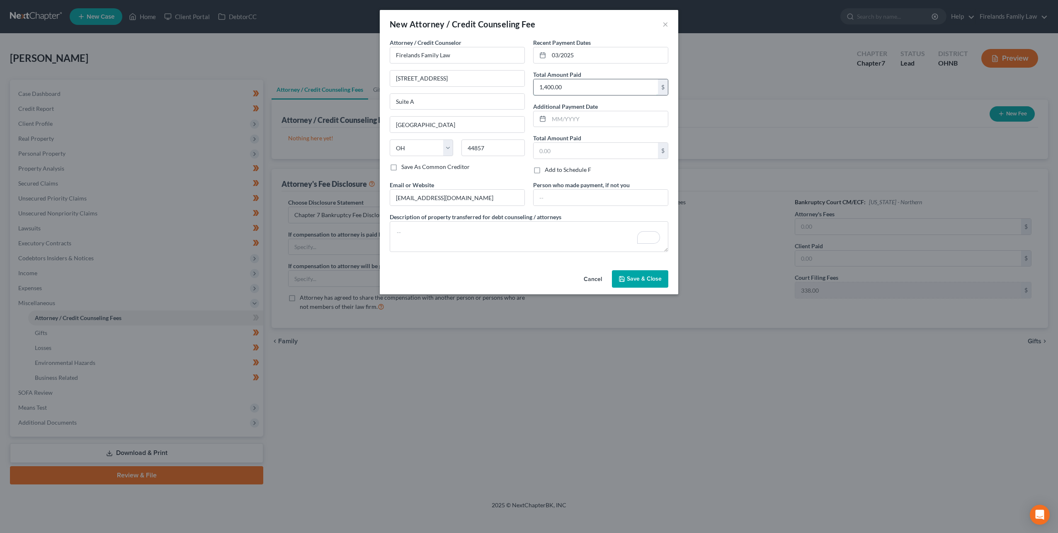
click at [562, 85] on input "1,400.00" at bounding box center [596, 87] width 124 height 16
type input "1,500"
type input "08/2025"
click at [470, 222] on textarea "To enrich screen reader interactions, please activate Accessibility in Grammarl…" at bounding box center [529, 236] width 279 height 31
paste textarea "$1,400 total $1,000 - Attorney Fees $338 - Filing Fee $62 - Integrated Costs (c…"
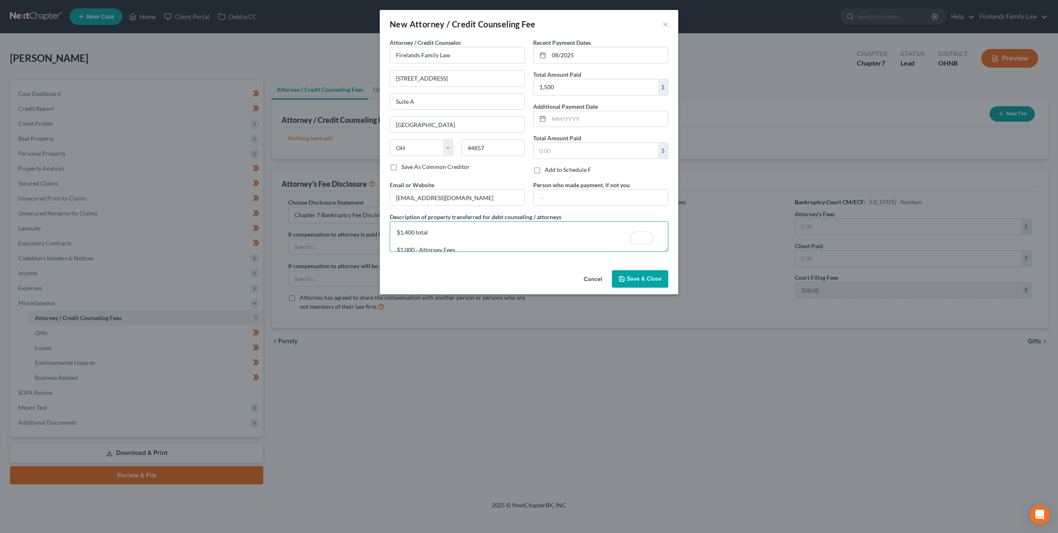
click at [409, 229] on textarea "$1,400 total $1,000 - Attorney Fees $338 - Filing Fee $62 - Integrated Costs (c…" at bounding box center [529, 236] width 279 height 31
click at [505, 233] on textarea "$1,500 total $1,100 - Attorney Fees $338 - Filing Fee $62 - Integrated Costs (c…" at bounding box center [529, 236] width 279 height 31
type textarea "$1,500 total $1,100 - Attorney Fees $338 - Filing Fee $62 - Integrated Costs (c…"
click at [455, 235] on div at bounding box center [455, 235] width 0 height 0
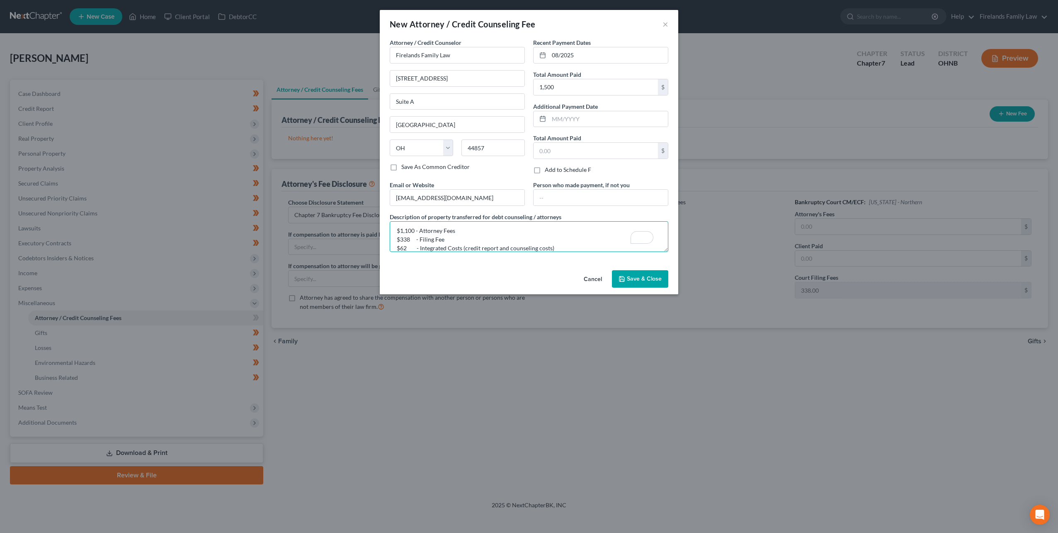
click at [463, 245] on textarea "$1,500 total $1,100 - Attorney Fees $338 - Filing Fee $62 - Integrated Costs (c…" at bounding box center [529, 236] width 279 height 31
drag, startPoint x: 464, startPoint y: 246, endPoint x: 420, endPoint y: 239, distance: 44.4
click at [420, 239] on textarea "$1,500 total $1,100 - Attorney Fees $338 - Filing Fee $62 - Integrated Costs (c…" at bounding box center [529, 236] width 279 height 31
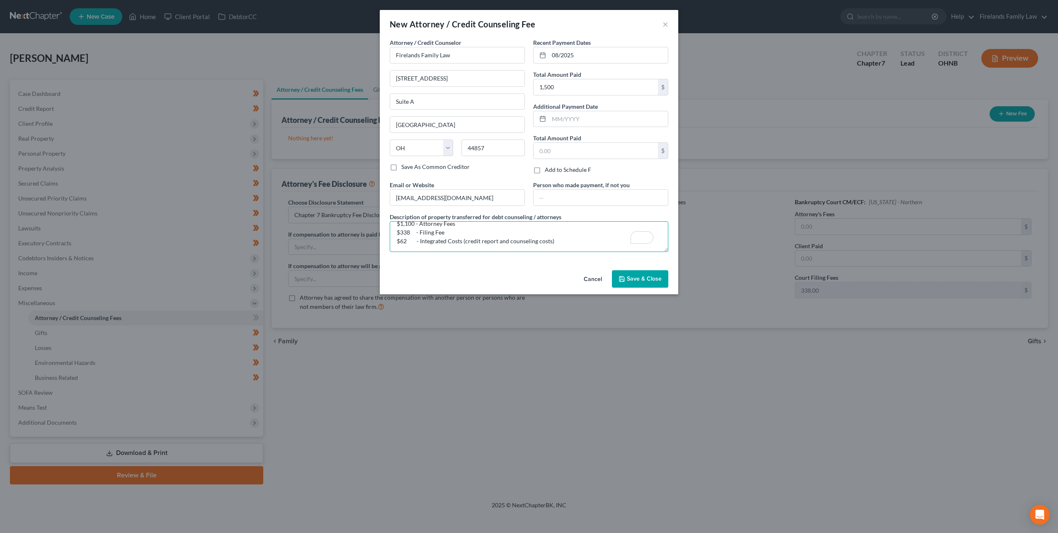
click at [455, 238] on textarea "$1,500 total $1,100 - Attorney Fees $338 - Filing Fee $62 - Integrated Costs (c…" at bounding box center [529, 236] width 279 height 31
click at [636, 277] on span "Save & Close" at bounding box center [644, 278] width 35 height 7
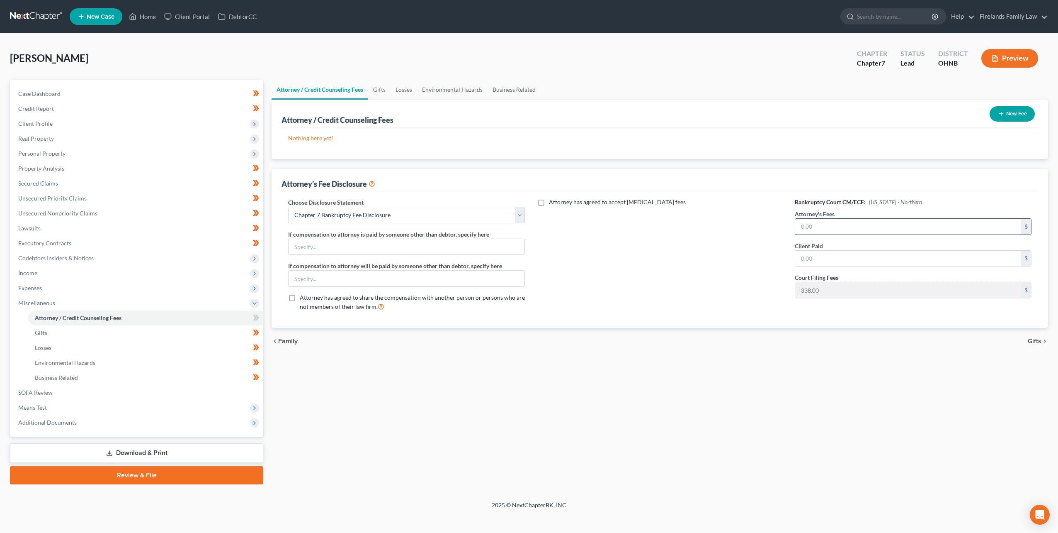
click at [820, 223] on input "text" at bounding box center [908, 227] width 226 height 16
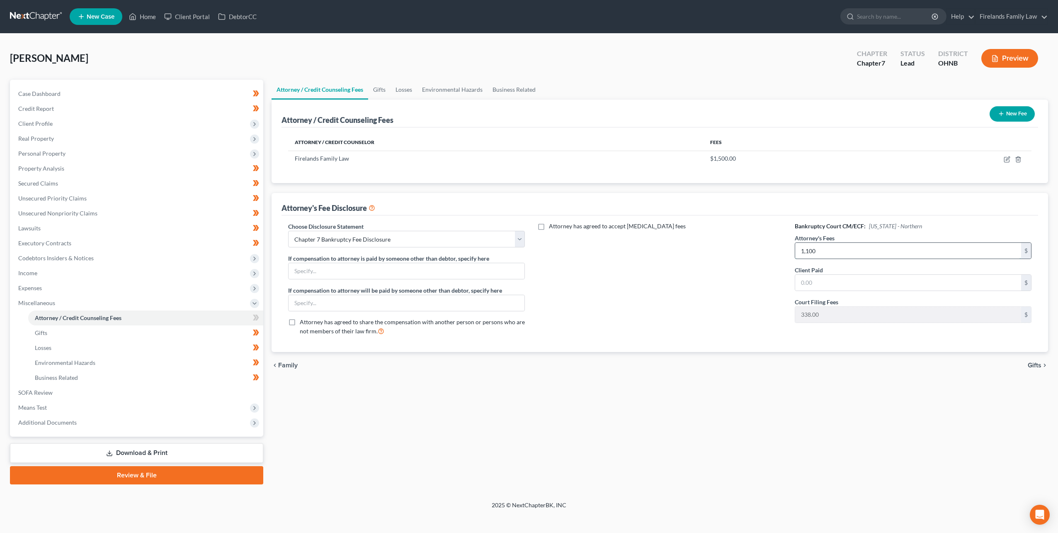
type input "1,100"
click at [649, 386] on div "Attorney / Credit Counseling Fees Gifts Losses Environmental Hazards Business R…" at bounding box center [660, 282] width 785 height 404
click at [256, 317] on icon at bounding box center [255, 317] width 4 height 6
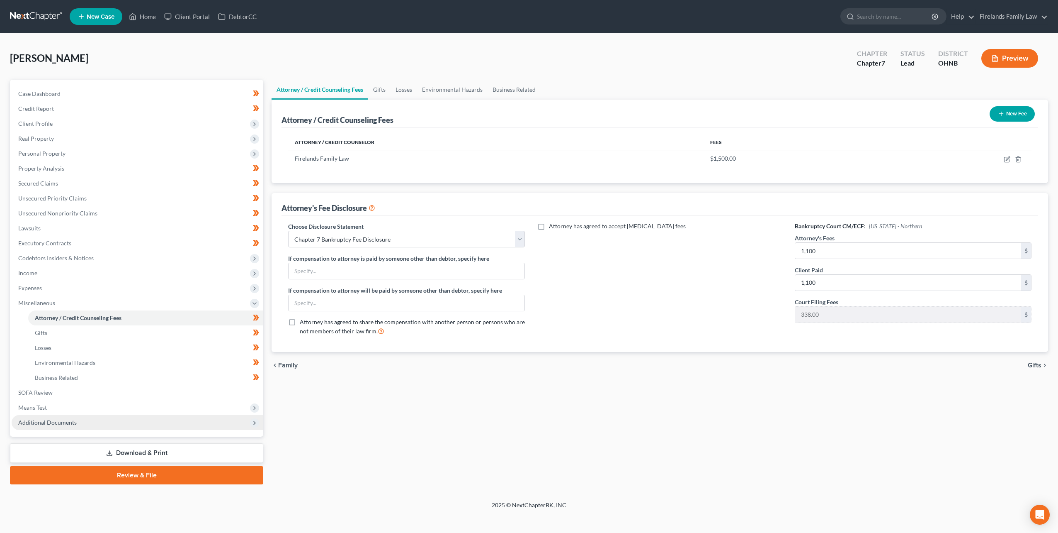
click at [190, 424] on span "Additional Documents" at bounding box center [138, 422] width 252 height 15
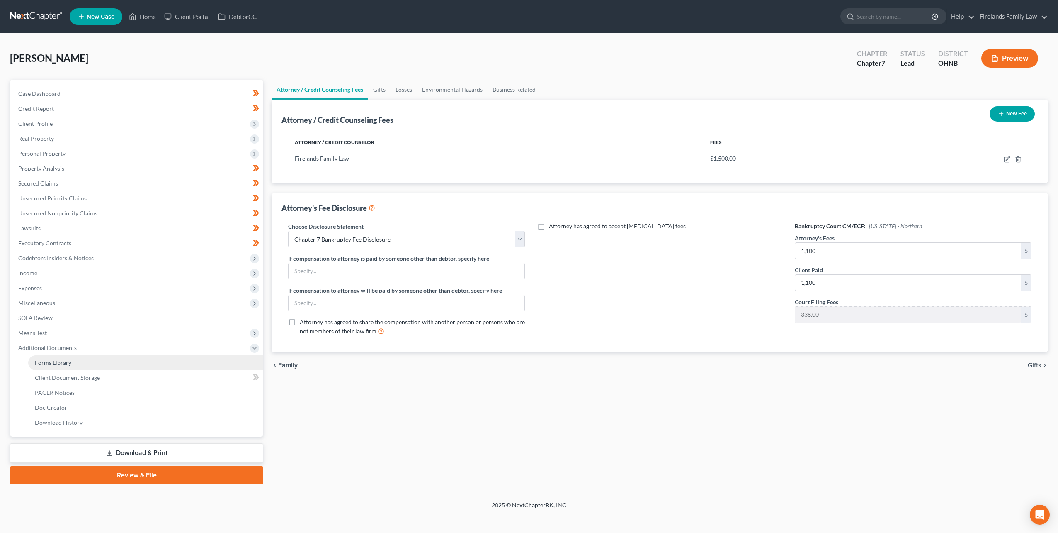
click at [119, 359] on link "Forms Library" at bounding box center [145, 362] width 235 height 15
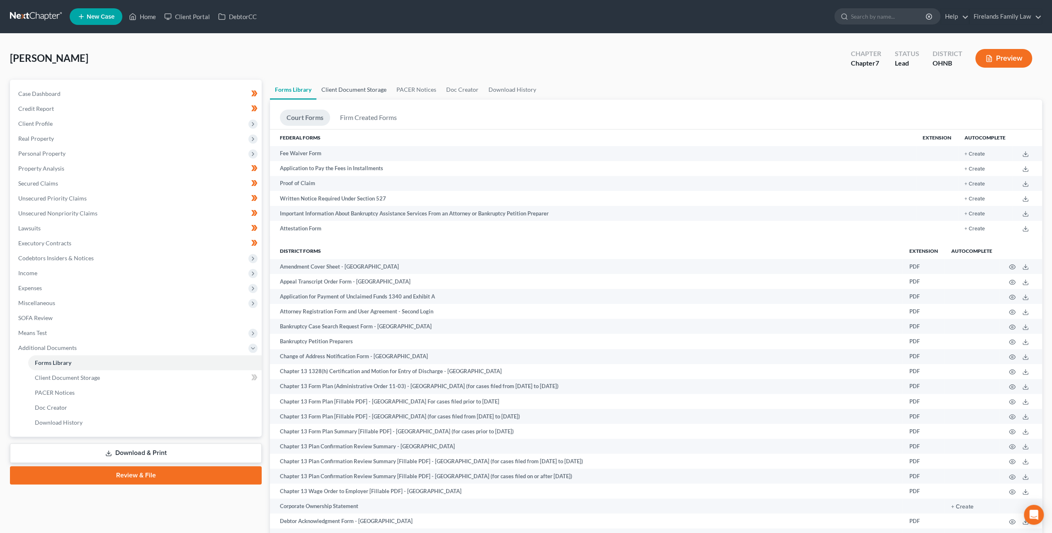
click at [366, 95] on link "Client Document Storage" at bounding box center [353, 90] width 75 height 20
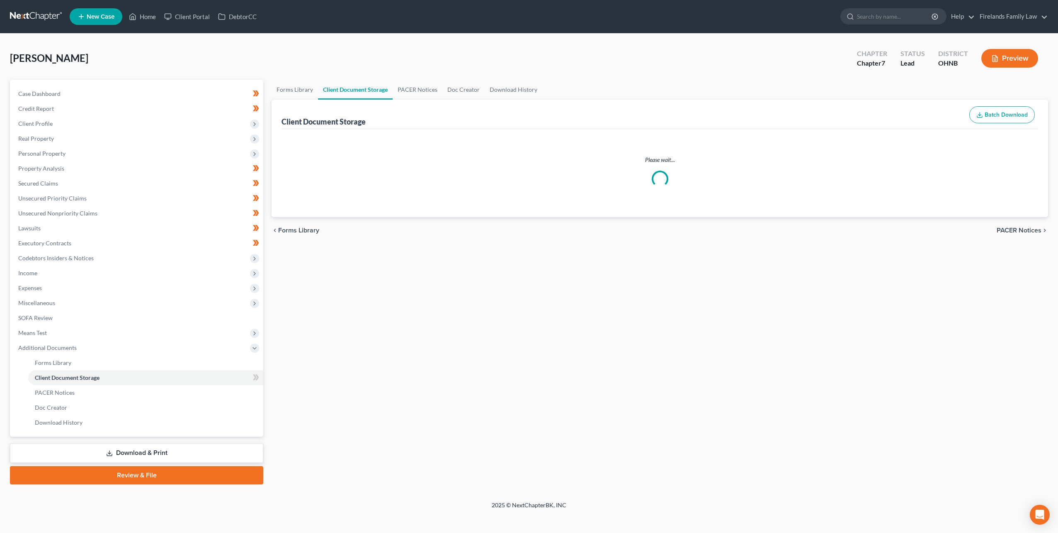
select select "5"
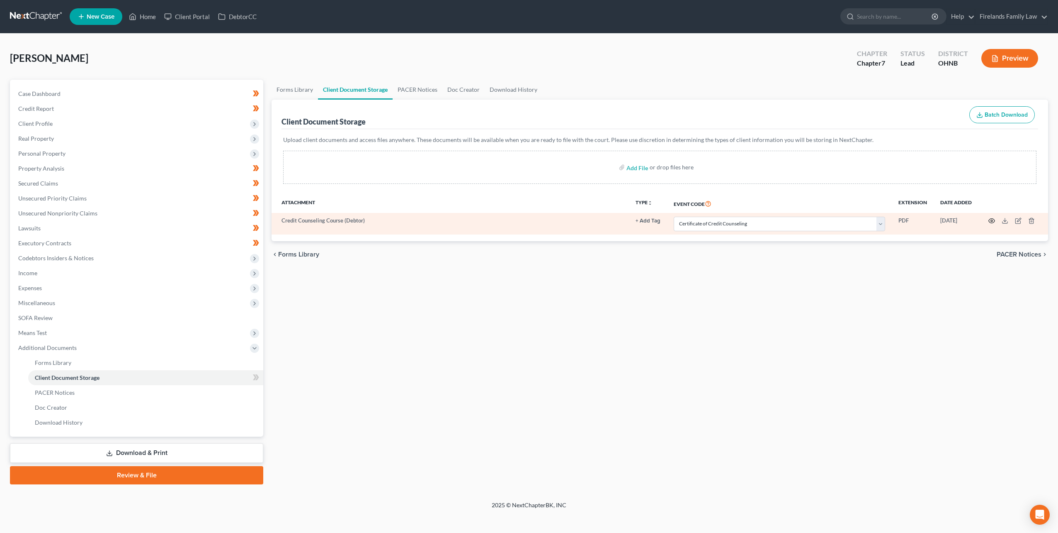
click at [993, 219] on icon "button" at bounding box center [992, 220] width 7 height 7
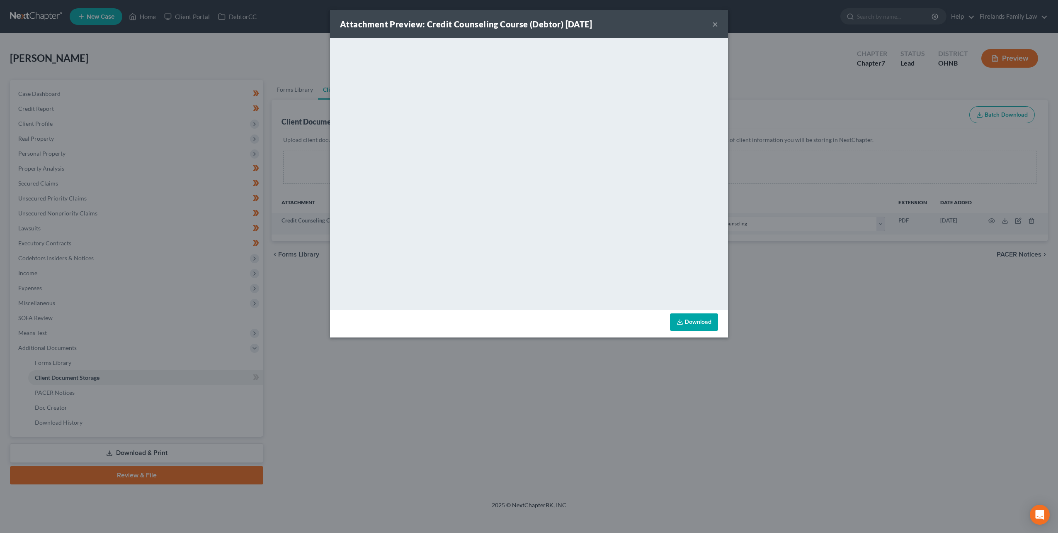
click at [715, 23] on button "×" at bounding box center [716, 24] width 6 height 10
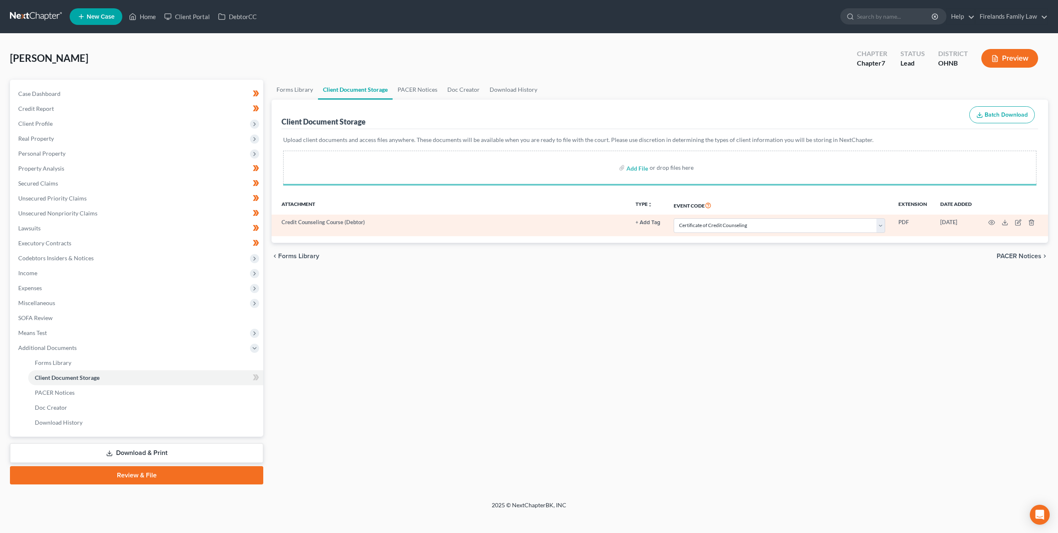
select select "5"
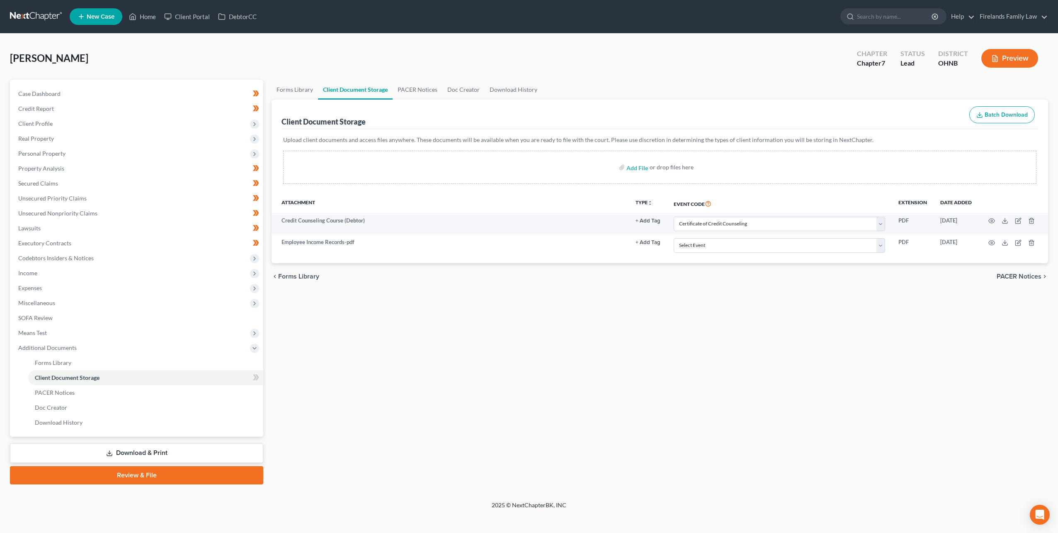
click at [520, 330] on div "Forms Library Client Document Storage PACER Notices Doc Creator Download Histor…" at bounding box center [660, 282] width 785 height 404
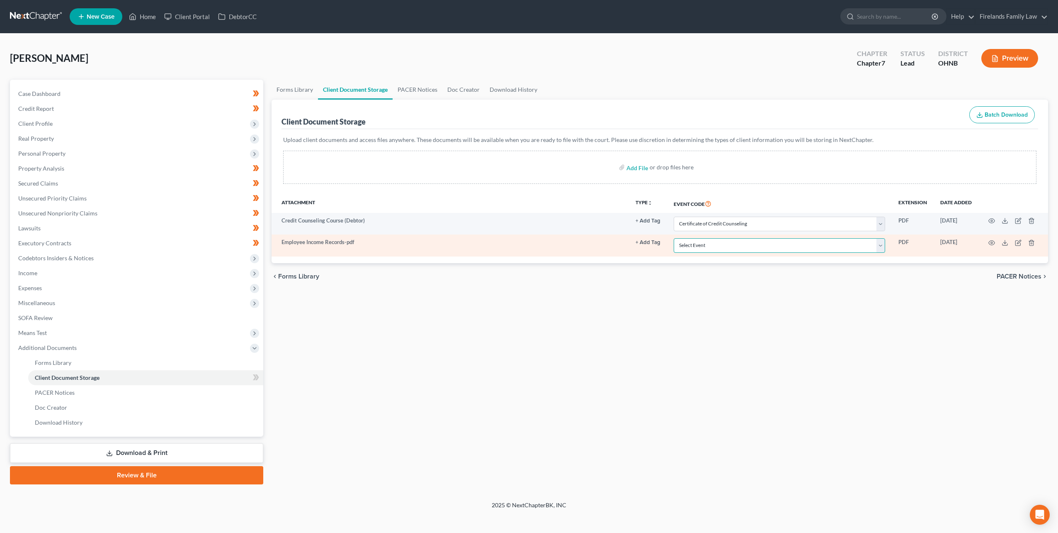
click at [746, 241] on select "Select Event 20 Largest Unsecured Creditors Amended List of Creditors (Fee) Ame…" at bounding box center [780, 245] width 212 height 15
select select "20"
click at [674, 238] on select "Select Event 20 Largest Unsecured Creditors Amended List of Creditors (Fee) Ame…" at bounding box center [780, 245] width 212 height 15
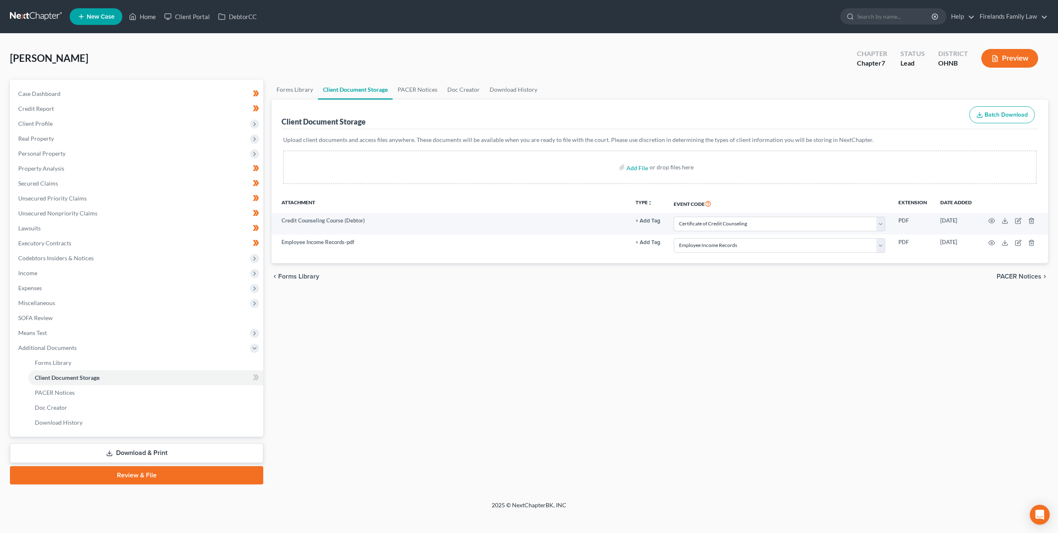
click at [706, 299] on div "Forms Library Client Document Storage PACER Notices Doc Creator Download Histor…" at bounding box center [660, 282] width 785 height 404
click at [125, 334] on span "Means Test" at bounding box center [138, 332] width 252 height 15
click at [128, 347] on link "Exemption from Presumption" at bounding box center [145, 347] width 235 height 15
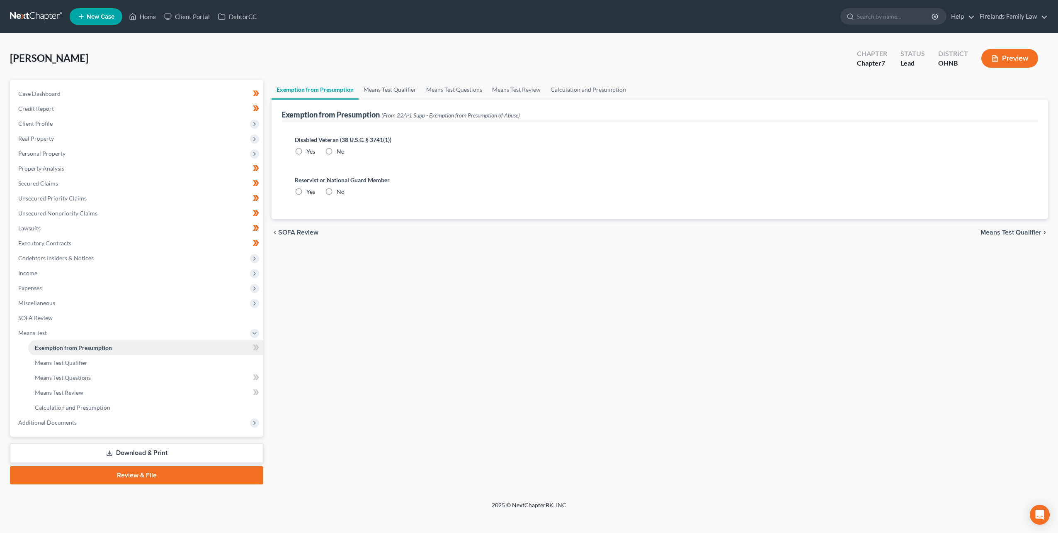
radio input "true"
click at [256, 346] on icon at bounding box center [255, 347] width 4 height 6
click at [56, 365] on span "Means Test Qualifier" at bounding box center [61, 362] width 53 height 7
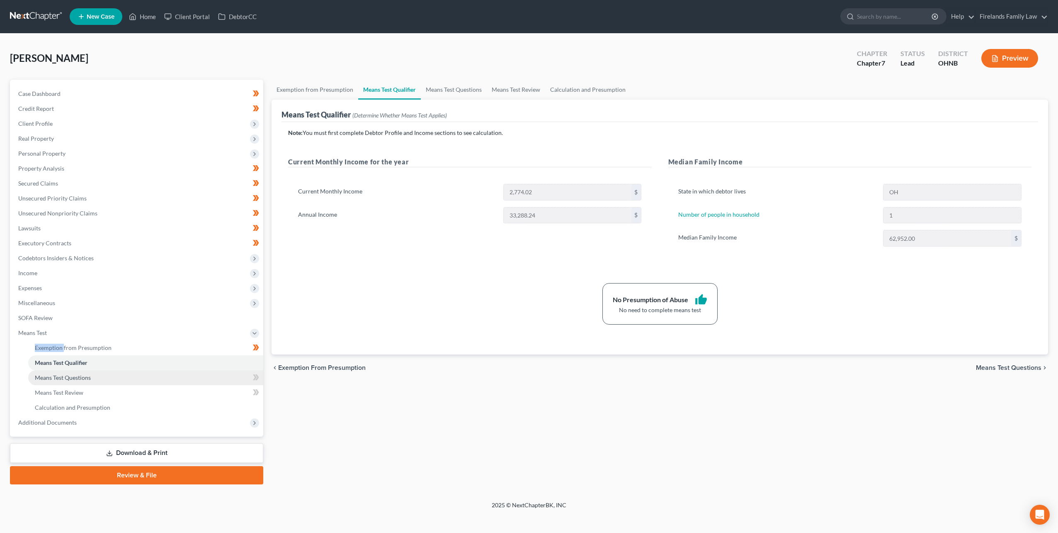
click at [67, 380] on span "Means Test Questions" at bounding box center [63, 377] width 56 height 7
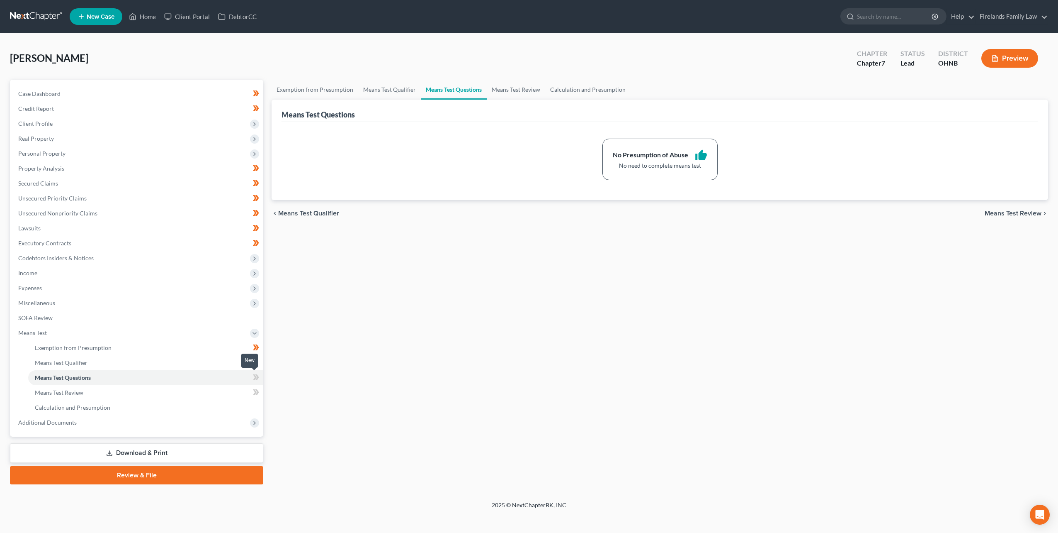
click at [257, 375] on icon at bounding box center [257, 377] width 4 height 6
drag, startPoint x: 257, startPoint y: 375, endPoint x: 254, endPoint y: 392, distance: 16.8
click at [254, 392] on icon at bounding box center [256, 392] width 6 height 10
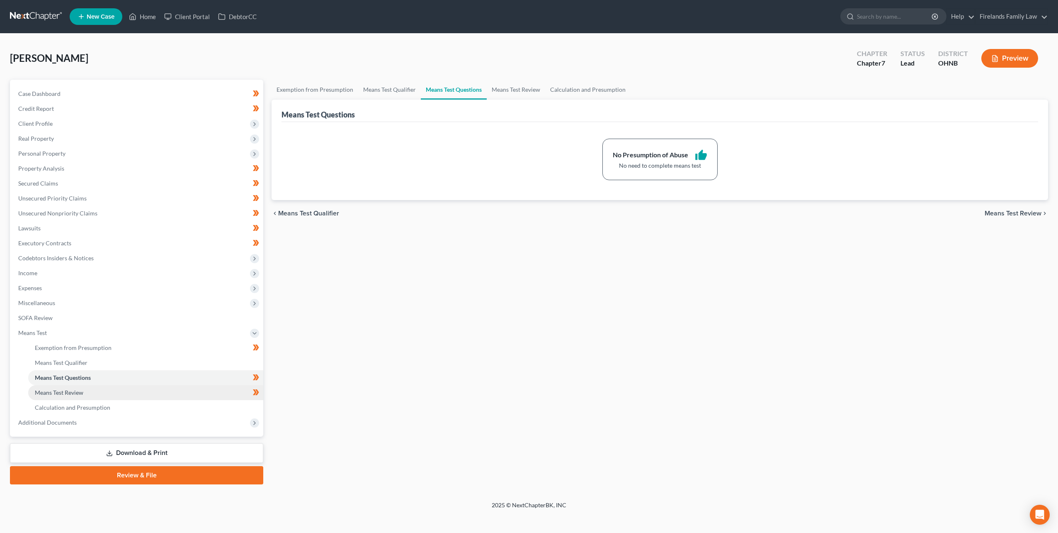
click at [229, 390] on link "Means Test Review" at bounding box center [145, 392] width 235 height 15
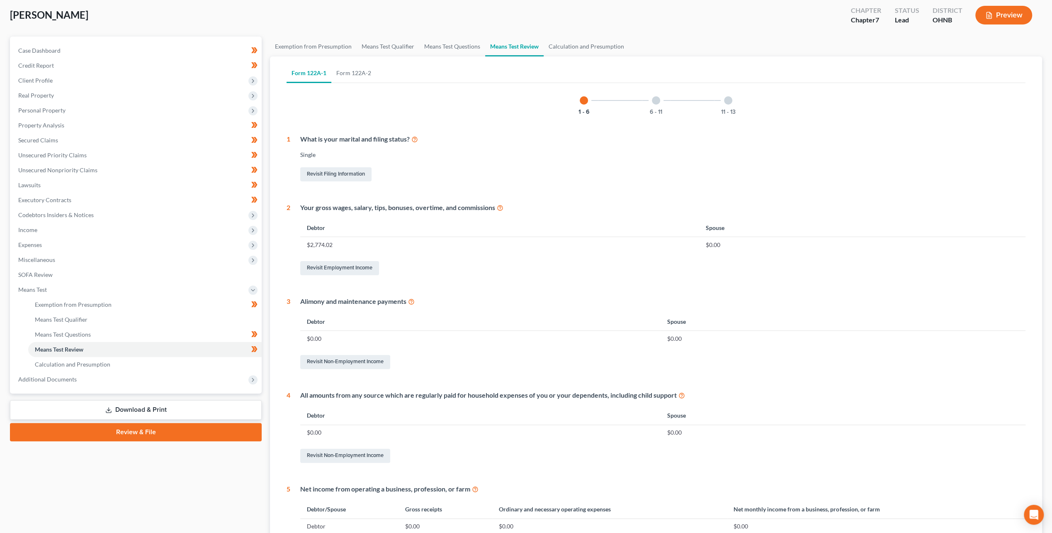
scroll to position [171, 0]
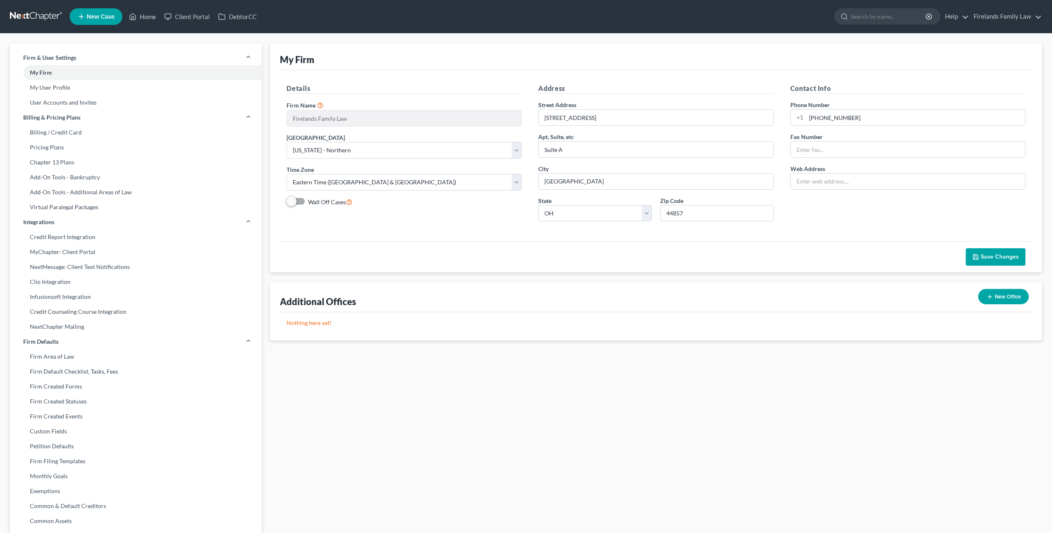
select select "61"
select select "24"
select select "36"
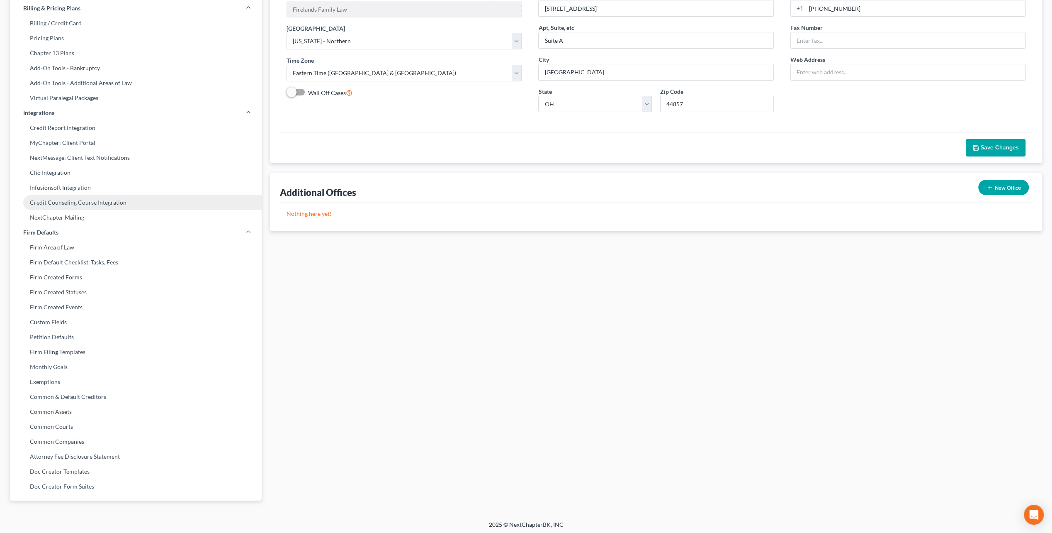
scroll to position [112, 0]
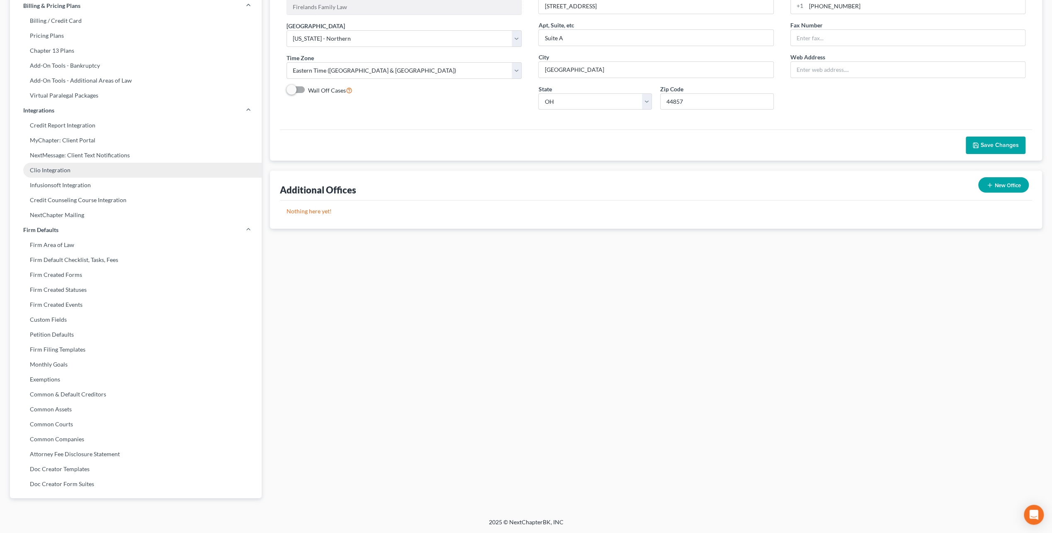
click at [89, 168] on link "Clio Integration" at bounding box center [136, 170] width 252 height 15
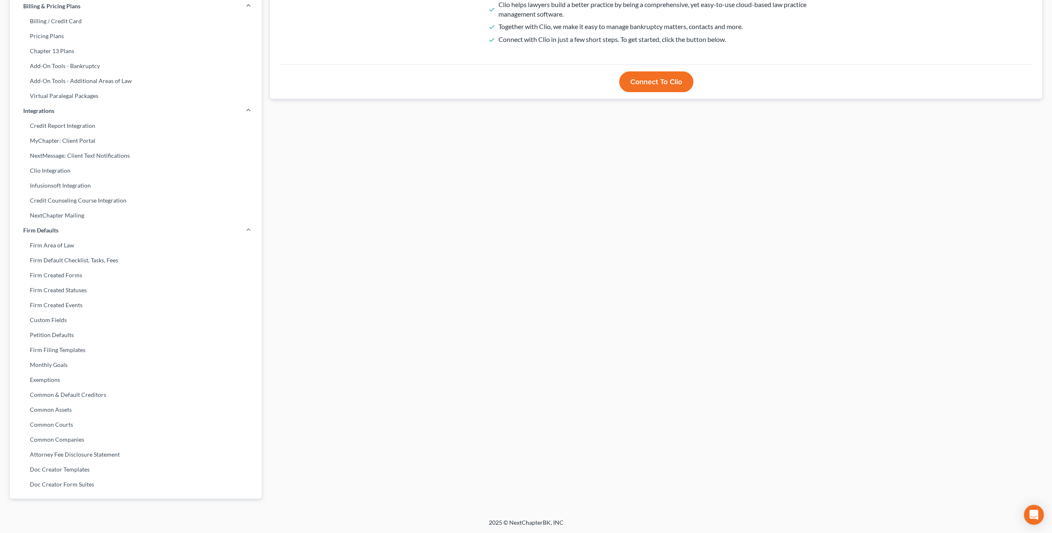
scroll to position [112, 0]
click at [139, 450] on link "Attorney Fee Disclosure Statement" at bounding box center [136, 453] width 252 height 15
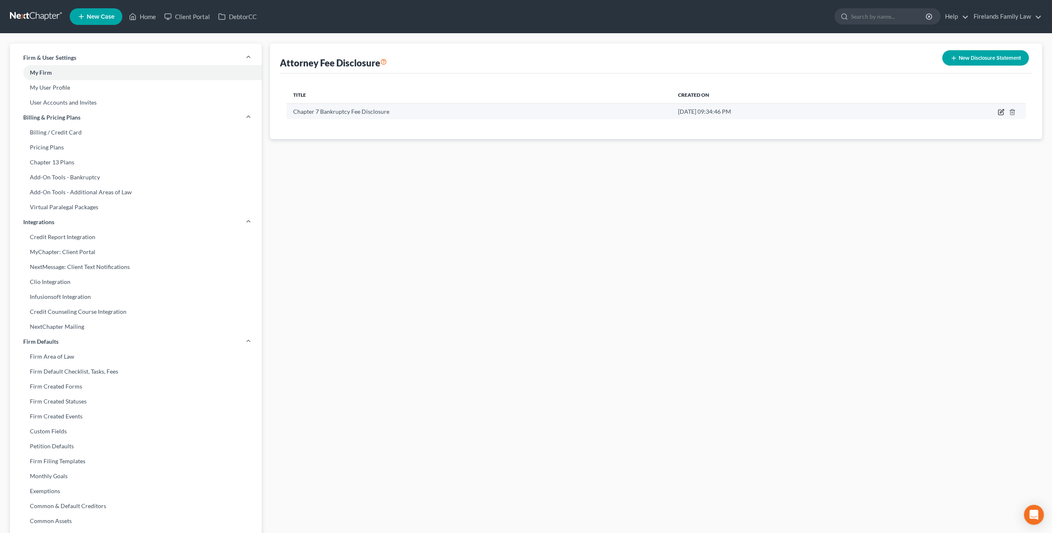
click at [1001, 111] on icon "button" at bounding box center [1002, 111] width 4 height 4
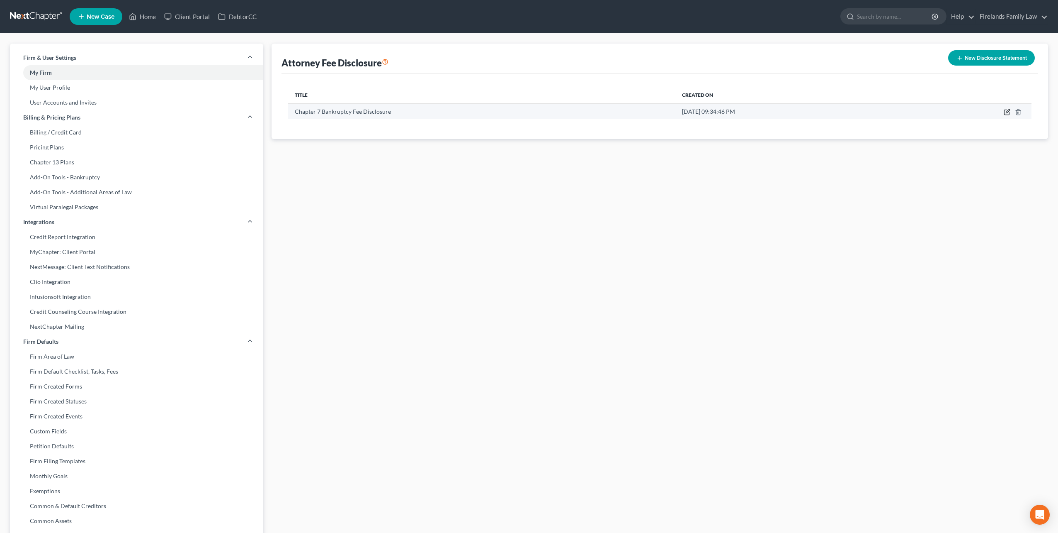
select select "61"
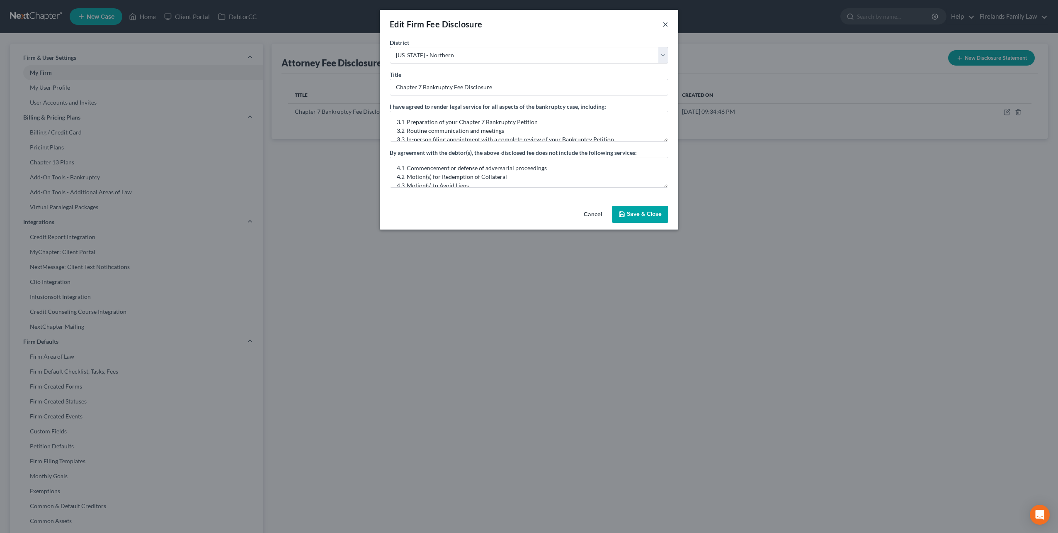
click at [668, 24] on button "×" at bounding box center [666, 24] width 6 height 10
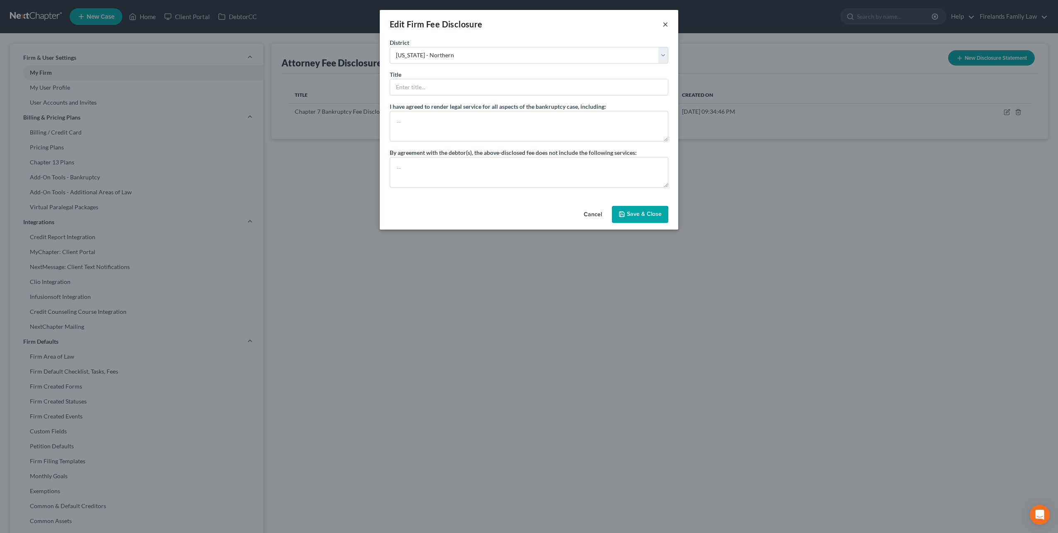
select select "?"
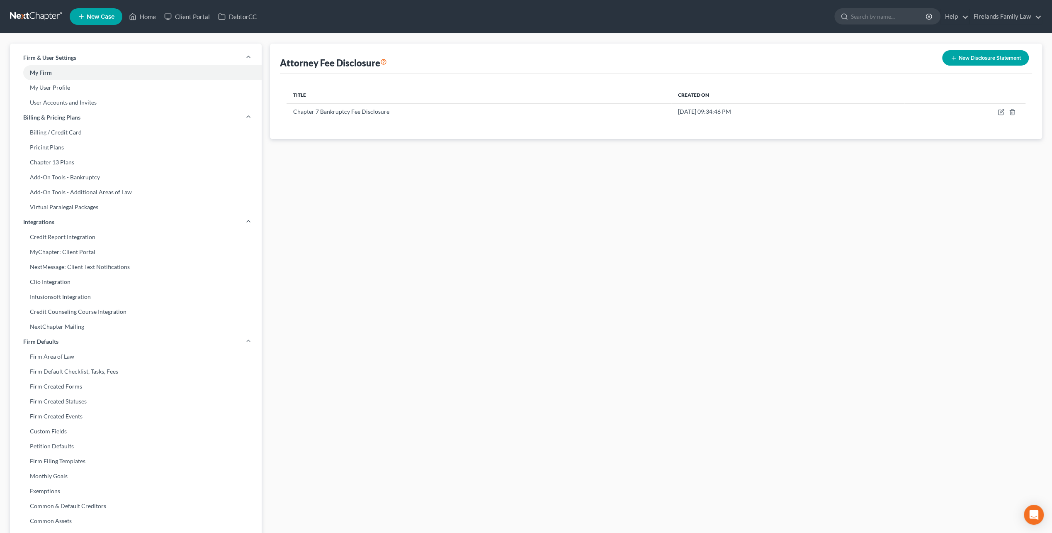
click at [36, 15] on link at bounding box center [36, 16] width 53 height 15
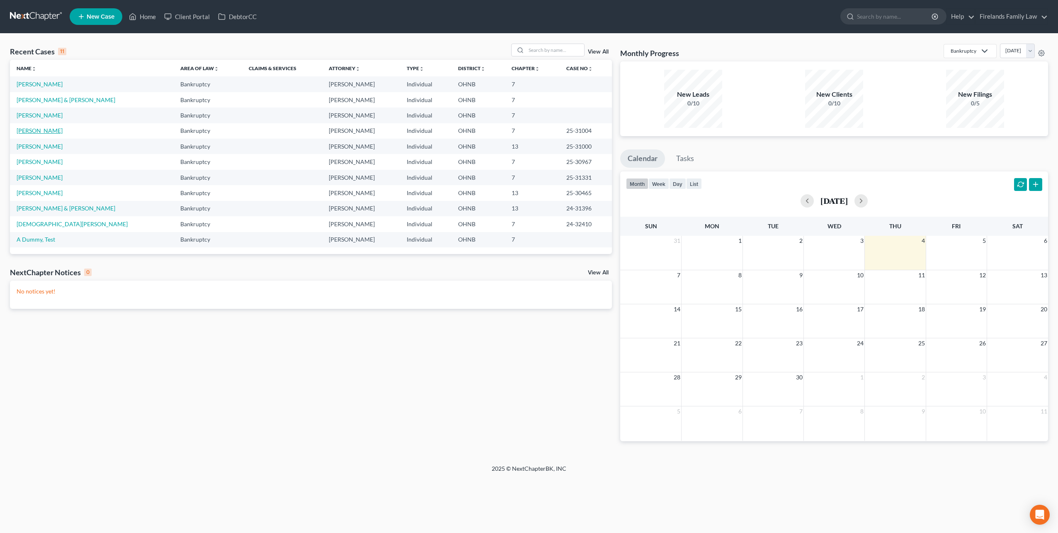
click at [43, 129] on link "Sochko, John" at bounding box center [40, 130] width 46 height 7
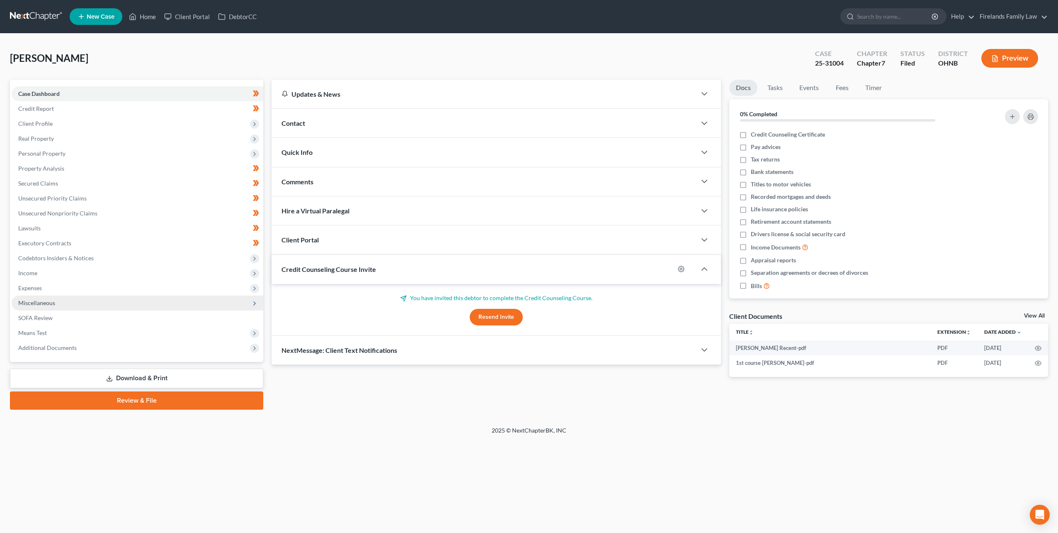
click at [61, 298] on span "Miscellaneous" at bounding box center [138, 302] width 252 height 15
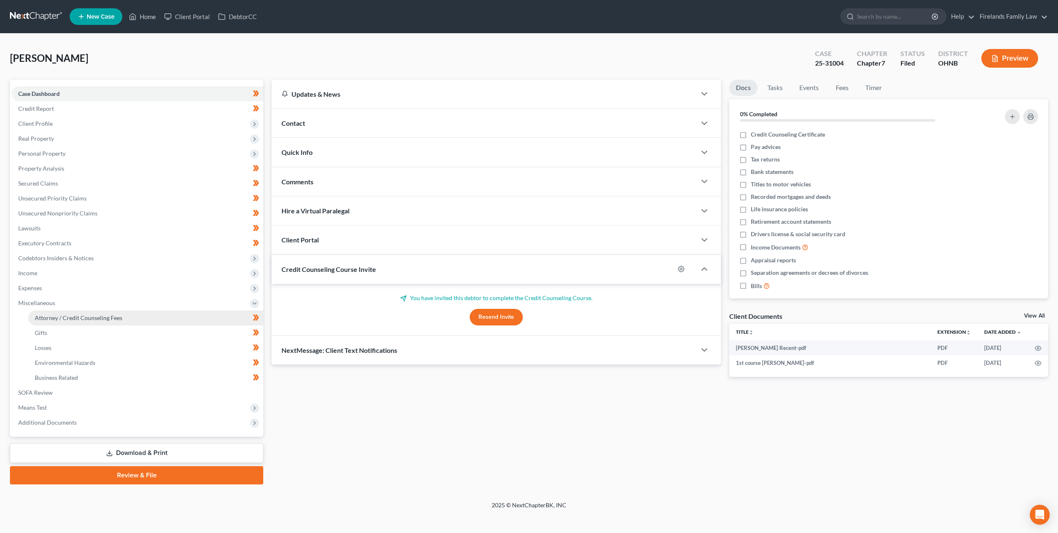
click at [78, 316] on span "Attorney / Credit Counseling Fees" at bounding box center [79, 317] width 88 height 7
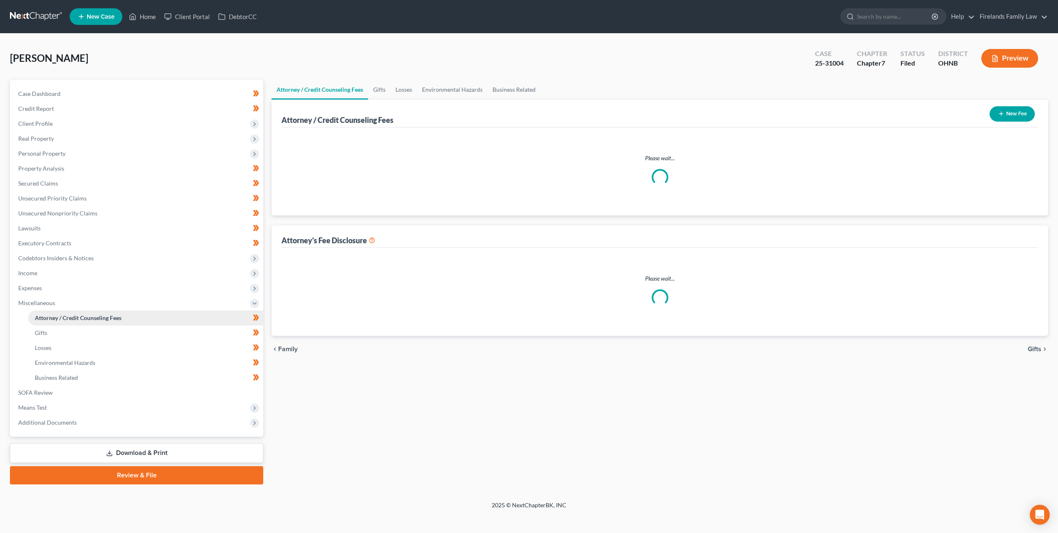
select select "0"
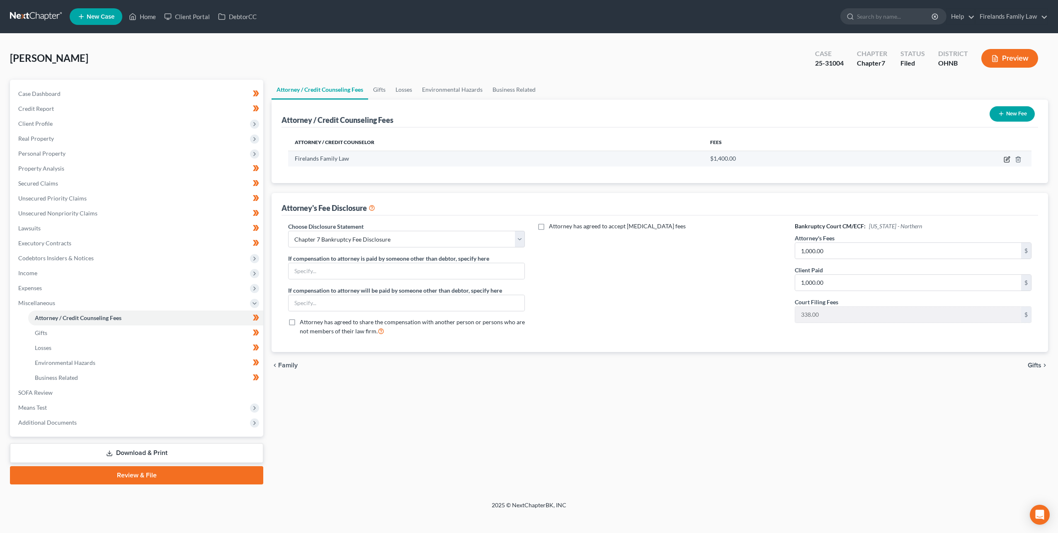
click at [1007, 160] on icon "button" at bounding box center [1007, 159] width 7 height 7
select select "36"
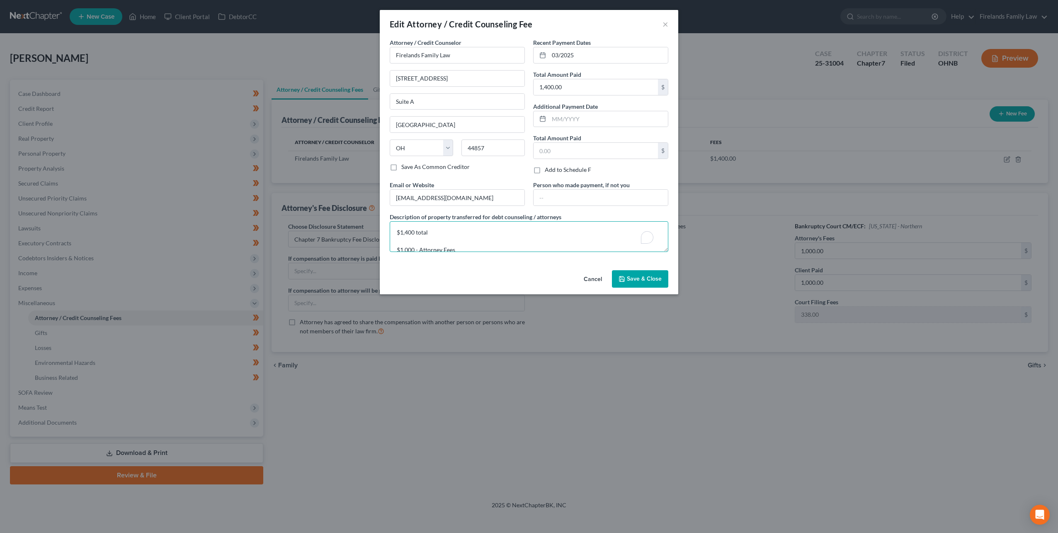
scroll to position [26, 0]
drag, startPoint x: 396, startPoint y: 231, endPoint x: 660, endPoint y: 281, distance: 268.5
click at [660, 281] on div "Edit Attorney / Credit Counseling Fee × Attorney / Credit Counselor * Firelands…" at bounding box center [529, 152] width 299 height 284
click at [668, 24] on button "×" at bounding box center [666, 24] width 6 height 10
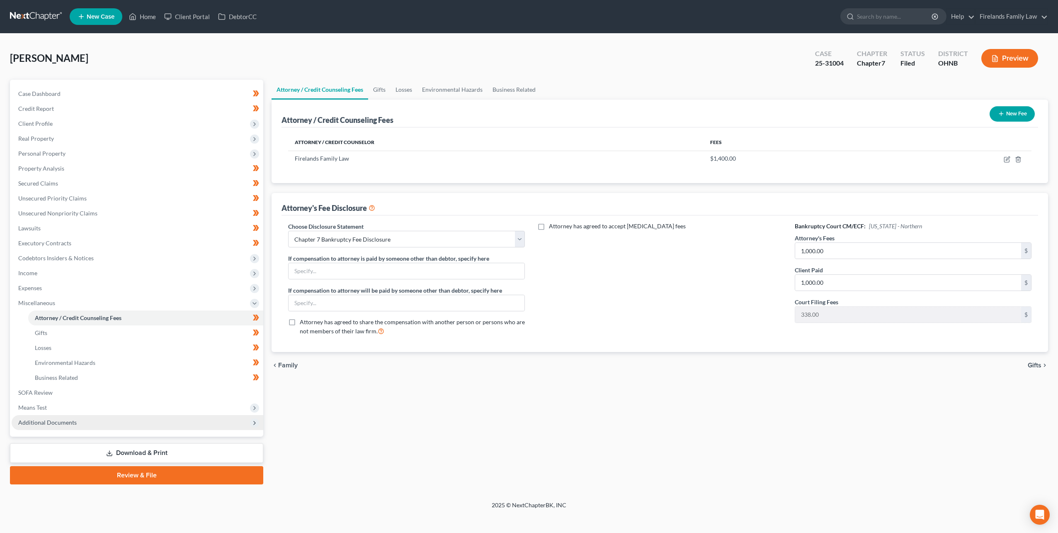
click at [78, 421] on span "Additional Documents" at bounding box center [138, 422] width 252 height 15
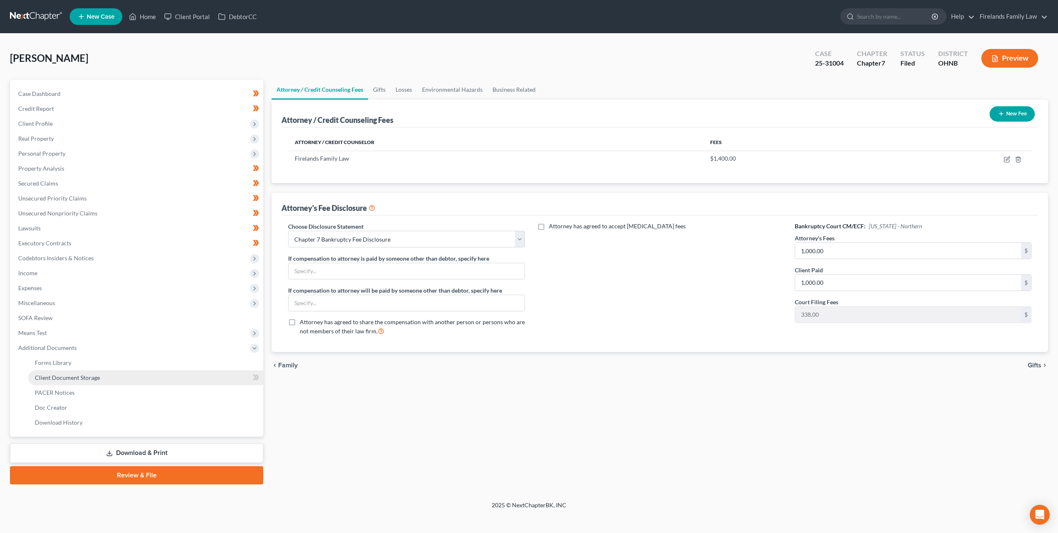
click at [92, 379] on span "Client Document Storage" at bounding box center [67, 377] width 65 height 7
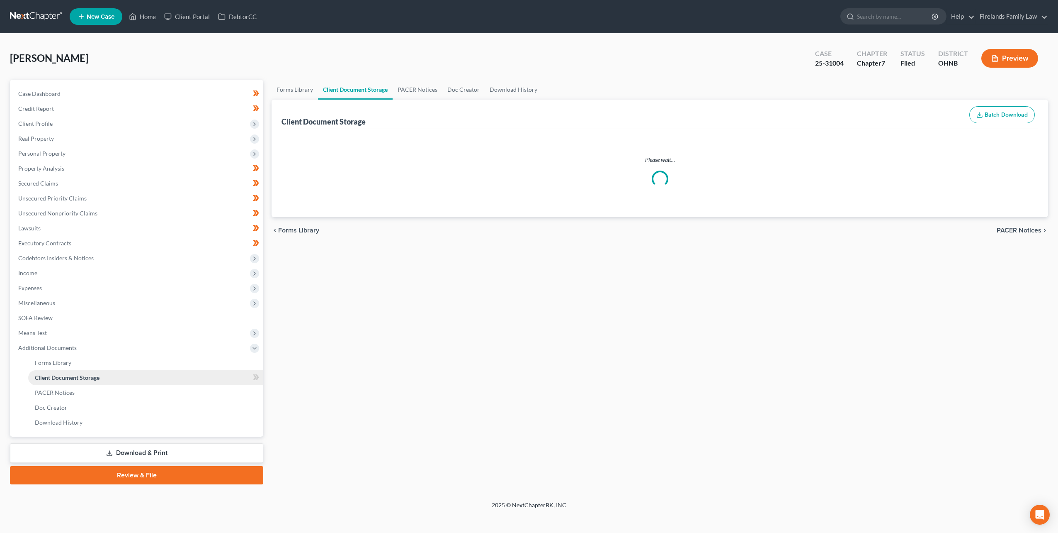
select select "5"
select select "20"
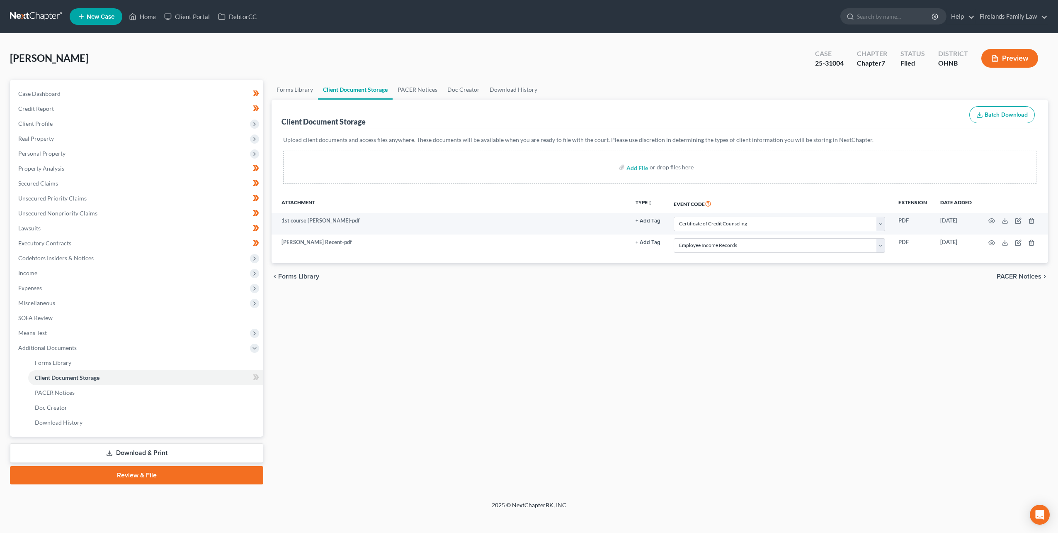
click at [871, 314] on div "Forms Library Client Document Storage PACER Notices Doc Creator Download Histor…" at bounding box center [660, 282] width 785 height 404
